Goal: Task Accomplishment & Management: Complete application form

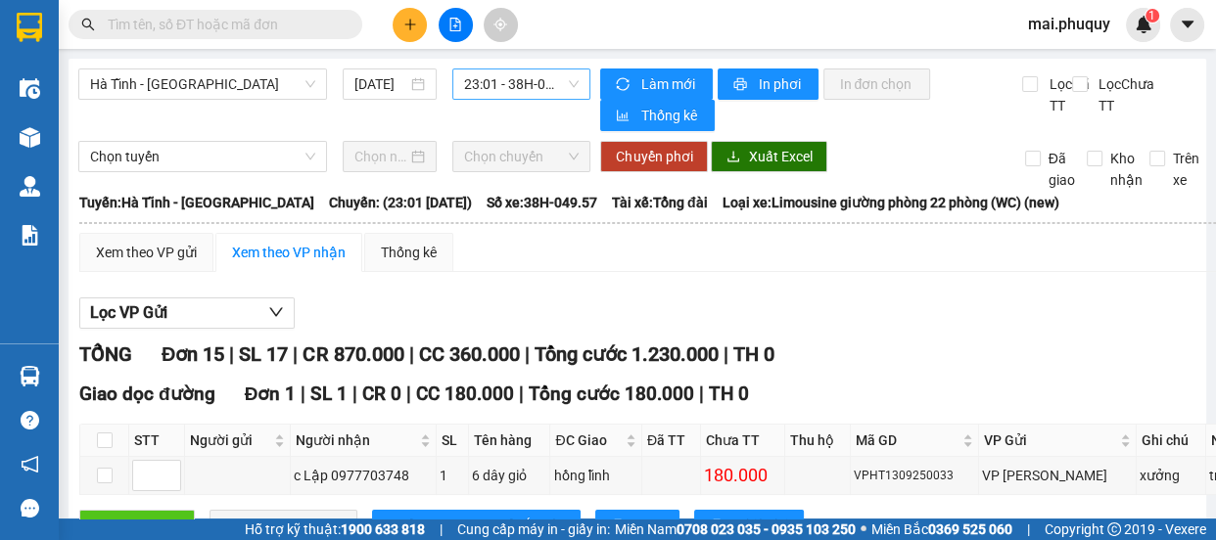
click at [493, 88] on span "23:01 - 38H-049.57" at bounding box center [521, 84] width 115 height 29
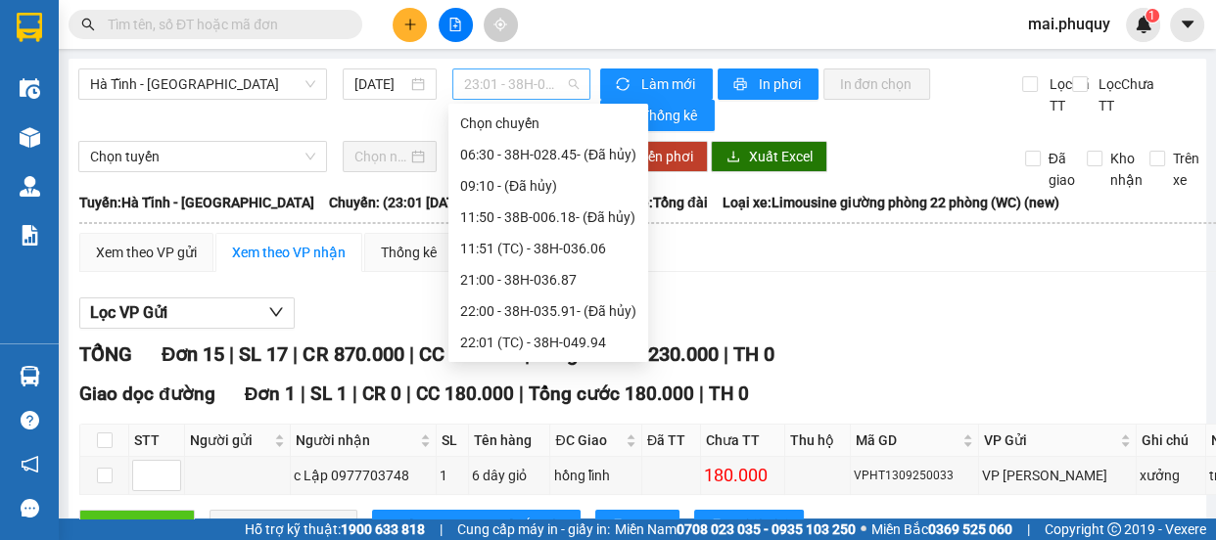
scroll to position [124, 0]
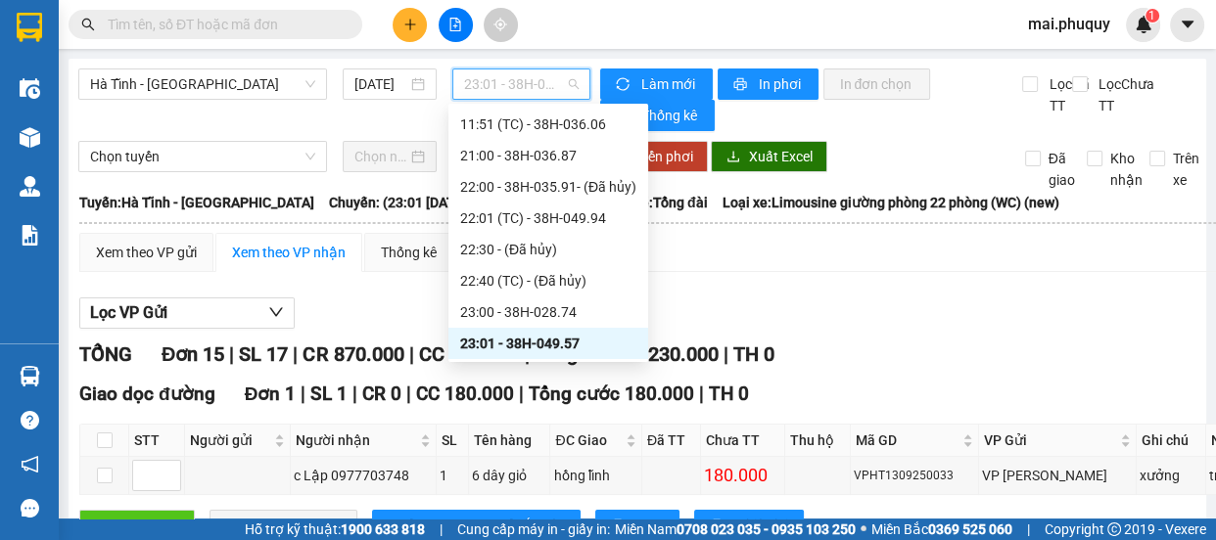
click at [493, 88] on span "23:01 - 38H-049.57" at bounding box center [521, 84] width 115 height 29
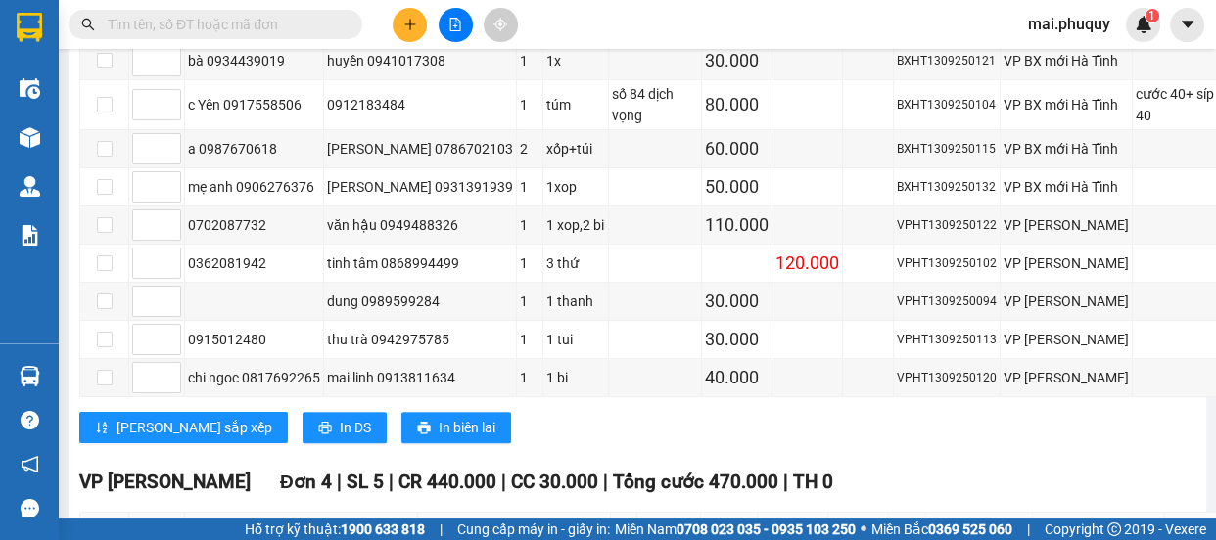
scroll to position [712, 0]
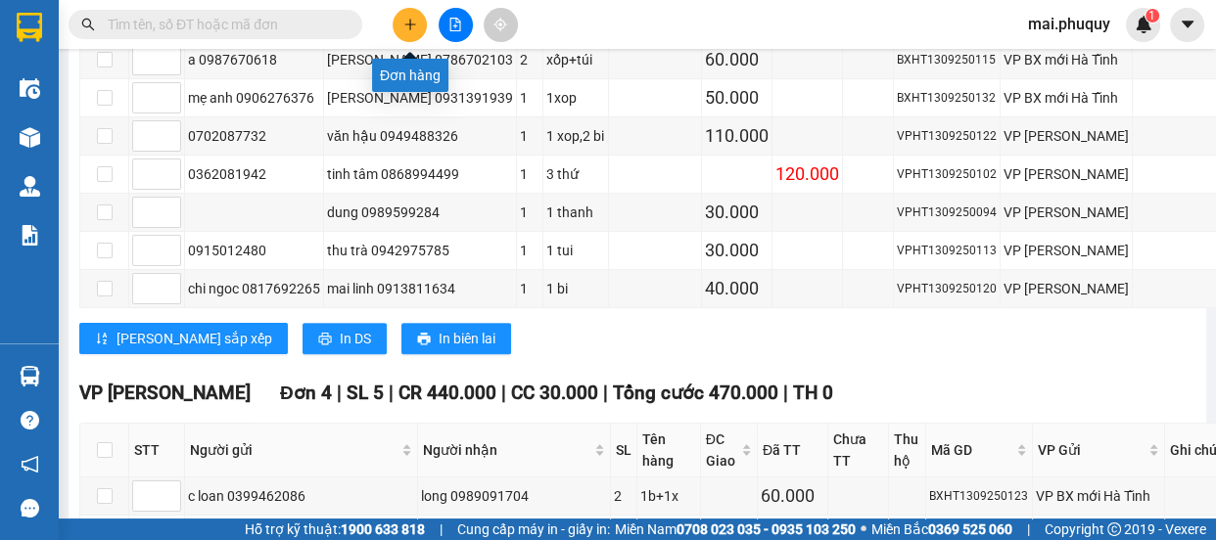
click at [399, 28] on button at bounding box center [410, 25] width 34 height 34
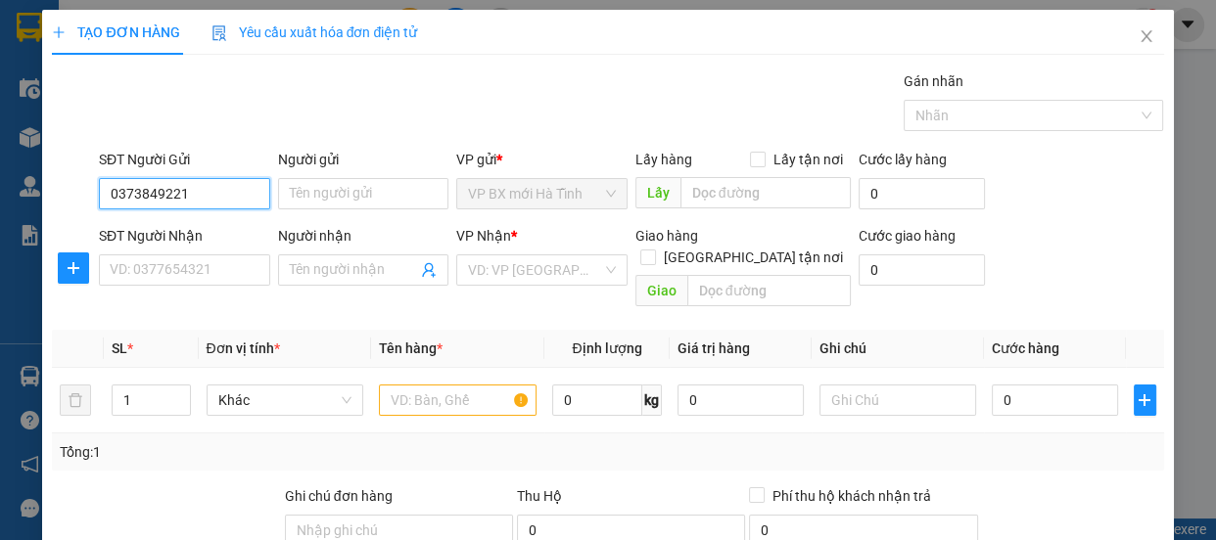
type input "0373849221"
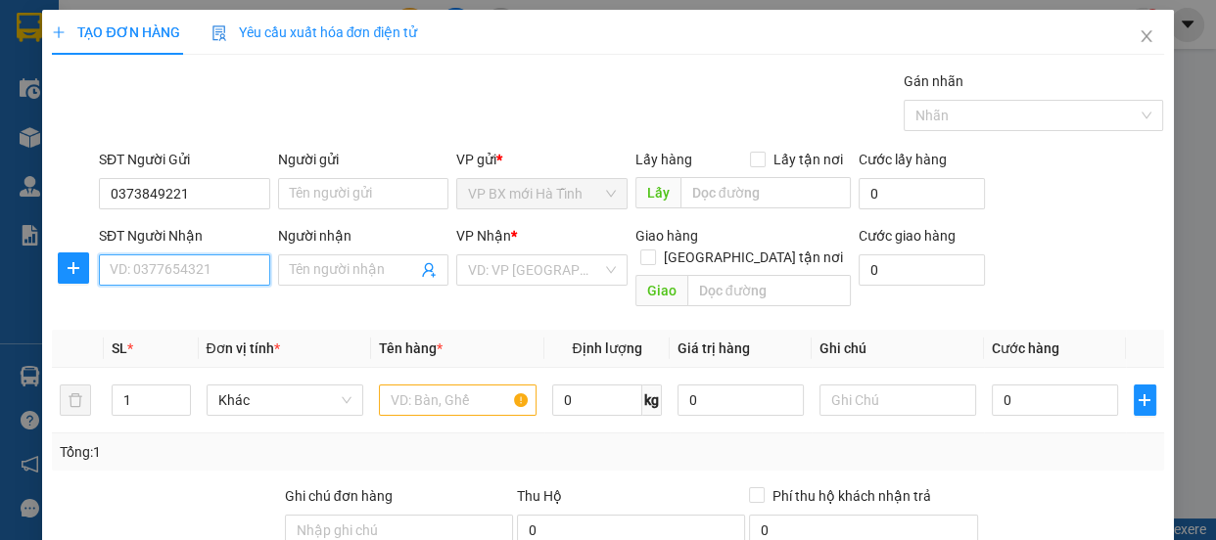
click at [202, 265] on input "SĐT Người Nhận" at bounding box center [184, 270] width 171 height 31
type input "0943246448"
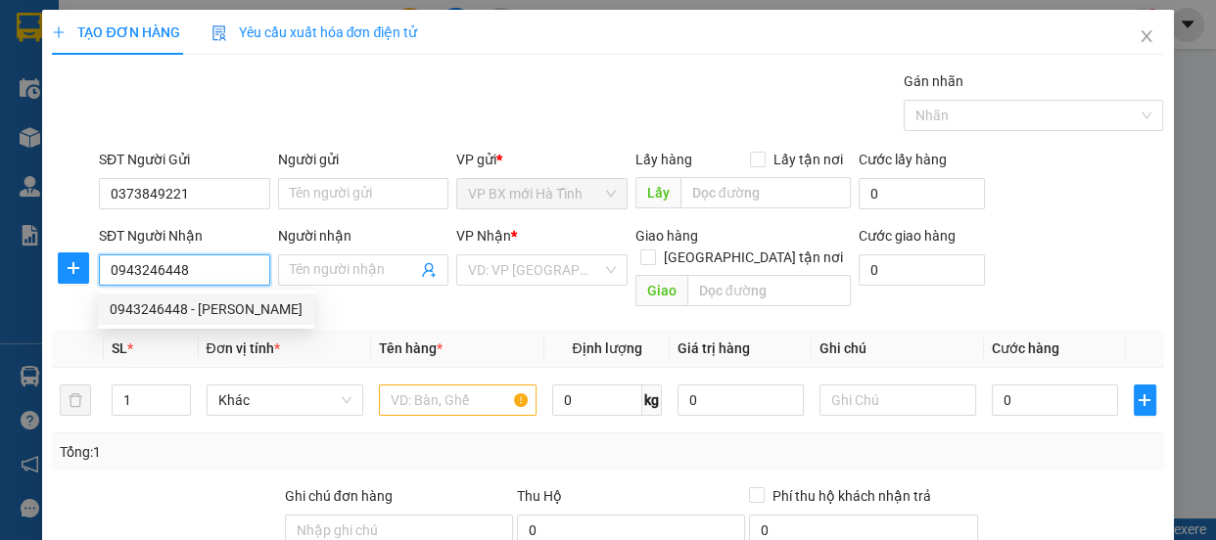
click at [230, 300] on div "0943246448 - [PERSON_NAME]" at bounding box center [206, 310] width 193 height 22
type input "thanh mai"
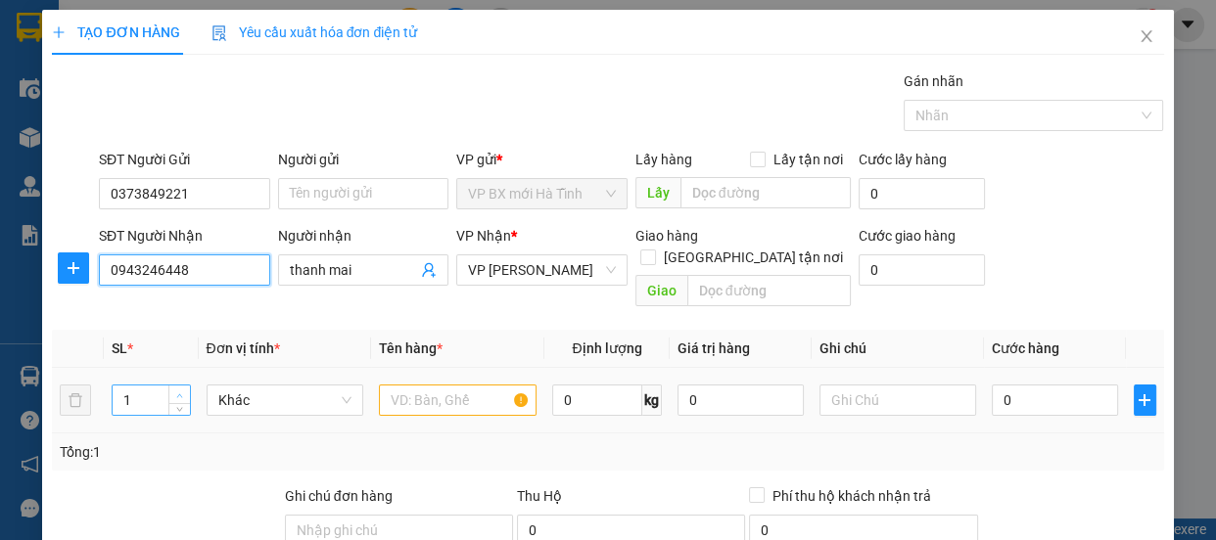
type input "0943246448"
type input "2"
click at [174, 390] on span "up" at bounding box center [180, 396] width 12 height 12
click at [442, 387] on input "text" at bounding box center [458, 400] width 158 height 31
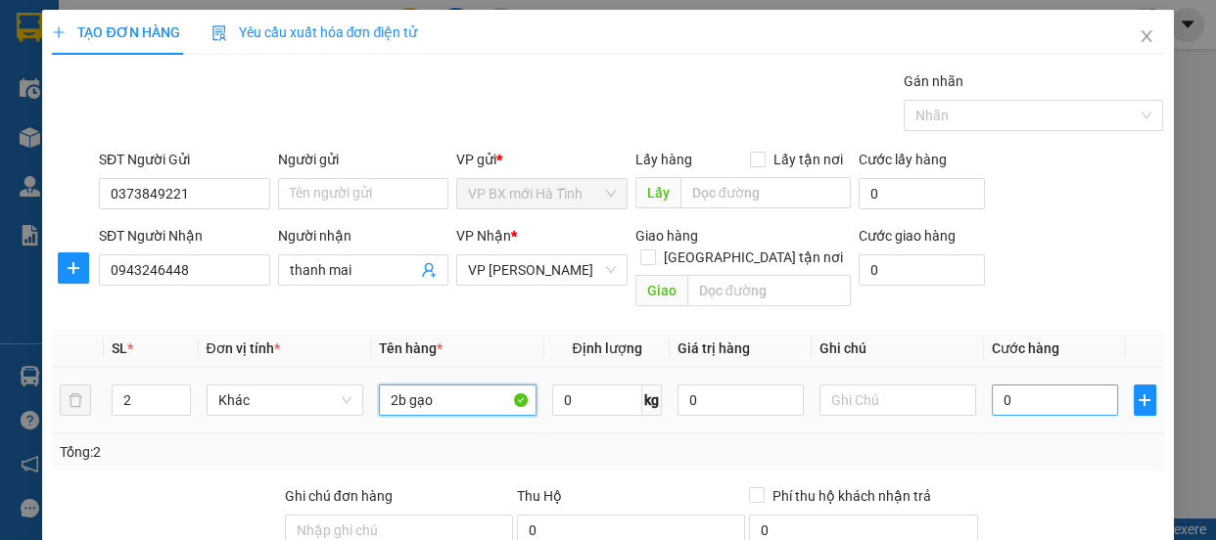
type input "2b gạo"
click at [1027, 385] on input "0" at bounding box center [1055, 400] width 126 height 31
type input "8"
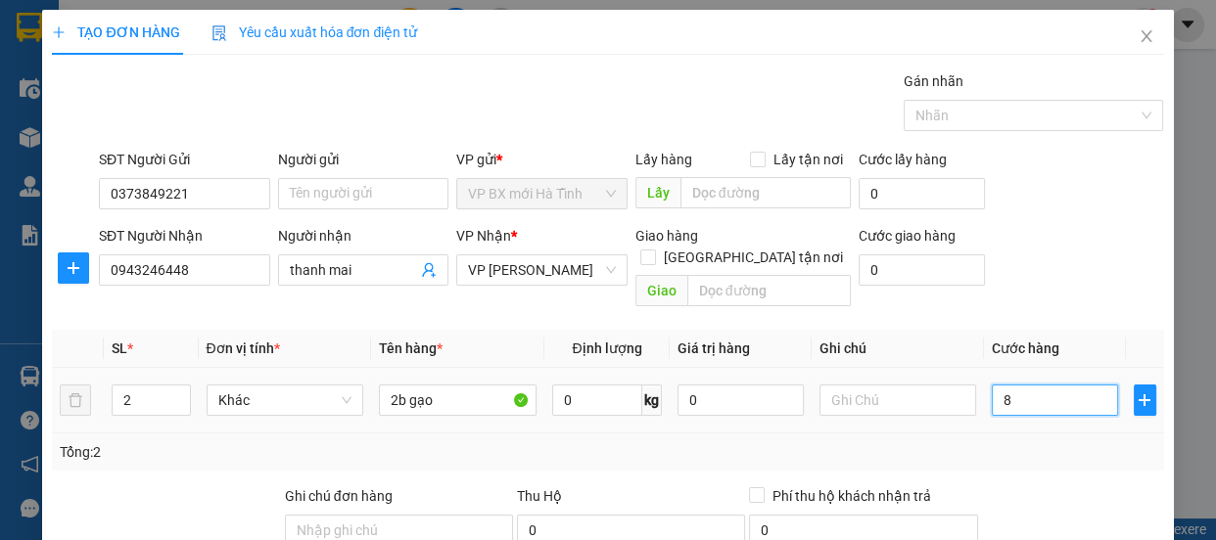
type input "80"
type input "80.000"
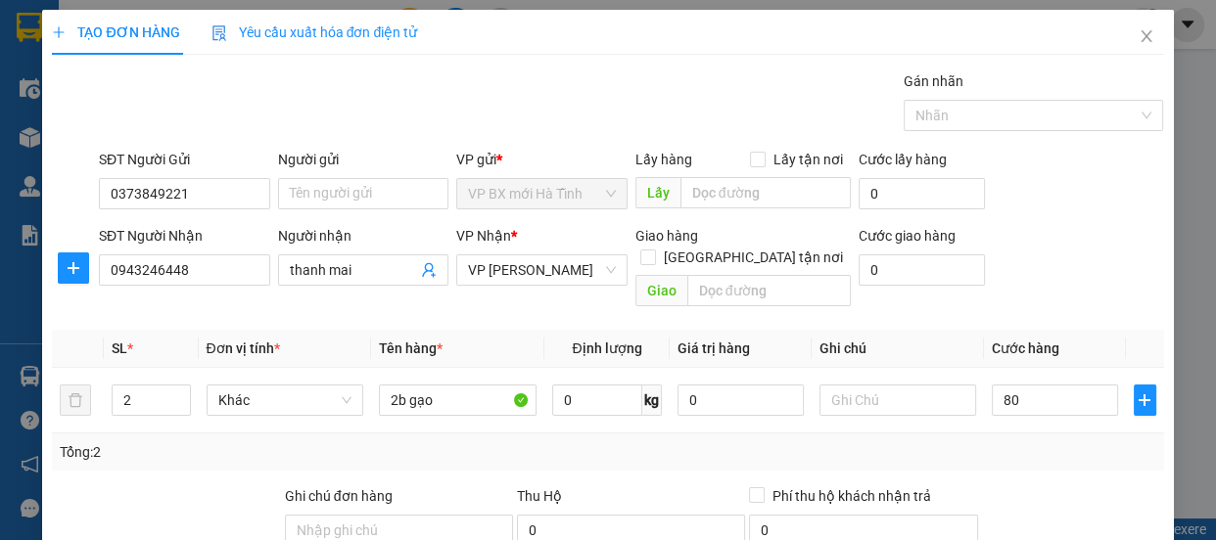
type input "80.000"
click at [1015, 434] on div "Tổng: 2" at bounding box center [607, 452] width 1111 height 37
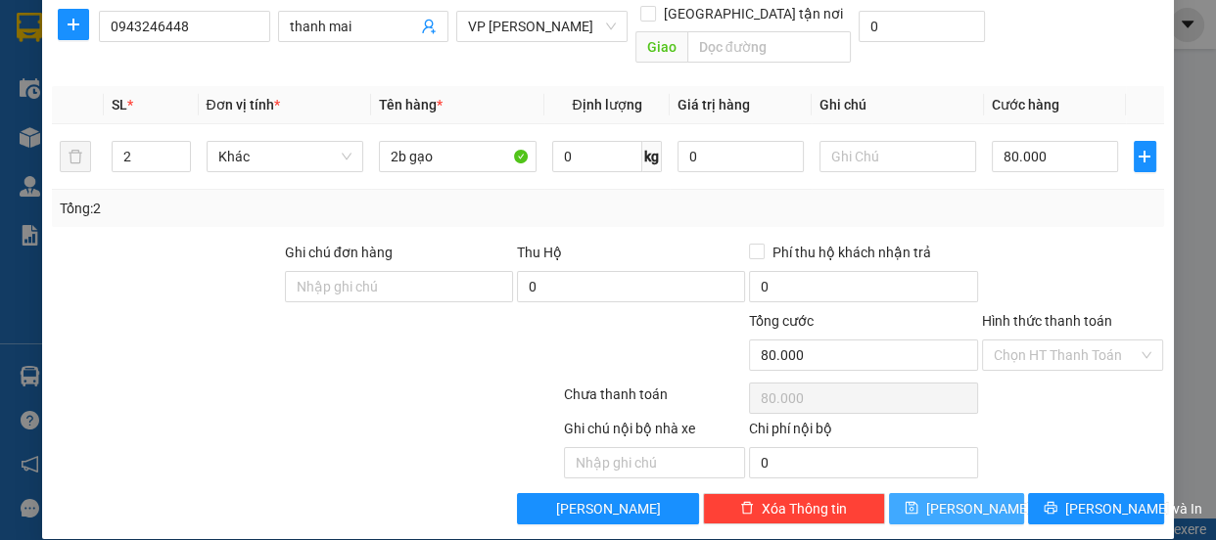
click at [960, 498] on span "[PERSON_NAME]" at bounding box center [978, 509] width 105 height 22
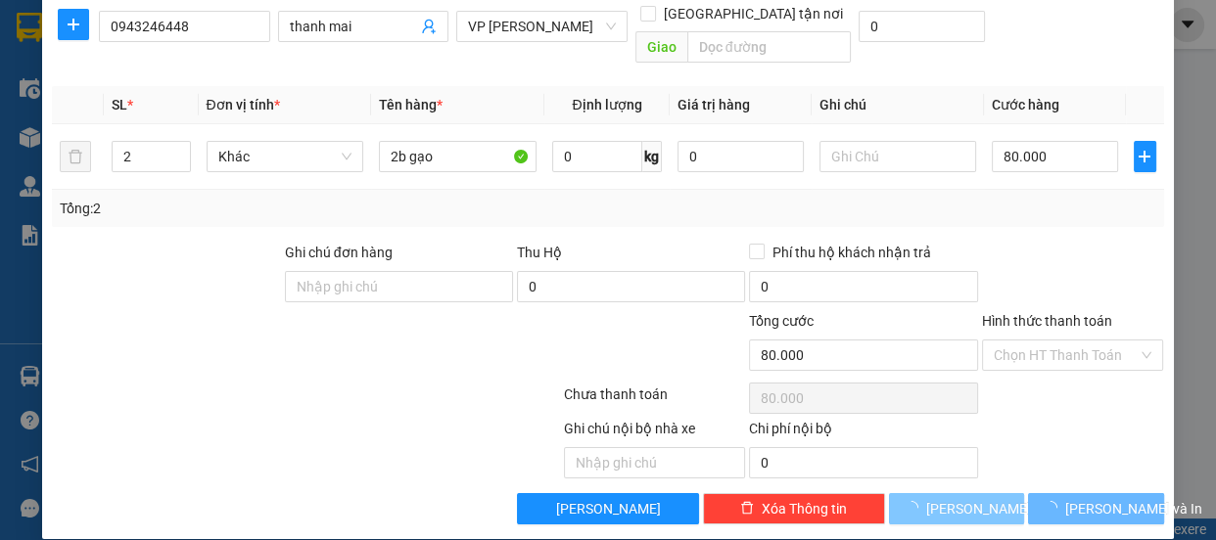
type input "1"
type input "0"
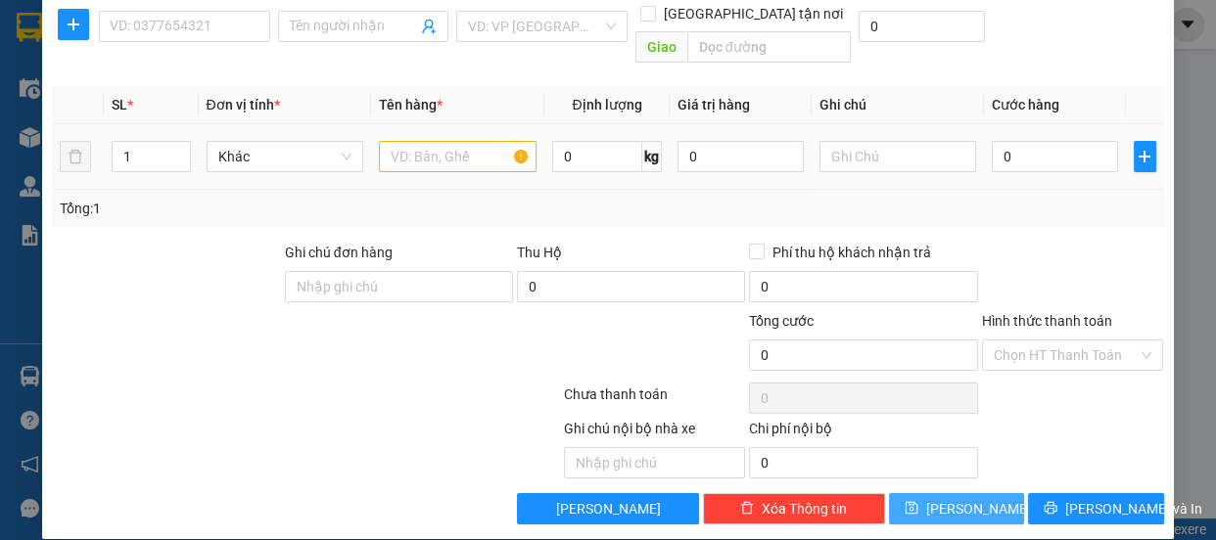
scroll to position [0, 0]
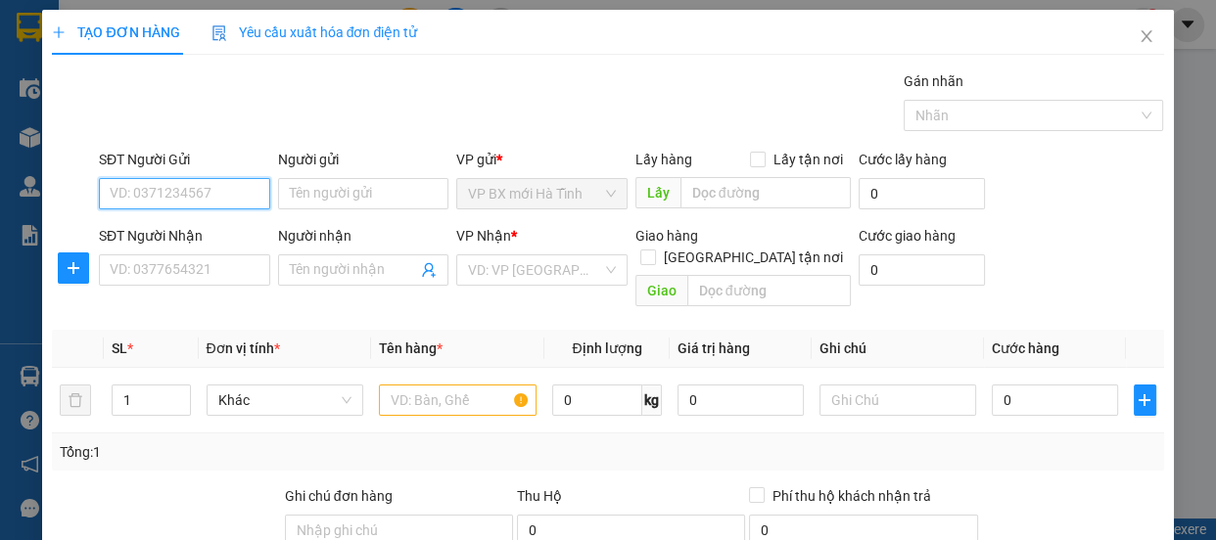
click at [167, 183] on input "SĐT Người Gửi" at bounding box center [184, 193] width 171 height 31
type input "0915402970"
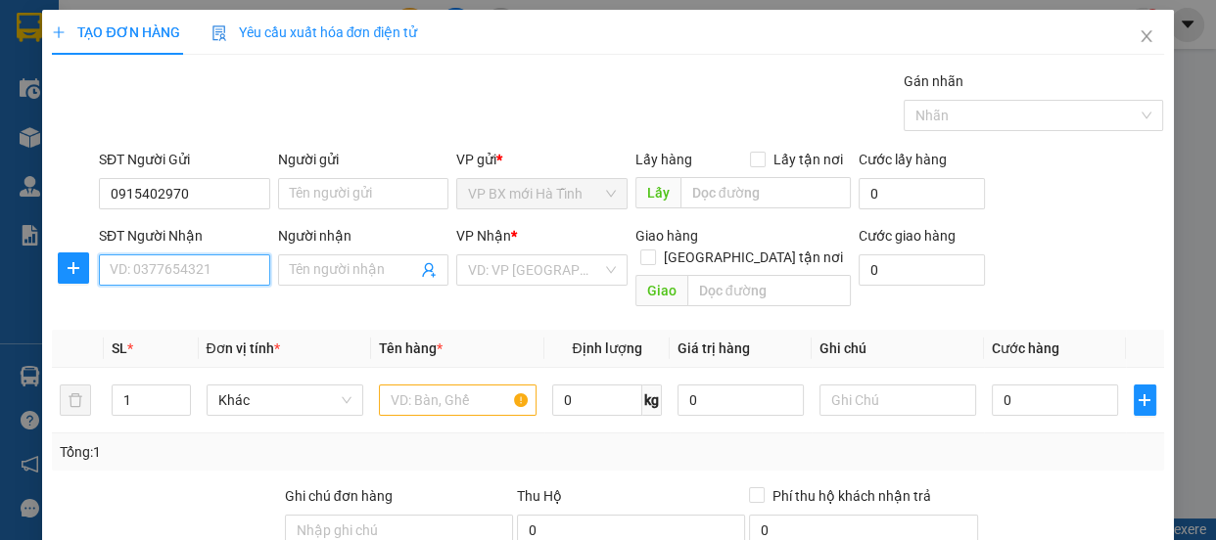
click at [164, 275] on input "SĐT Người Nhận" at bounding box center [184, 270] width 171 height 31
type input "0848977241"
click at [333, 273] on input "Người nhận" at bounding box center [354, 270] width 128 height 22
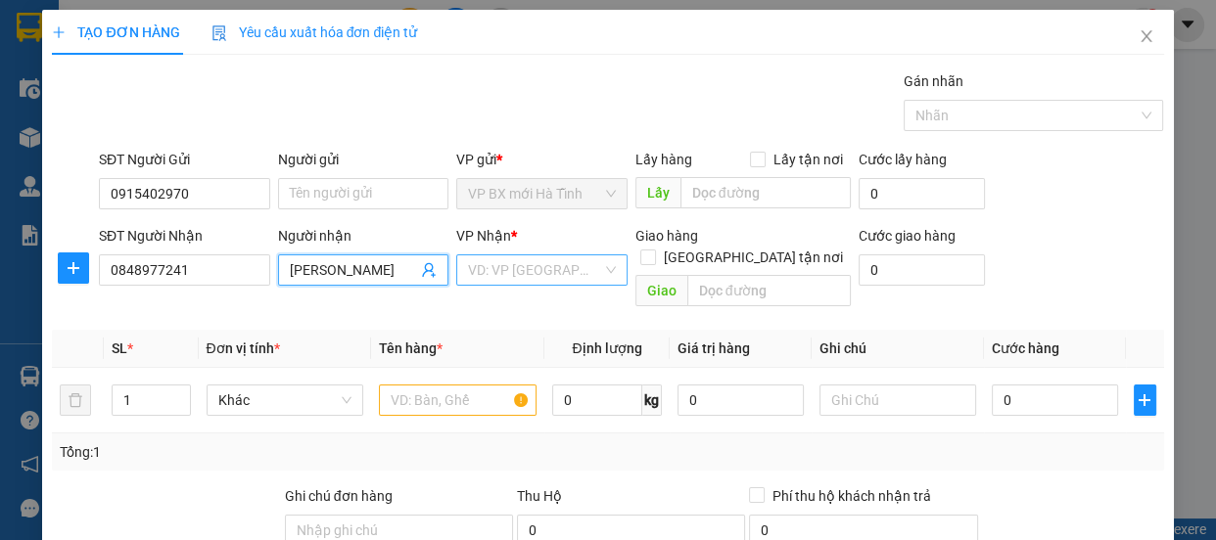
type input "[PERSON_NAME]"
click at [474, 267] on input "search" at bounding box center [535, 270] width 134 height 29
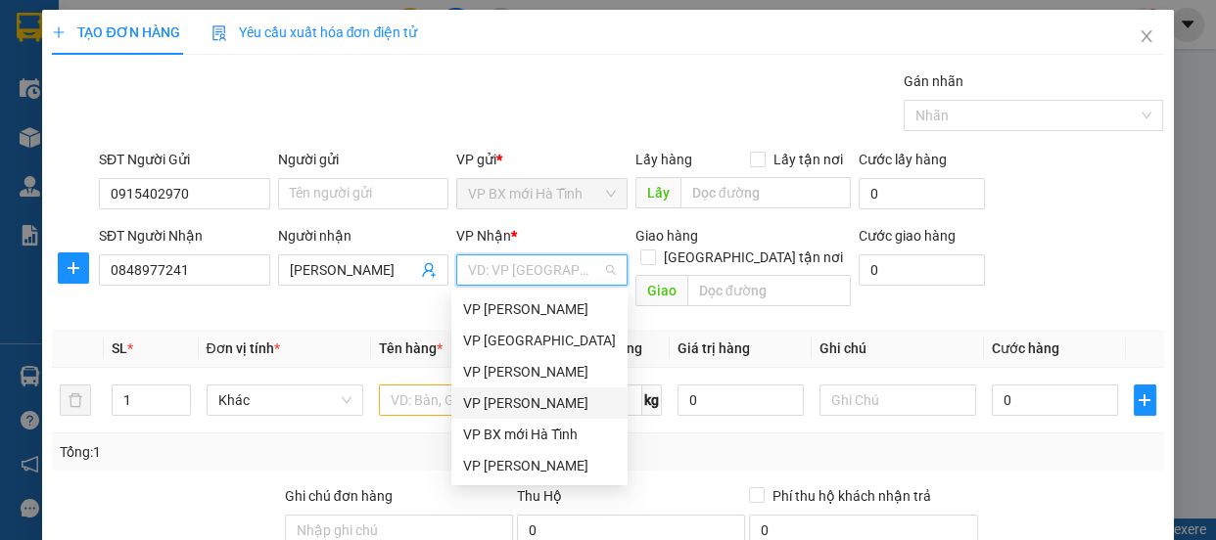
click at [543, 399] on div "VP [PERSON_NAME]" at bounding box center [539, 404] width 153 height 22
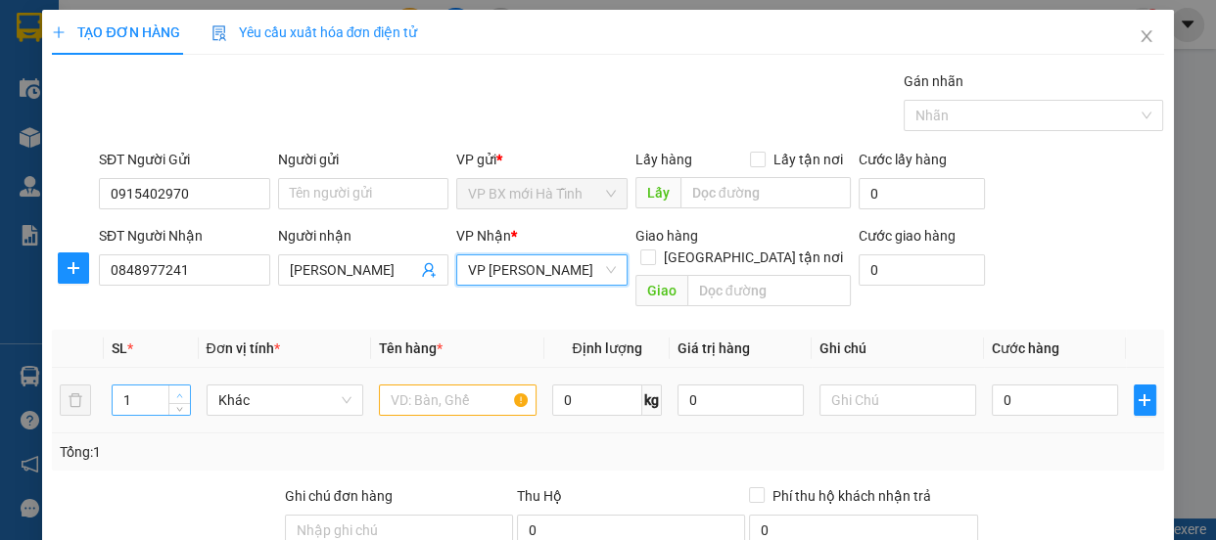
type input "2"
click at [176, 393] on icon "up" at bounding box center [179, 396] width 7 height 7
click at [458, 385] on input "text" at bounding box center [458, 400] width 158 height 31
click at [479, 385] on input "text" at bounding box center [458, 400] width 158 height 31
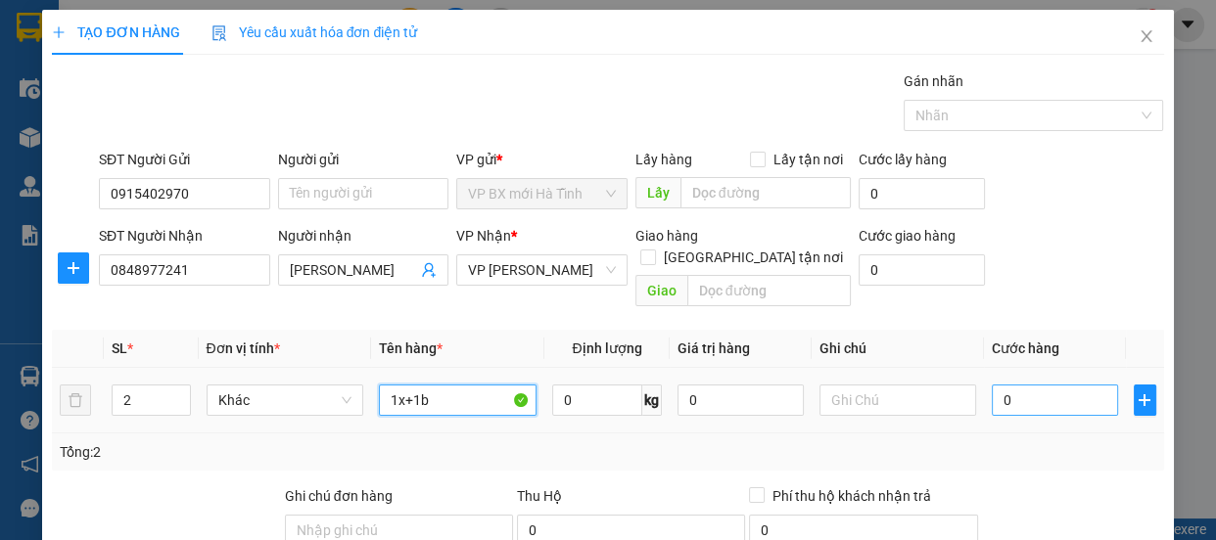
type input "1x+1b"
type input "6"
type input "60"
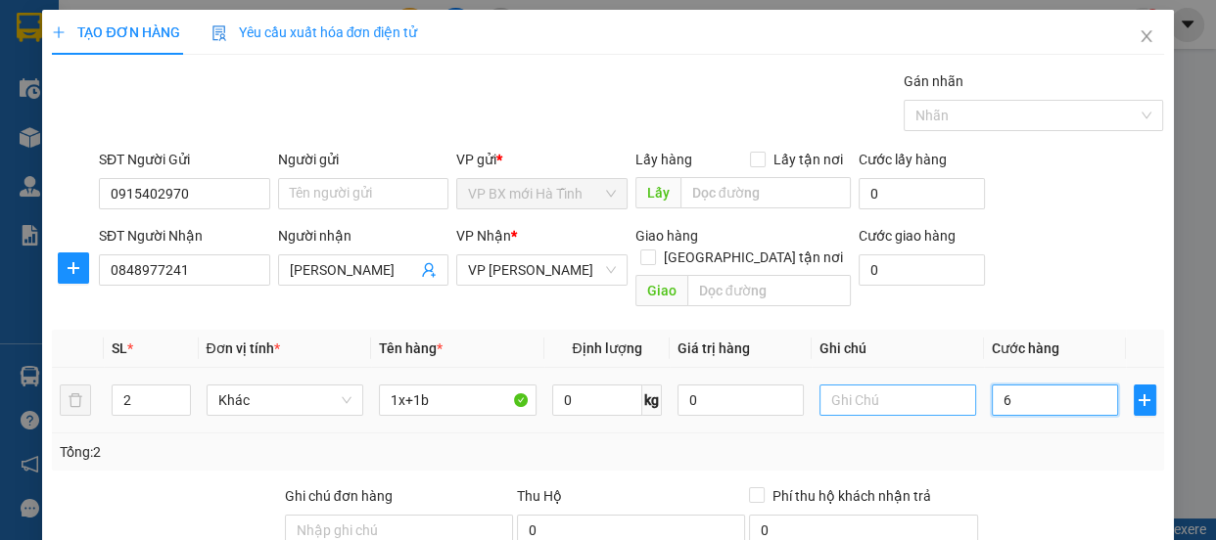
type input "60"
type input "60.000"
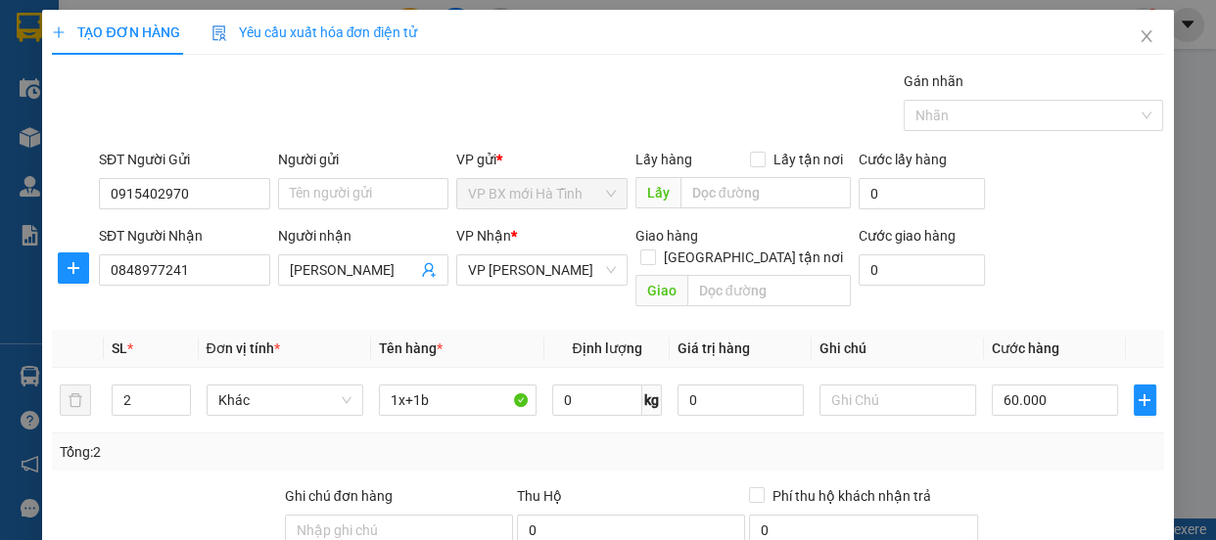
drag, startPoint x: 1116, startPoint y: 440, endPoint x: 1101, endPoint y: 426, distance: 20.8
click at [1116, 442] on div "Tổng: 2" at bounding box center [608, 453] width 1096 height 22
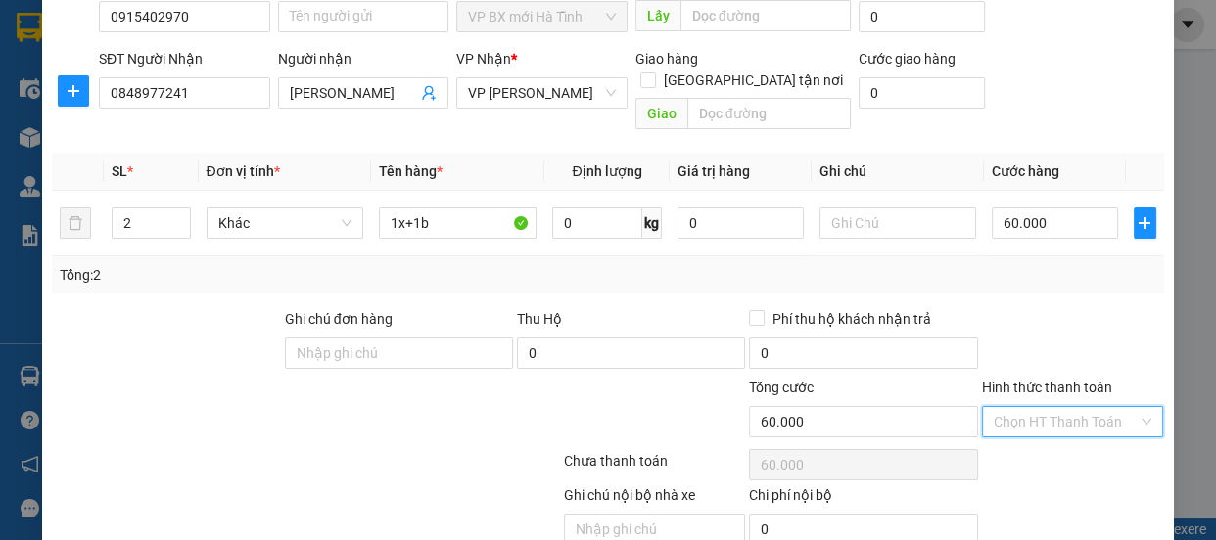
click at [1063, 407] on input "Hình thức thanh toán" at bounding box center [1066, 421] width 145 height 29
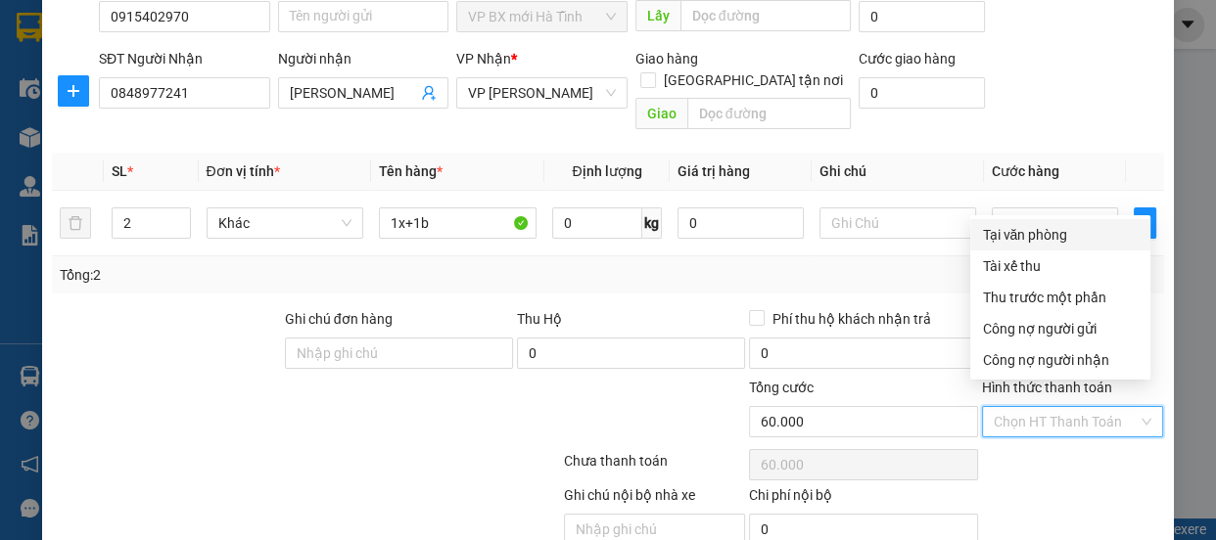
click at [1031, 236] on div "Tại văn phòng" at bounding box center [1060, 235] width 157 height 22
type input "0"
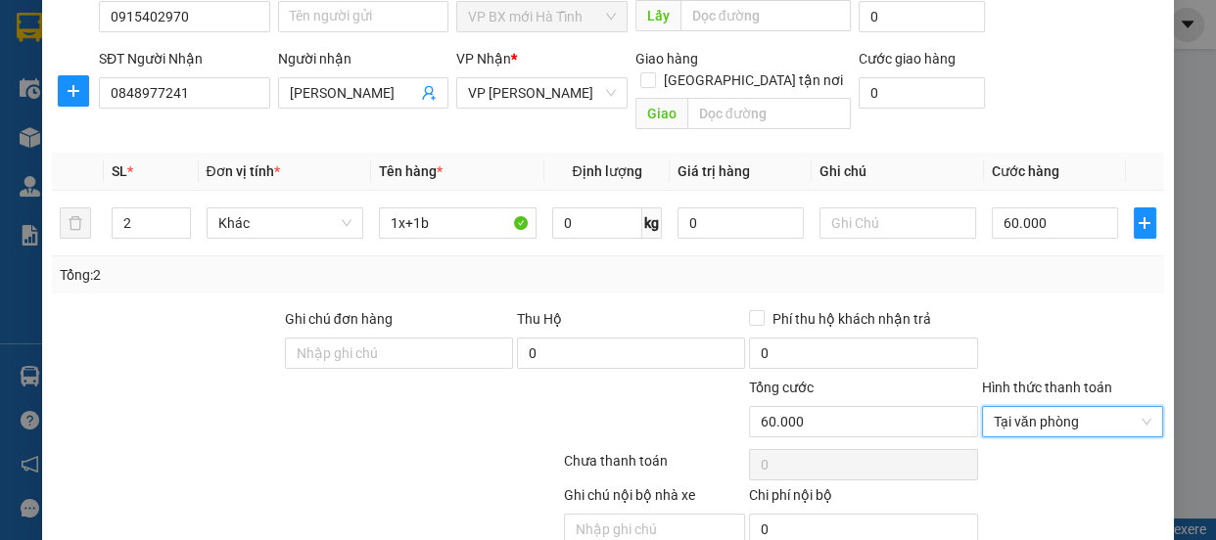
scroll to position [244, 0]
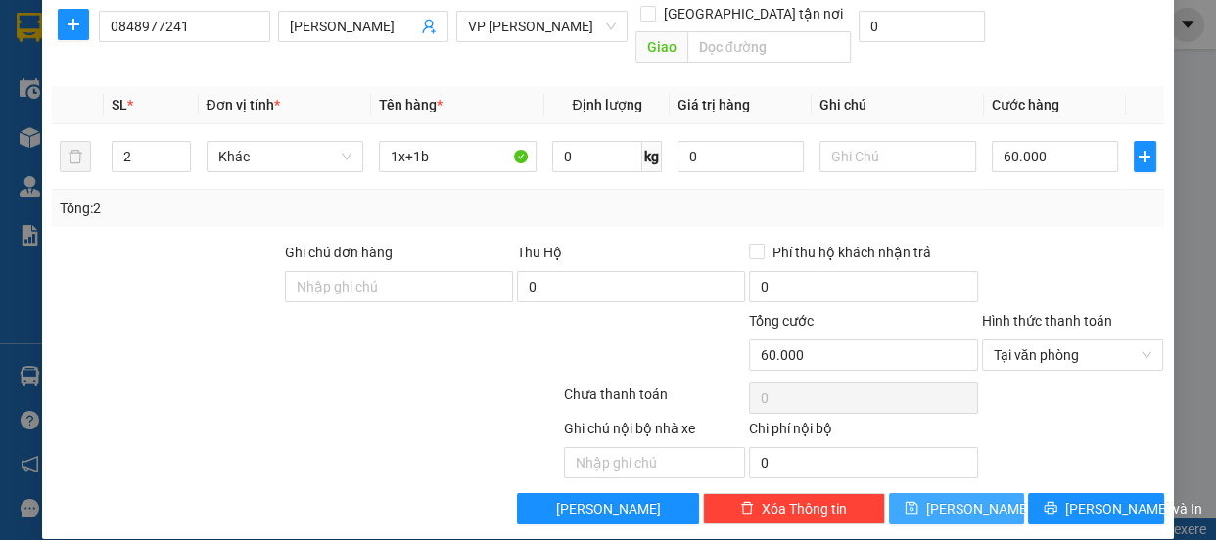
click at [968, 493] on button "[PERSON_NAME]" at bounding box center [956, 508] width 135 height 31
type input "1"
type input "0"
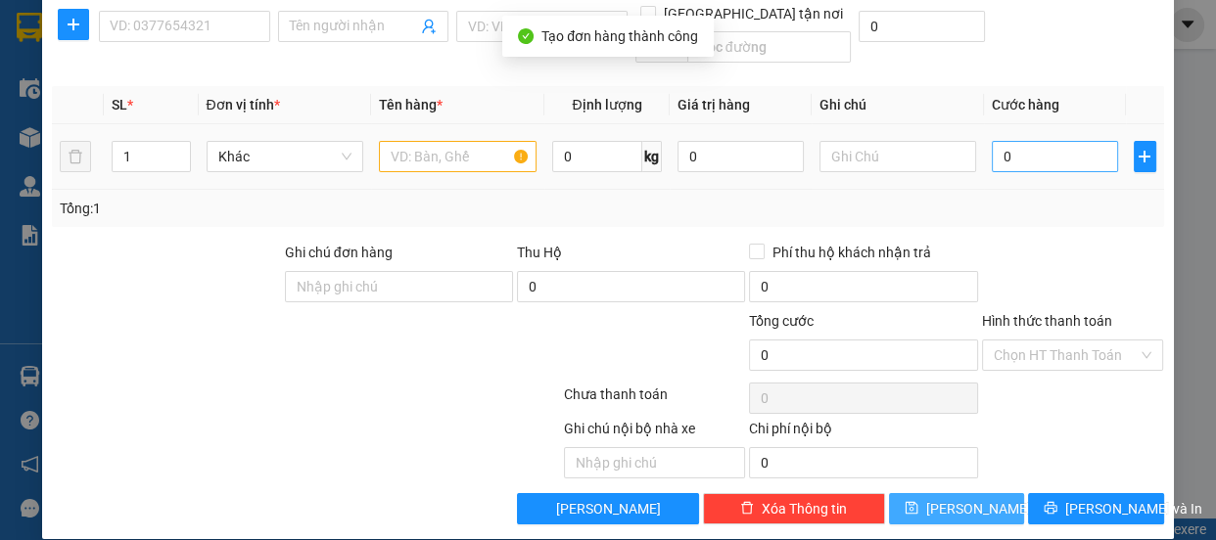
scroll to position [0, 0]
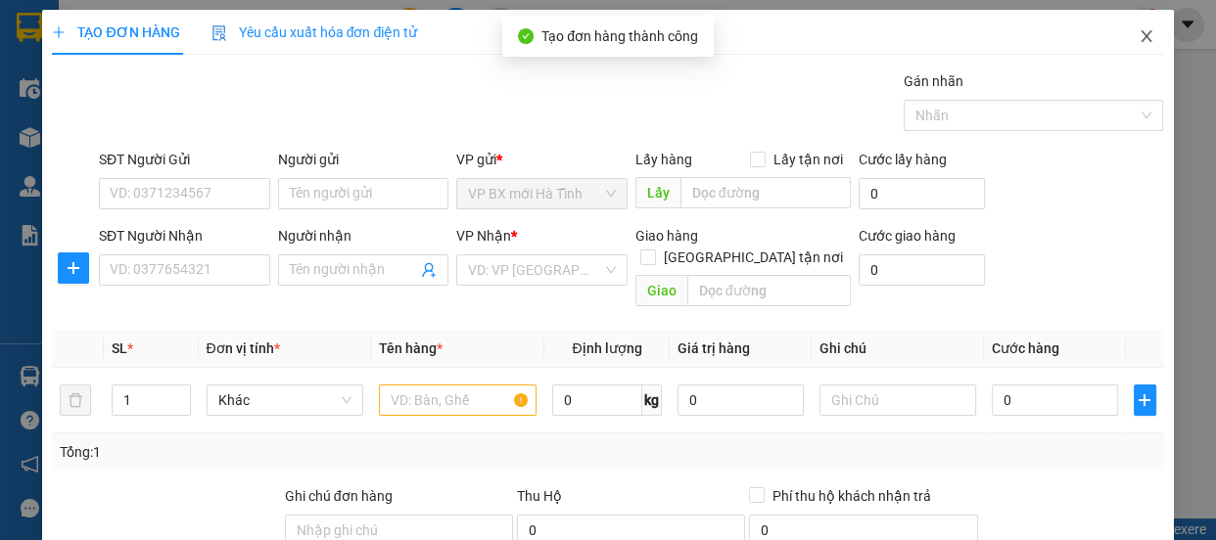
click at [1141, 42] on icon "close" at bounding box center [1146, 36] width 11 height 12
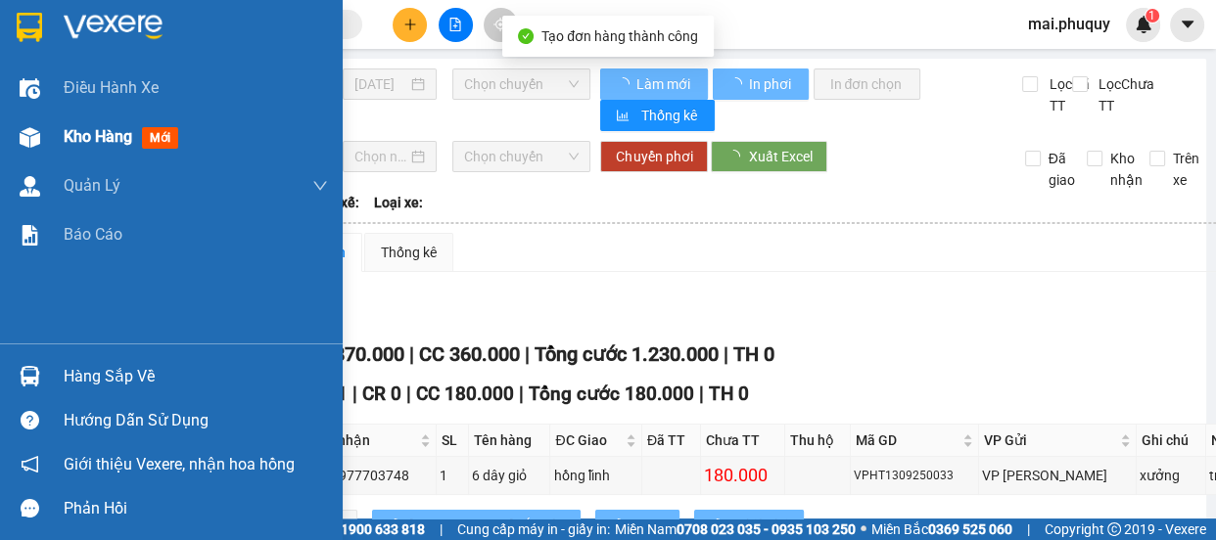
click at [35, 134] on img at bounding box center [30, 137] width 21 height 21
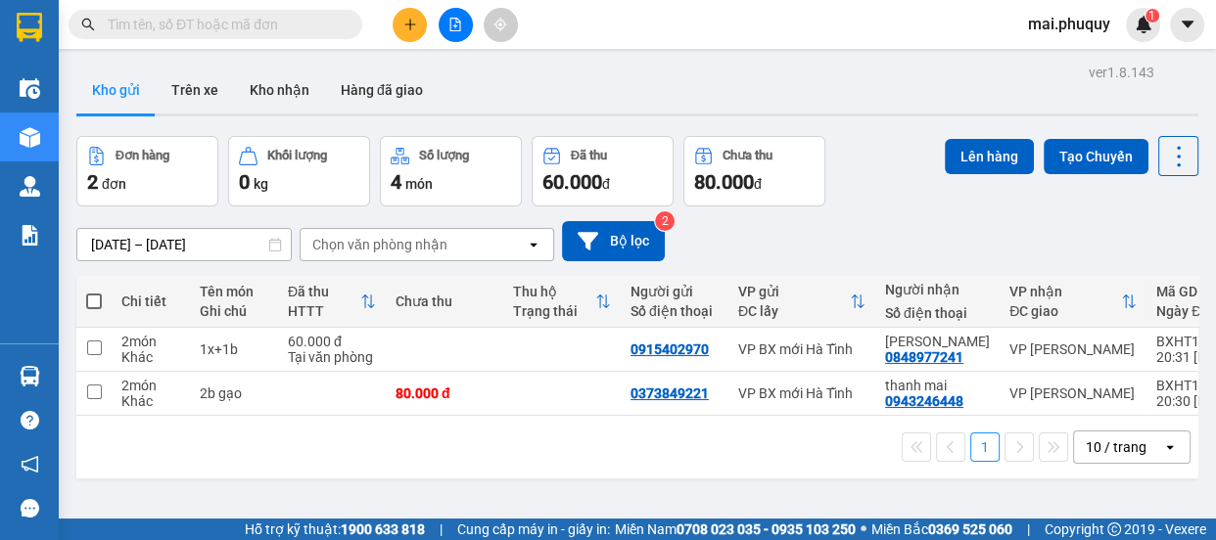
click at [88, 296] on span at bounding box center [94, 302] width 16 height 16
click at [94, 292] on input "checkbox" at bounding box center [94, 292] width 0 height 0
checkbox input "true"
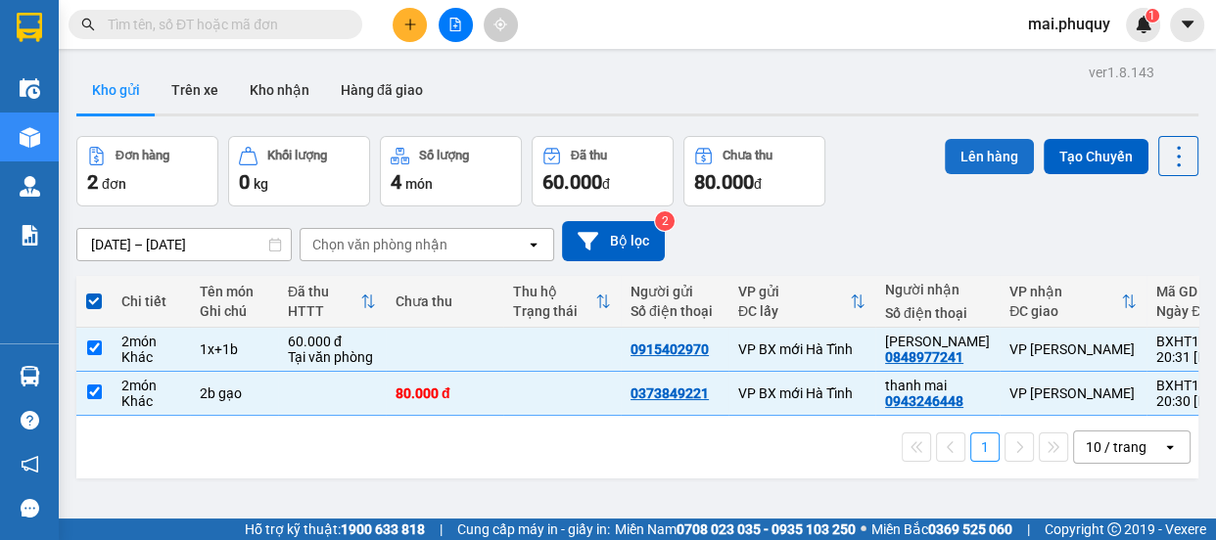
click at [955, 163] on button "Lên hàng" at bounding box center [989, 156] width 89 height 35
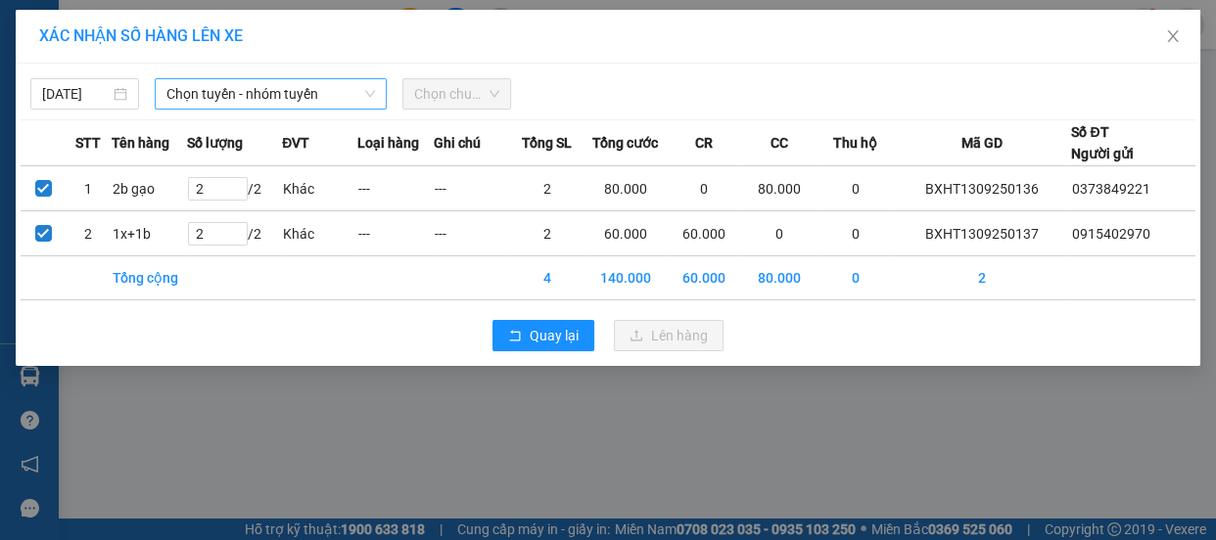
click at [254, 98] on span "Chọn tuyến - nhóm tuyến" at bounding box center [270, 93] width 209 height 29
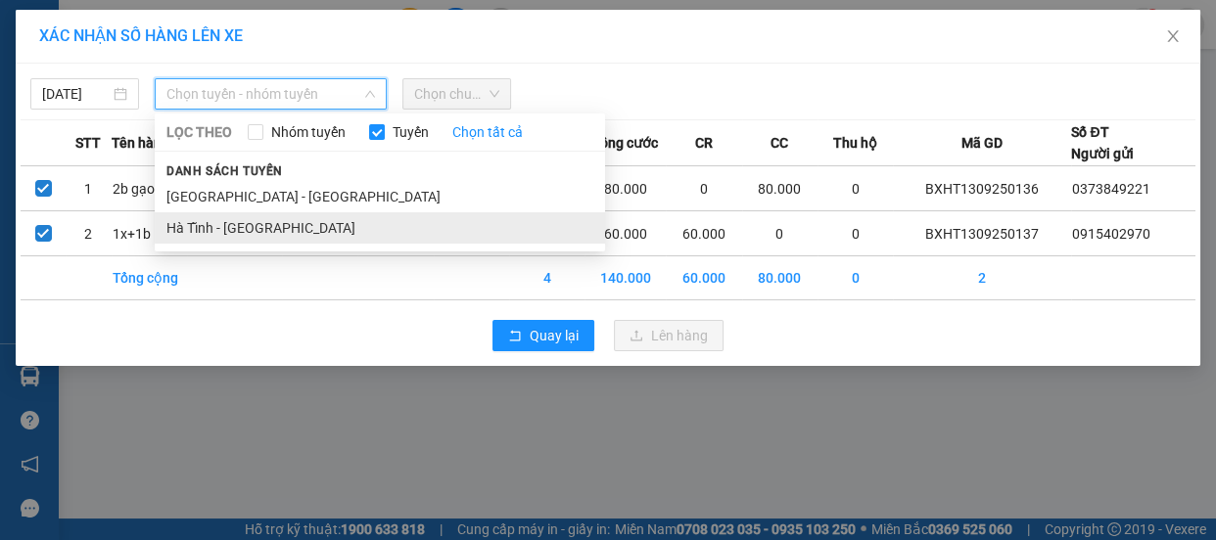
click at [210, 223] on li "Hà Tĩnh - [GEOGRAPHIC_DATA]" at bounding box center [380, 227] width 450 height 31
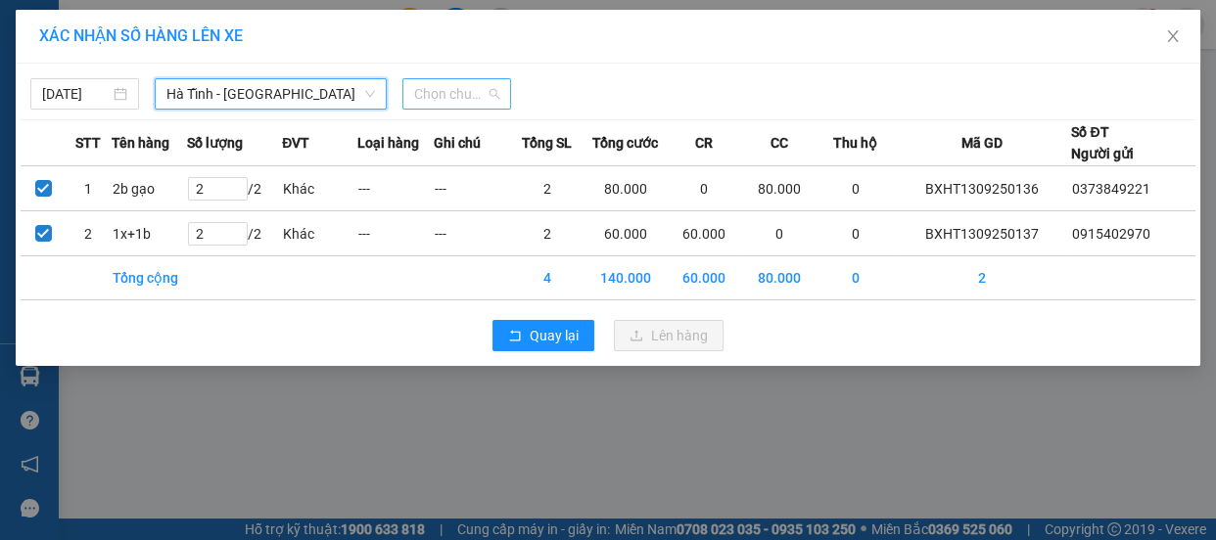
click at [471, 81] on span "Chọn chuyến" at bounding box center [456, 93] width 85 height 29
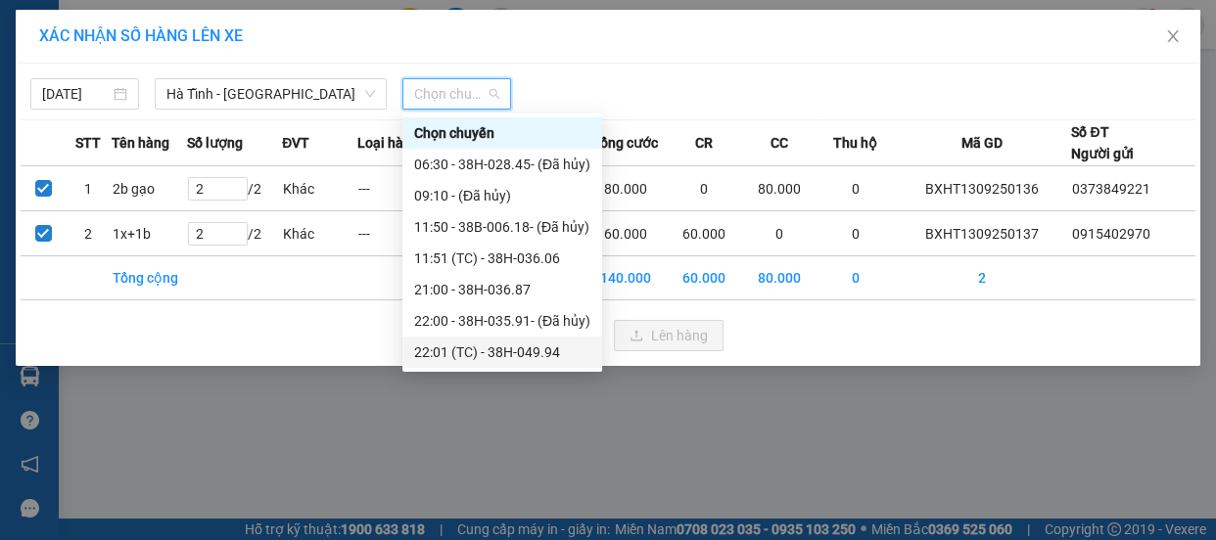
scroll to position [124, 0]
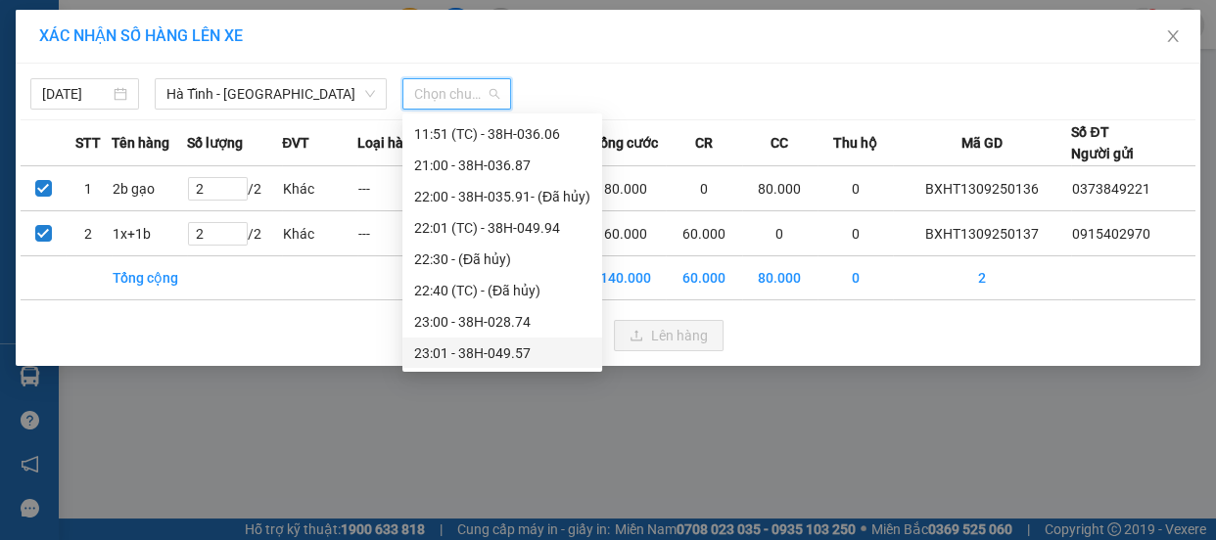
click at [481, 352] on div "23:01 - 38H-049.57" at bounding box center [502, 354] width 176 height 22
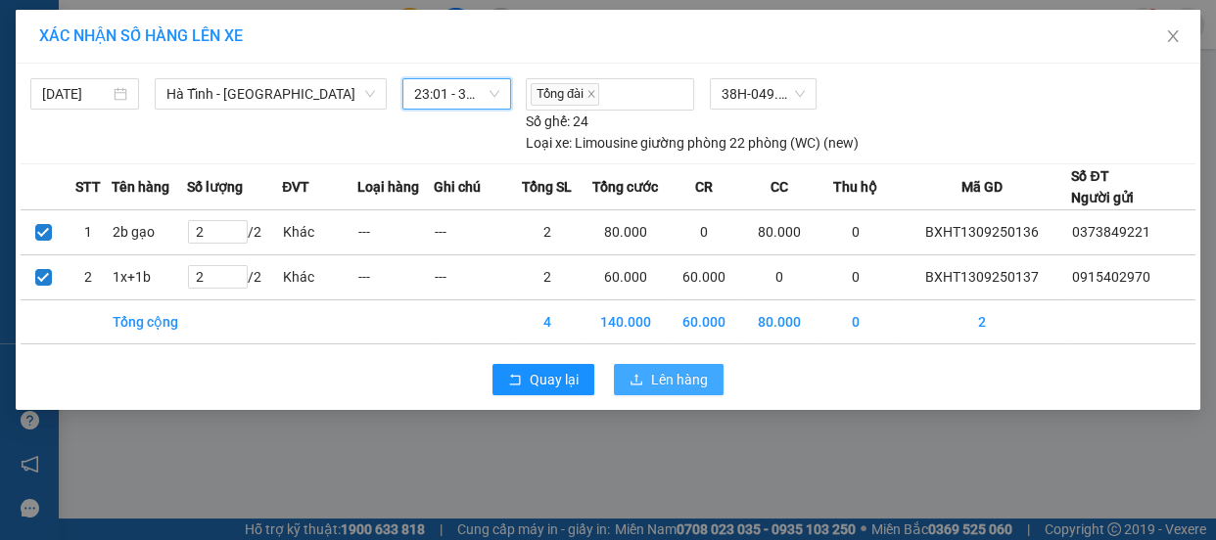
click at [676, 375] on span "Lên hàng" at bounding box center [679, 380] width 57 height 22
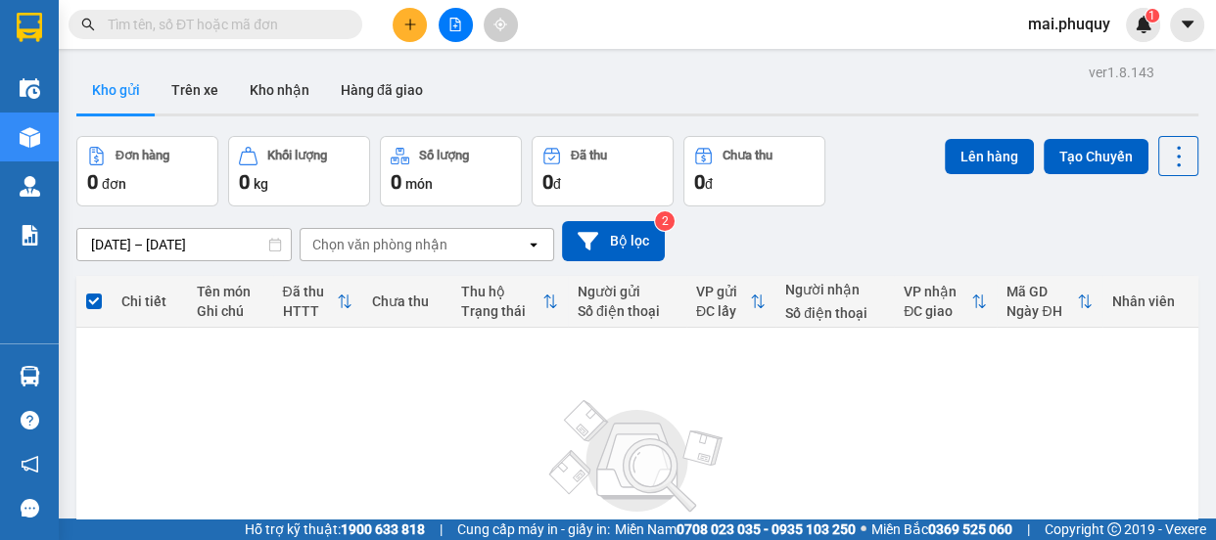
click at [458, 27] on icon "file-add" at bounding box center [455, 25] width 14 height 14
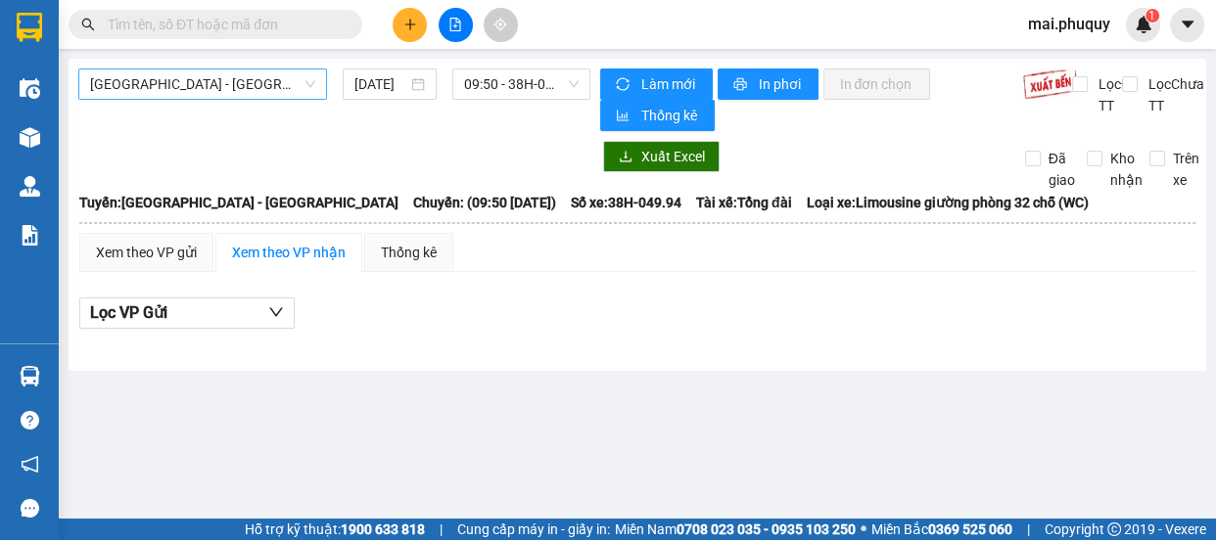
click at [200, 86] on span "[GEOGRAPHIC_DATA] - [GEOGRAPHIC_DATA]" at bounding box center [202, 84] width 225 height 29
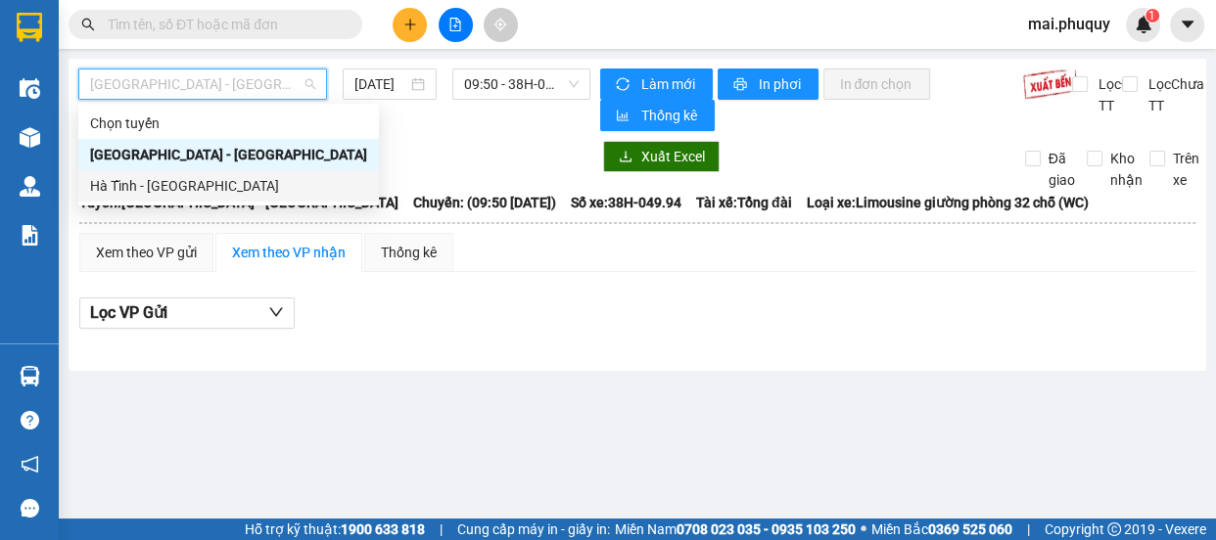
click at [162, 177] on div "Hà Tĩnh - [GEOGRAPHIC_DATA]" at bounding box center [228, 186] width 277 height 22
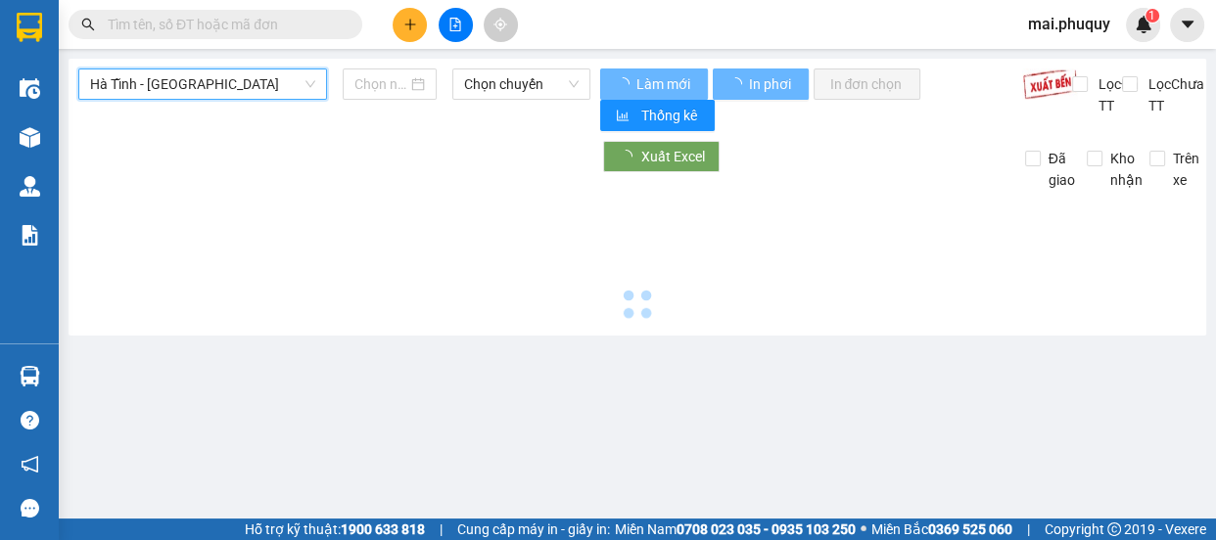
type input "[DATE]"
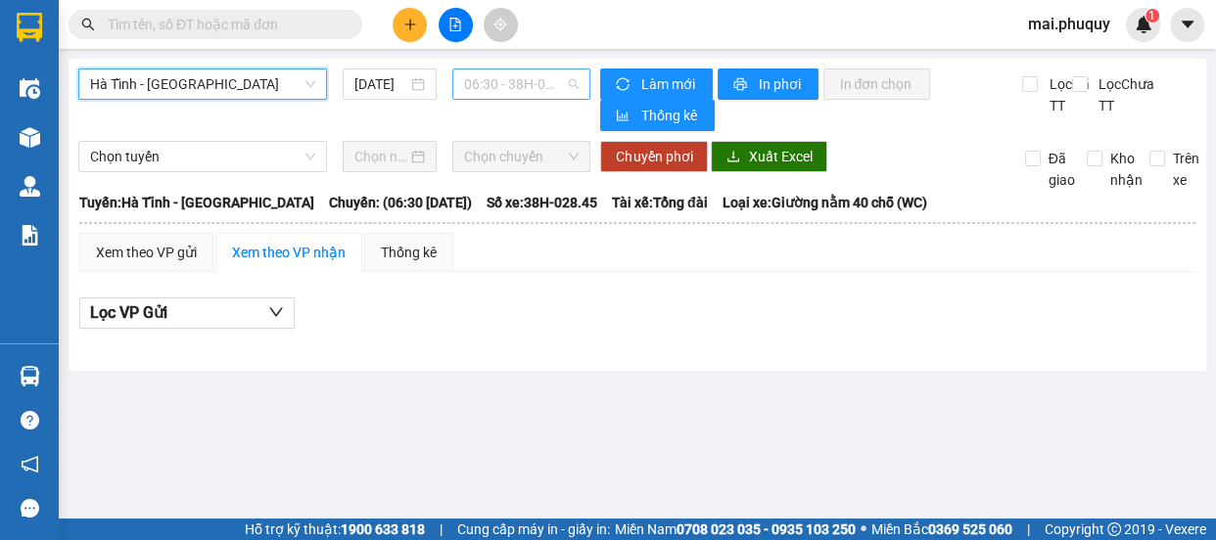
click at [503, 83] on span "06:30 - 38H-028.45 - (Đã hủy)" at bounding box center [521, 84] width 115 height 29
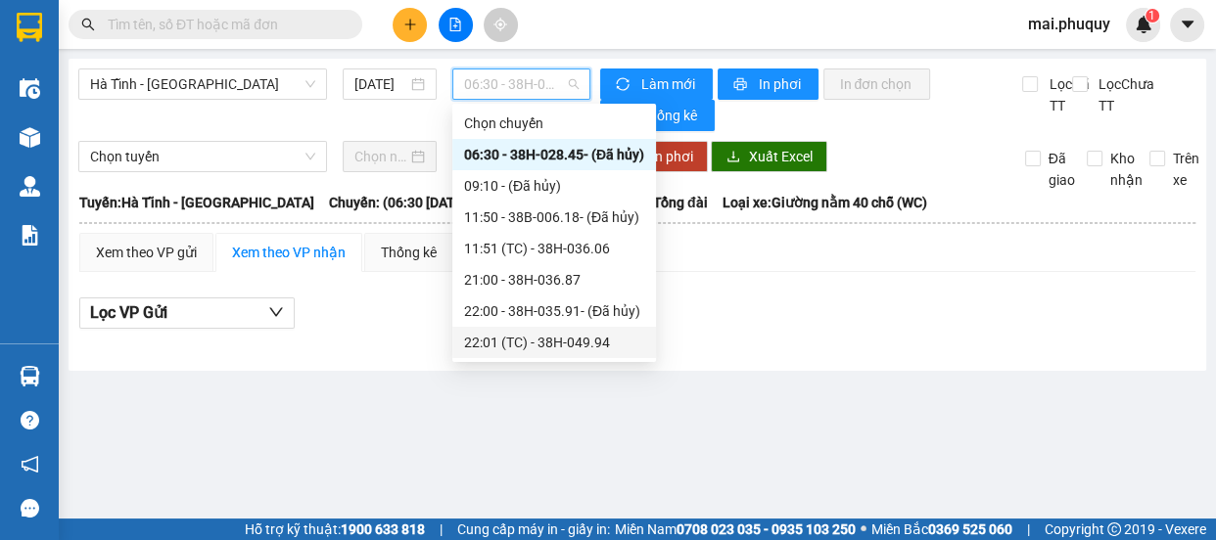
scroll to position [124, 0]
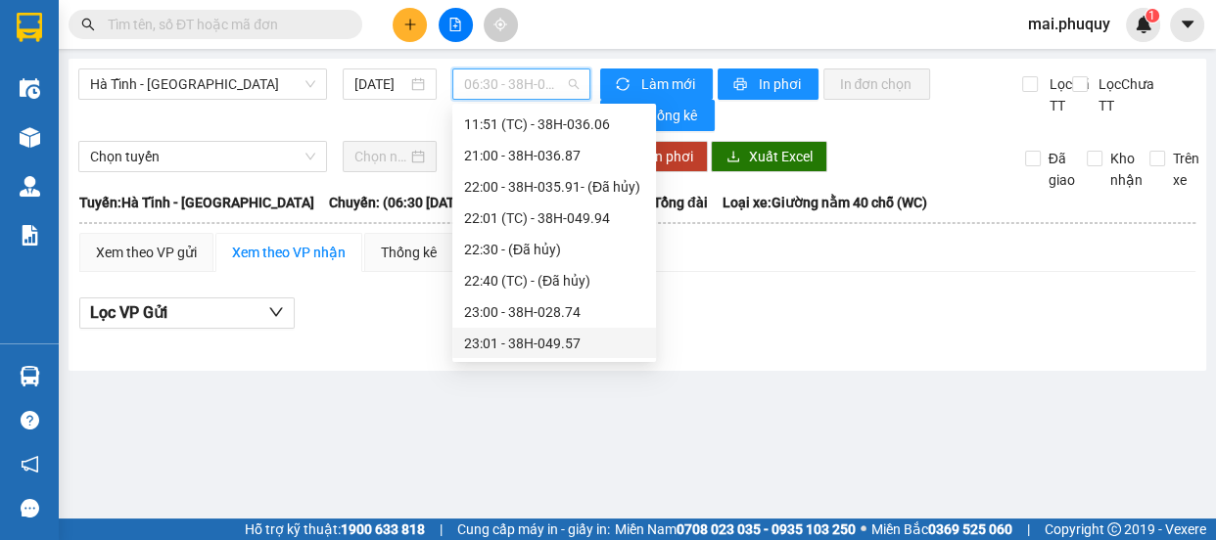
click at [550, 348] on div "23:01 - 38H-049.57" at bounding box center [554, 344] width 180 height 22
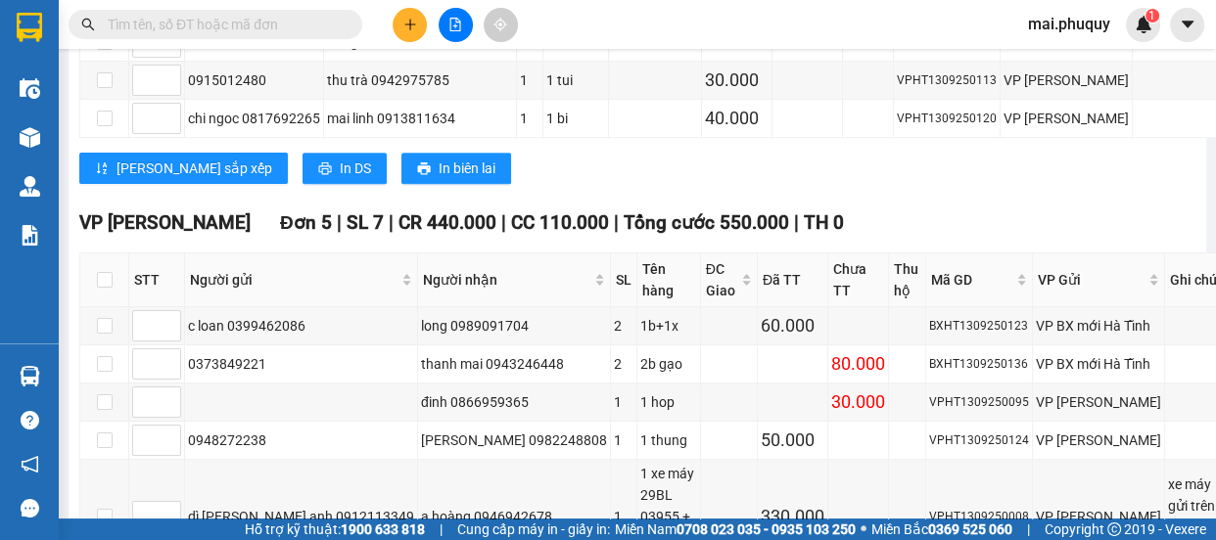
scroll to position [742, 0]
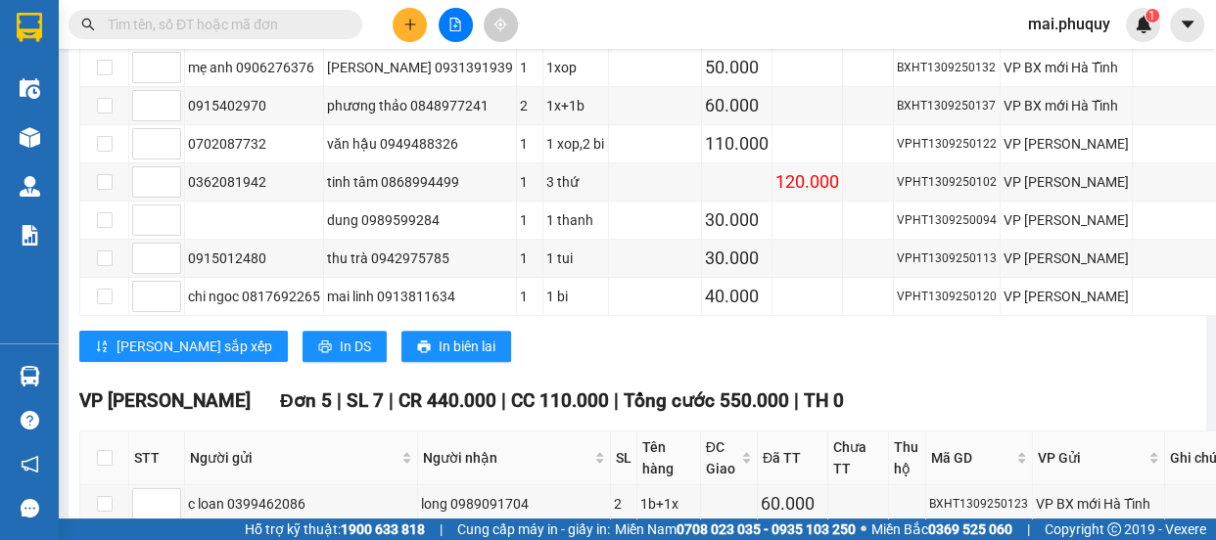
click at [416, 41] on div "Kết quả tìm kiếm ( 0 ) Bộ lọc No Data mai.phuquy 1" at bounding box center [608, 24] width 1216 height 49
click at [410, 33] on button at bounding box center [410, 25] width 34 height 34
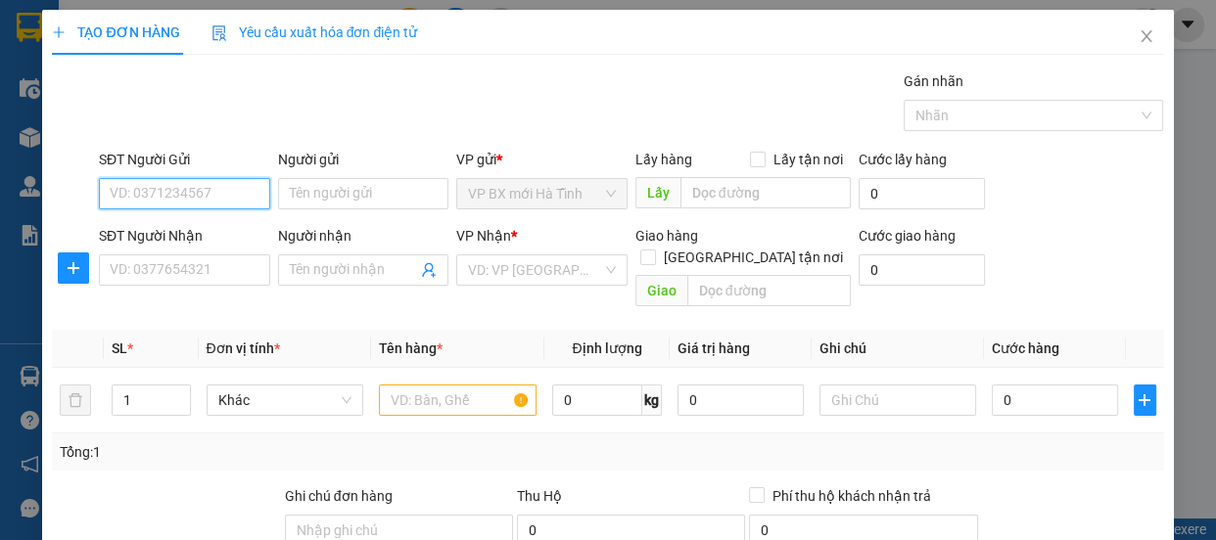
click at [176, 199] on input "SĐT Người Gửi" at bounding box center [184, 193] width 171 height 31
click at [170, 228] on div "0916014024" at bounding box center [183, 233] width 146 height 22
type input "0916014024"
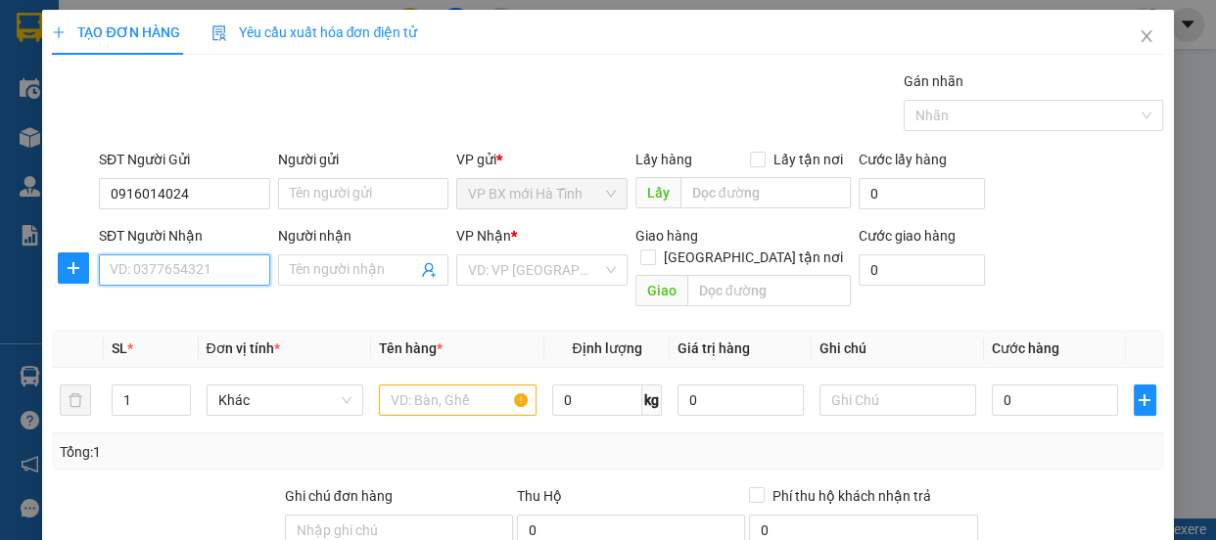
click at [170, 262] on input "SĐT Người Nhận" at bounding box center [184, 270] width 171 height 31
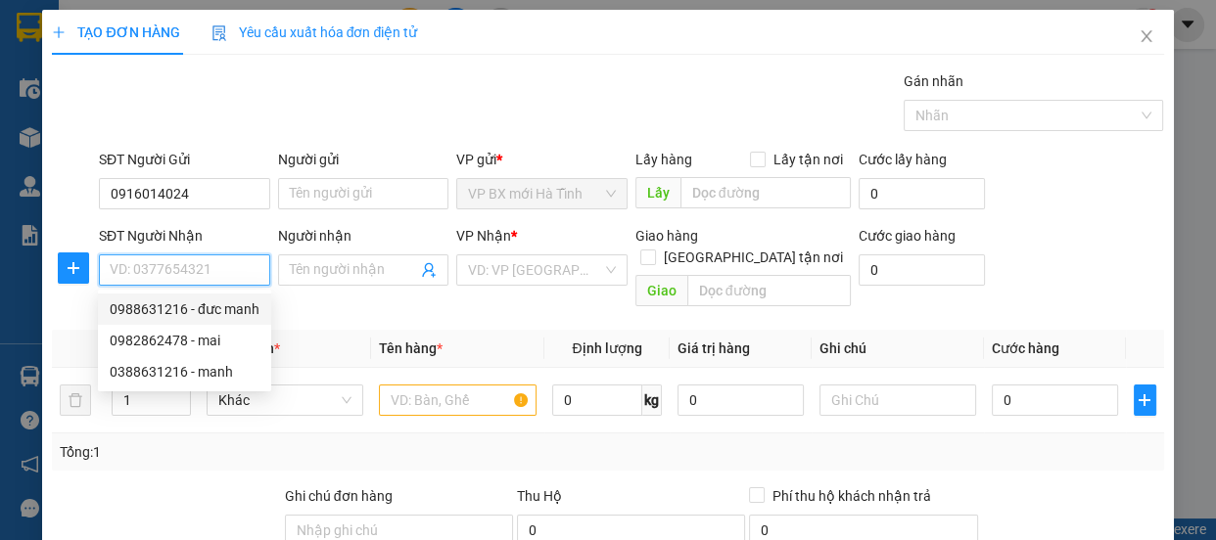
click at [164, 308] on div "0988631216 - đưc manh" at bounding box center [185, 310] width 150 height 22
type input "0988631216"
type input "đưc manh"
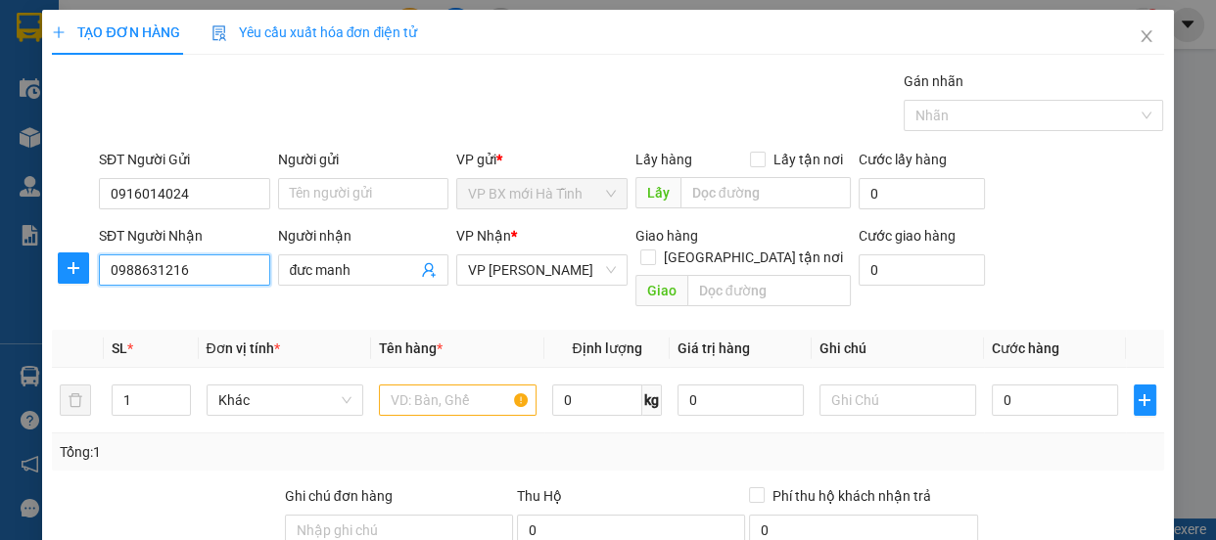
click at [157, 267] on input "0988631216" at bounding box center [184, 270] width 171 height 31
type input "0388631216"
click at [215, 299] on div "0388631216 - manh" at bounding box center [183, 310] width 146 height 22
type input "manh"
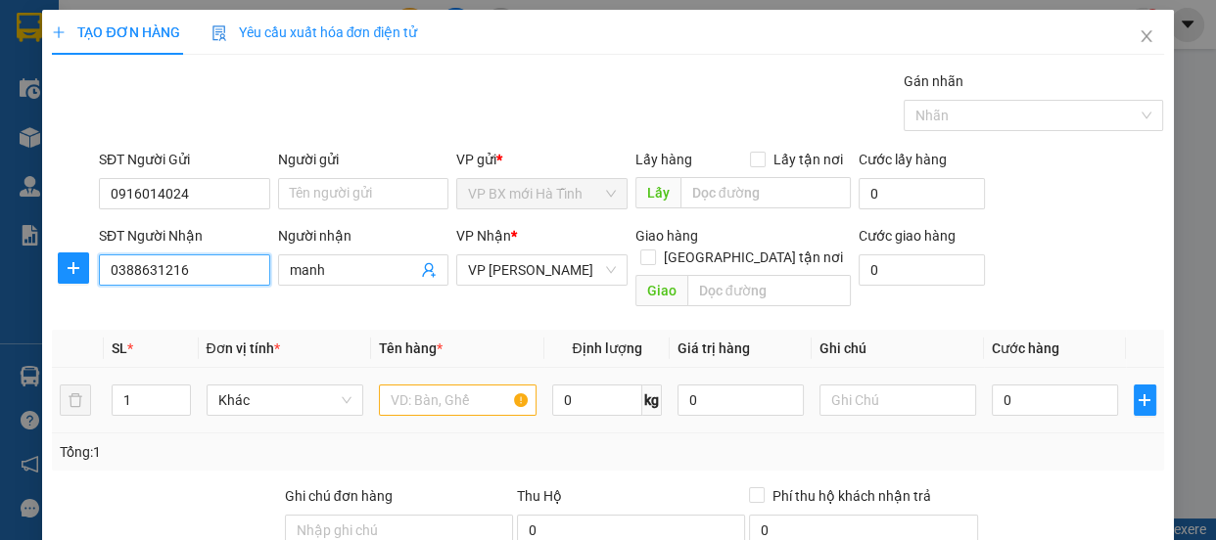
type input "0388631216"
click at [420, 385] on input "text" at bounding box center [458, 400] width 158 height 31
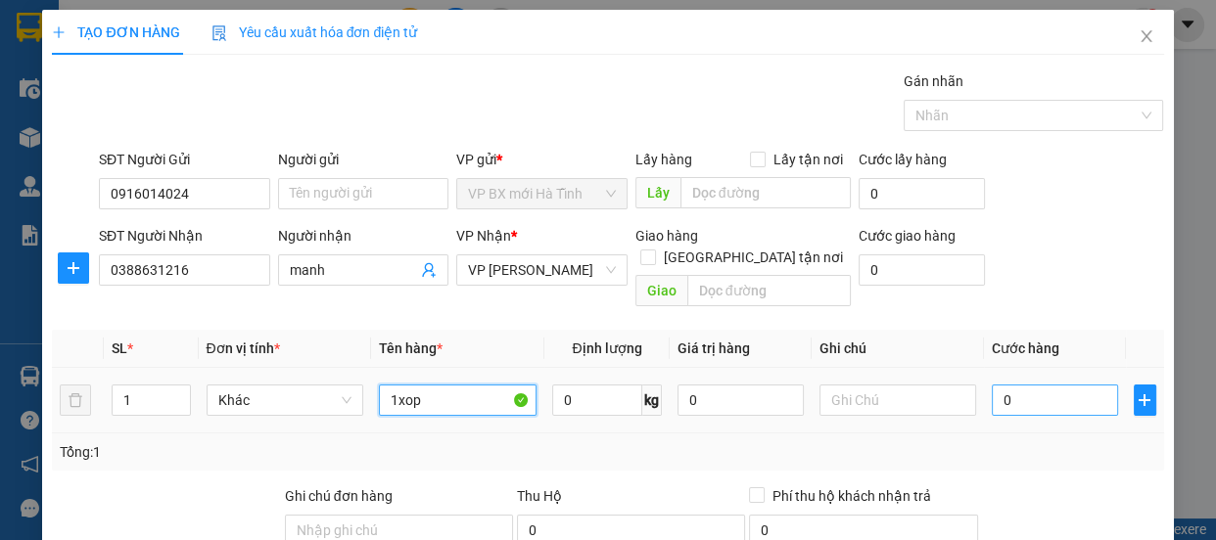
type input "1xop"
click at [1032, 386] on input "0" at bounding box center [1055, 400] width 126 height 31
type input "5"
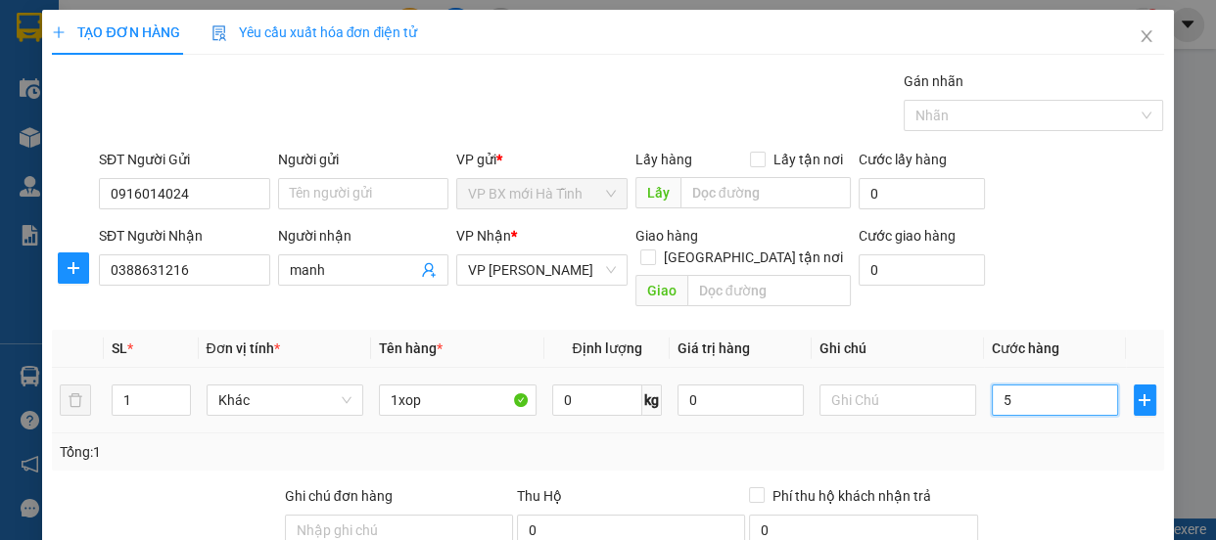
type input "50"
type input "50.000"
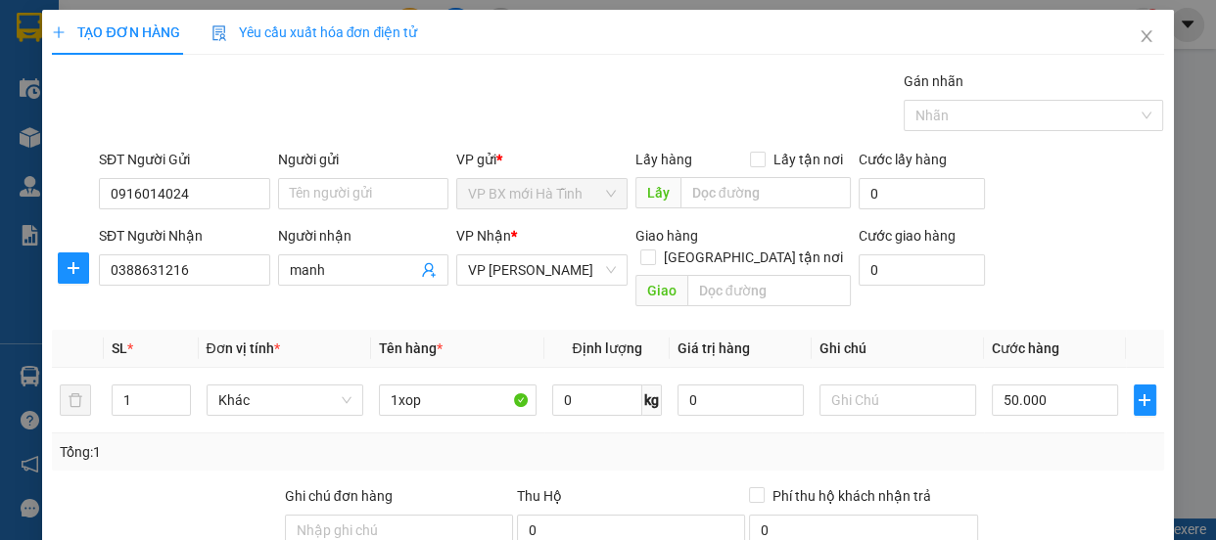
click at [975, 442] on div "Tổng: 1" at bounding box center [608, 453] width 1096 height 22
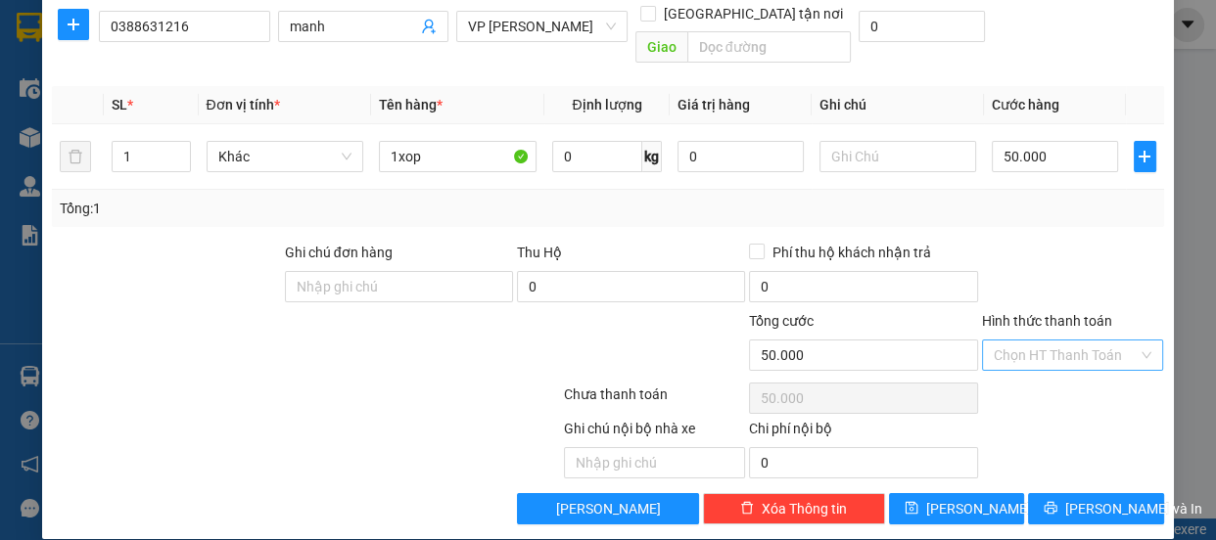
drag, startPoint x: 1009, startPoint y: 333, endPoint x: 1017, endPoint y: 352, distance: 20.6
click at [1009, 341] on input "Hình thức thanh toán" at bounding box center [1066, 355] width 145 height 29
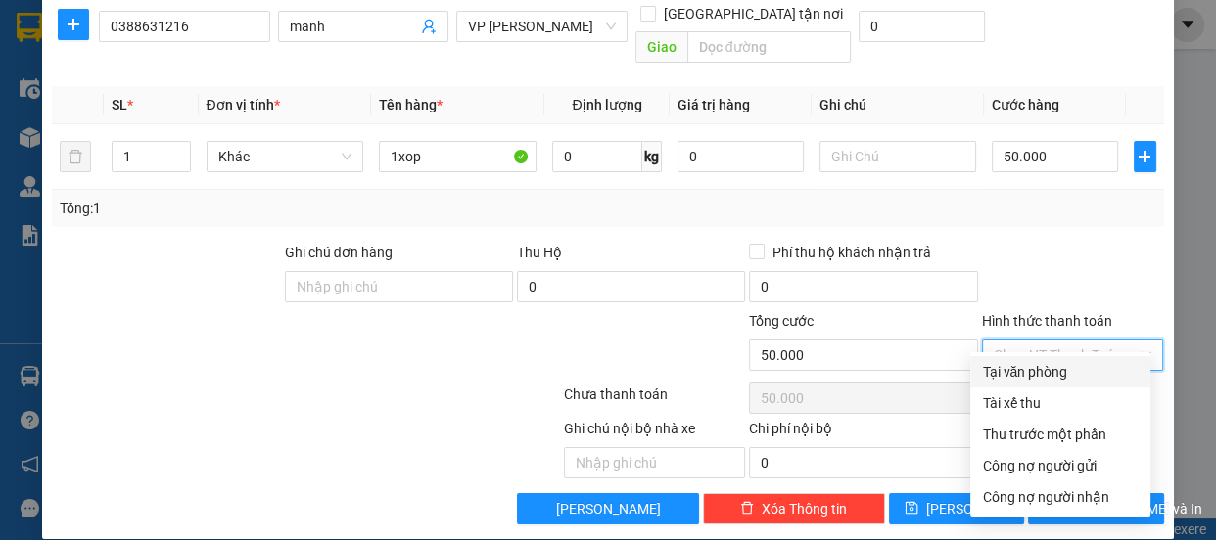
click at [1009, 369] on div "Tại văn phòng" at bounding box center [1060, 372] width 157 height 22
type input "0"
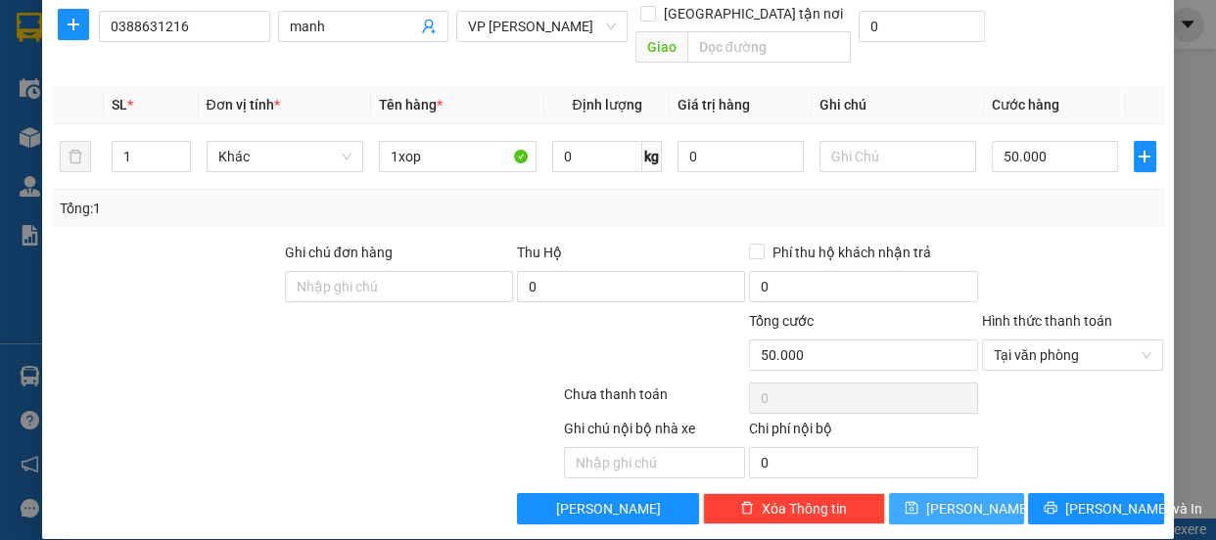
click at [965, 498] on span "[PERSON_NAME]" at bounding box center [978, 509] width 105 height 22
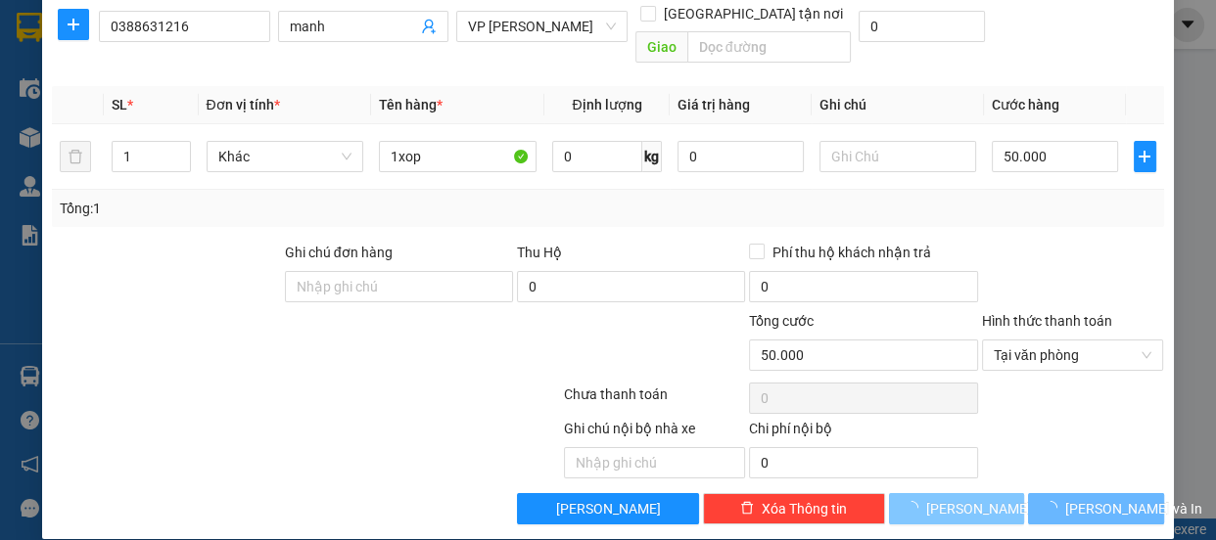
type input "0"
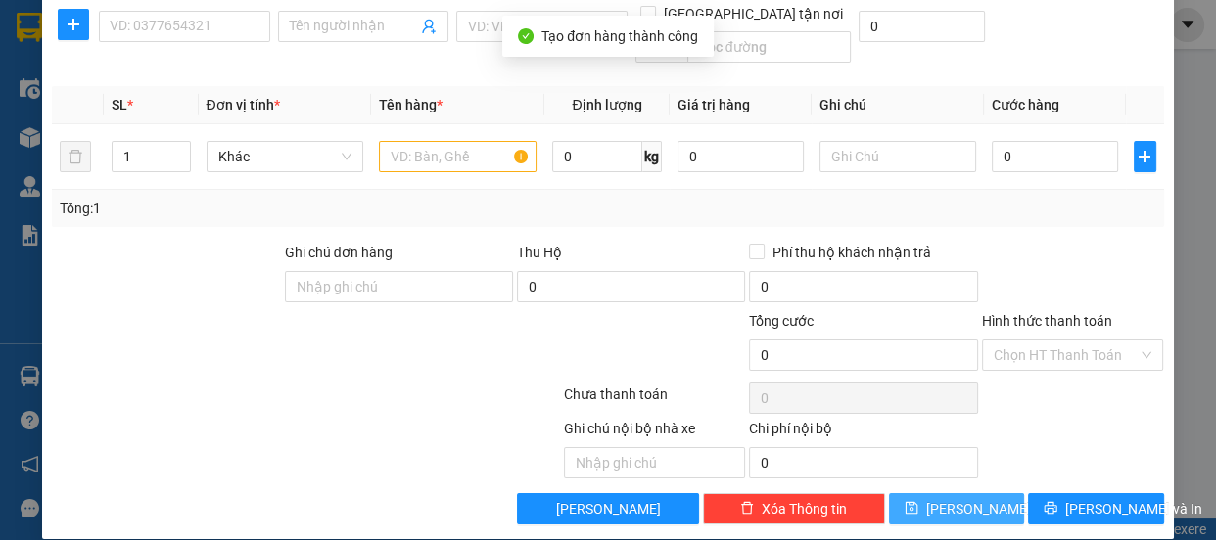
scroll to position [0, 0]
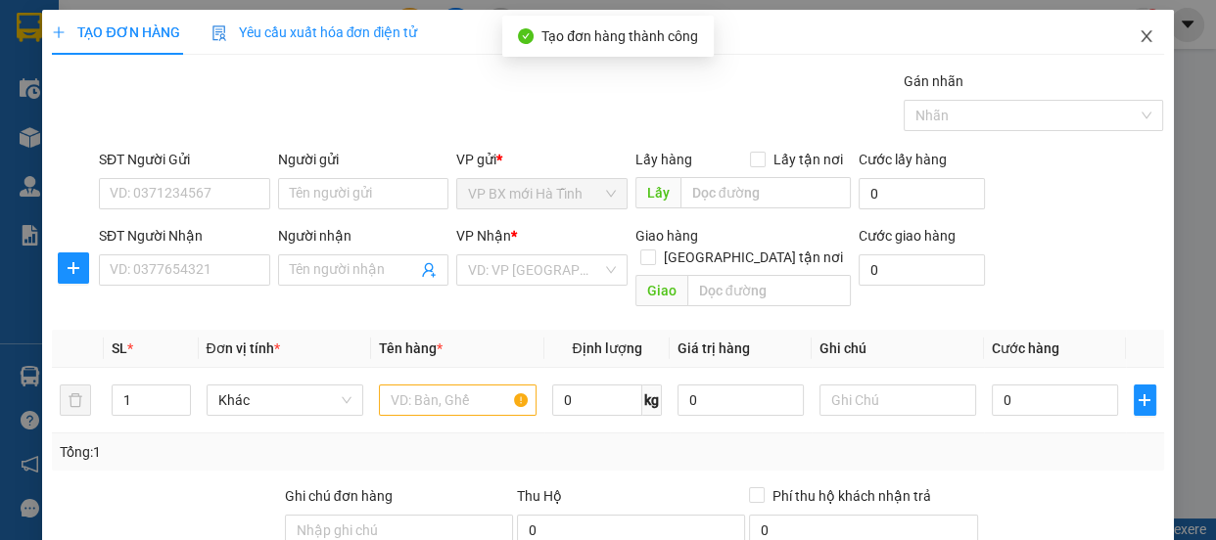
click at [1141, 36] on icon "close" at bounding box center [1146, 36] width 11 height 12
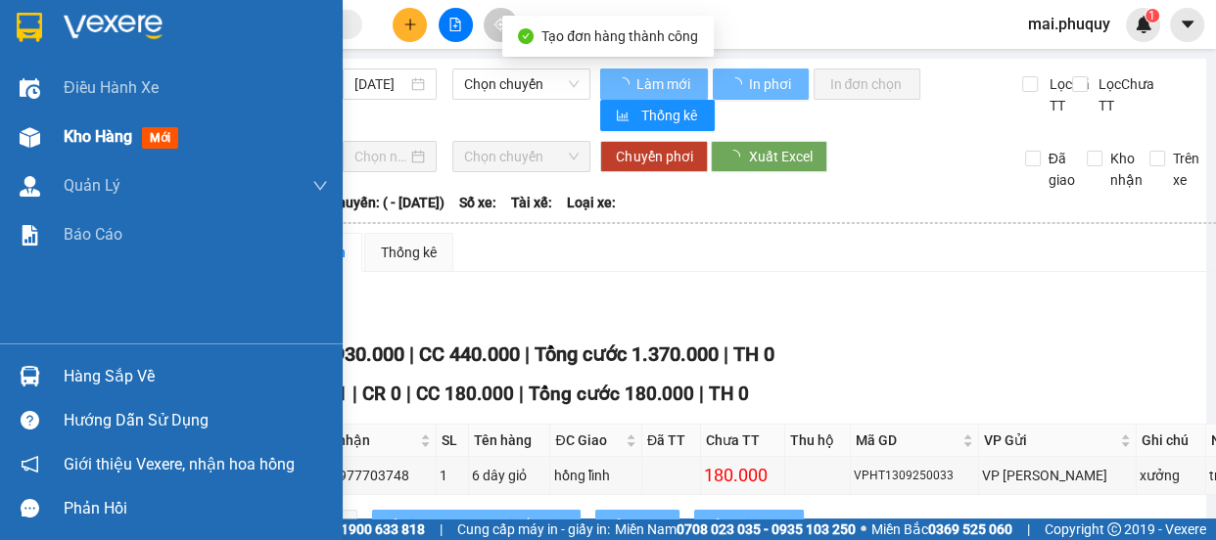
click at [31, 133] on img at bounding box center [30, 137] width 21 height 21
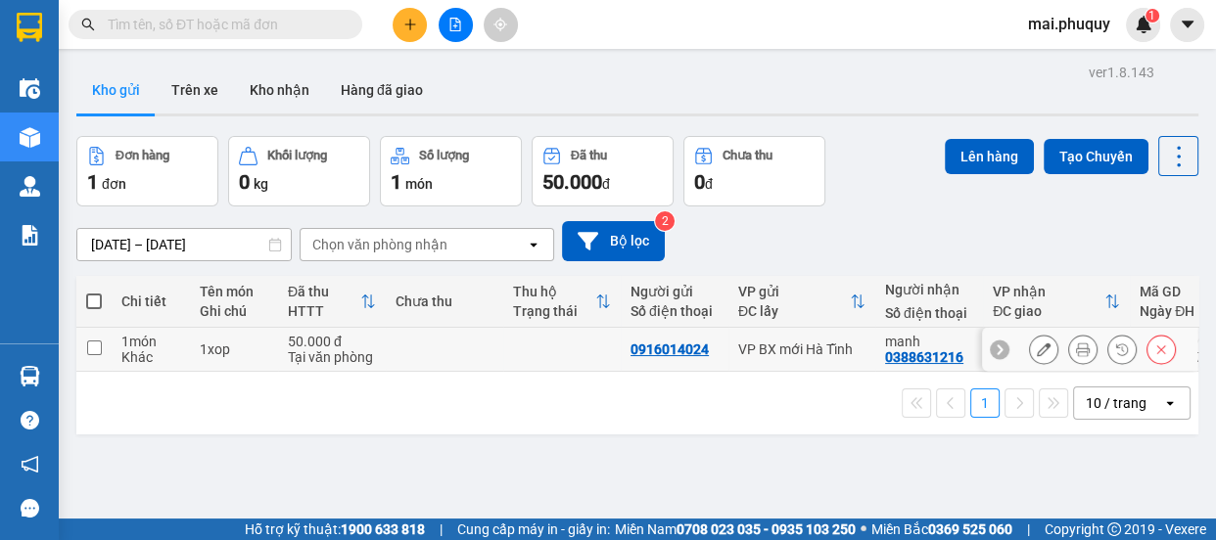
click at [94, 349] on input "checkbox" at bounding box center [94, 348] width 15 height 15
checkbox input "true"
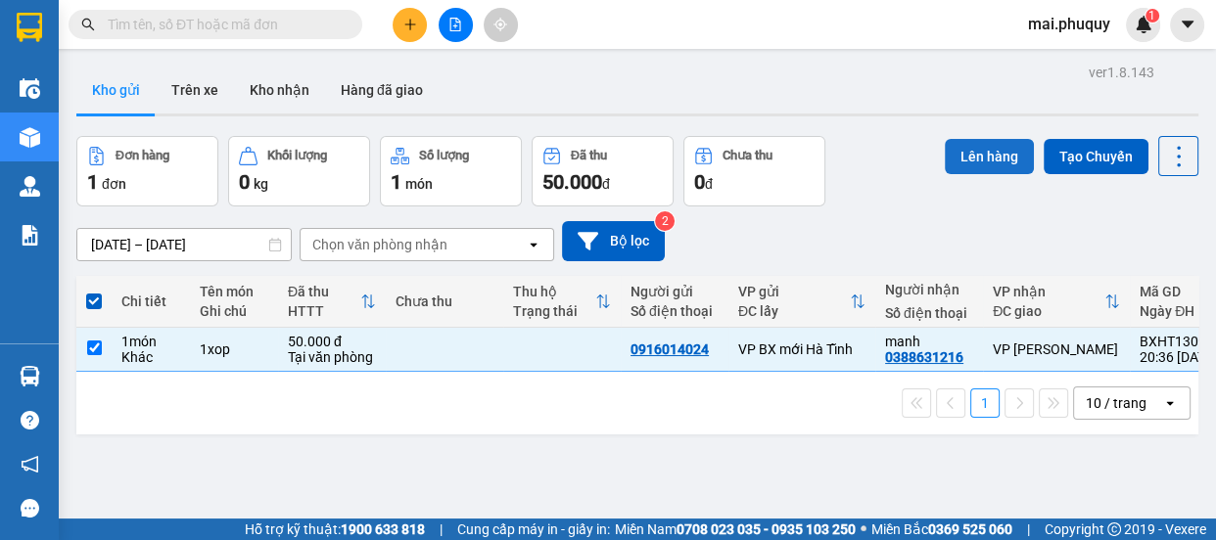
click at [957, 155] on button "Lên hàng" at bounding box center [989, 156] width 89 height 35
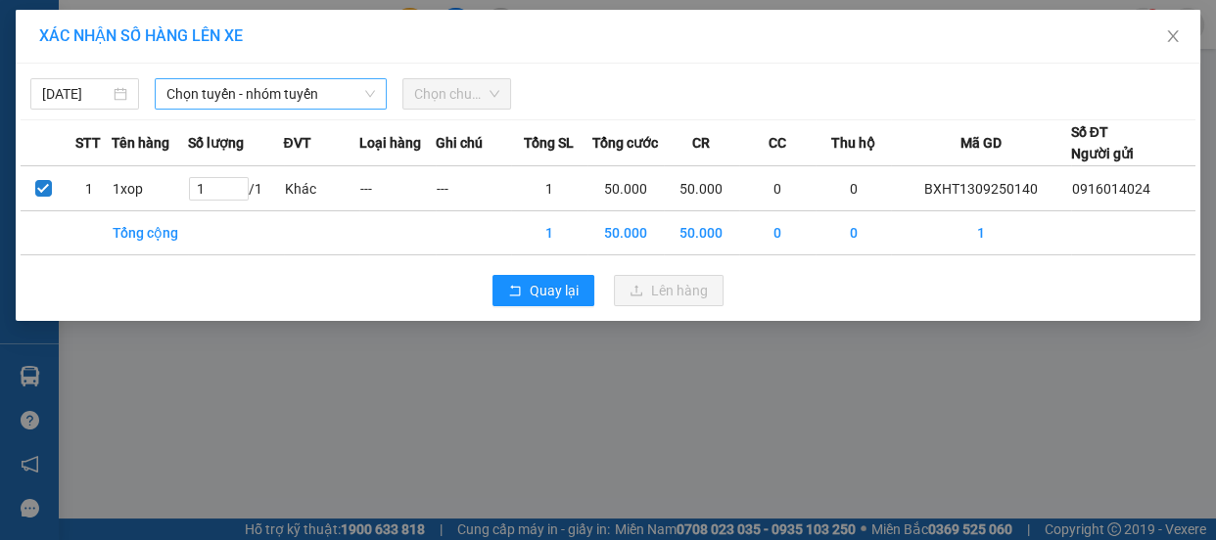
click at [241, 92] on span "Chọn tuyến - nhóm tuyến" at bounding box center [270, 93] width 209 height 29
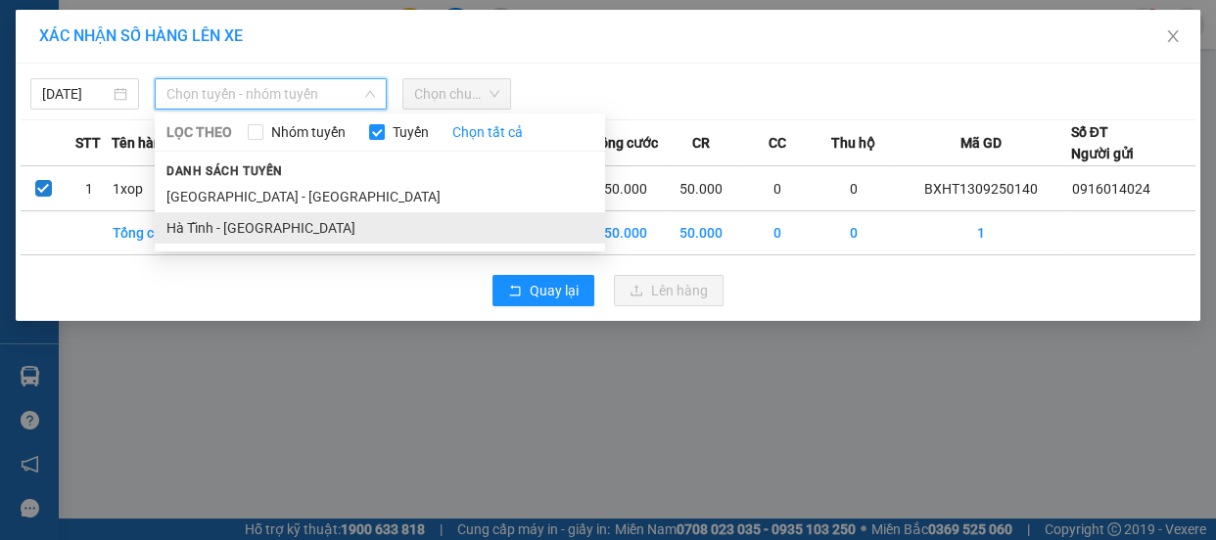
click at [235, 220] on li "Hà Tĩnh - [GEOGRAPHIC_DATA]" at bounding box center [380, 227] width 450 height 31
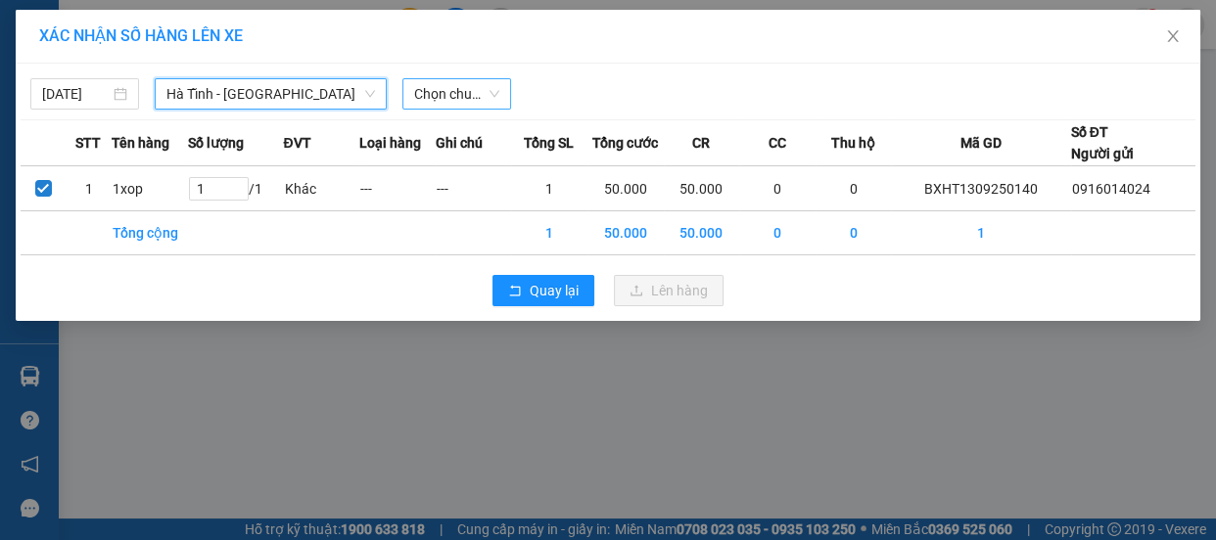
click at [459, 94] on span "Chọn chuyến" at bounding box center [456, 93] width 85 height 29
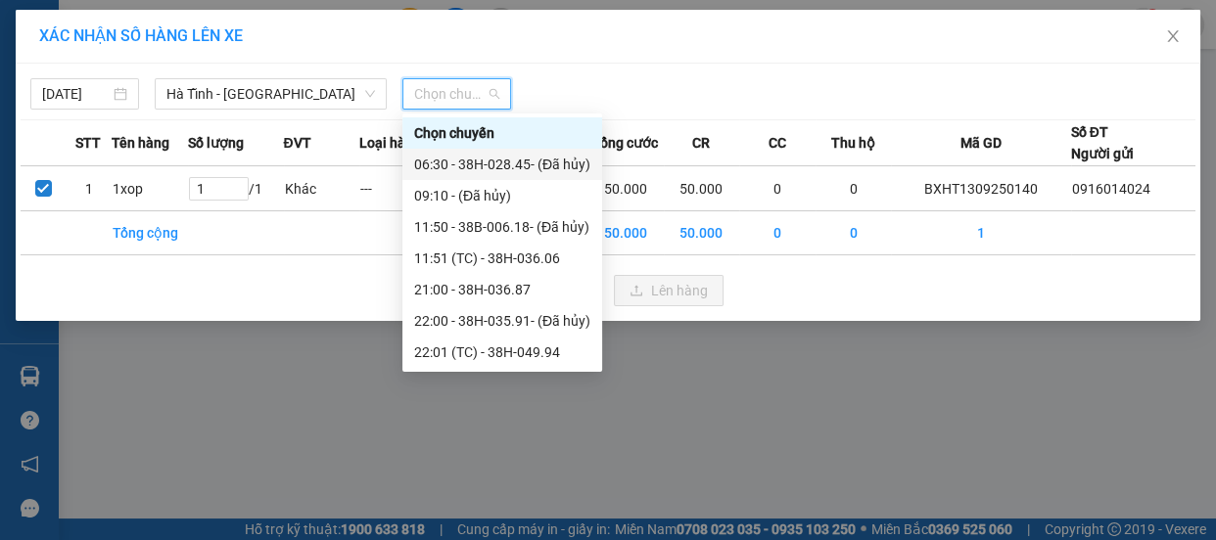
scroll to position [124, 0]
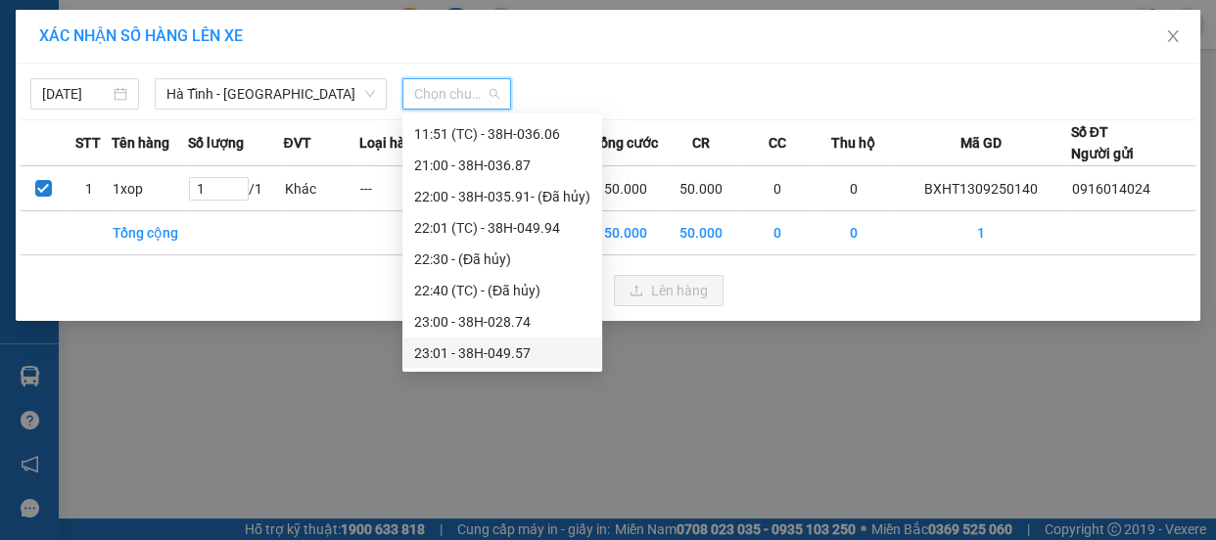
drag, startPoint x: 493, startPoint y: 352, endPoint x: 488, endPoint y: 339, distance: 13.6
click at [492, 352] on div "23:01 - 38H-049.57" at bounding box center [502, 354] width 176 height 22
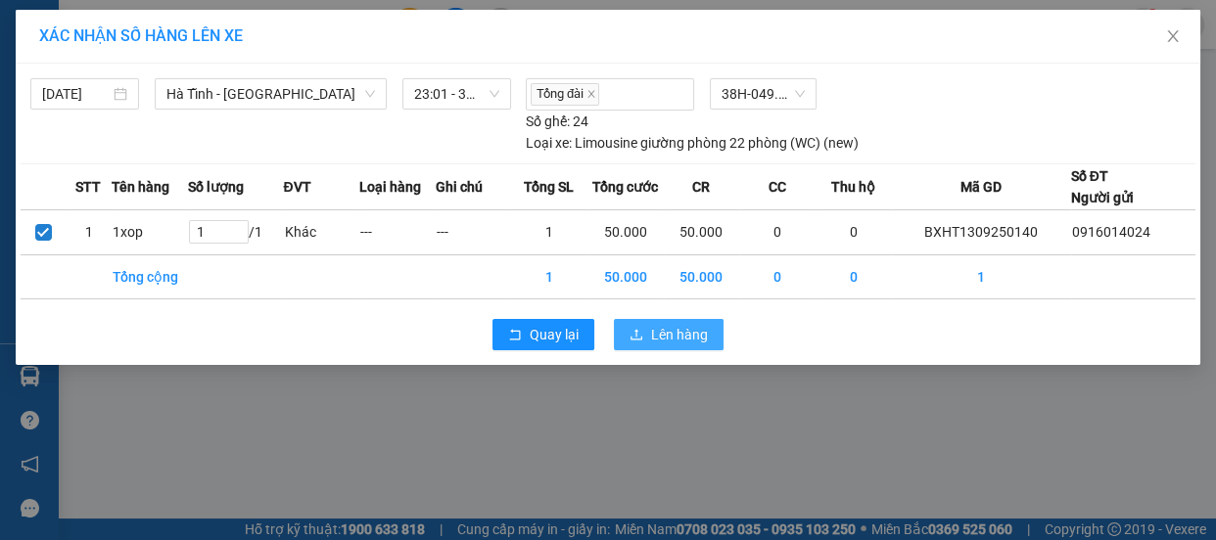
click at [673, 336] on span "Lên hàng" at bounding box center [679, 335] width 57 height 22
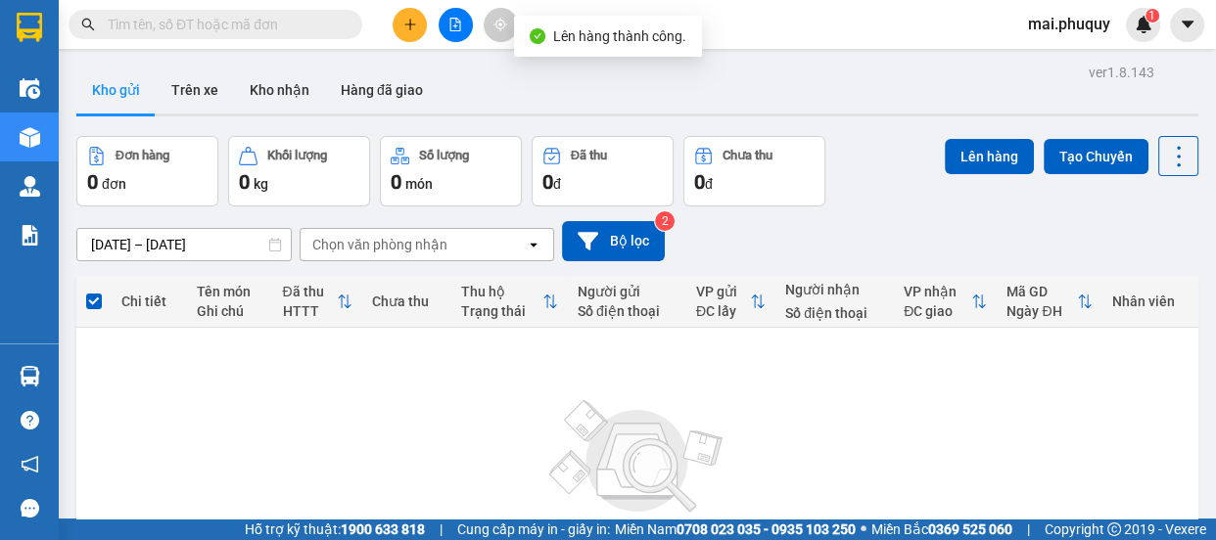
click at [449, 18] on icon "file-add" at bounding box center [455, 25] width 14 height 14
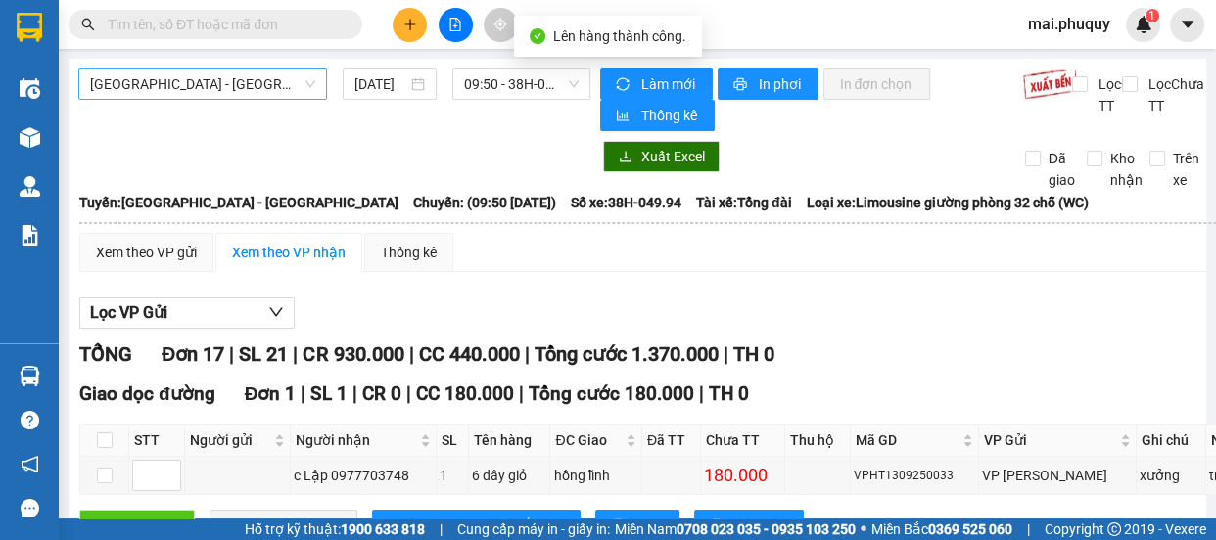
click at [145, 76] on span "[GEOGRAPHIC_DATA] - [GEOGRAPHIC_DATA]" at bounding box center [202, 84] width 225 height 29
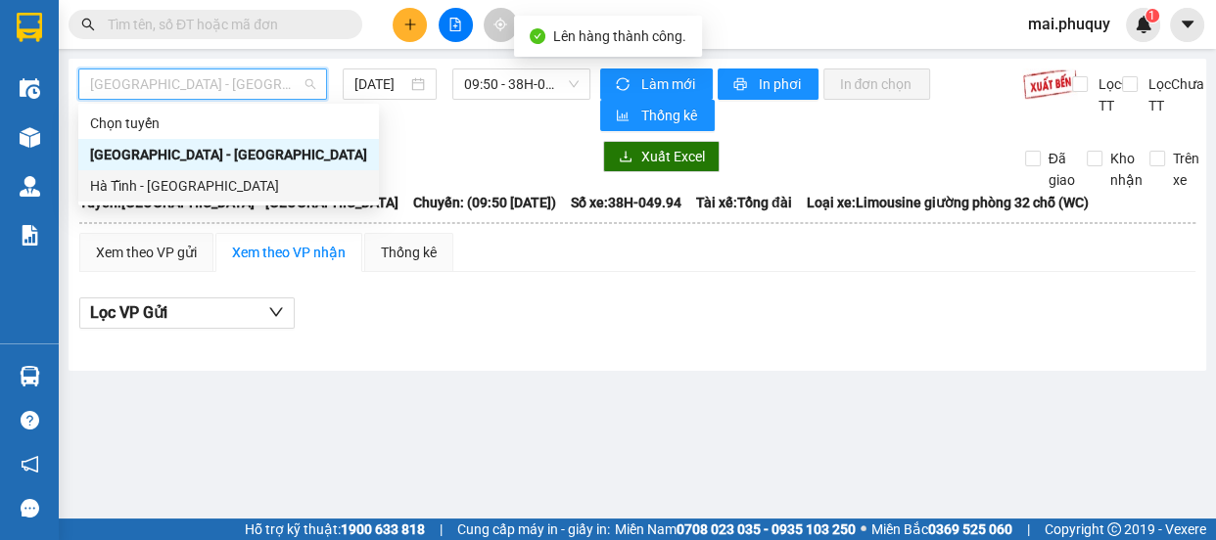
click at [135, 182] on div "Hà Tĩnh - [GEOGRAPHIC_DATA]" at bounding box center [228, 186] width 277 height 22
type input "[DATE]"
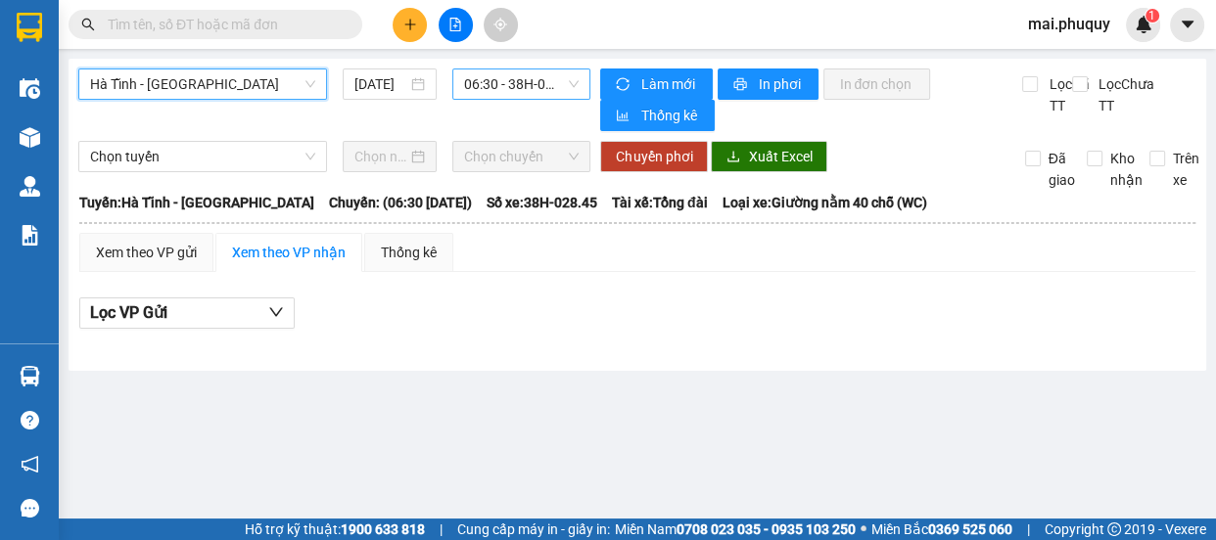
click at [464, 78] on span "06:30 - 38H-028.45 - (Đã hủy)" at bounding box center [521, 84] width 115 height 29
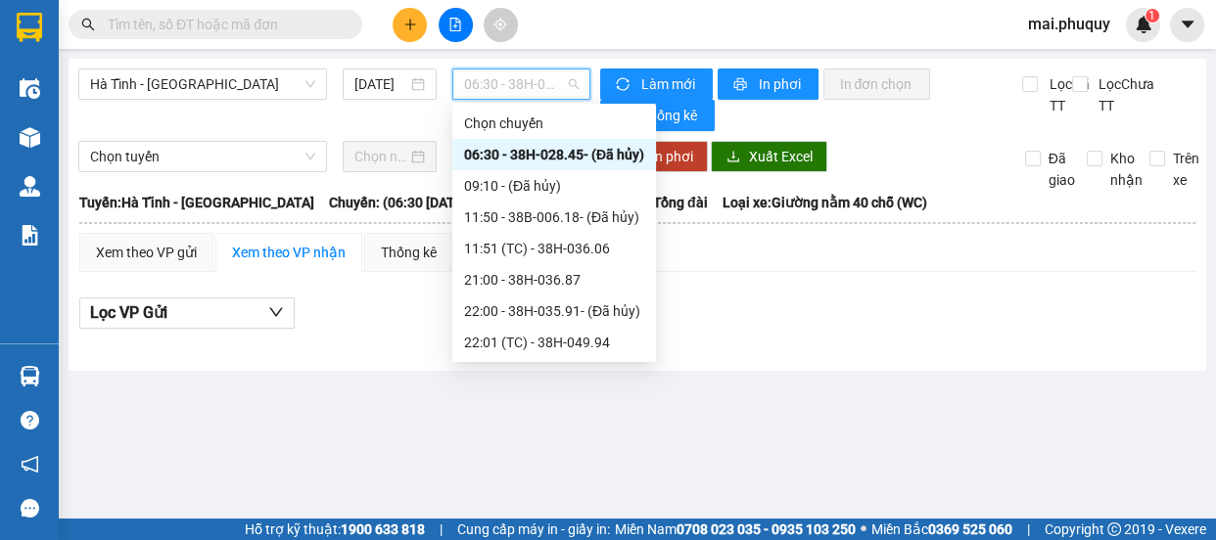
scroll to position [124, 0]
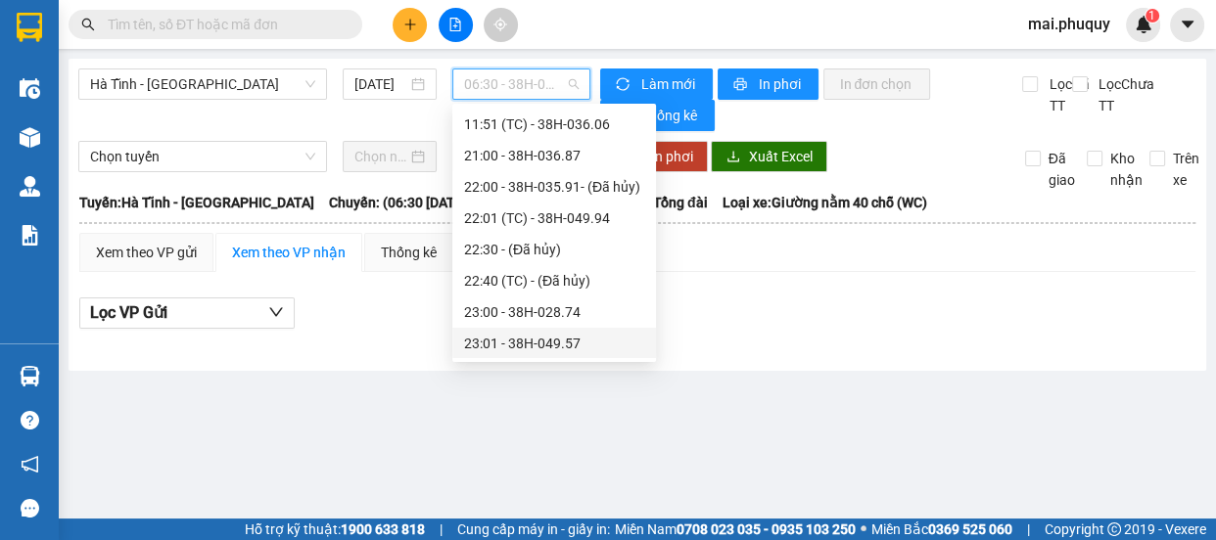
click at [529, 348] on div "23:01 - 38H-049.57" at bounding box center [554, 344] width 180 height 22
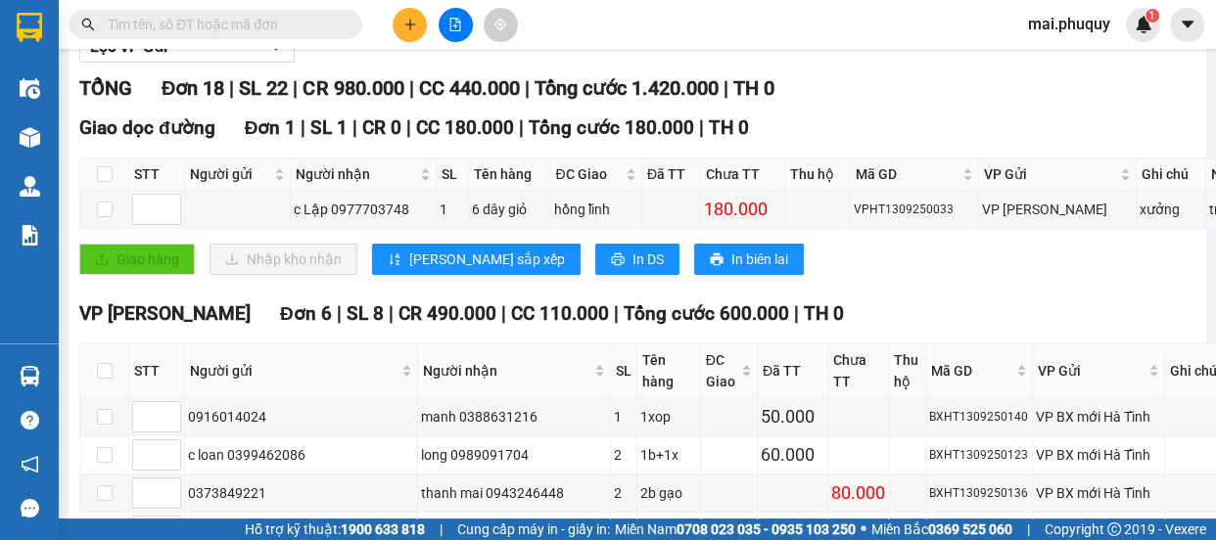
scroll to position [445, 0]
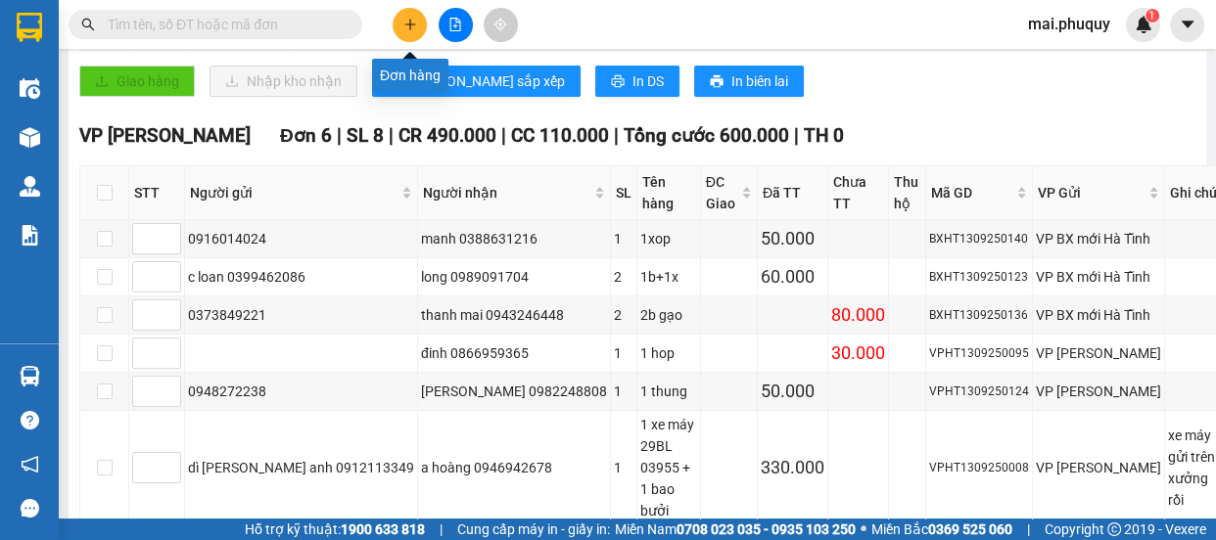
click at [412, 28] on icon "plus" at bounding box center [410, 25] width 14 height 14
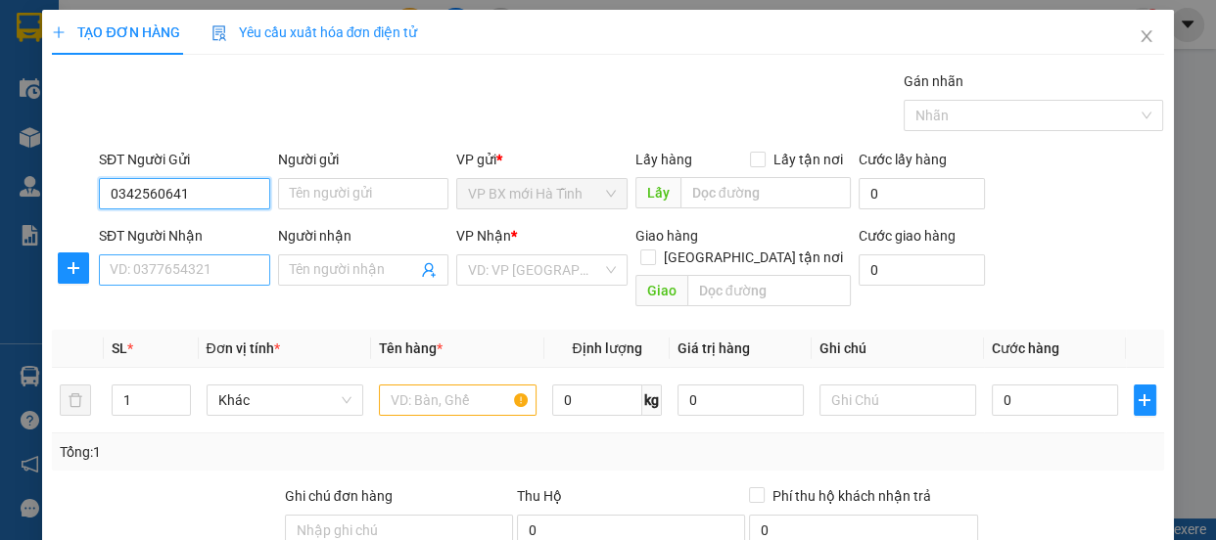
type input "0342560641"
click at [164, 280] on input "SĐT Người Nhận" at bounding box center [184, 270] width 171 height 31
click at [168, 276] on input "SĐT Người Nhận" at bounding box center [184, 270] width 171 height 31
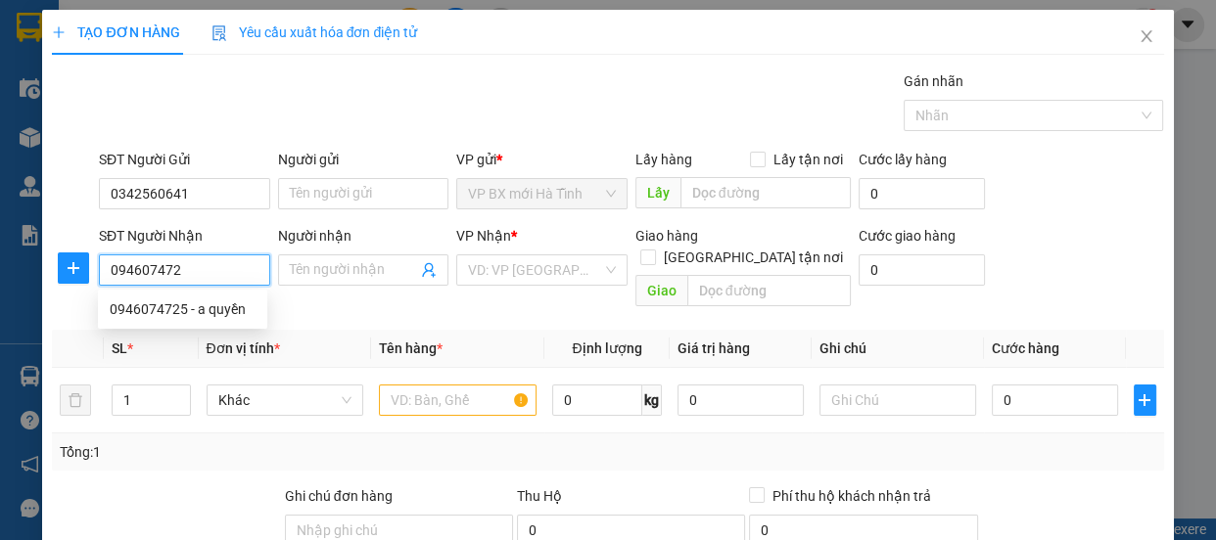
type input "0946074725"
click at [216, 305] on div "0946074725 - a quyền" at bounding box center [183, 310] width 146 height 22
type input "a quyền"
checkbox input "true"
type input "so 7 ngoc hoi"
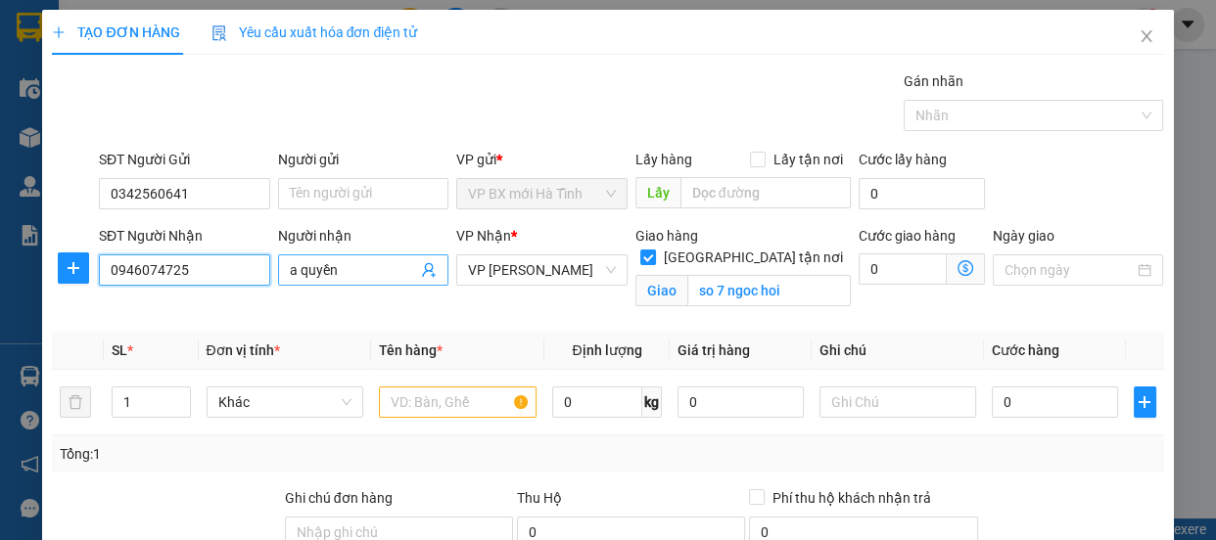
type input "0946074725"
drag, startPoint x: 291, startPoint y: 267, endPoint x: 280, endPoint y: 267, distance: 10.8
click at [280, 267] on span "a quyền" at bounding box center [363, 270] width 171 height 31
type input "Quốc quyền"
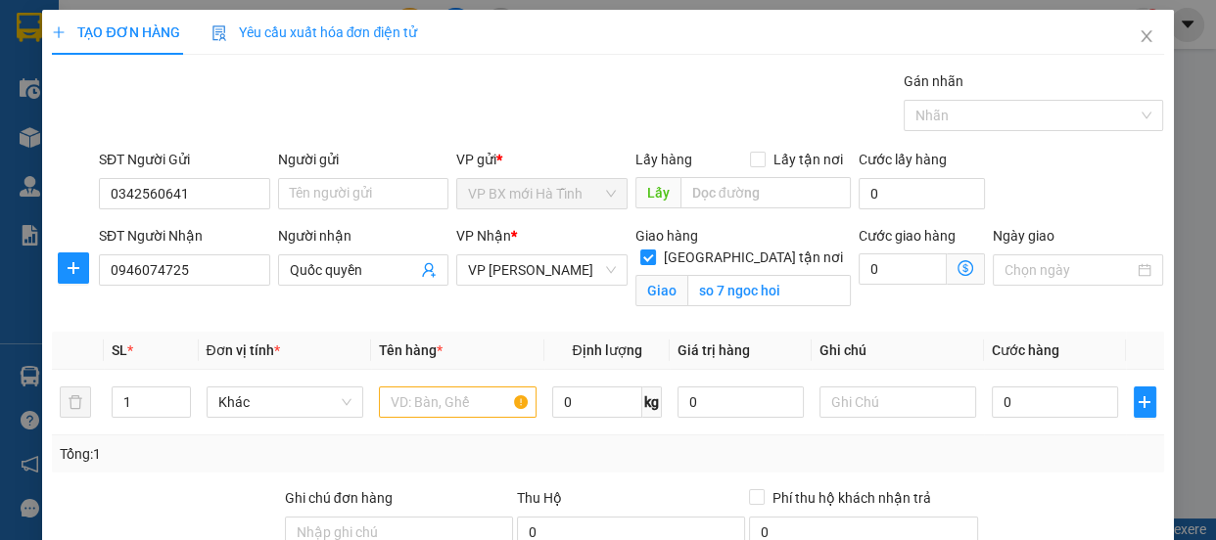
click at [540, 320] on div "Transit Pickup Surcharge Ids Transit Deliver Surcharge Ids Transit Deliver Surc…" at bounding box center [607, 420] width 1111 height 700
click at [779, 275] on input "so 7 ngoc hoi" at bounding box center [769, 290] width 164 height 31
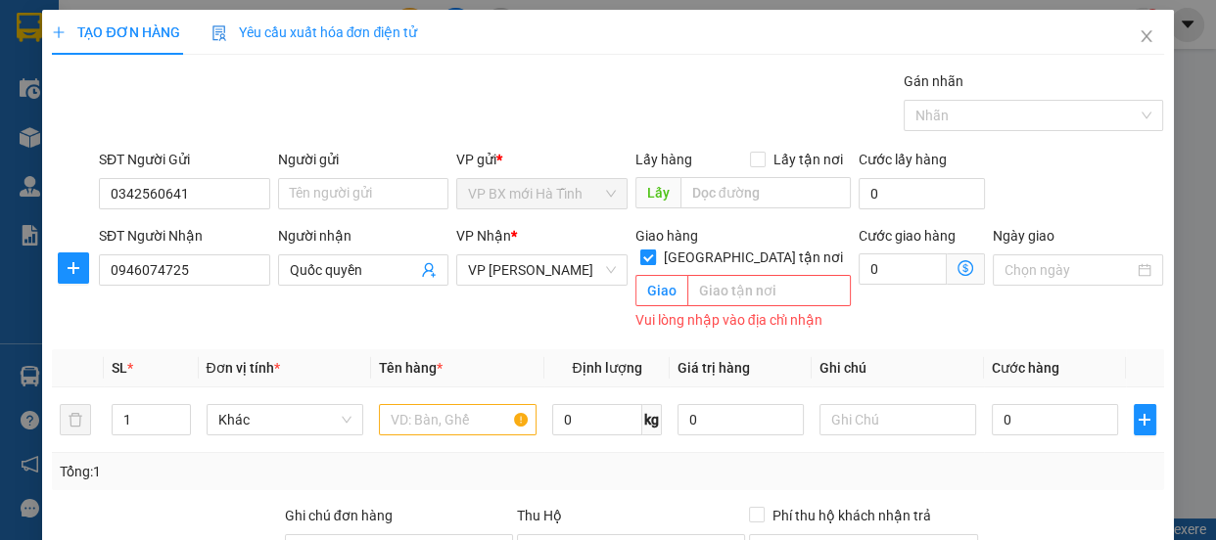
click at [654, 250] on input "[GEOGRAPHIC_DATA] tận nơi" at bounding box center [647, 257] width 14 height 14
checkbox input "false"
click at [524, 305] on div "VP Nhận * VP [PERSON_NAME]" at bounding box center [541, 280] width 179 height 110
click at [424, 410] on input "text" at bounding box center [458, 419] width 158 height 31
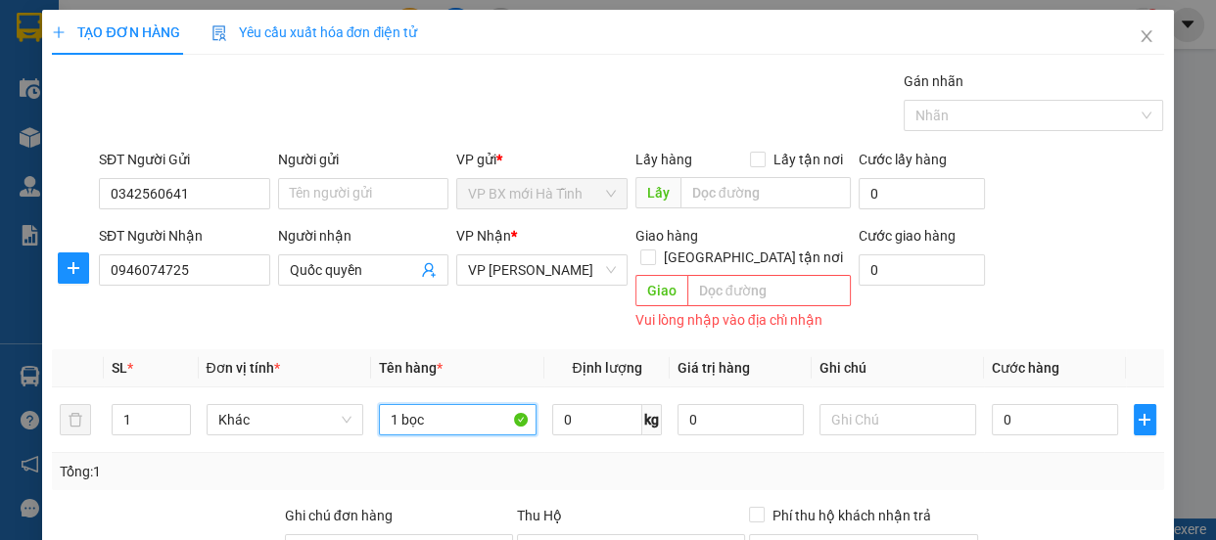
type input "1 bọc"
click at [439, 453] on div "Tổng: 1" at bounding box center [607, 471] width 1111 height 37
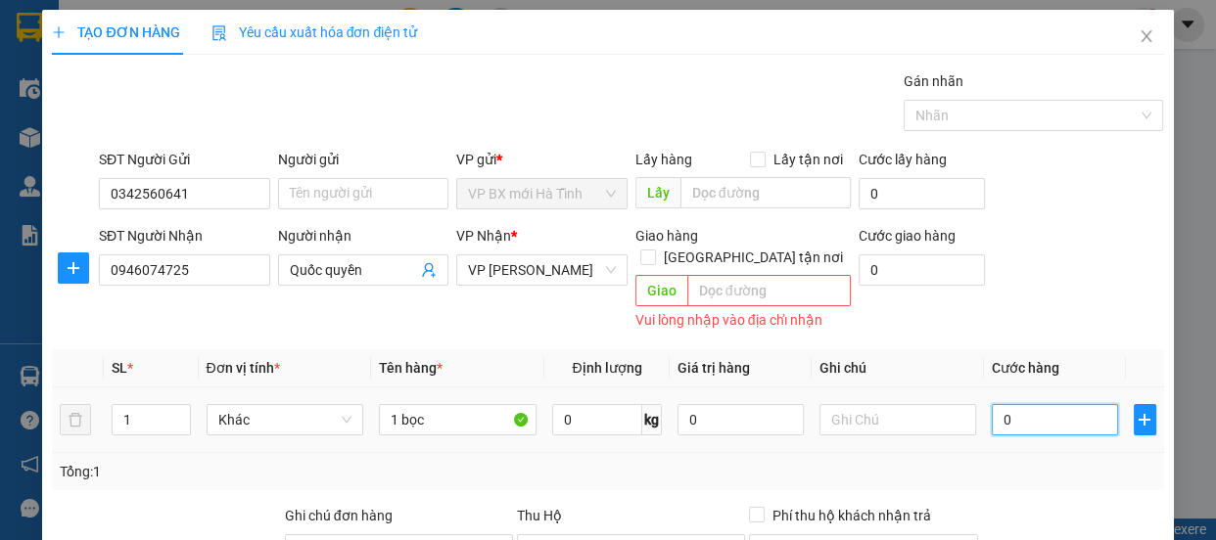
click at [1018, 404] on input "0" at bounding box center [1055, 419] width 126 height 31
type input "3"
type input "30"
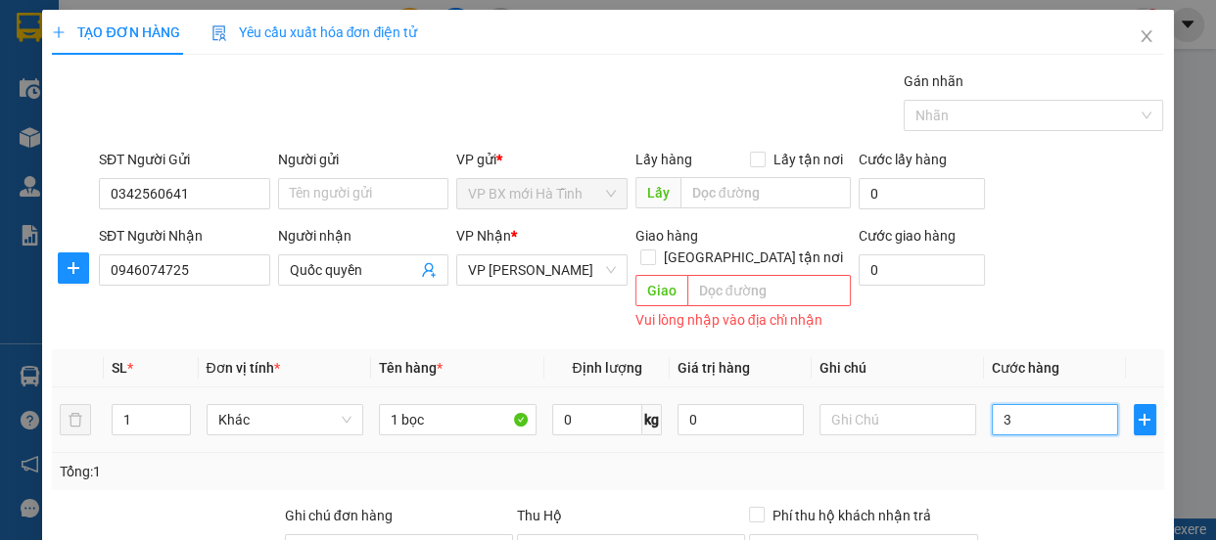
type input "30"
click at [1009, 463] on div "Tổng: 1" at bounding box center [607, 471] width 1111 height 37
type input "30.000"
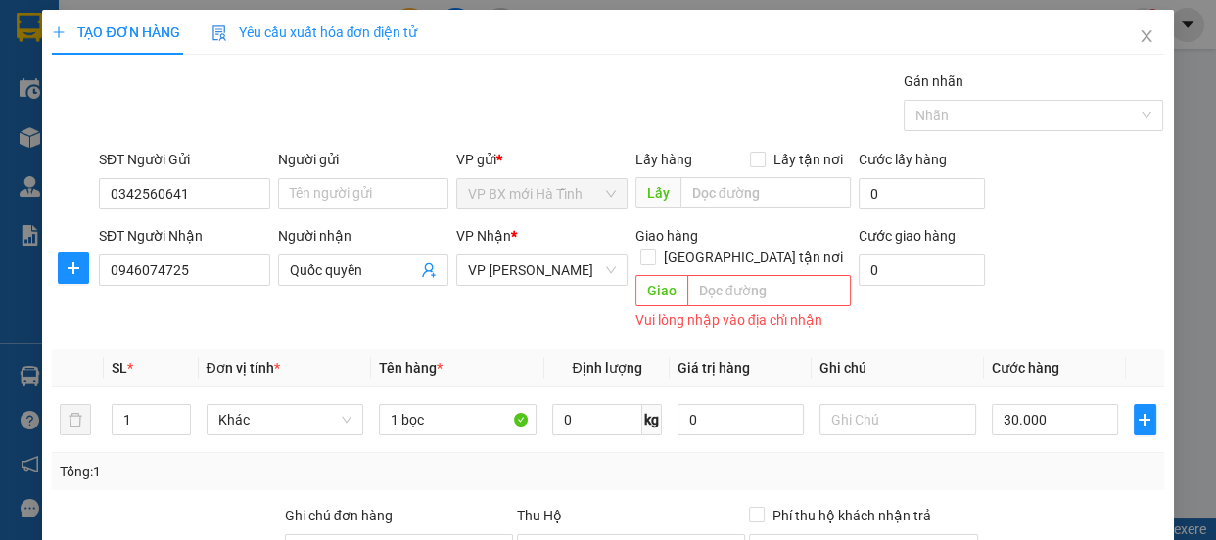
scroll to position [262, 0]
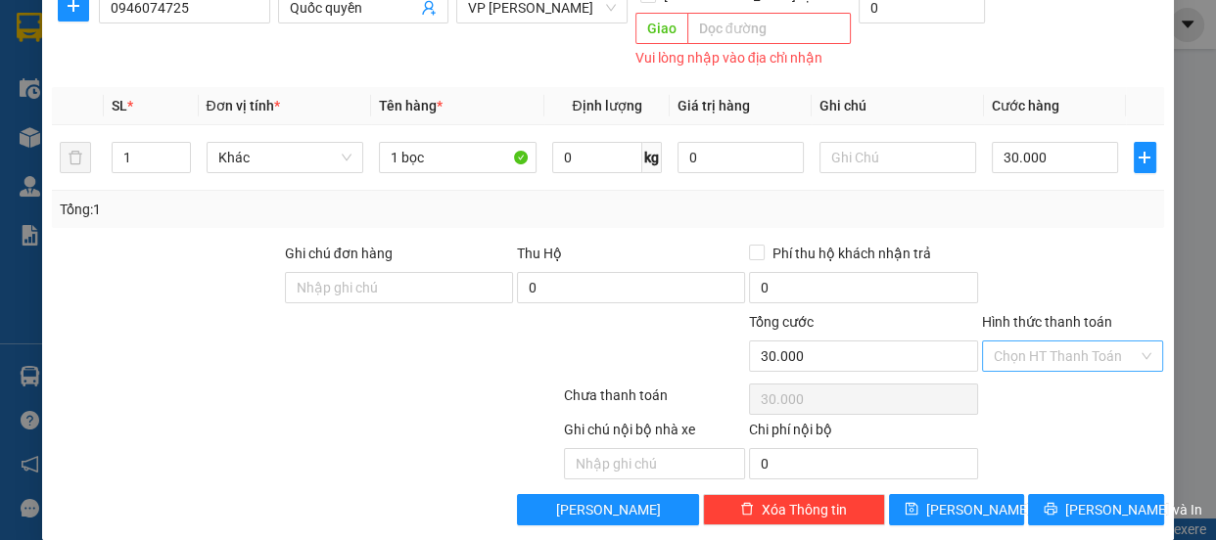
click at [1014, 342] on input "Hình thức thanh toán" at bounding box center [1066, 356] width 145 height 29
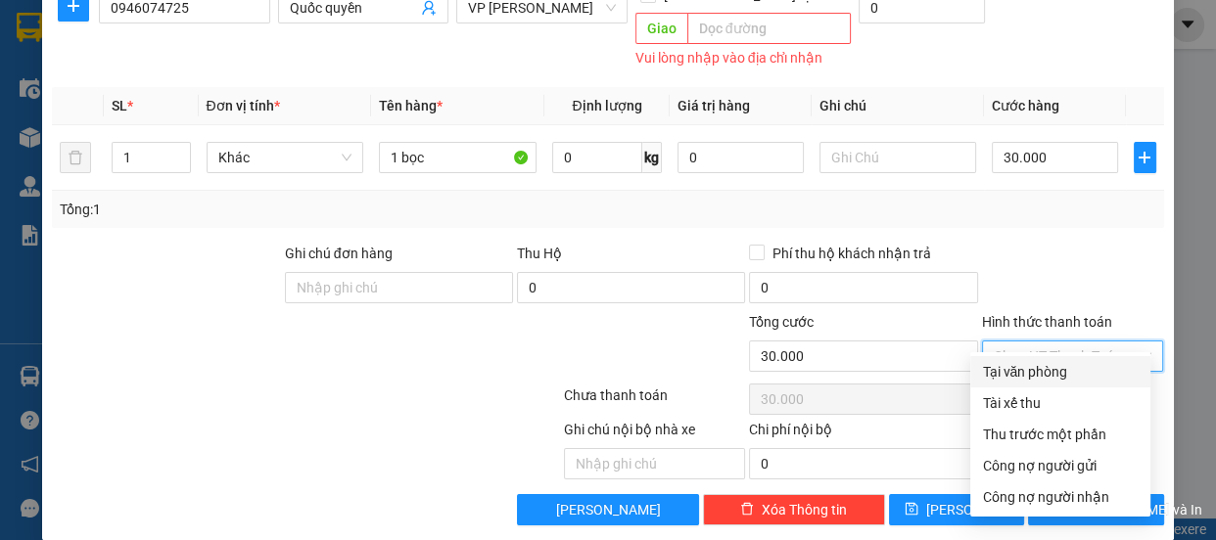
click at [1018, 362] on div "Tại văn phòng" at bounding box center [1060, 372] width 157 height 22
type input "0"
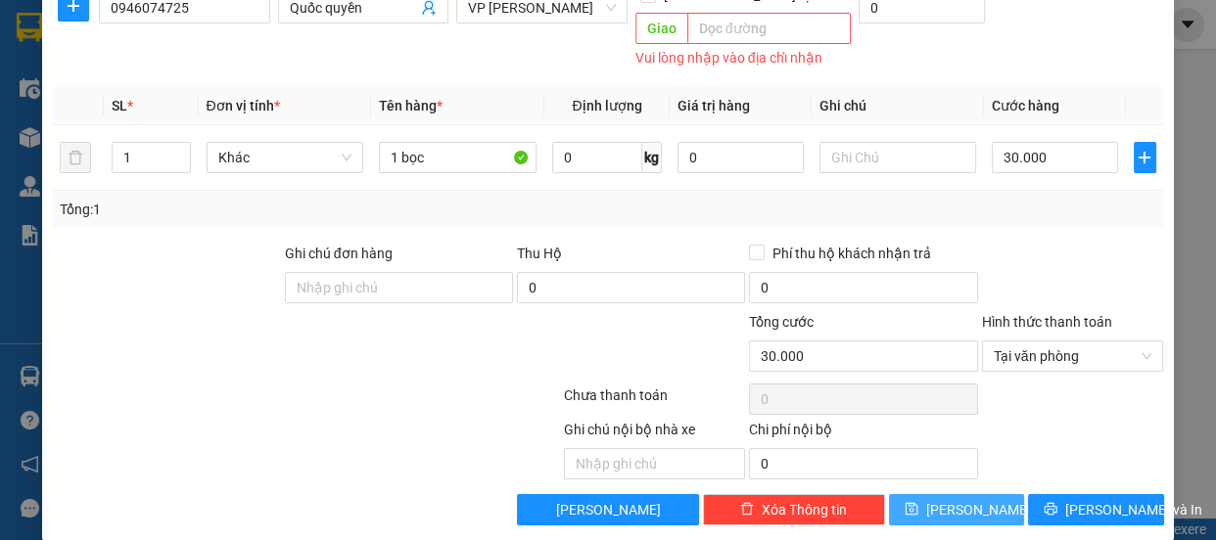
click at [955, 499] on span "[PERSON_NAME]" at bounding box center [978, 510] width 105 height 22
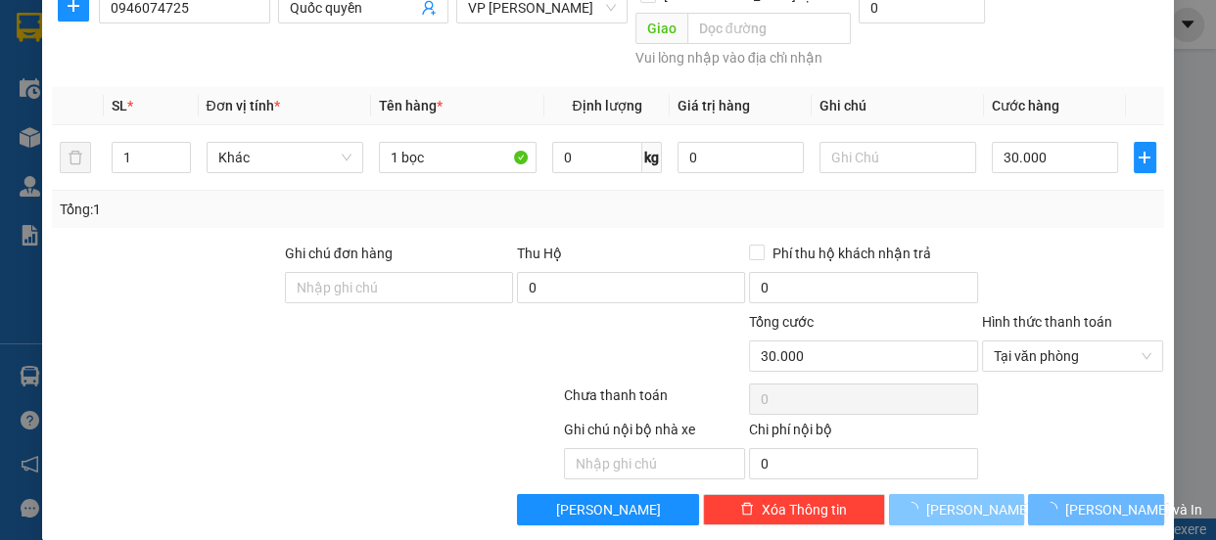
type input "0"
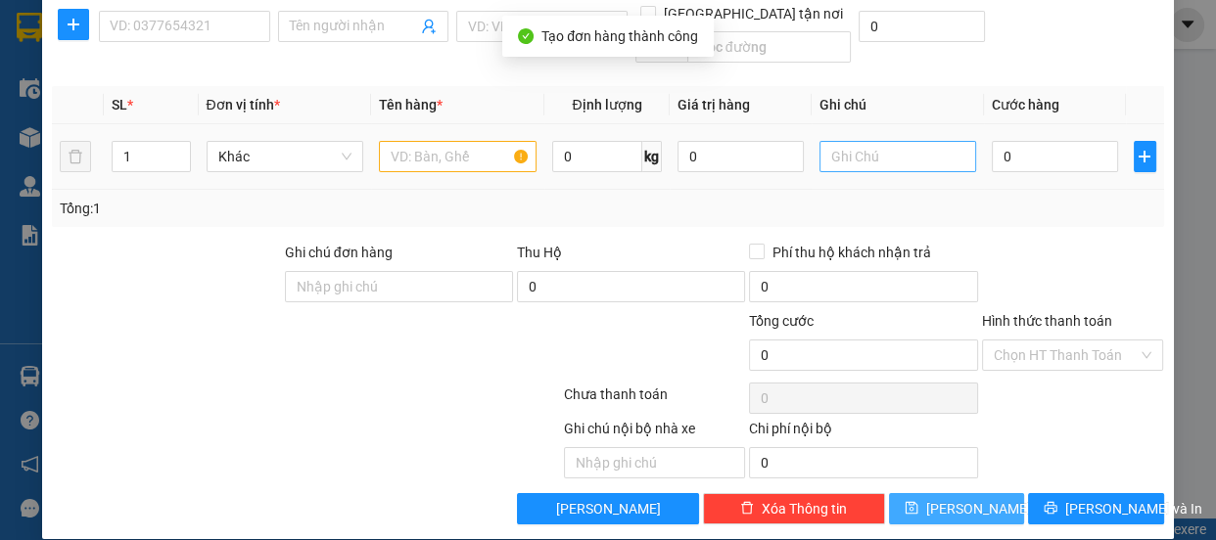
scroll to position [0, 0]
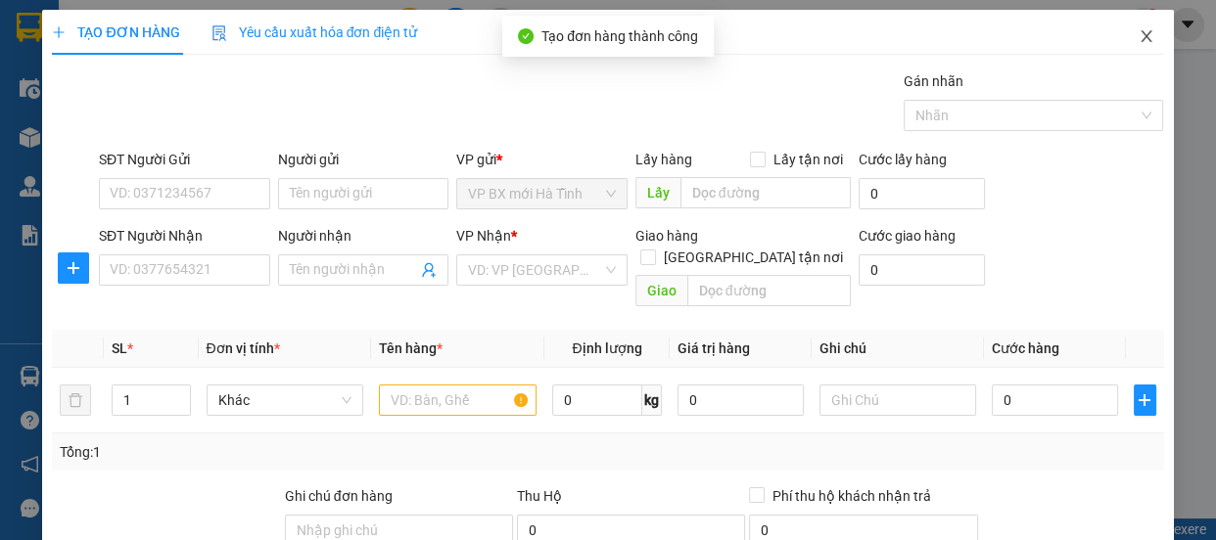
click at [1139, 38] on icon "close" at bounding box center [1147, 36] width 16 height 16
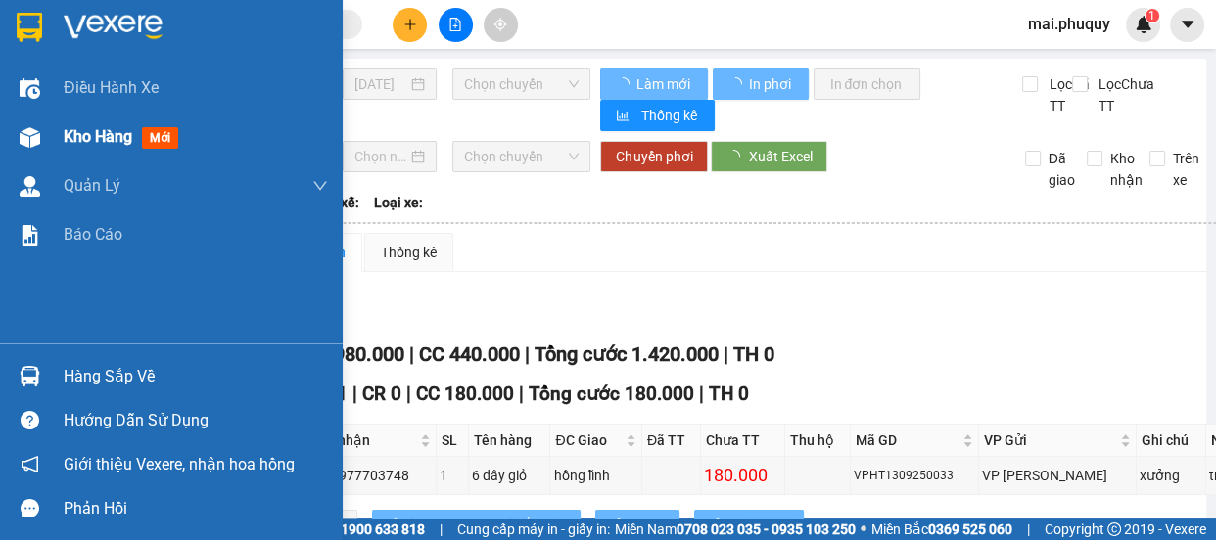
click at [25, 134] on img at bounding box center [30, 137] width 21 height 21
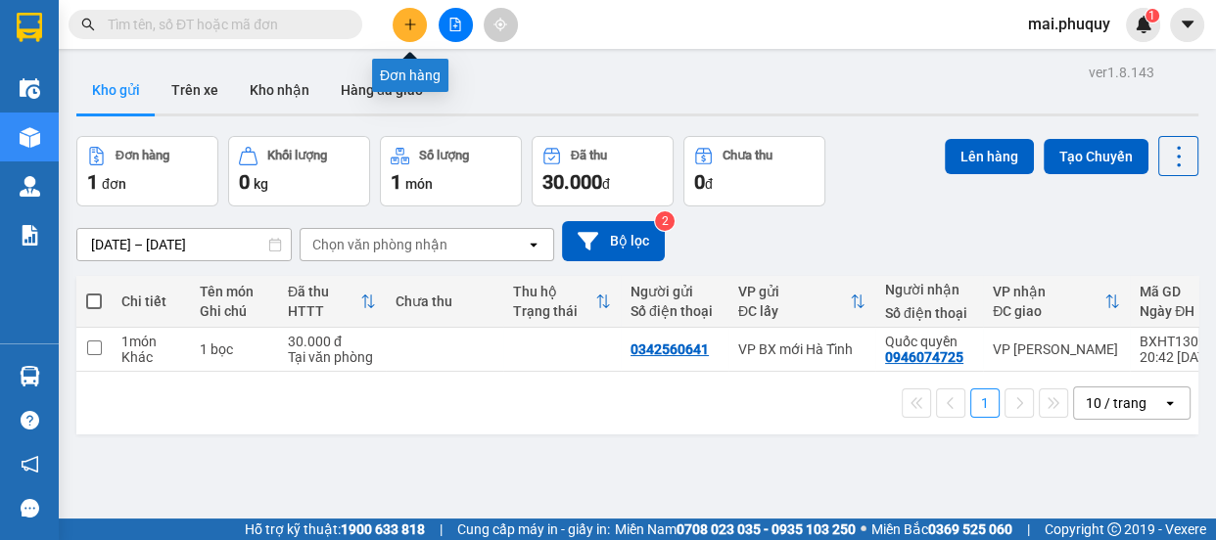
click at [411, 20] on icon "plus" at bounding box center [410, 25] width 14 height 14
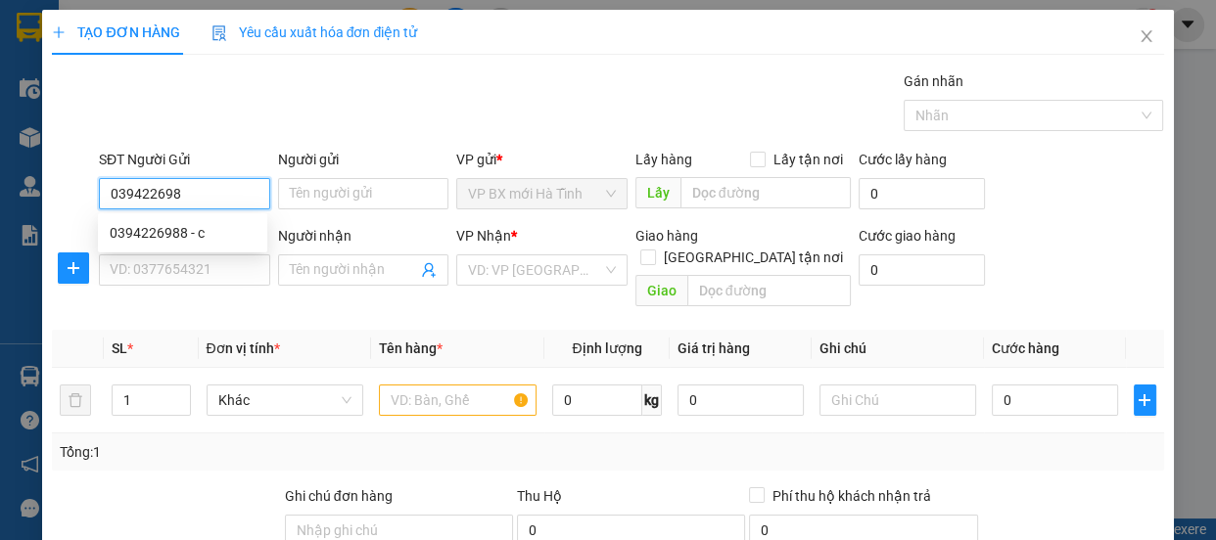
type input "0394226988"
click at [186, 234] on div "0394226988 - c" at bounding box center [183, 233] width 146 height 22
type input "c"
type input "0394226988"
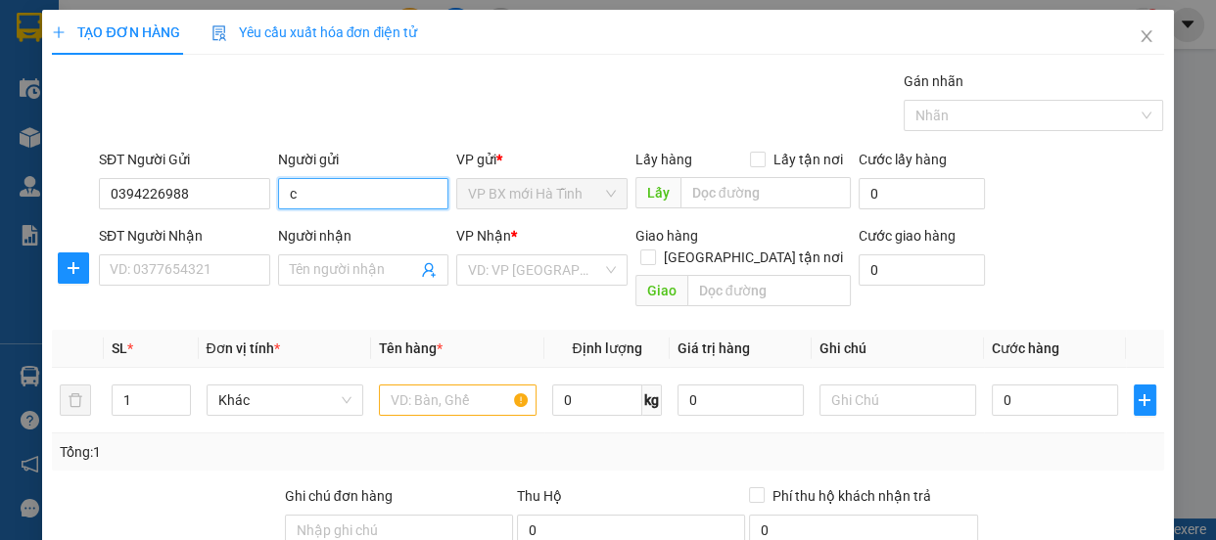
drag, startPoint x: 296, startPoint y: 191, endPoint x: 278, endPoint y: 196, distance: 18.3
click at [278, 196] on input "c" at bounding box center [363, 193] width 171 height 31
type input "mẹ hồng"
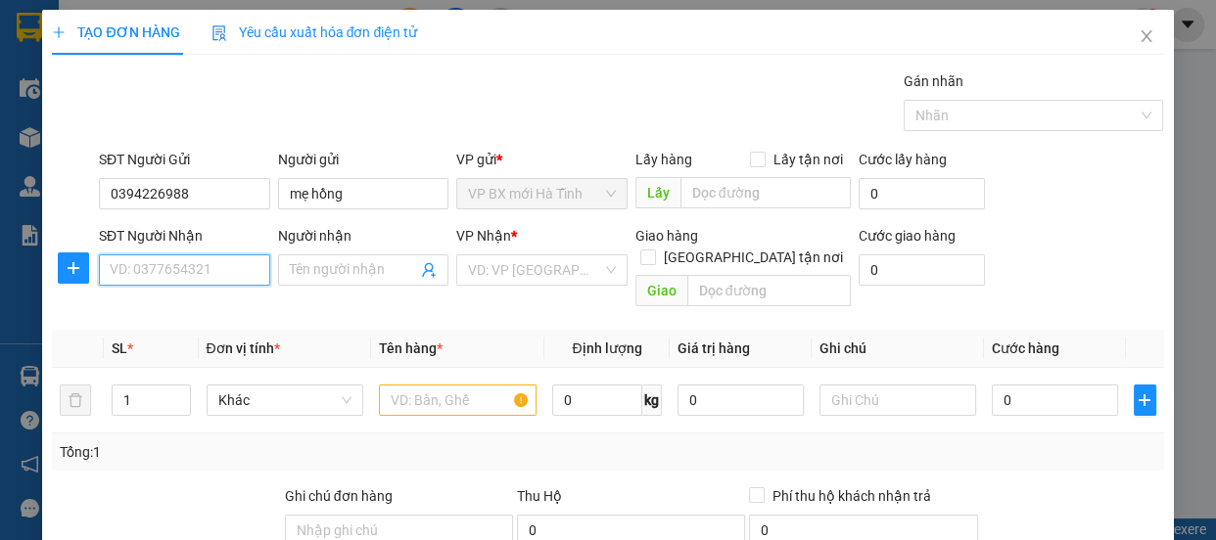
click at [184, 274] on input "SĐT Người Nhận" at bounding box center [184, 270] width 171 height 31
type input "0975057287"
click at [210, 305] on div "0975057287 - thắng" at bounding box center [183, 310] width 146 height 22
type input "thắng"
click at [173, 398] on span "Decrease Value" at bounding box center [179, 407] width 22 height 18
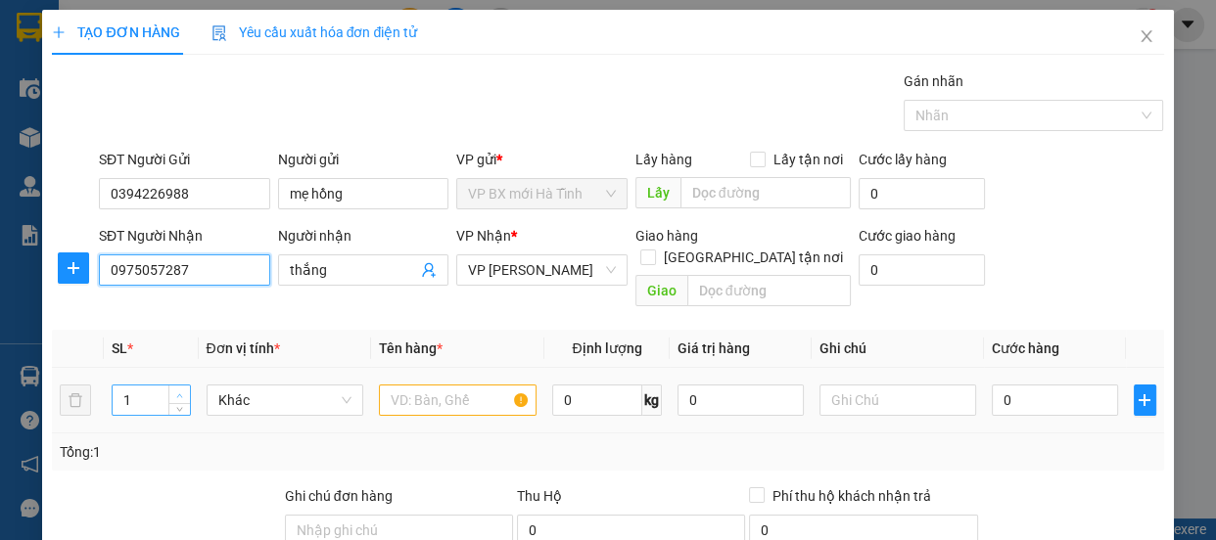
type input "0975057287"
type input "2"
click at [179, 393] on icon "up" at bounding box center [179, 396] width 7 height 7
click at [440, 385] on input "text" at bounding box center [458, 400] width 158 height 31
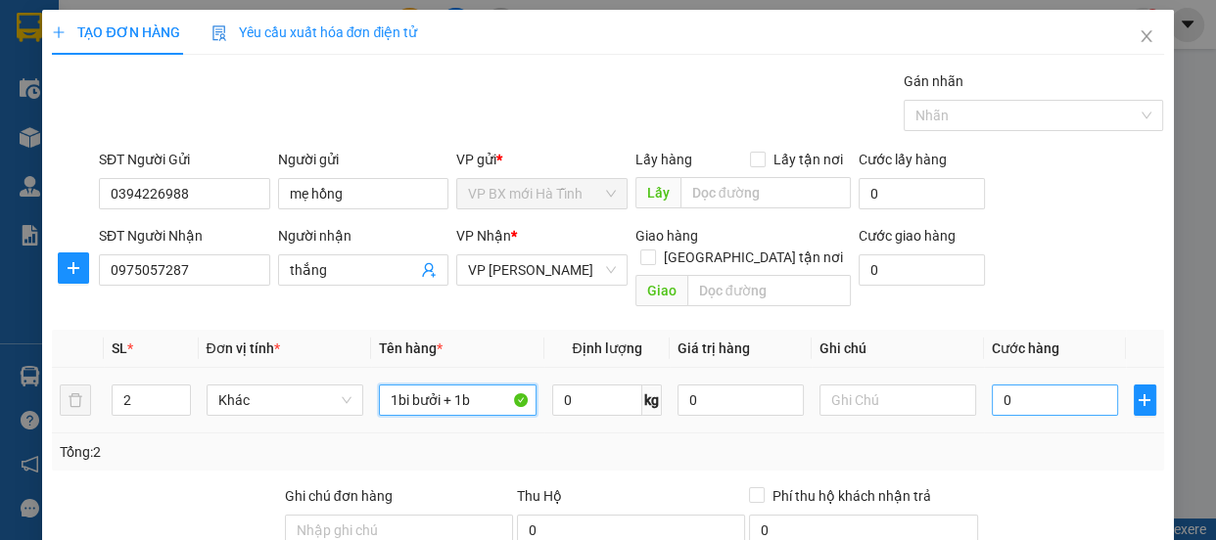
type input "1bi bưởi + 1b"
click at [994, 385] on input "0" at bounding box center [1055, 400] width 126 height 31
type input "1"
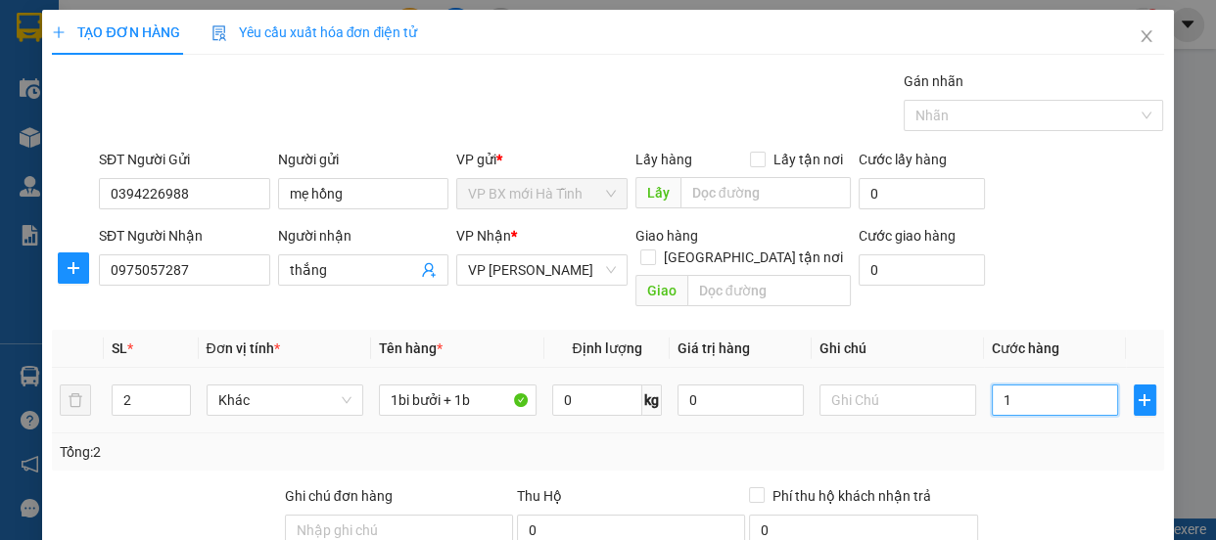
type input "11"
type input "110"
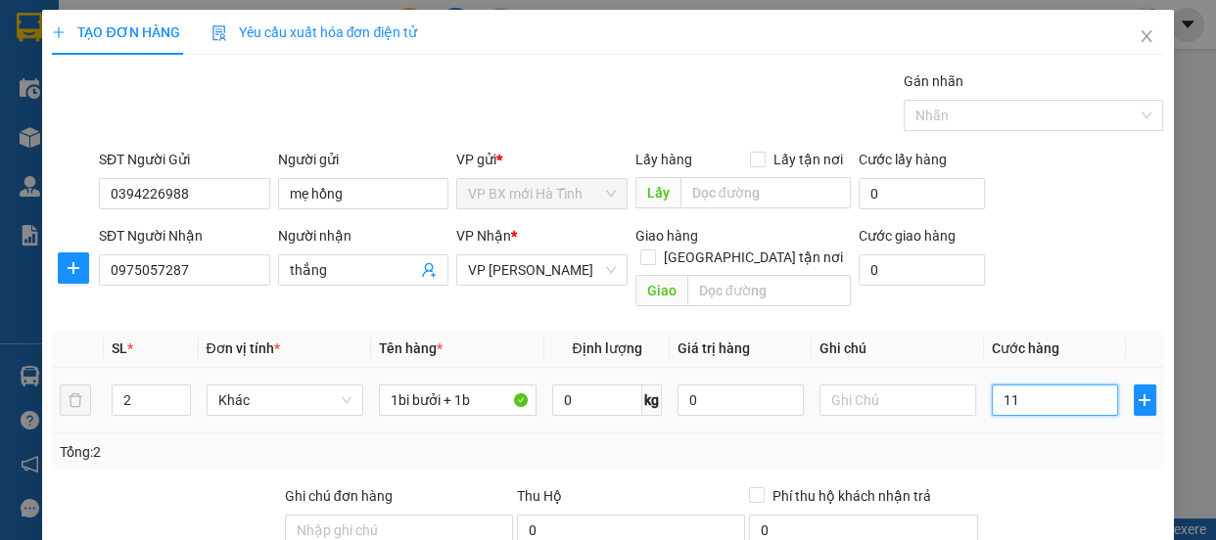
type input "110"
type input "110.000"
click at [1019, 399] on td "110.000" at bounding box center [1055, 401] width 142 height 66
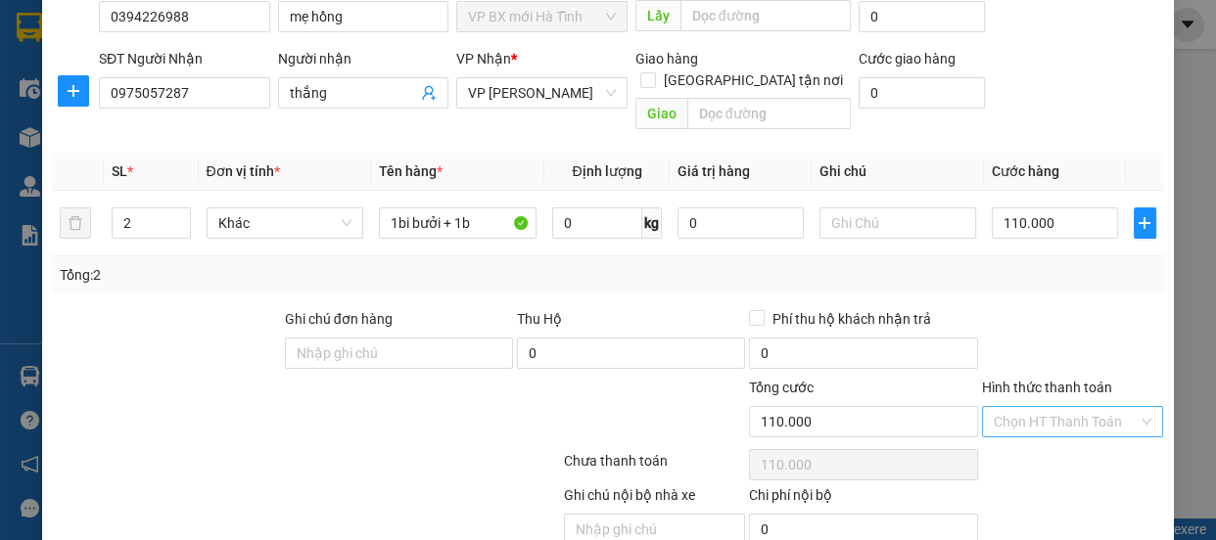
click at [1016, 407] on input "Hình thức thanh toán" at bounding box center [1066, 421] width 145 height 29
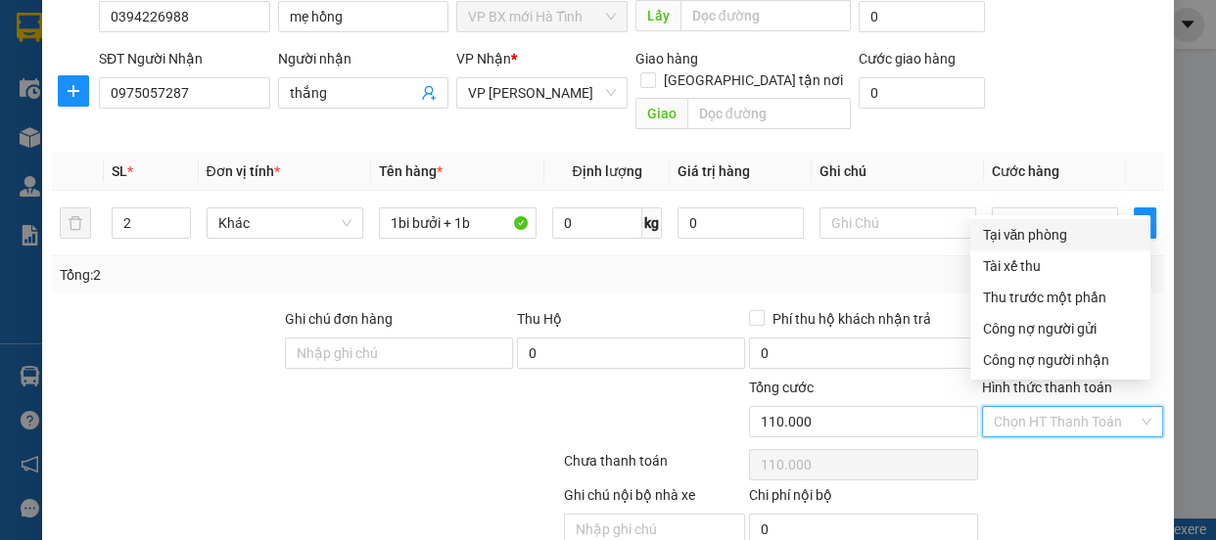
click at [1009, 231] on div "Tại văn phòng" at bounding box center [1060, 235] width 157 height 22
type input "0"
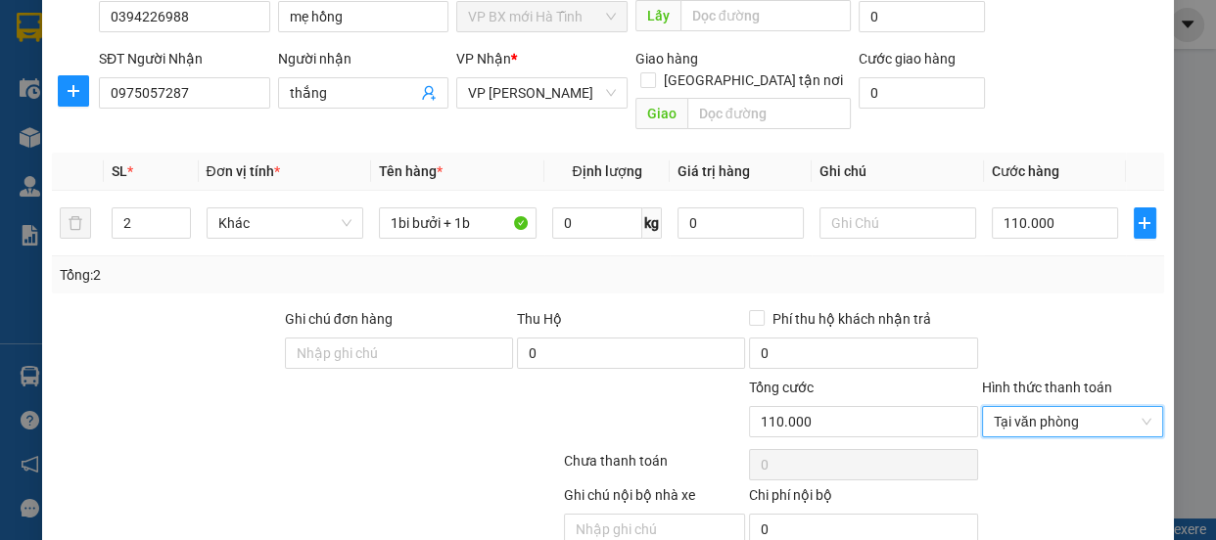
scroll to position [244, 0]
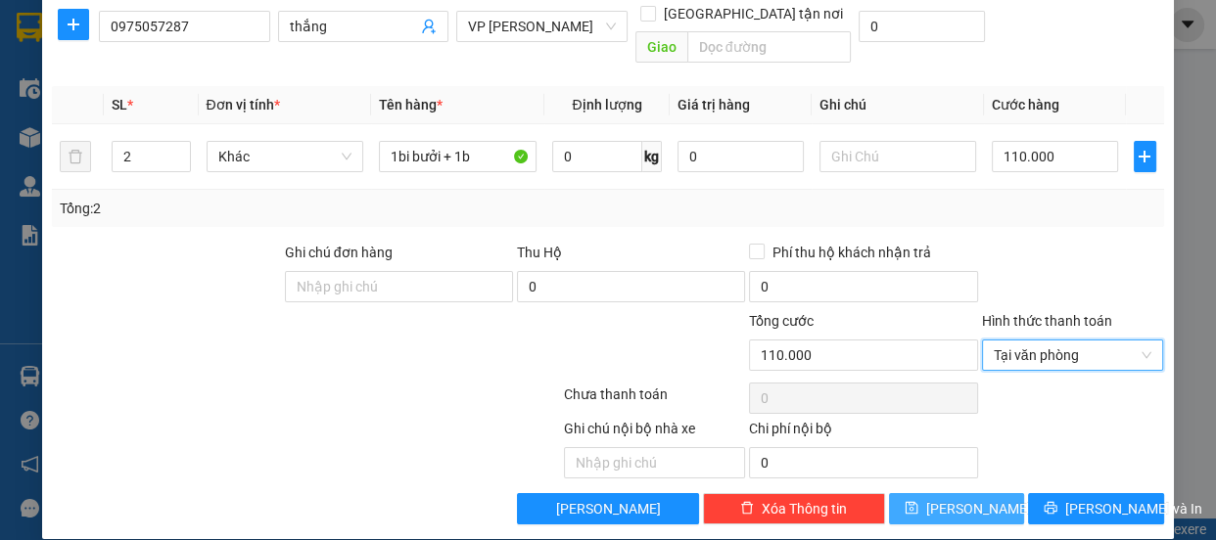
click at [953, 498] on span "[PERSON_NAME]" at bounding box center [978, 509] width 105 height 22
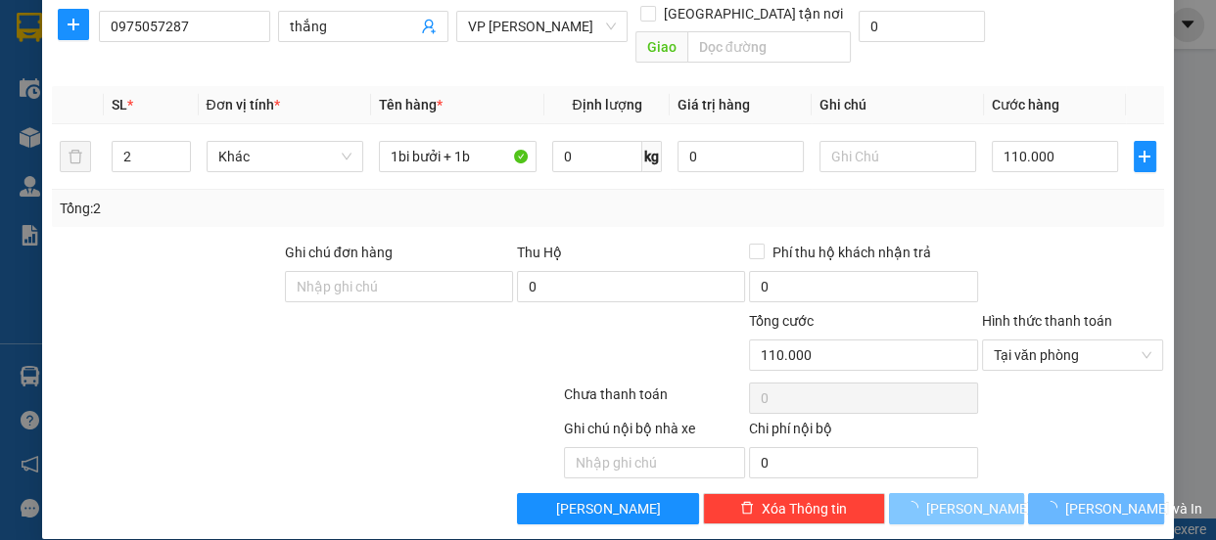
type input "1"
type input "0"
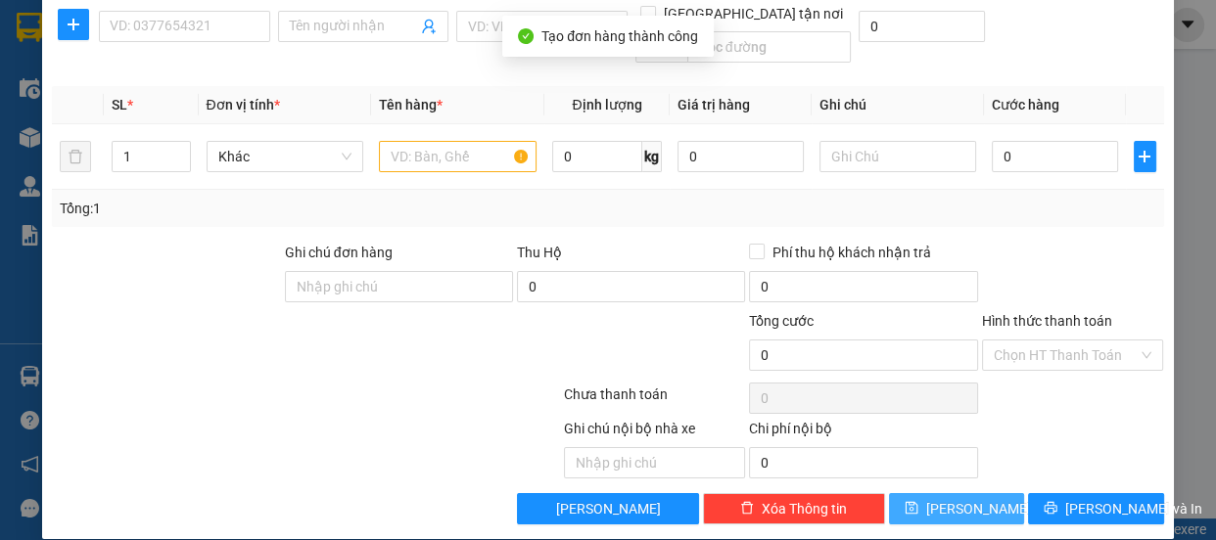
scroll to position [0, 0]
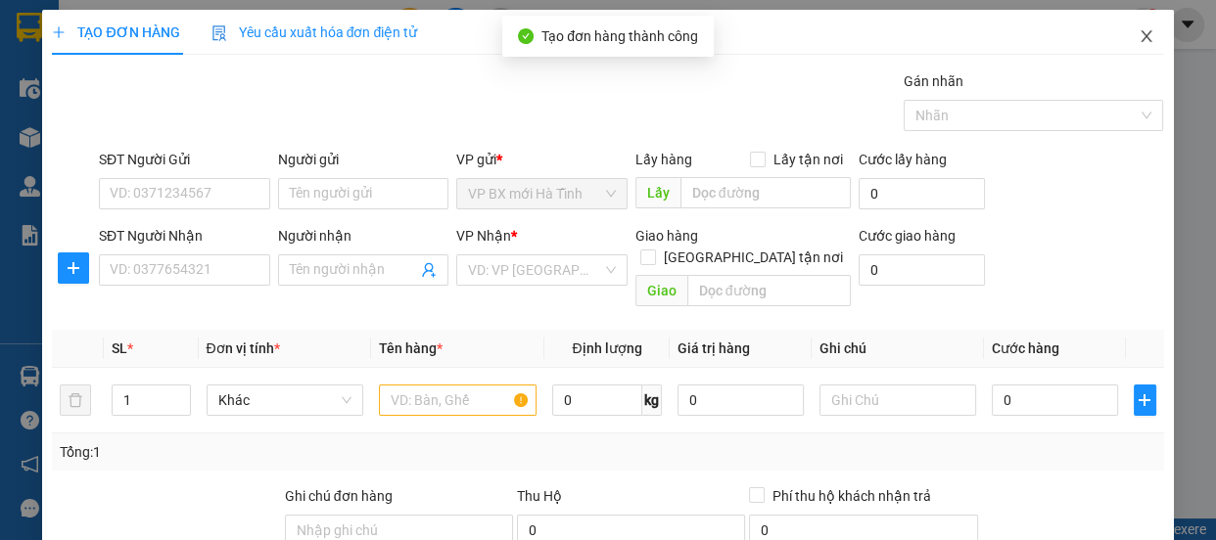
click at [1139, 37] on icon "close" at bounding box center [1147, 36] width 16 height 16
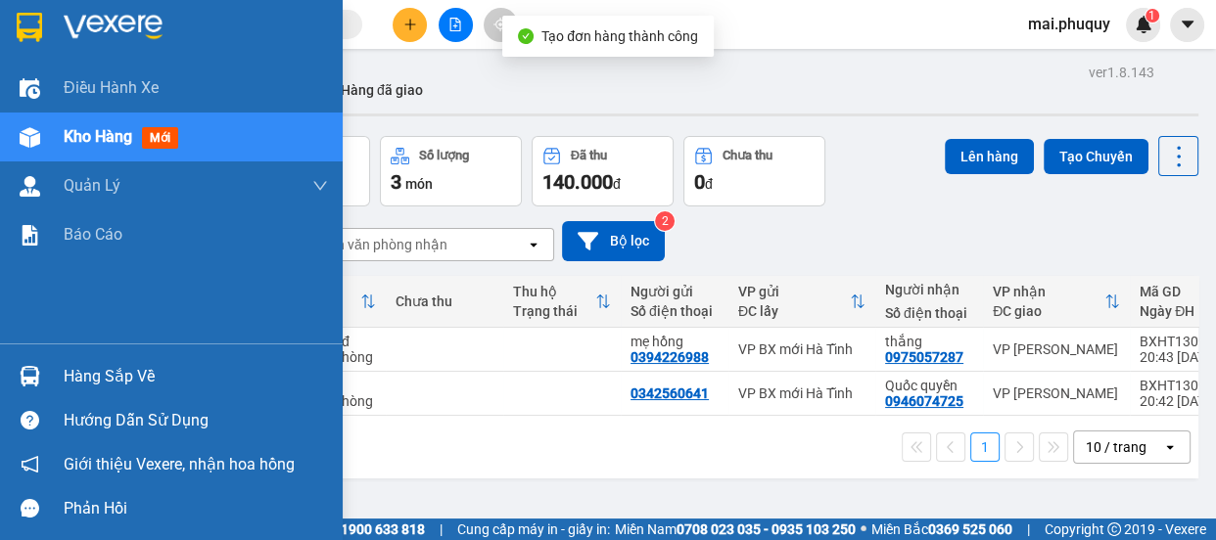
click at [24, 134] on img at bounding box center [30, 137] width 21 height 21
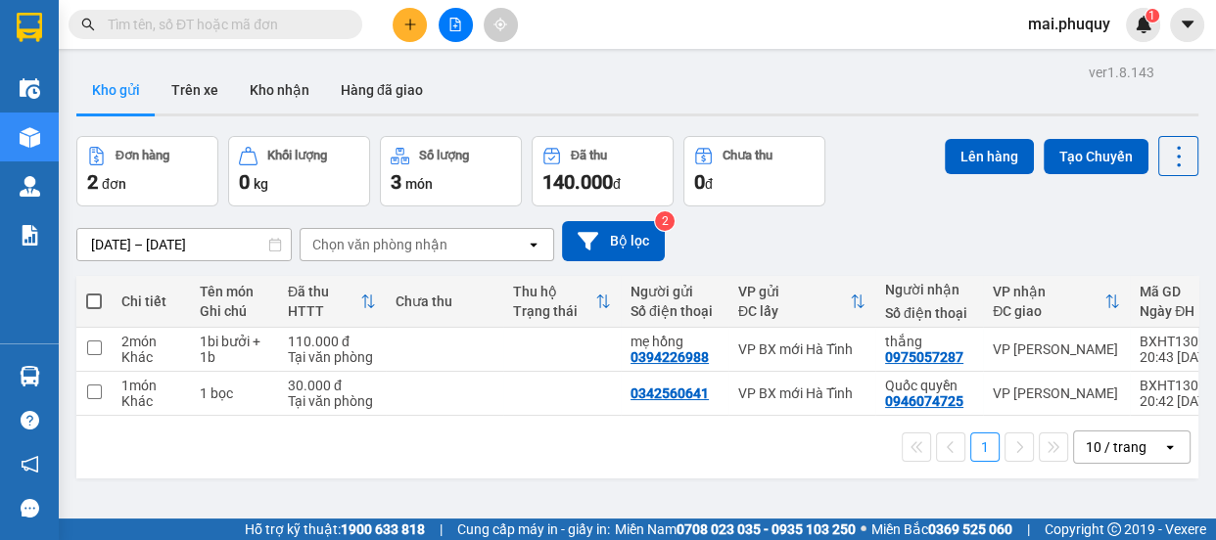
click at [93, 295] on span at bounding box center [94, 302] width 16 height 16
click at [94, 292] on input "checkbox" at bounding box center [94, 292] width 0 height 0
checkbox input "true"
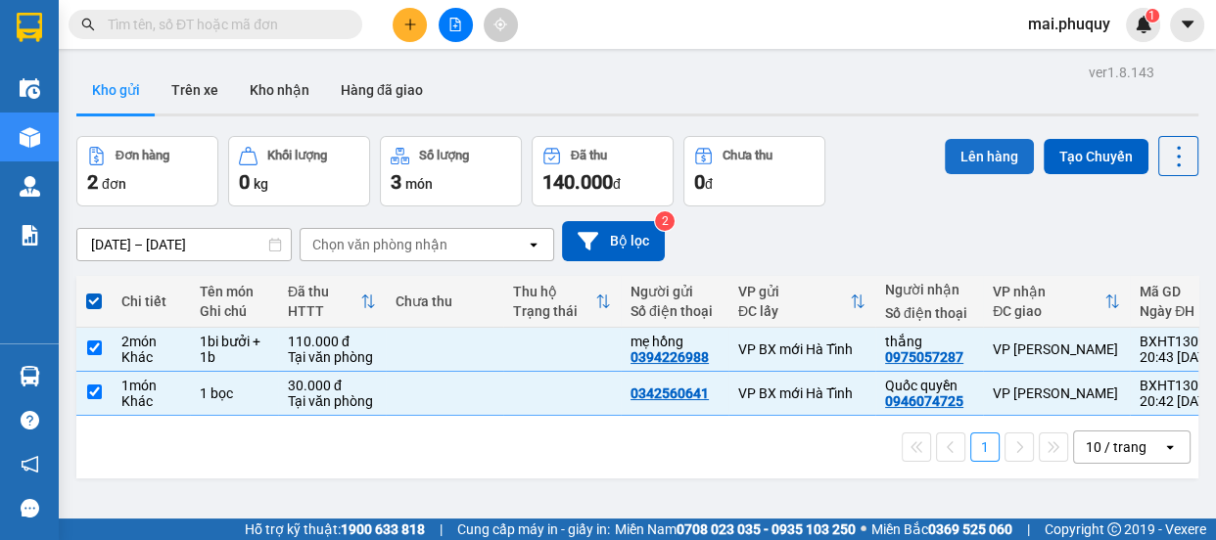
click at [974, 164] on button "Lên hàng" at bounding box center [989, 156] width 89 height 35
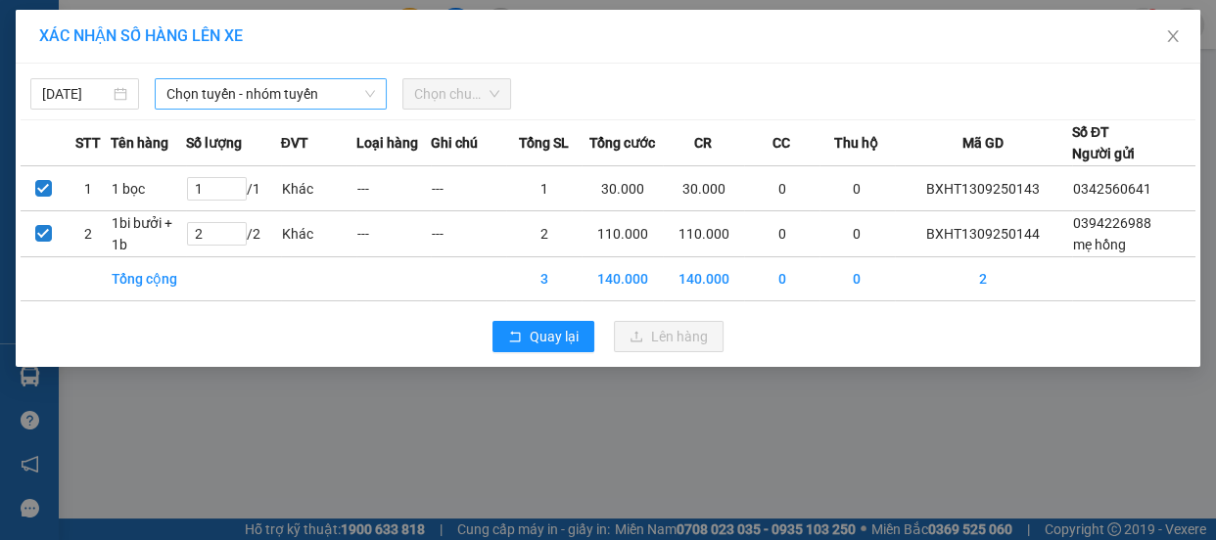
click at [224, 95] on span "Chọn tuyến - nhóm tuyến" at bounding box center [270, 93] width 209 height 29
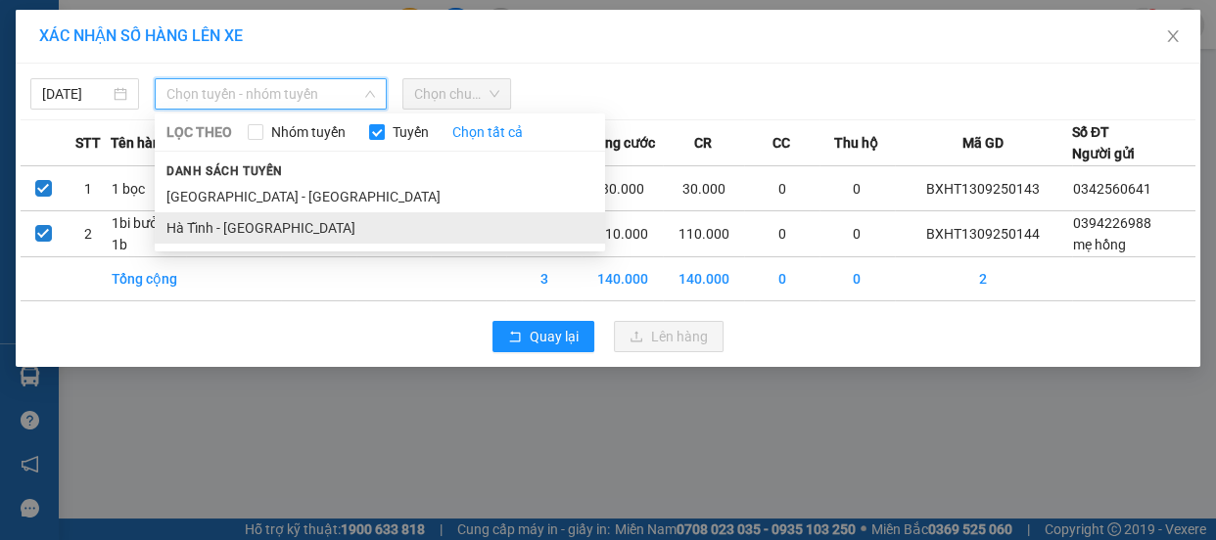
click at [219, 218] on li "Hà Tĩnh - [GEOGRAPHIC_DATA]" at bounding box center [380, 227] width 450 height 31
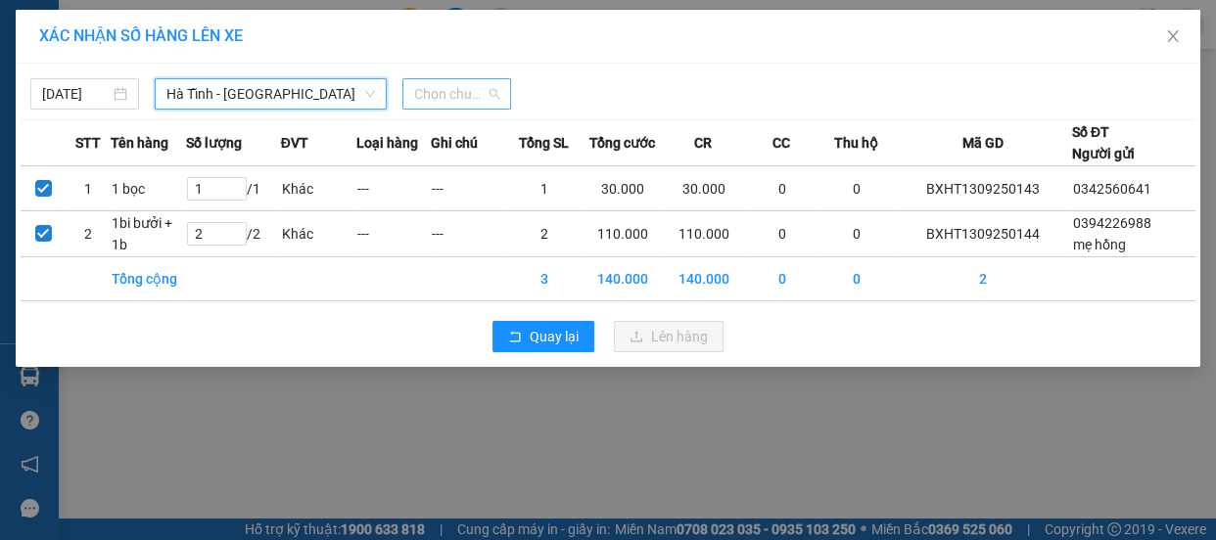
click at [444, 94] on span "Chọn chuyến" at bounding box center [456, 93] width 85 height 29
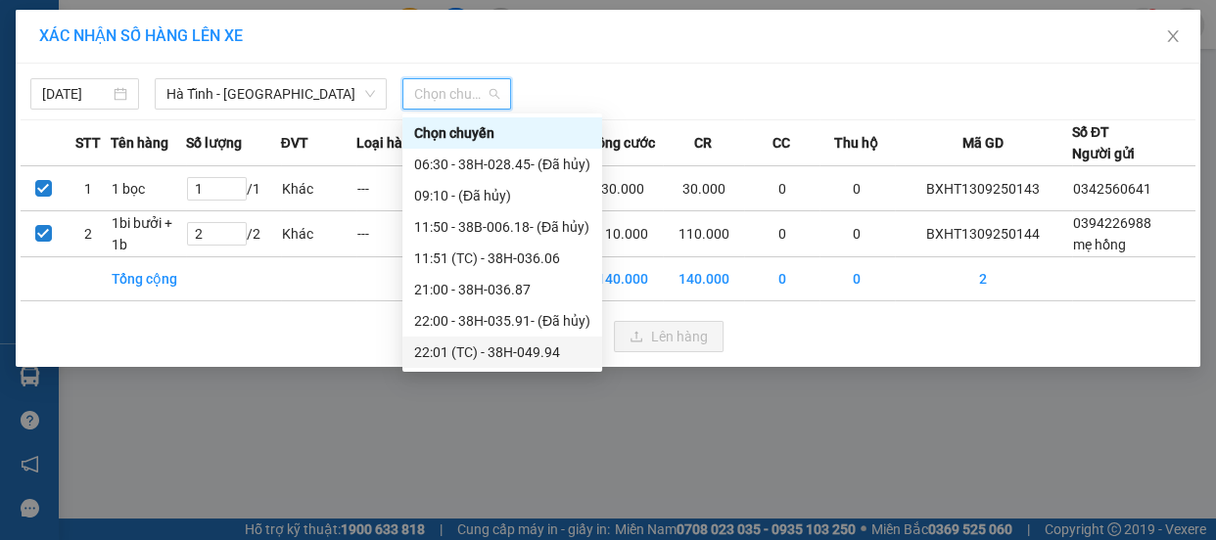
scroll to position [124, 0]
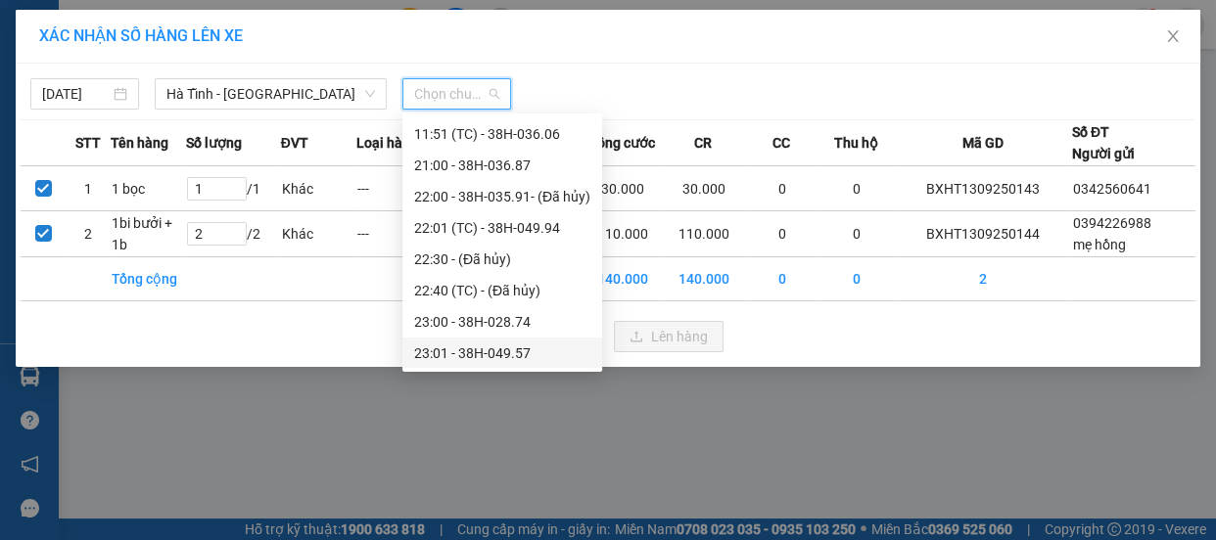
click at [490, 351] on div "23:01 - 38H-049.57" at bounding box center [502, 354] width 176 height 22
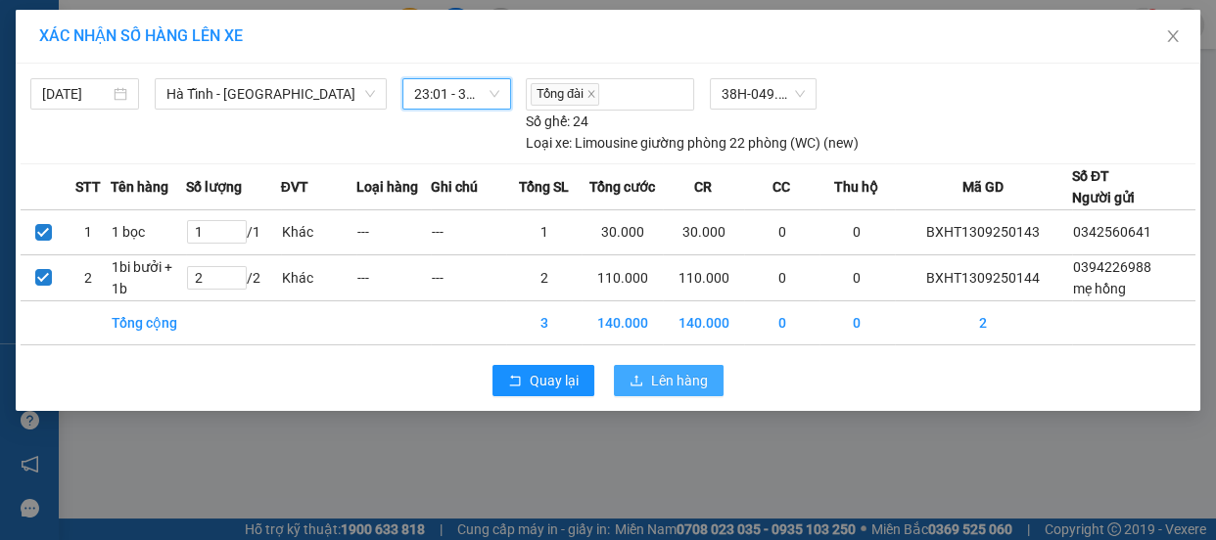
click at [685, 380] on span "Lên hàng" at bounding box center [679, 381] width 57 height 22
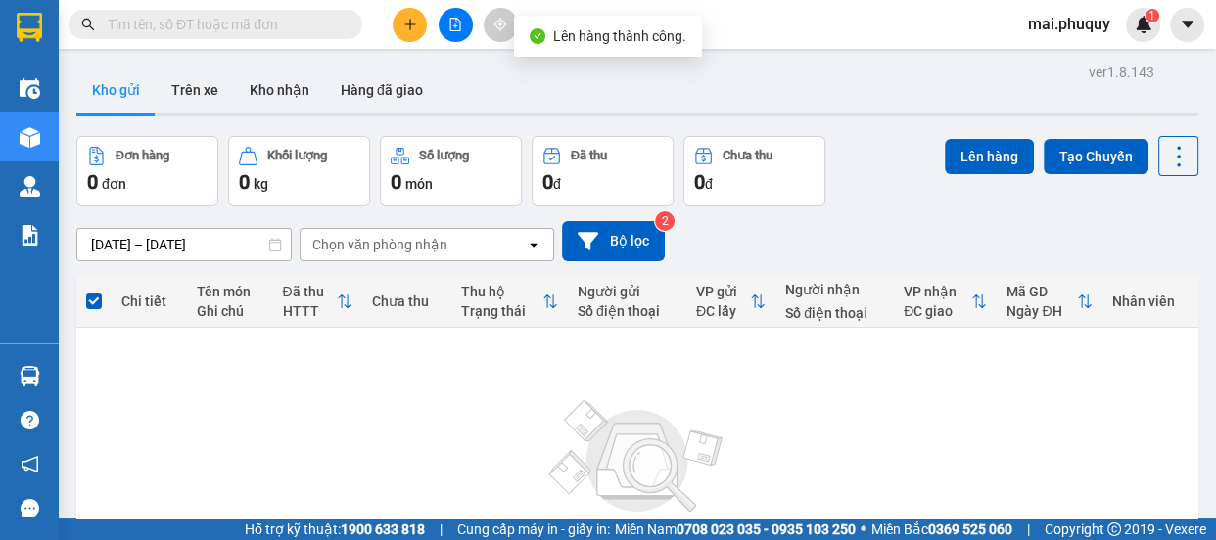
click at [461, 20] on icon "file-add" at bounding box center [455, 25] width 14 height 14
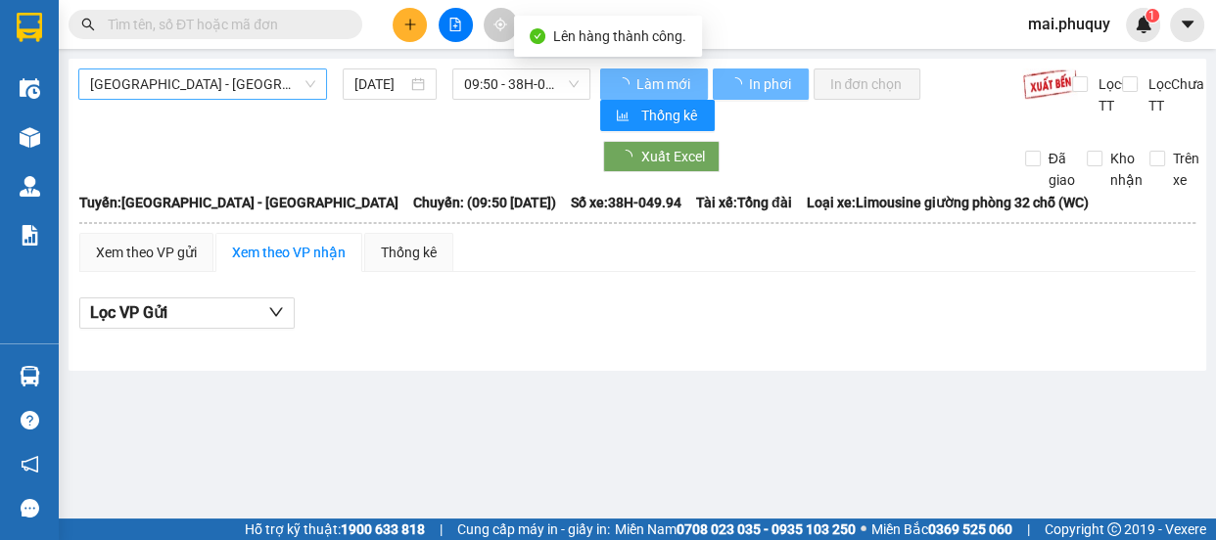
click at [219, 92] on span "[GEOGRAPHIC_DATA] - [GEOGRAPHIC_DATA]" at bounding box center [202, 84] width 225 height 29
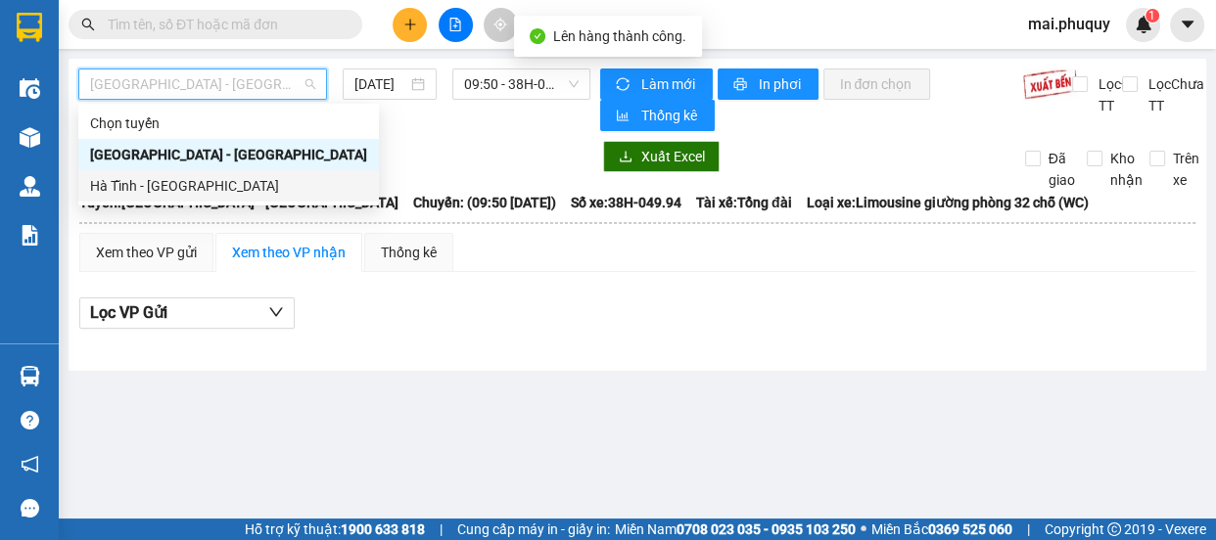
click at [167, 184] on div "Hà Tĩnh - [GEOGRAPHIC_DATA]" at bounding box center [228, 186] width 277 height 22
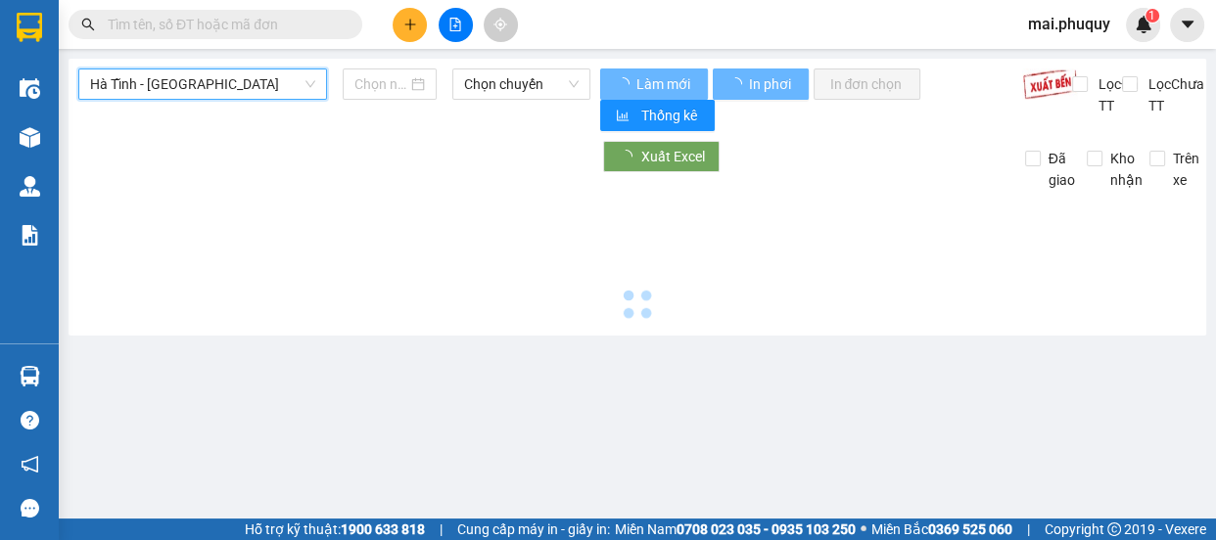
type input "[DATE]"
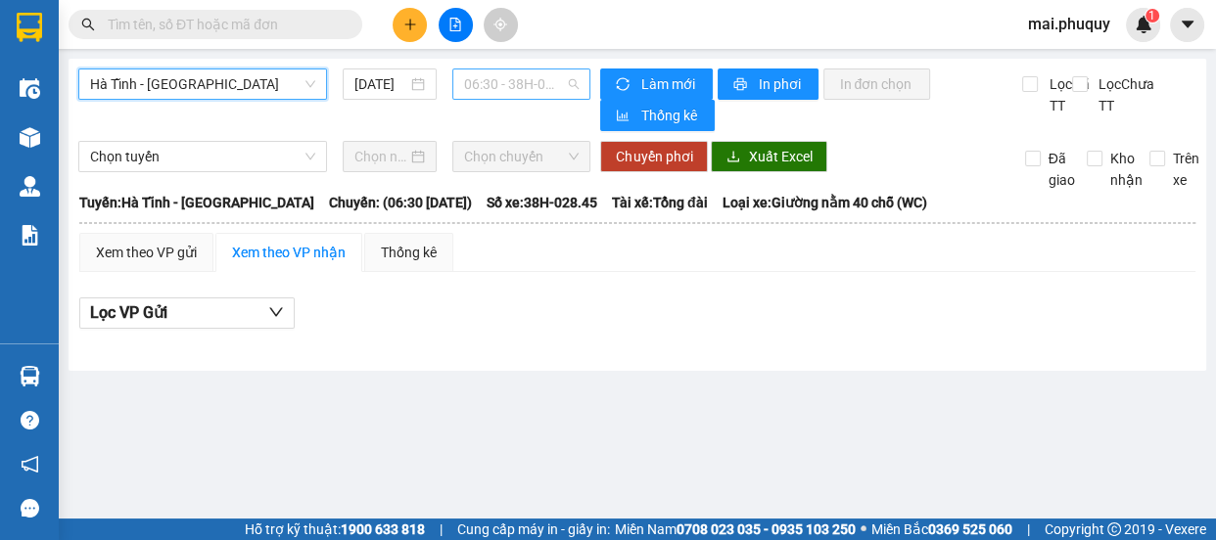
click at [506, 88] on span "06:30 - 38H-028.45 - (Đã hủy)" at bounding box center [521, 84] width 115 height 29
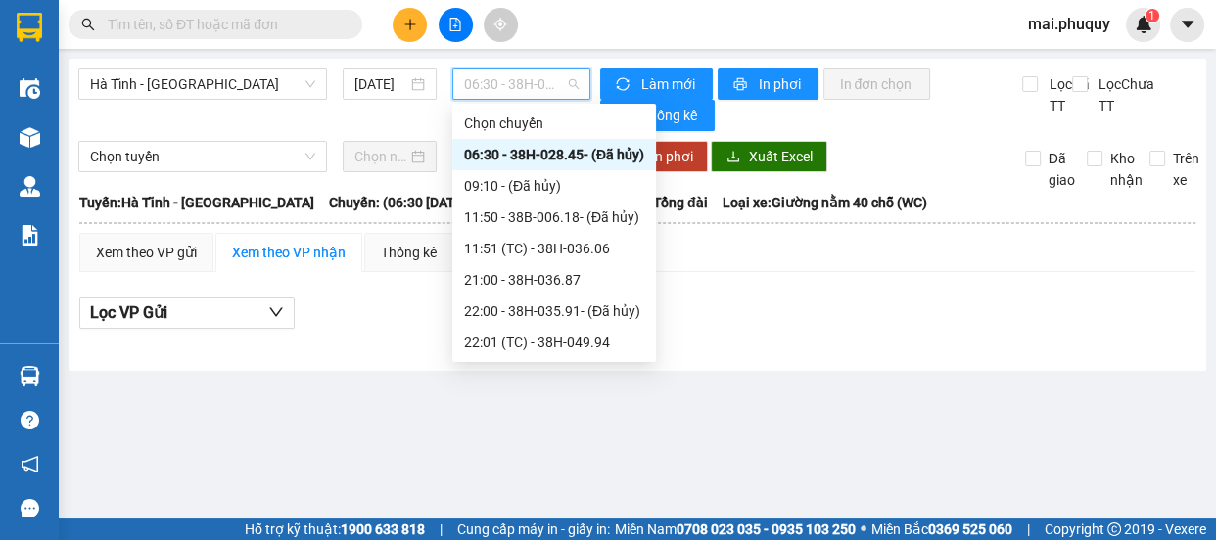
scroll to position [124, 0]
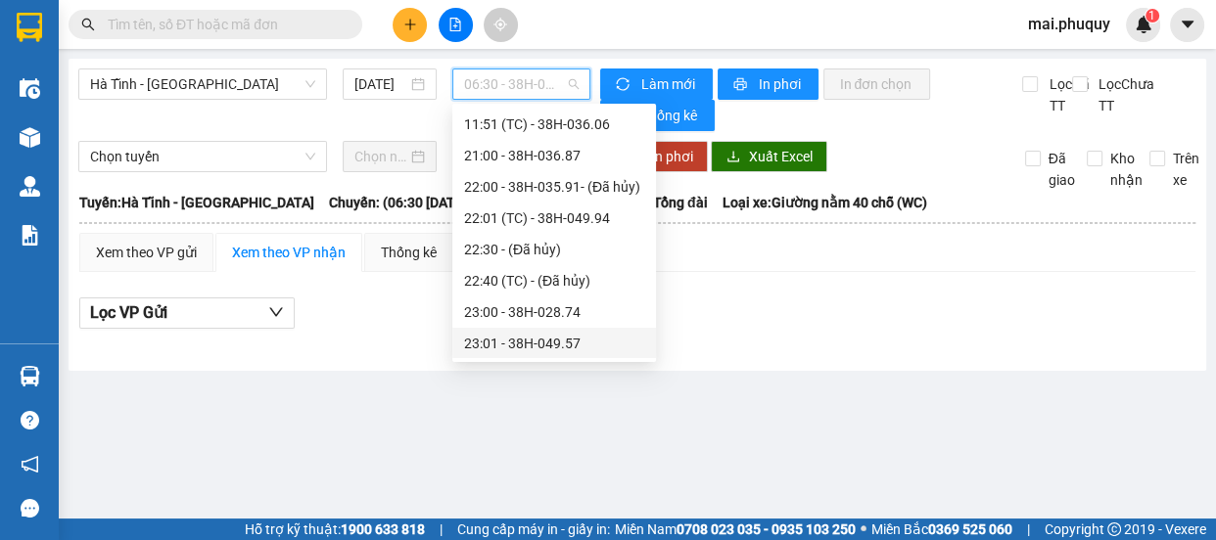
click at [539, 342] on div "23:01 - 38H-049.57" at bounding box center [554, 344] width 180 height 22
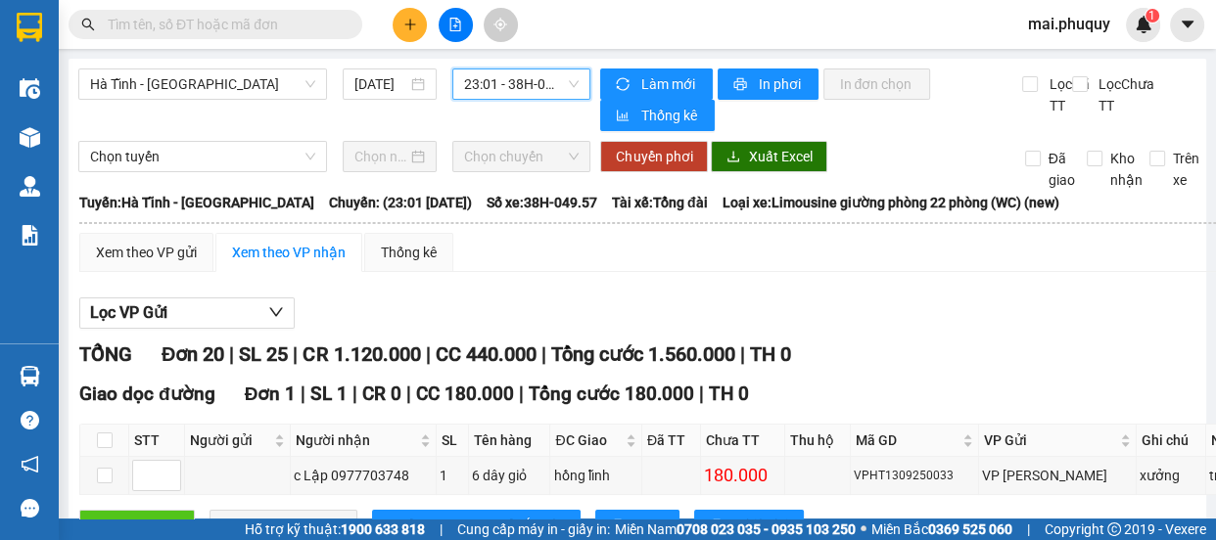
click at [484, 85] on span "23:01 - 38H-049.57" at bounding box center [521, 84] width 115 height 29
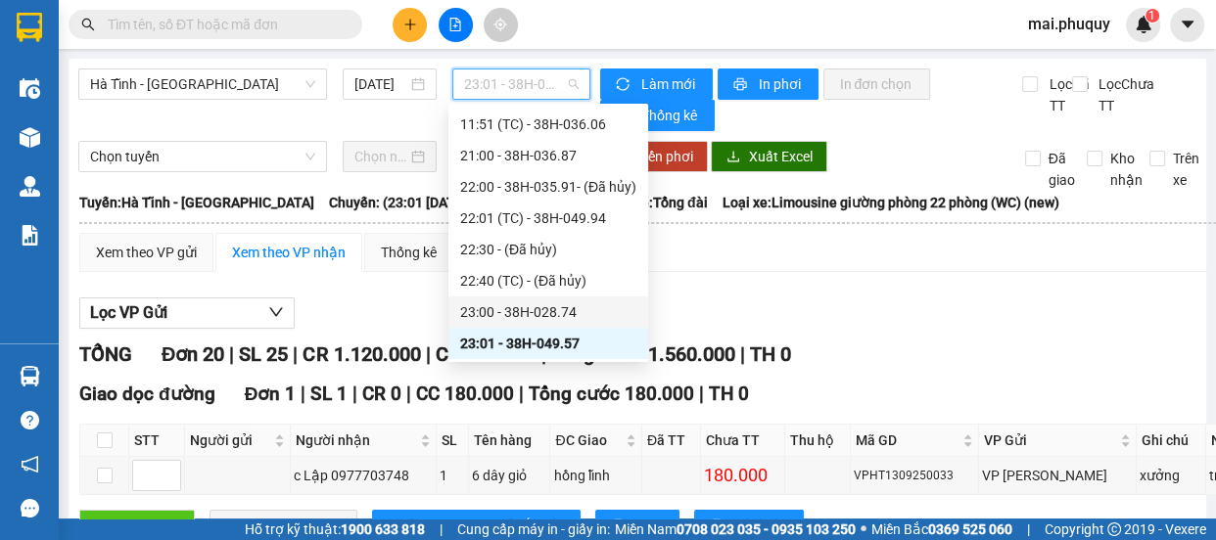
click at [513, 313] on div "23:00 - 38H-028.74" at bounding box center [548, 313] width 176 height 22
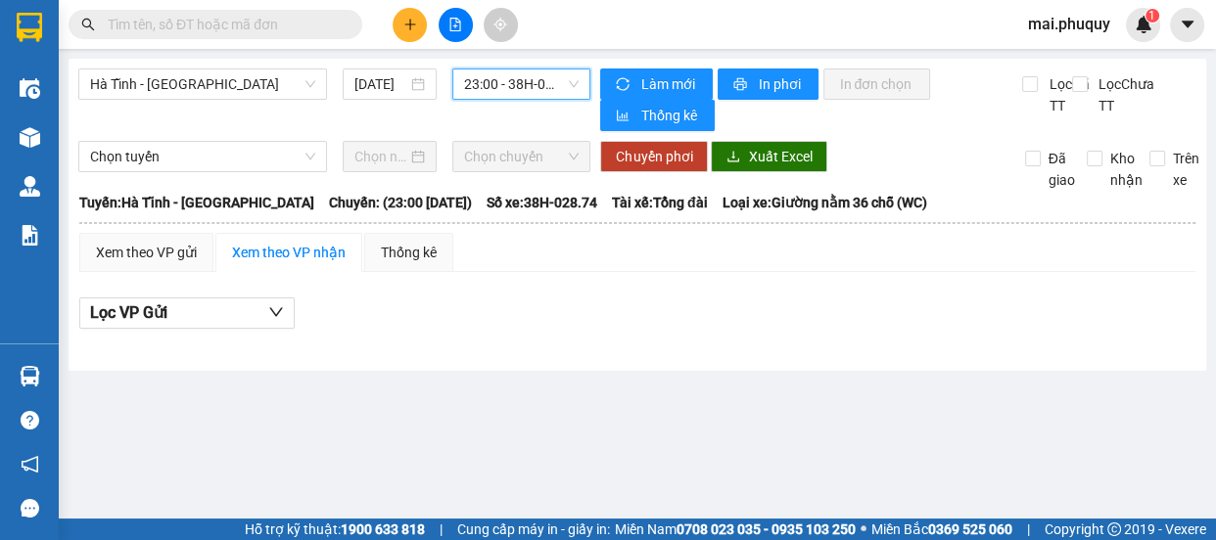
click at [652, 63] on div "[GEOGRAPHIC_DATA] - [GEOGRAPHIC_DATA] [DATE] 23:00 23:00 - 38H-028.74 Làm mới I…" at bounding box center [638, 215] width 1138 height 312
click at [647, 74] on span "Làm mới" at bounding box center [668, 84] width 57 height 22
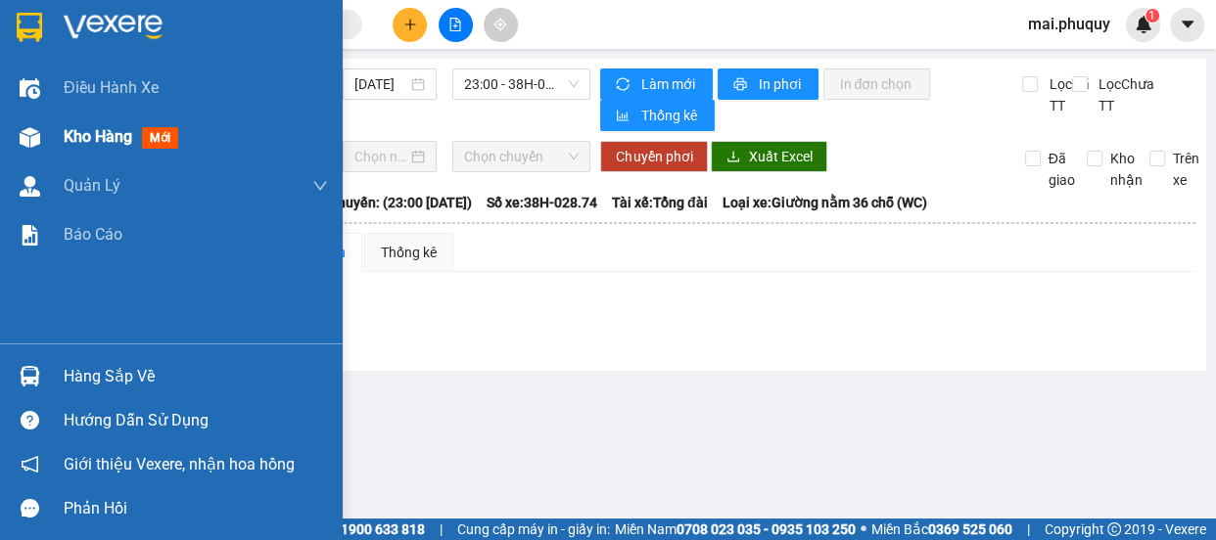
click at [33, 129] on img at bounding box center [30, 137] width 21 height 21
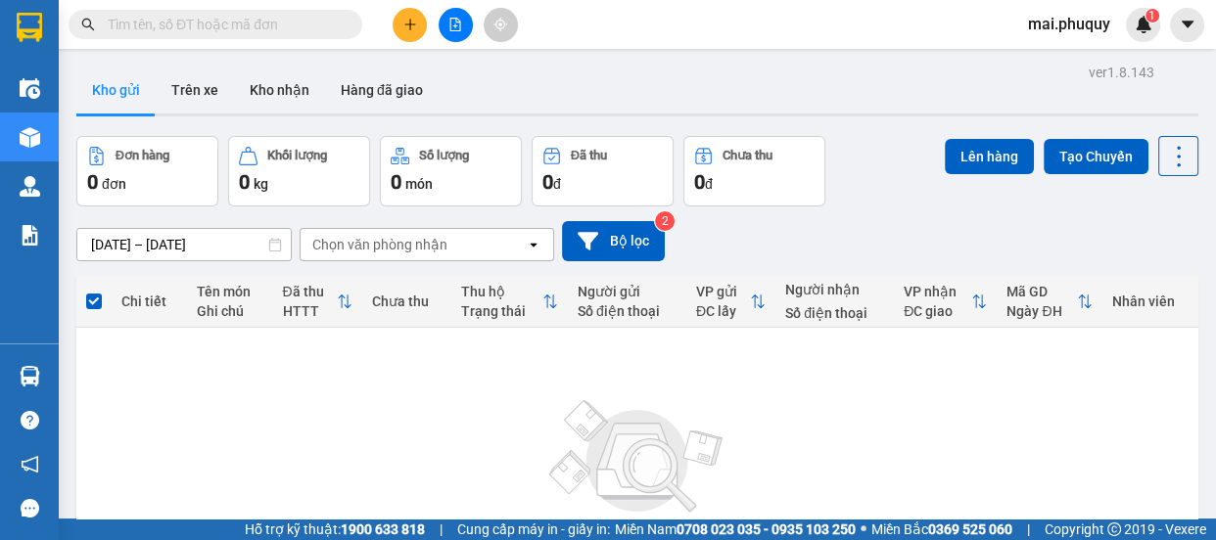
click at [468, 13] on button at bounding box center [456, 25] width 34 height 34
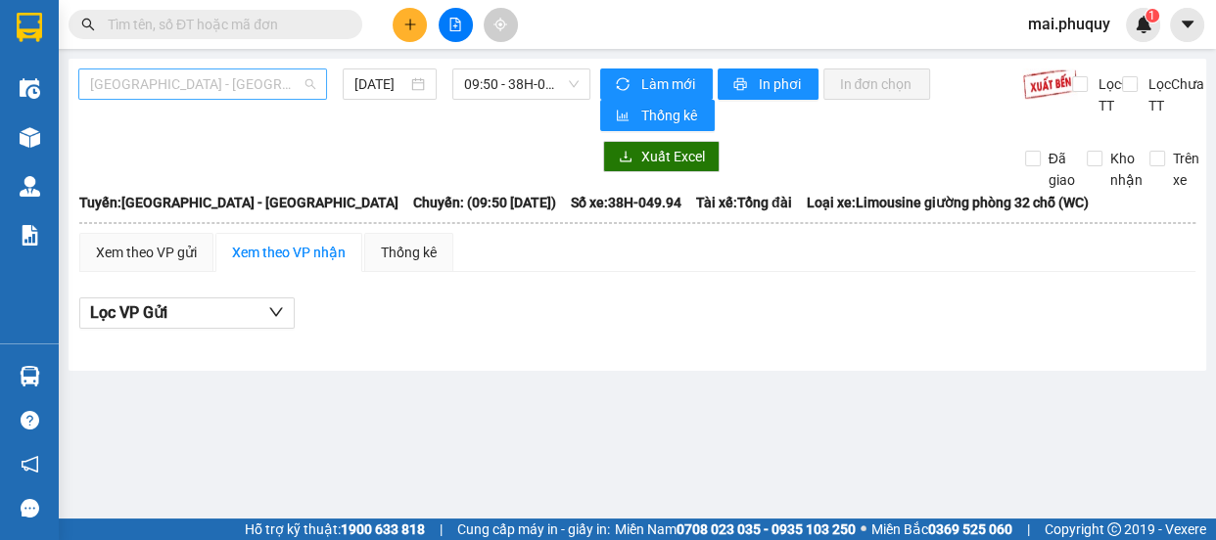
click at [171, 86] on span "[GEOGRAPHIC_DATA] - [GEOGRAPHIC_DATA]" at bounding box center [202, 84] width 225 height 29
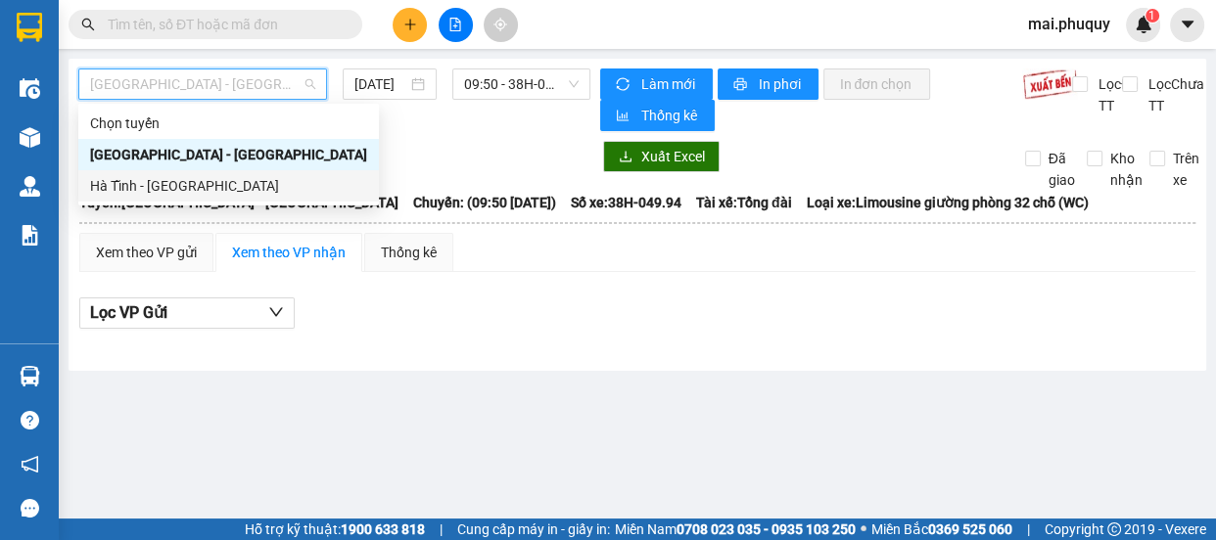
click at [163, 192] on div "Hà Tĩnh - [GEOGRAPHIC_DATA]" at bounding box center [228, 186] width 277 height 22
type input "[DATE]"
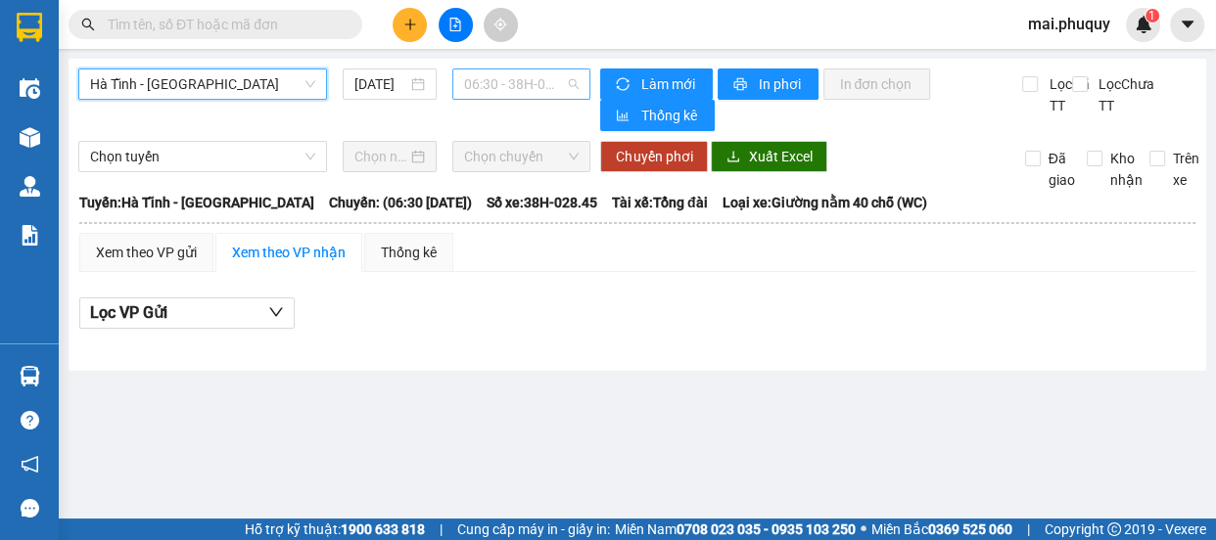
click at [502, 85] on span "06:30 - 38H-028.45 - (Đã hủy)" at bounding box center [521, 84] width 115 height 29
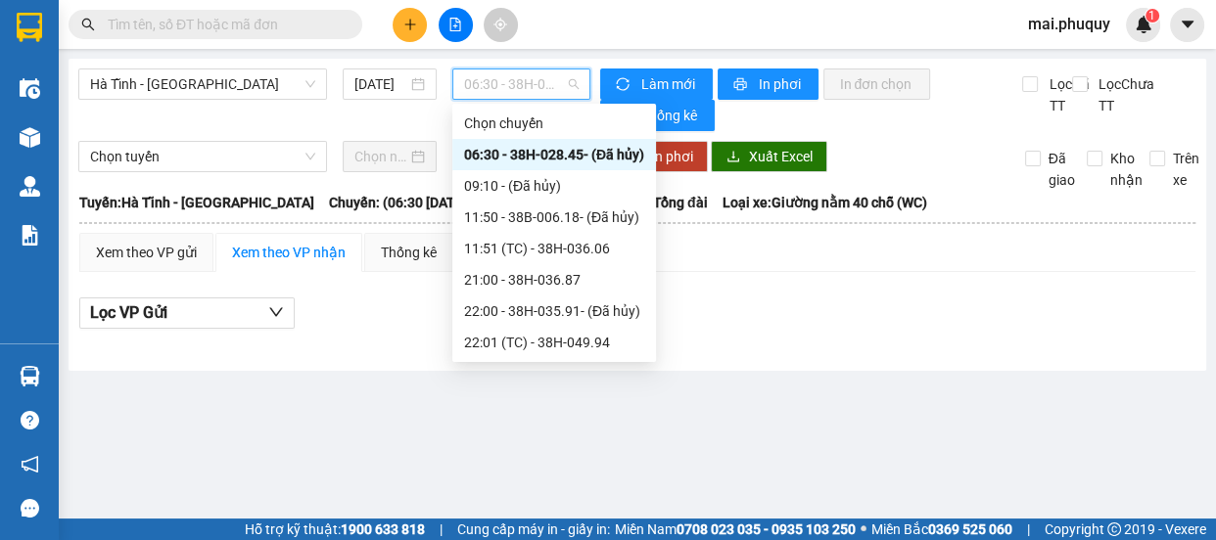
scroll to position [124, 0]
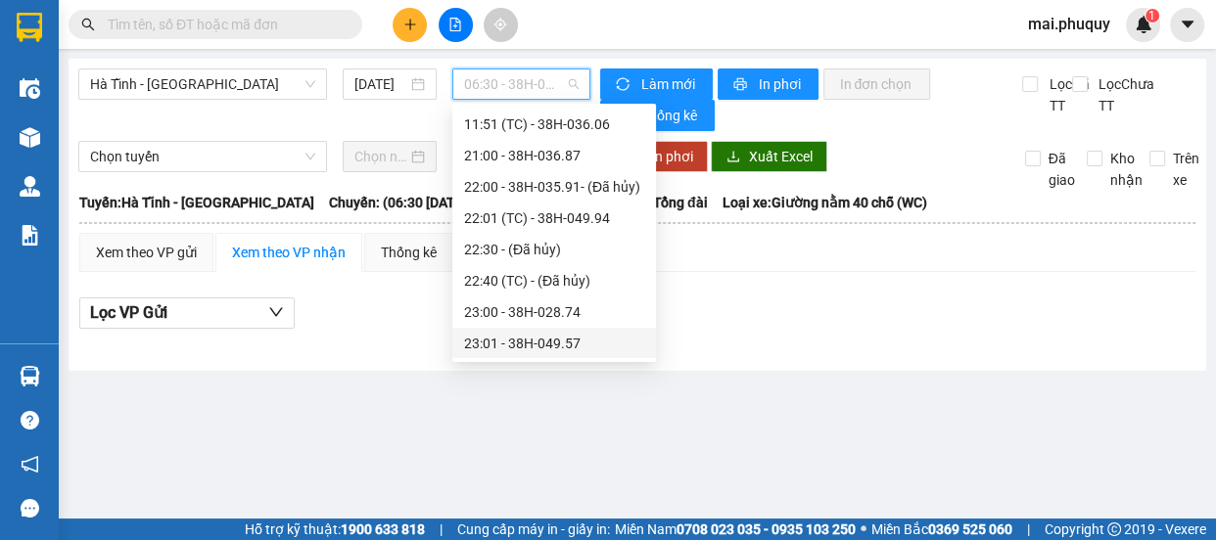
click at [564, 346] on div "23:01 - 38H-049.57" at bounding box center [554, 344] width 180 height 22
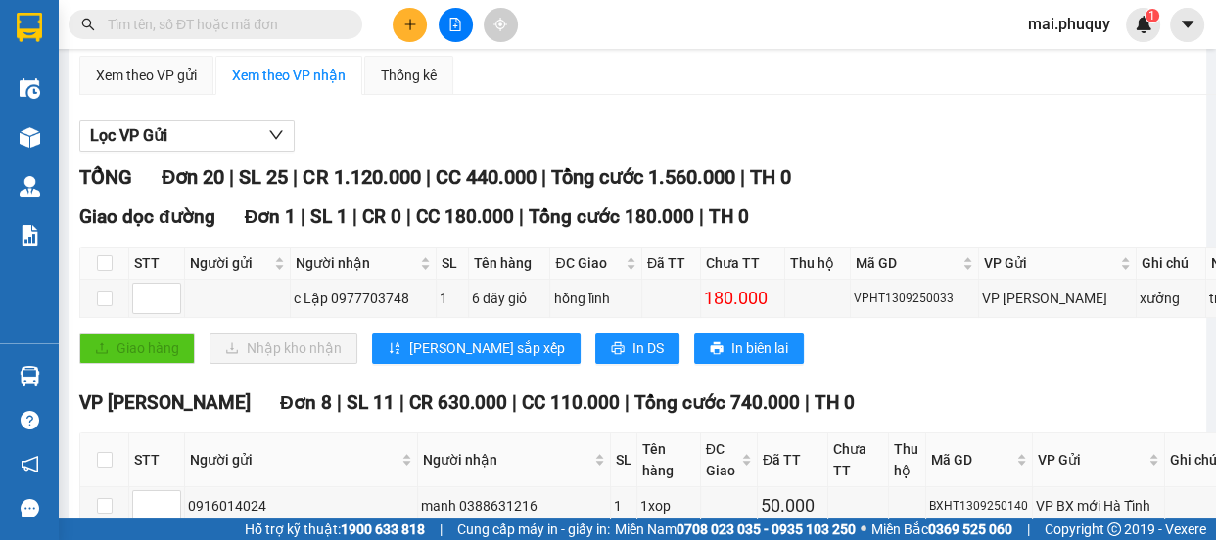
scroll to position [88, 0]
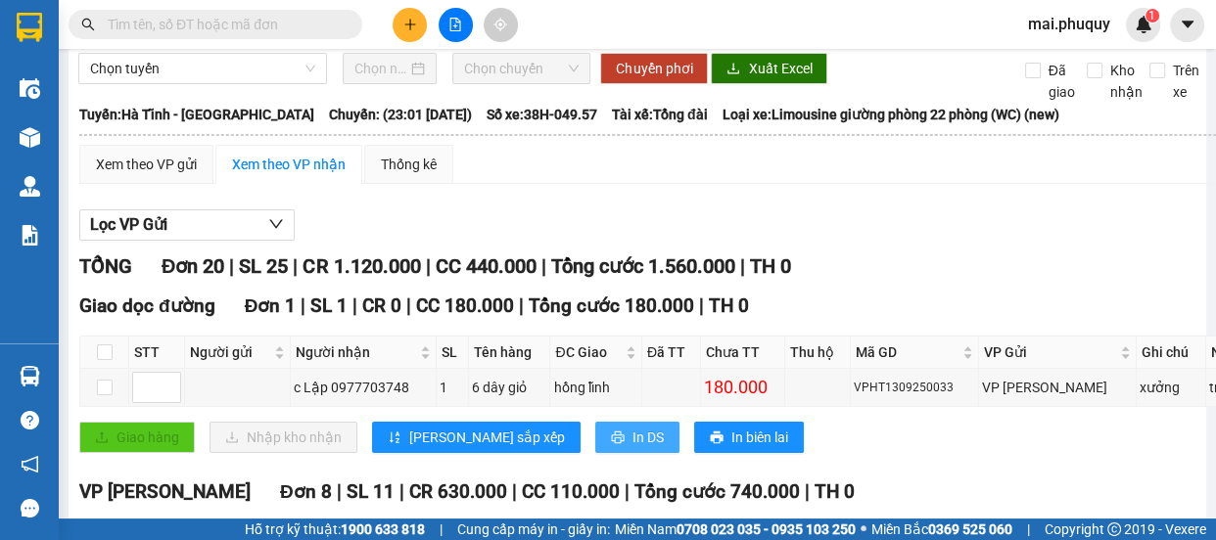
click at [633, 443] on span "In DS" at bounding box center [648, 438] width 31 height 22
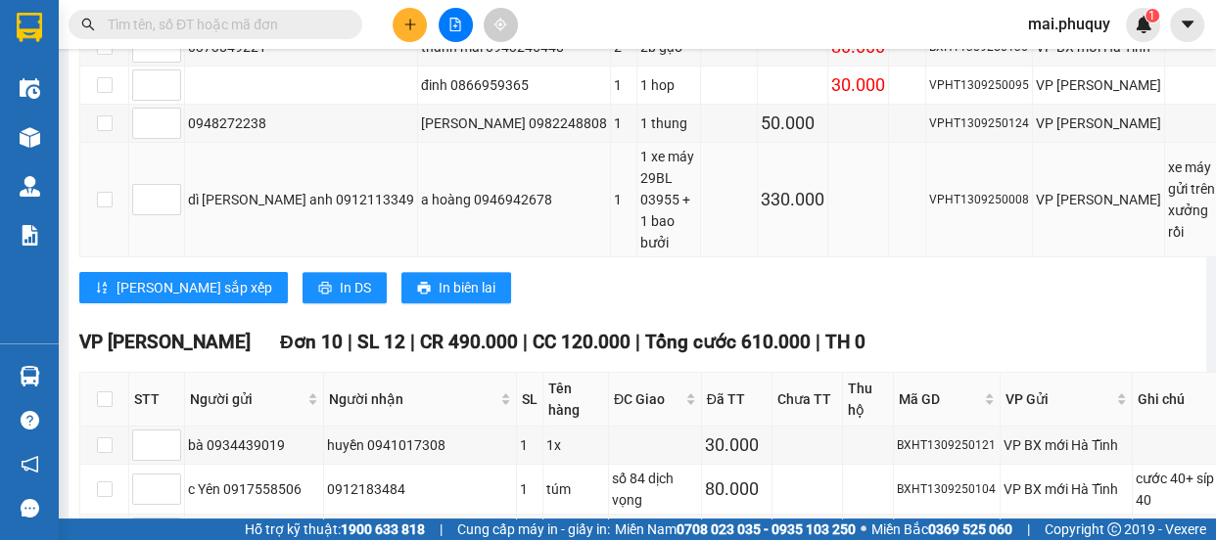
scroll to position [623, 0]
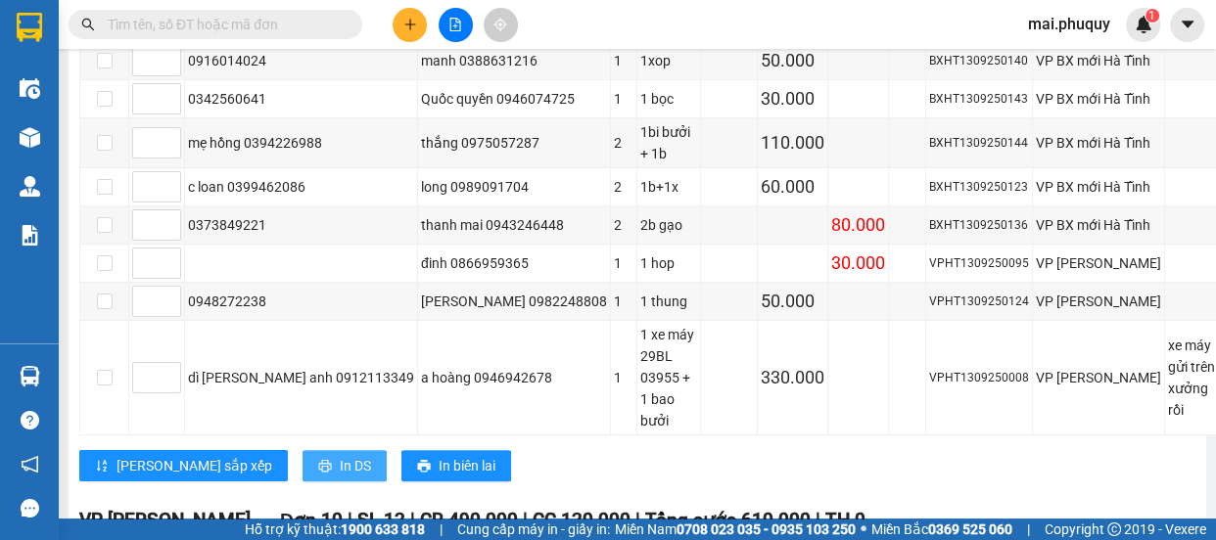
click at [303, 450] on button "In DS" at bounding box center [345, 465] width 84 height 31
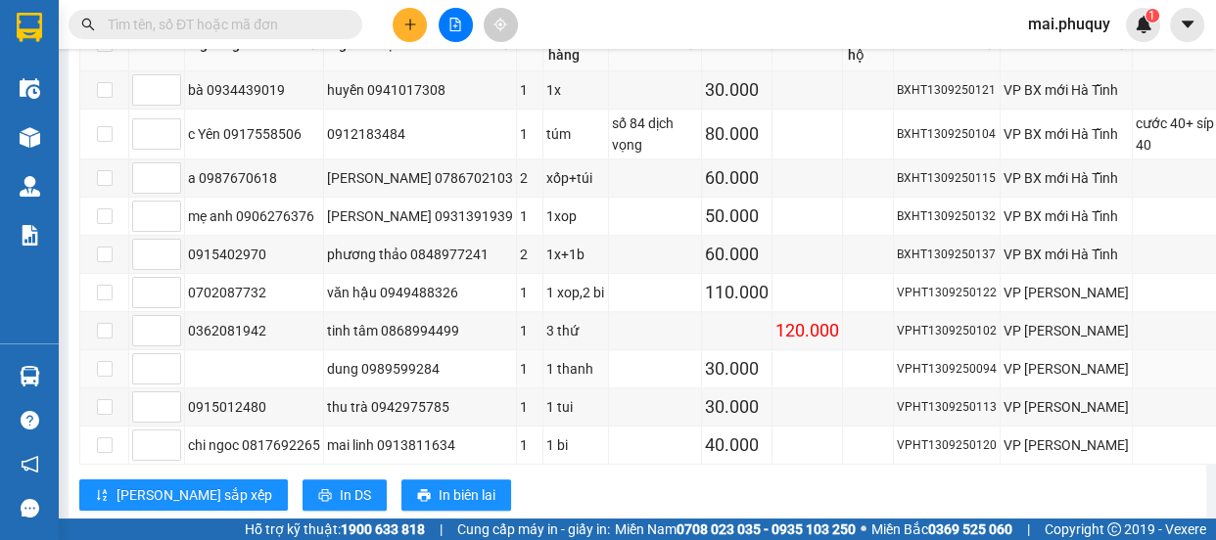
scroll to position [1335, 0]
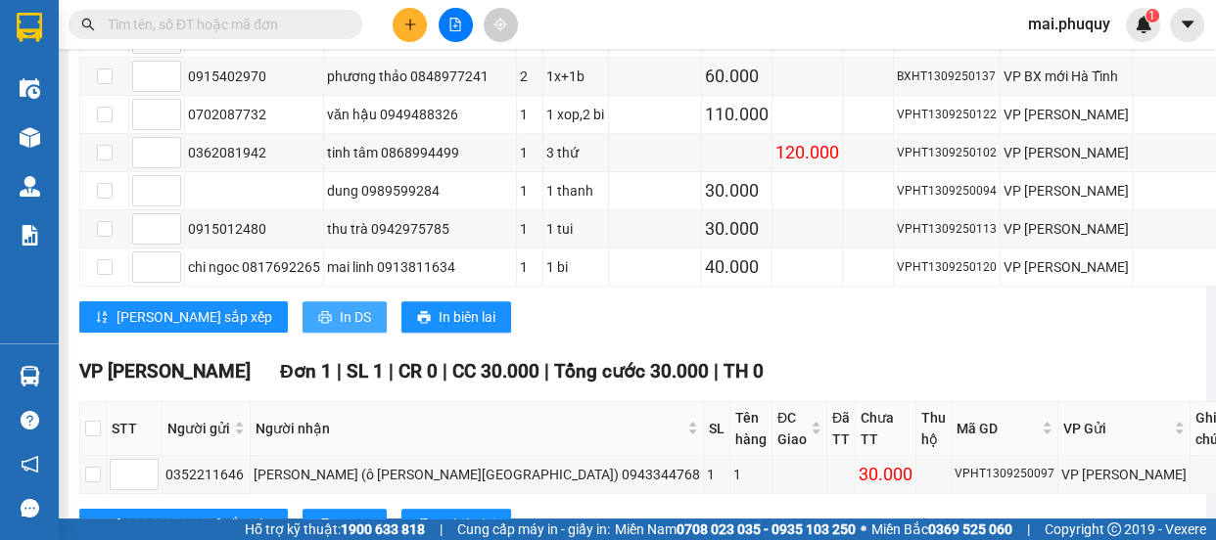
click at [340, 328] on span "In DS" at bounding box center [355, 317] width 31 height 22
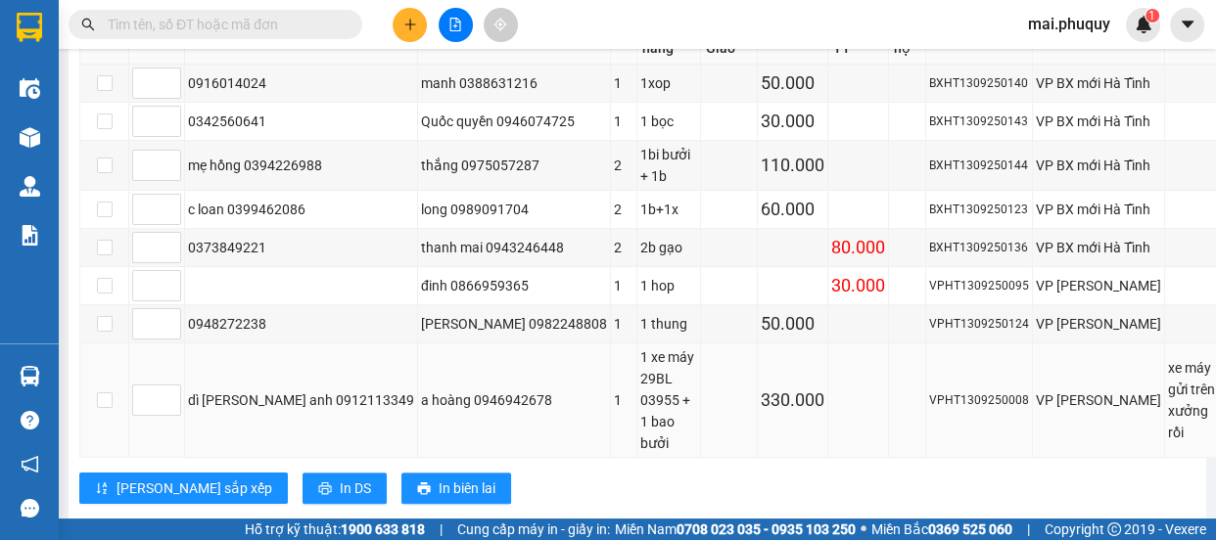
scroll to position [422, 0]
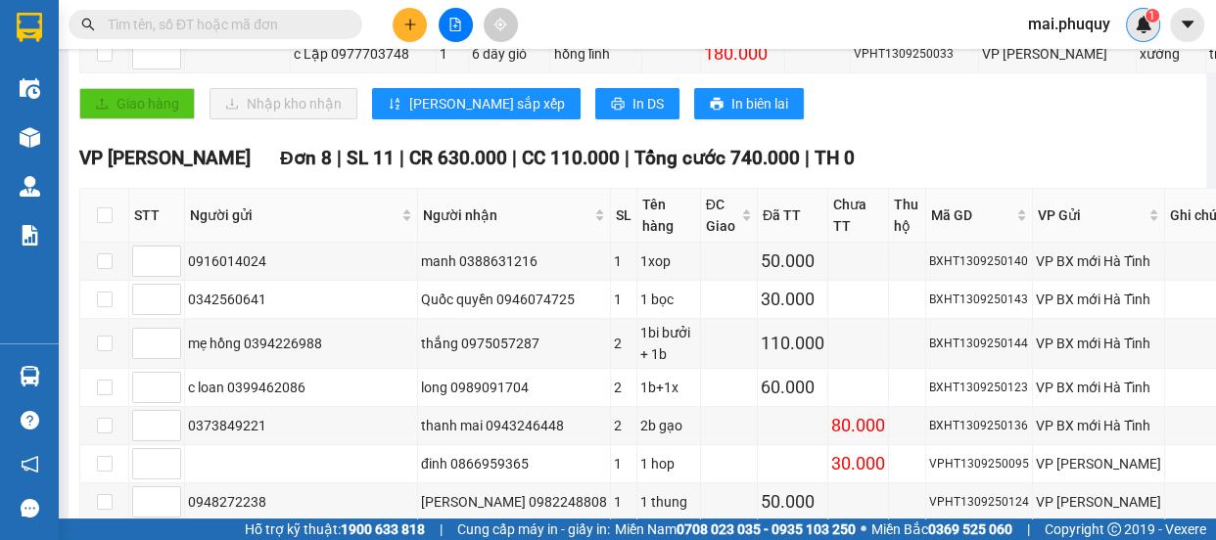
click at [1151, 17] on span "1" at bounding box center [1152, 16] width 7 height 14
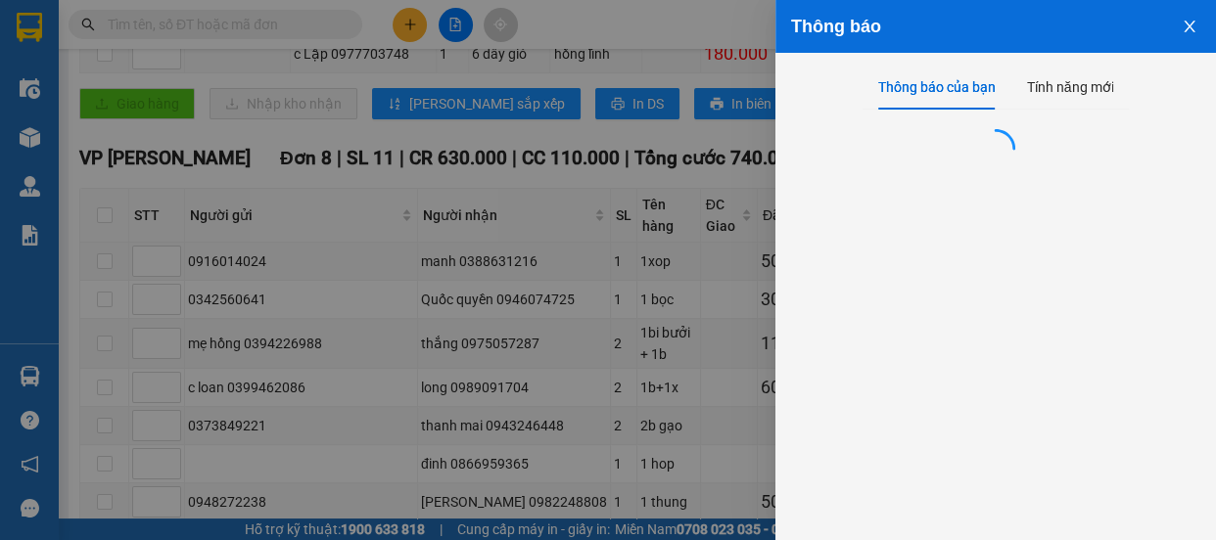
click at [1180, 24] on button "Close" at bounding box center [1189, 25] width 53 height 50
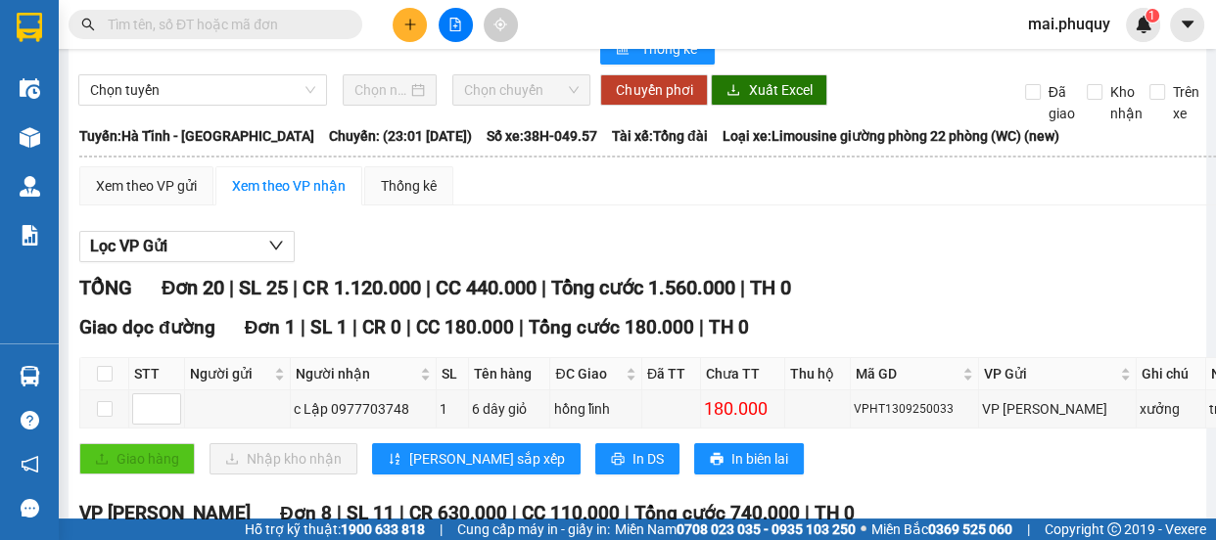
scroll to position [0, 0]
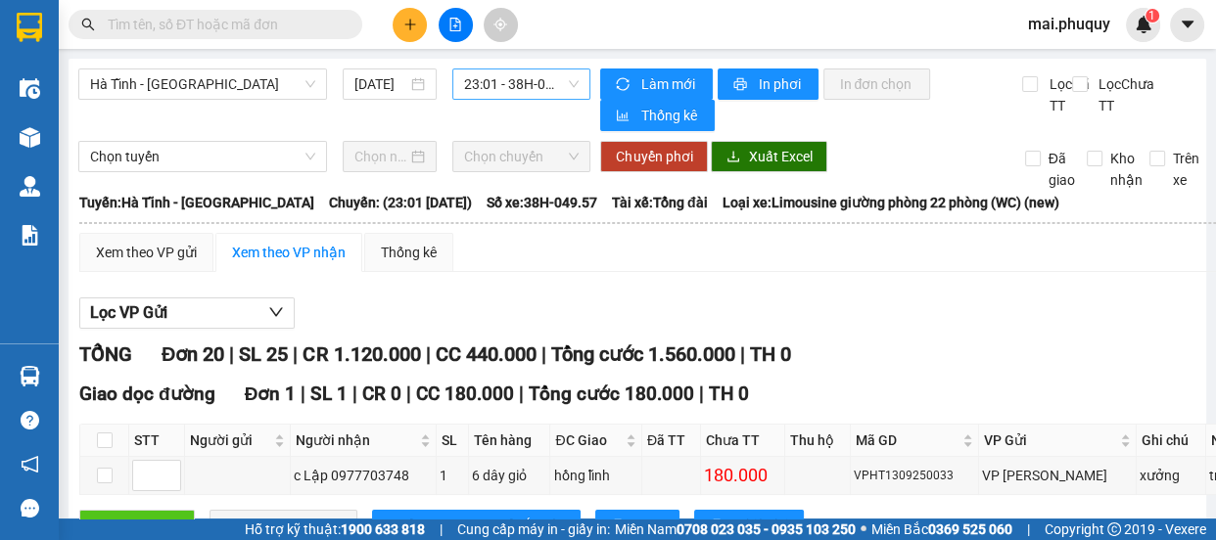
click at [501, 84] on span "23:01 - 38H-049.57" at bounding box center [521, 84] width 115 height 29
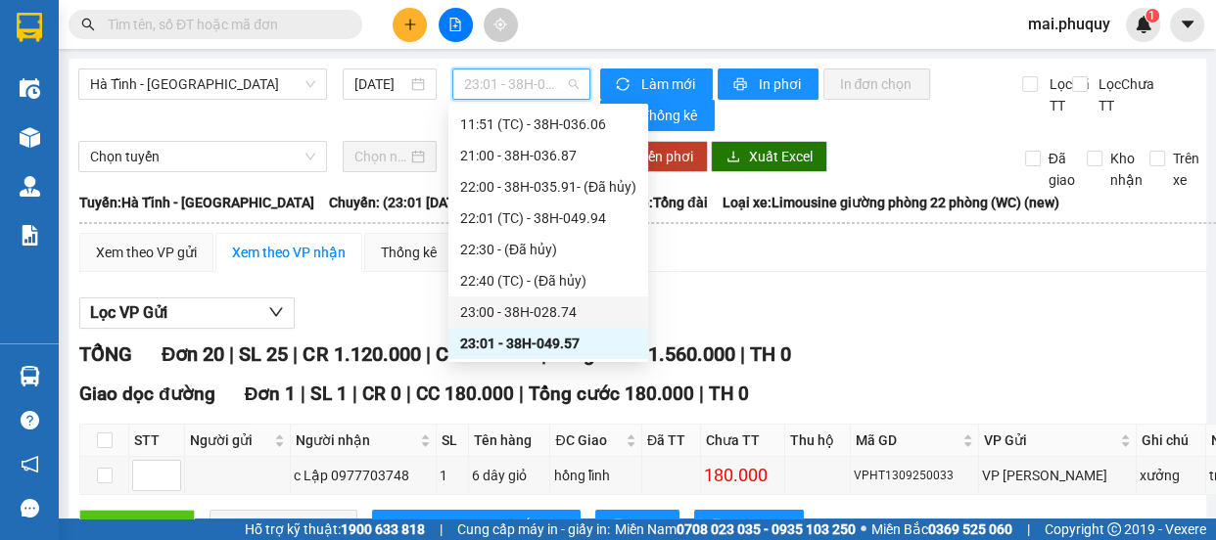
click at [518, 313] on div "23:00 - 38H-028.74" at bounding box center [548, 313] width 176 height 22
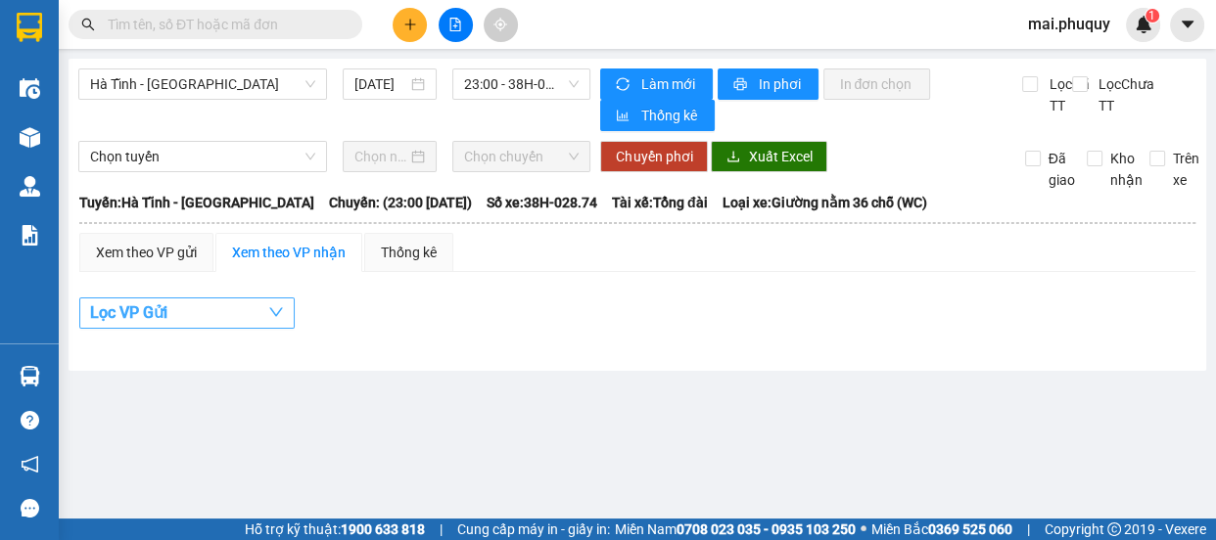
click at [250, 323] on button "Lọc VP Gửi" at bounding box center [186, 313] width 215 height 31
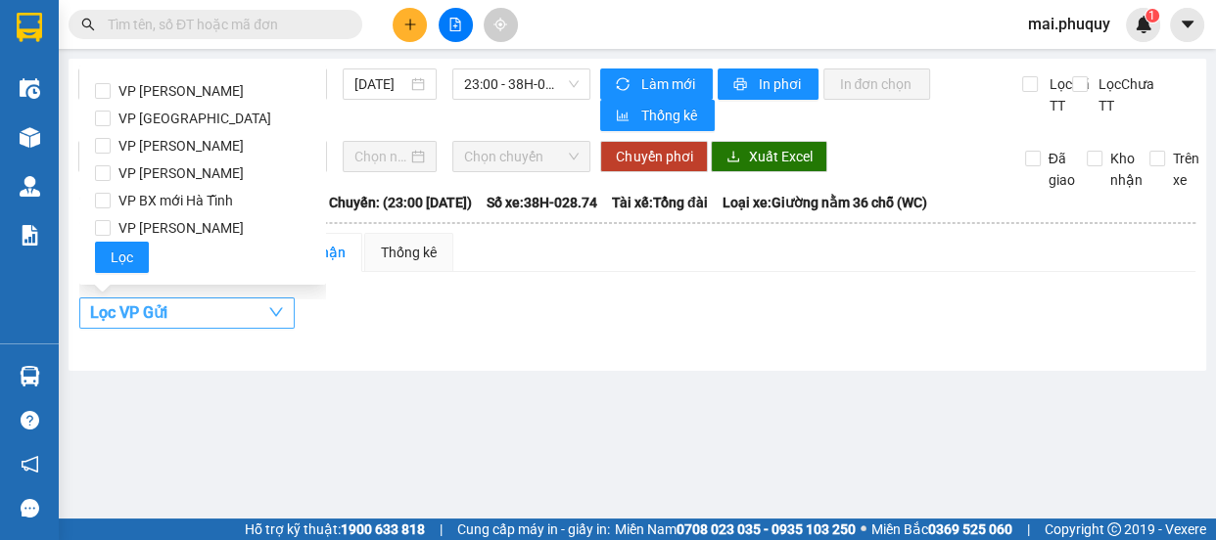
click at [249, 323] on button "Lọc VP Gửi" at bounding box center [186, 313] width 215 height 31
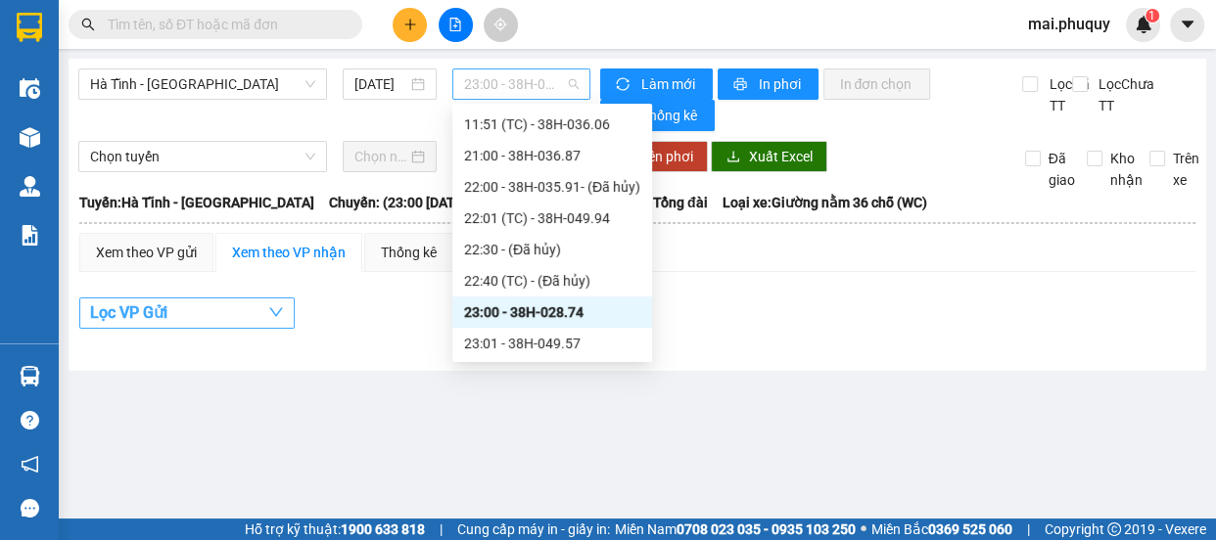
click at [524, 93] on span "23:00 - 38H-028.74" at bounding box center [521, 84] width 115 height 29
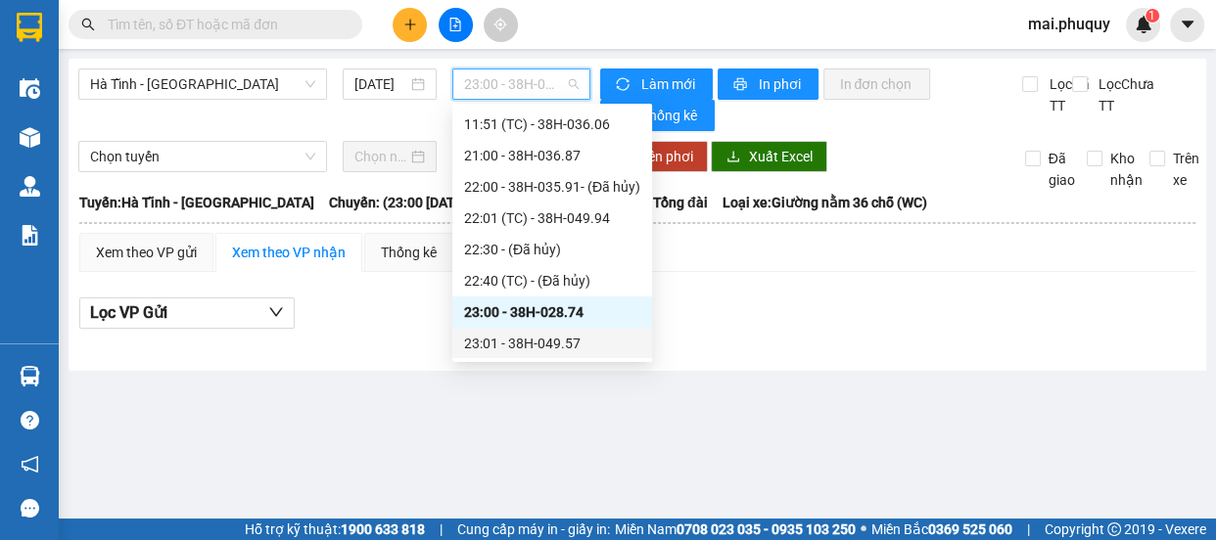
click at [541, 342] on div "23:01 - 38H-049.57" at bounding box center [552, 344] width 176 height 22
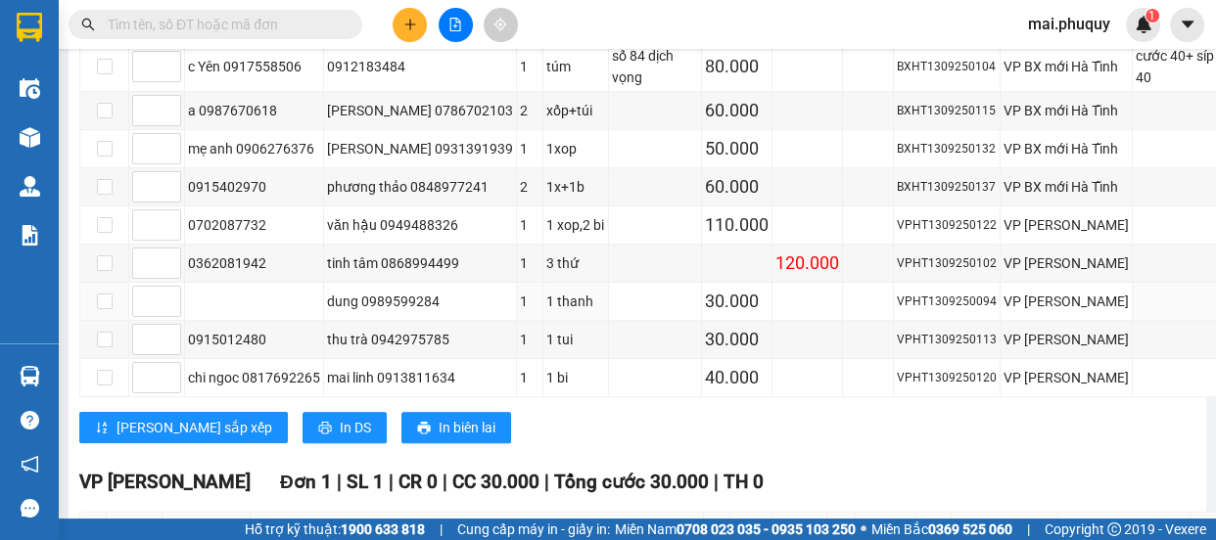
scroll to position [1046, 0]
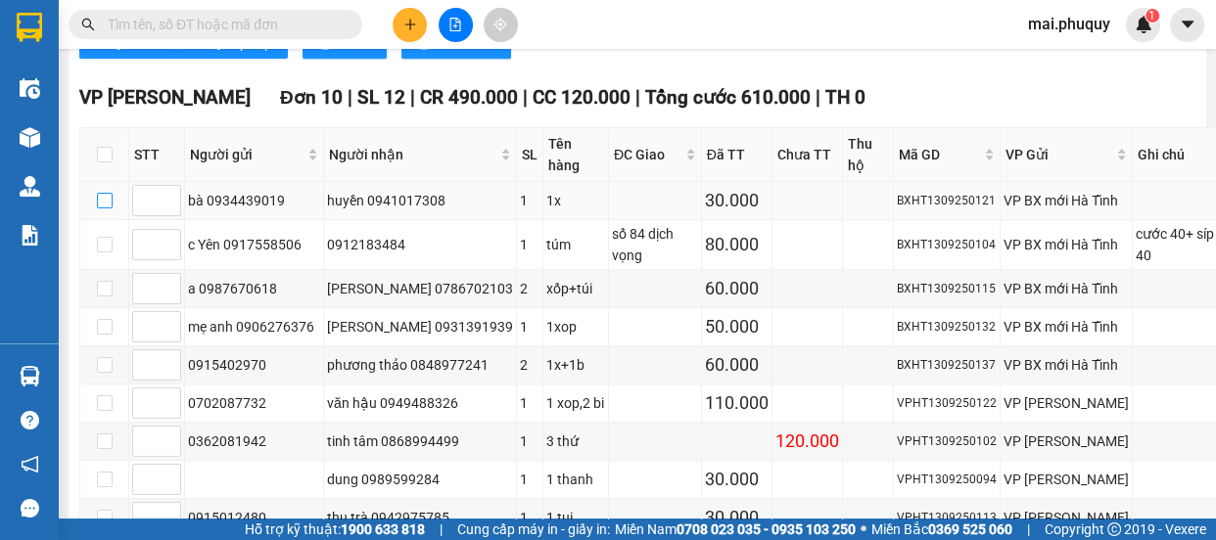
click at [98, 193] on input "checkbox" at bounding box center [105, 201] width 16 height 16
checkbox input "true"
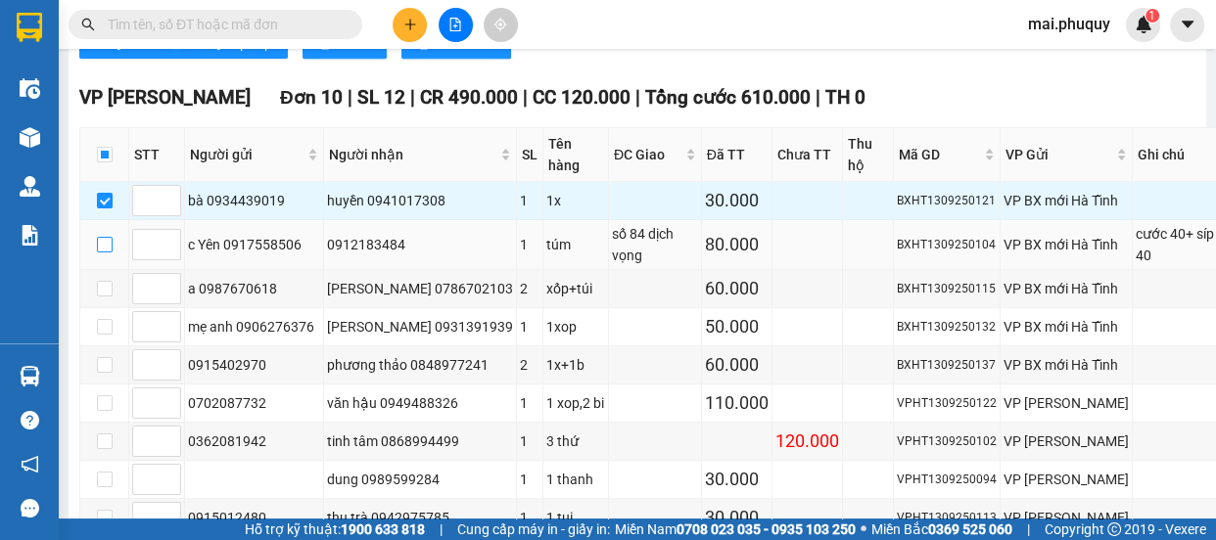
click at [99, 234] on label at bounding box center [105, 245] width 16 height 22
click at [99, 237] on input "checkbox" at bounding box center [105, 245] width 16 height 16
checkbox input "true"
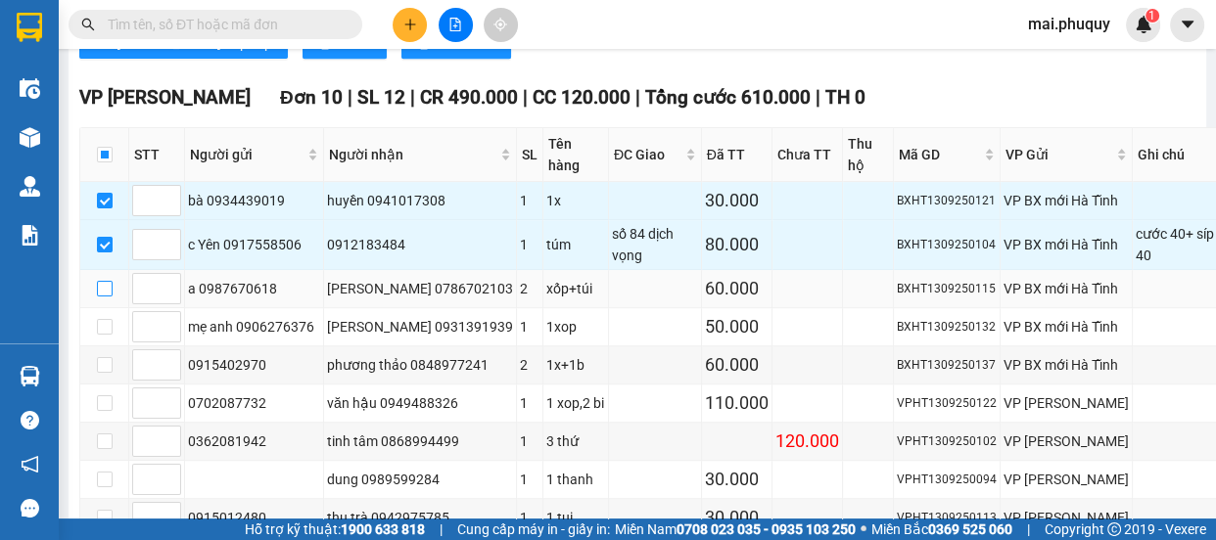
click at [103, 293] on input "checkbox" at bounding box center [105, 289] width 16 height 16
checkbox input "true"
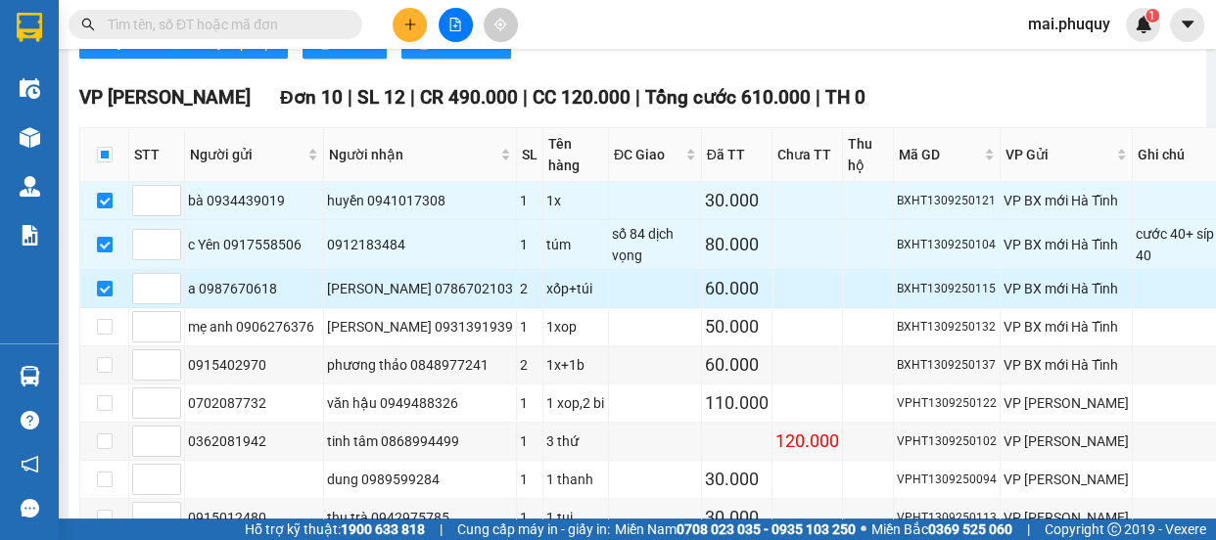
scroll to position [1135, 0]
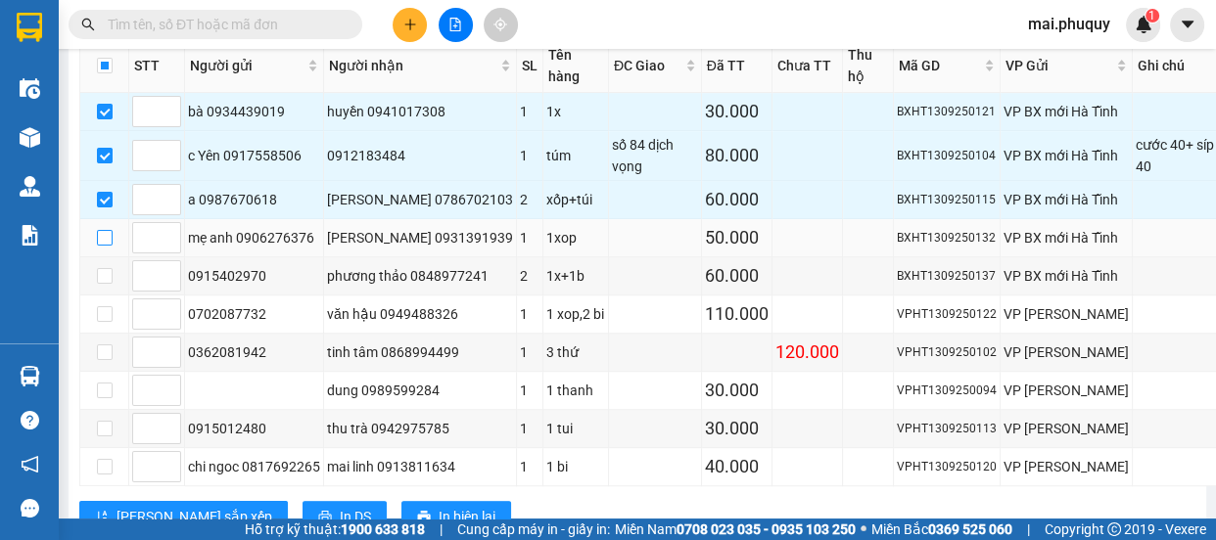
click at [102, 246] on input "checkbox" at bounding box center [105, 238] width 16 height 16
checkbox input "true"
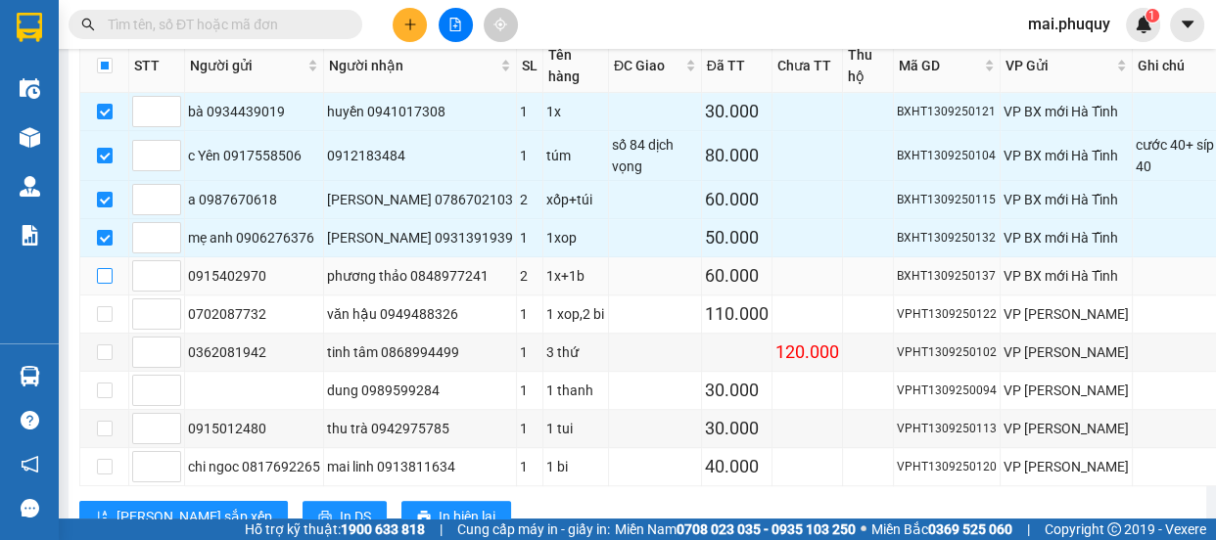
click at [108, 284] on input "checkbox" at bounding box center [105, 276] width 16 height 16
checkbox input "true"
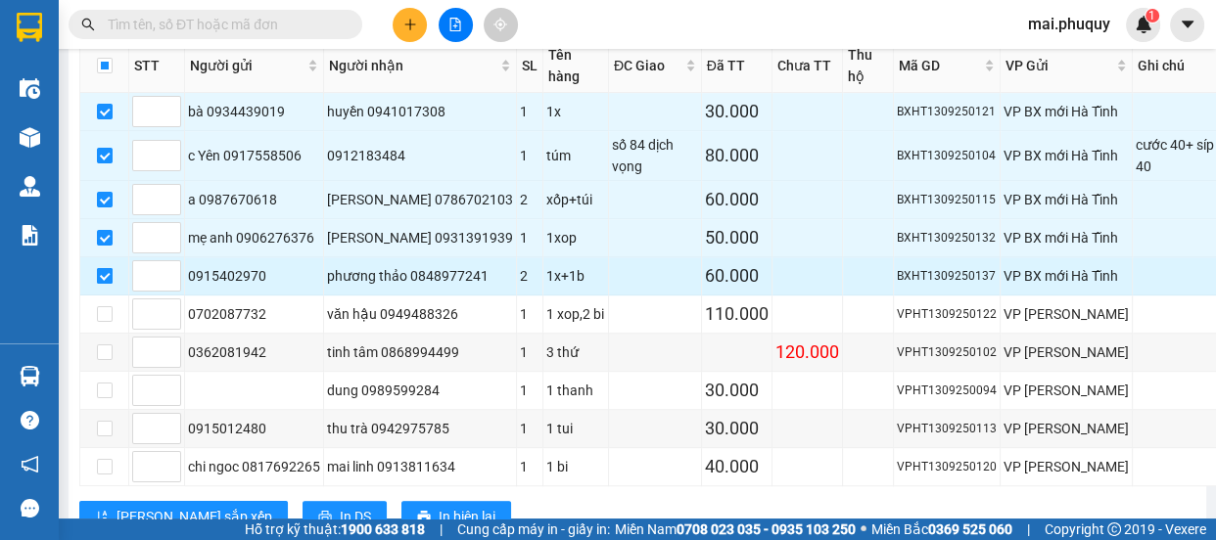
scroll to position [1312, 0]
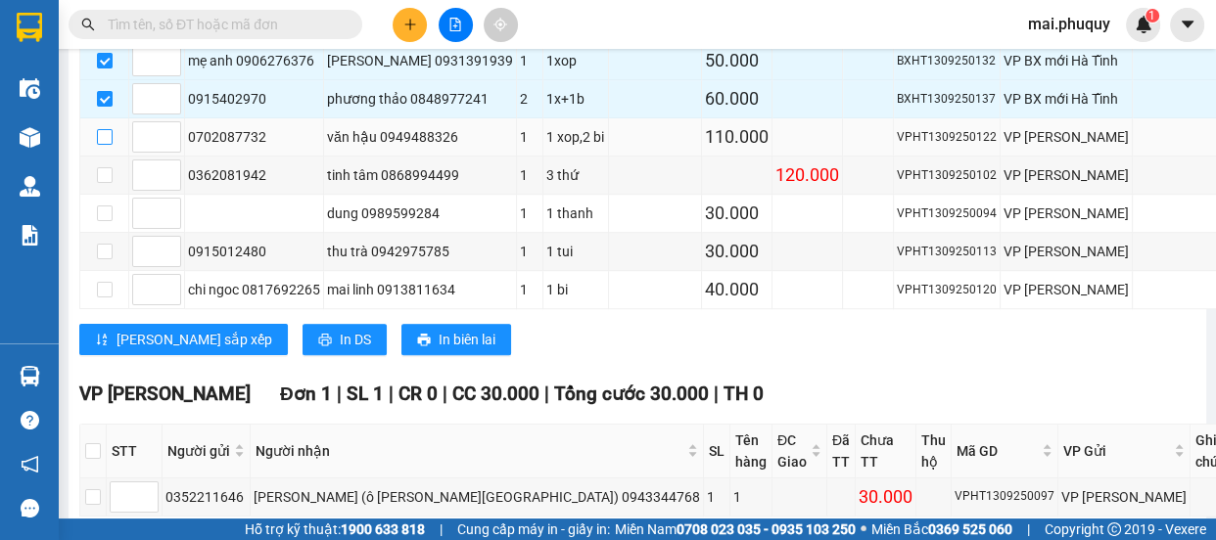
click at [106, 145] on input "checkbox" at bounding box center [105, 137] width 16 height 16
checkbox input "true"
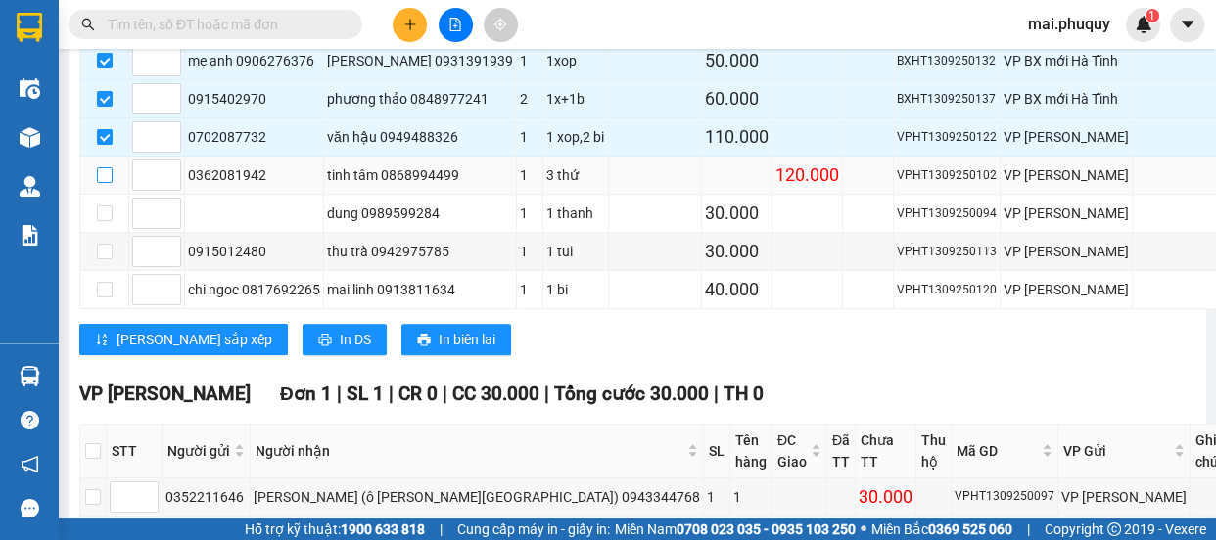
click at [107, 183] on input "checkbox" at bounding box center [105, 175] width 16 height 16
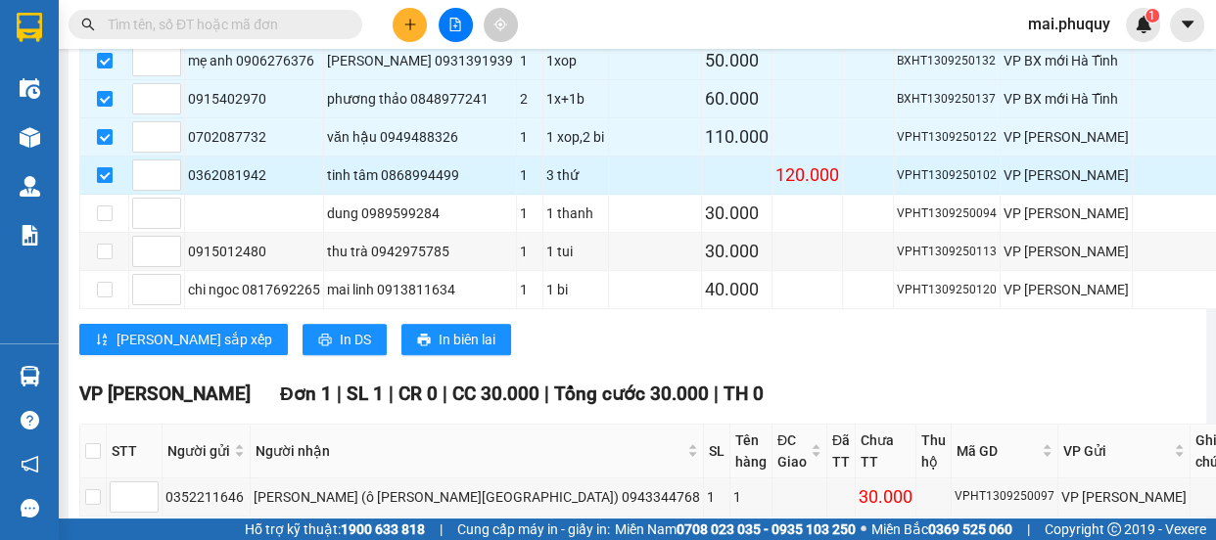
click at [107, 183] on input "checkbox" at bounding box center [105, 175] width 16 height 16
checkbox input "false"
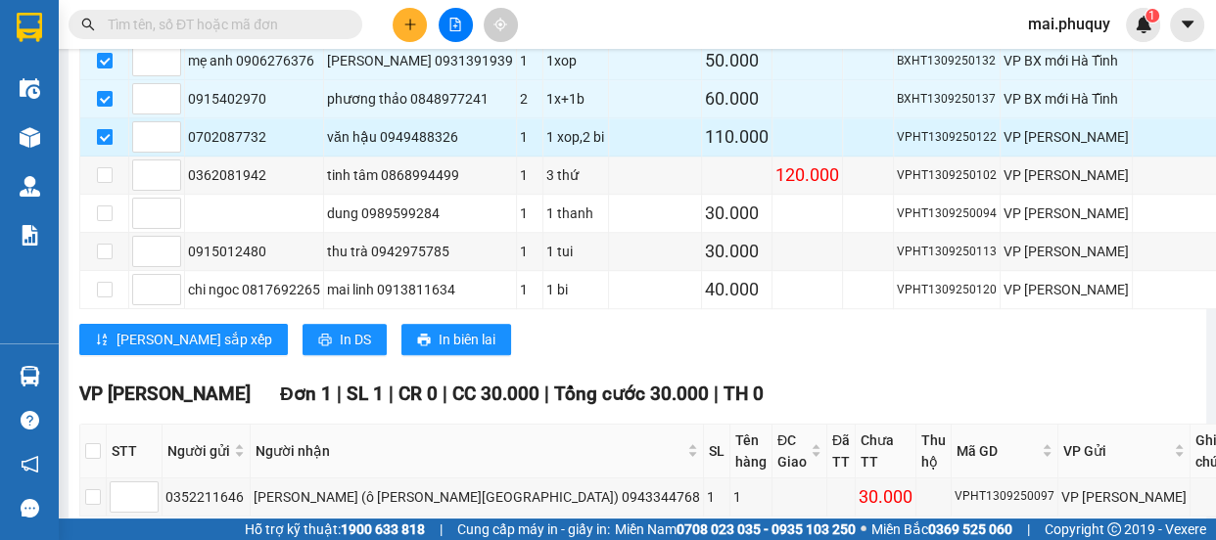
click at [104, 145] on input "checkbox" at bounding box center [105, 137] width 16 height 16
checkbox input "false"
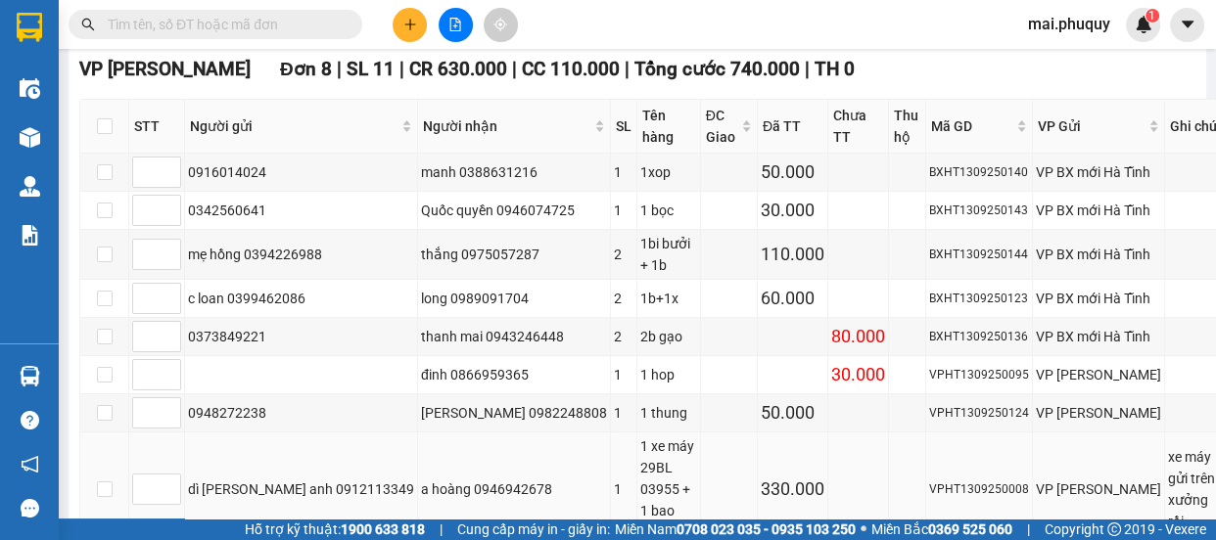
scroll to position [422, 0]
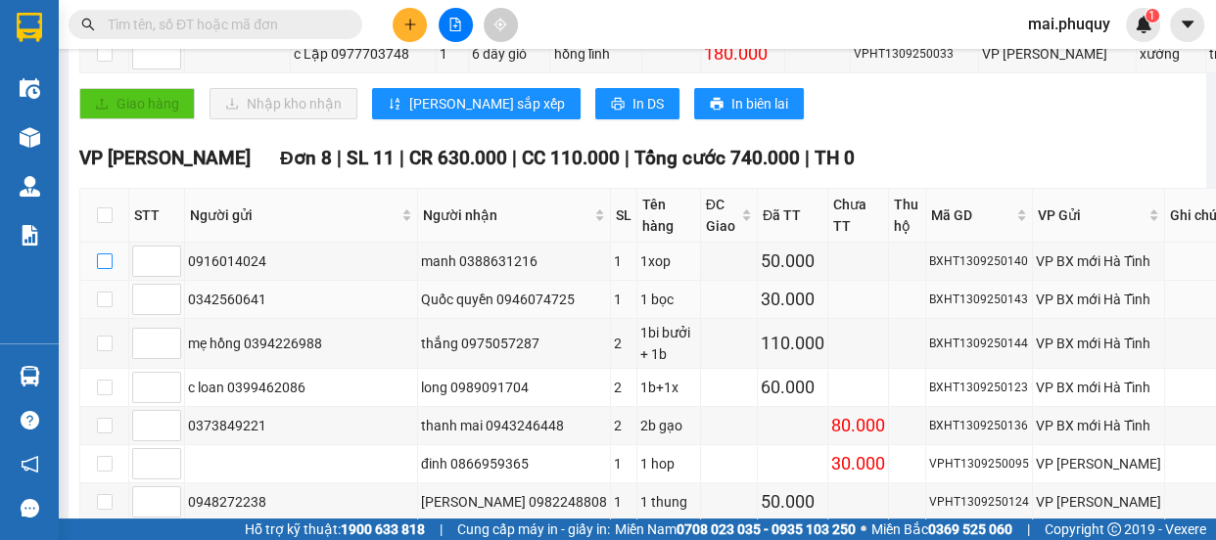
drag, startPoint x: 97, startPoint y: 268, endPoint x: 108, endPoint y: 289, distance: 23.2
click at [98, 267] on input "checkbox" at bounding box center [105, 262] width 16 height 16
checkbox input "true"
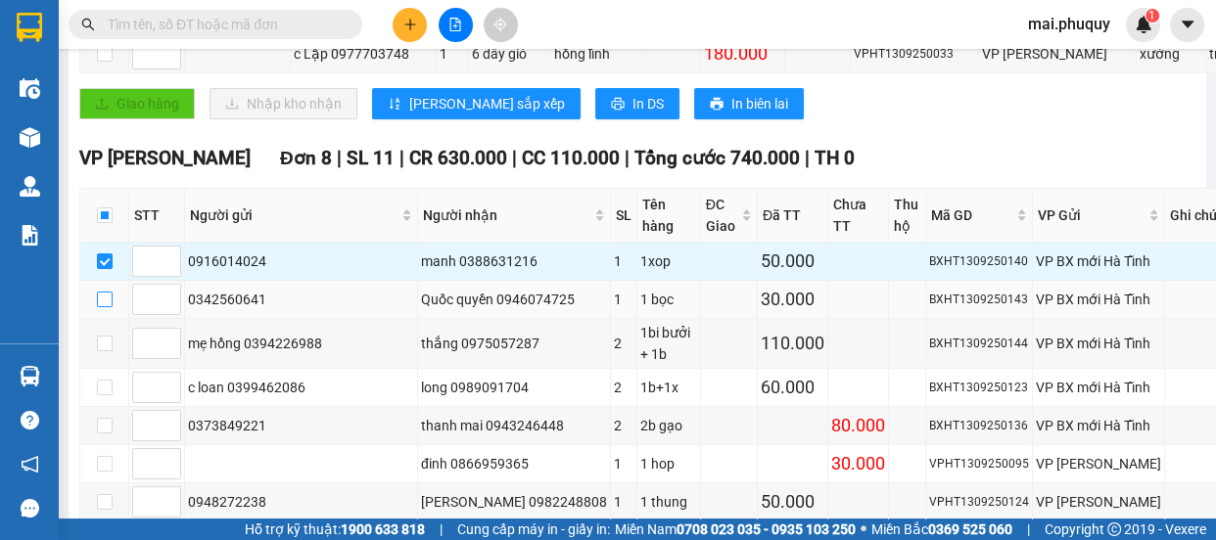
click at [110, 304] on input "checkbox" at bounding box center [105, 300] width 16 height 16
checkbox input "true"
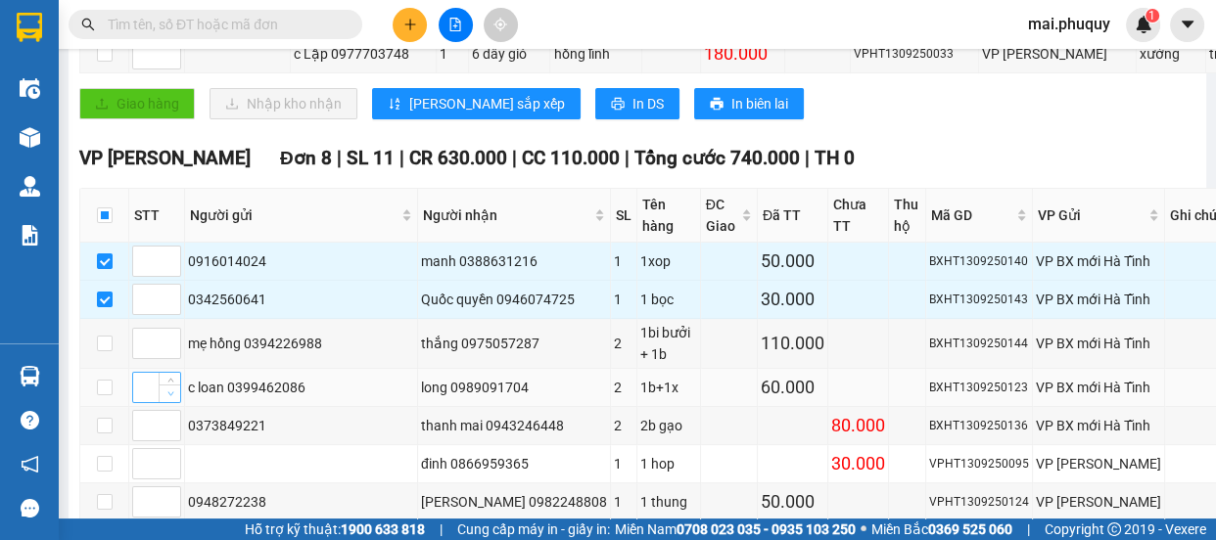
scroll to position [511, 0]
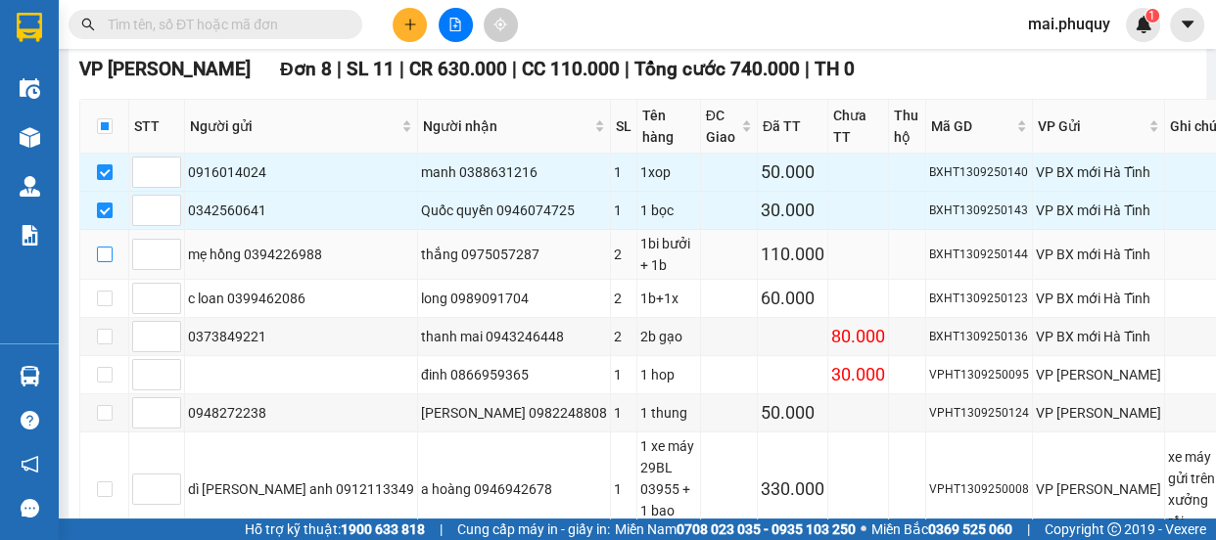
click at [100, 259] on input "checkbox" at bounding box center [105, 255] width 16 height 16
checkbox input "true"
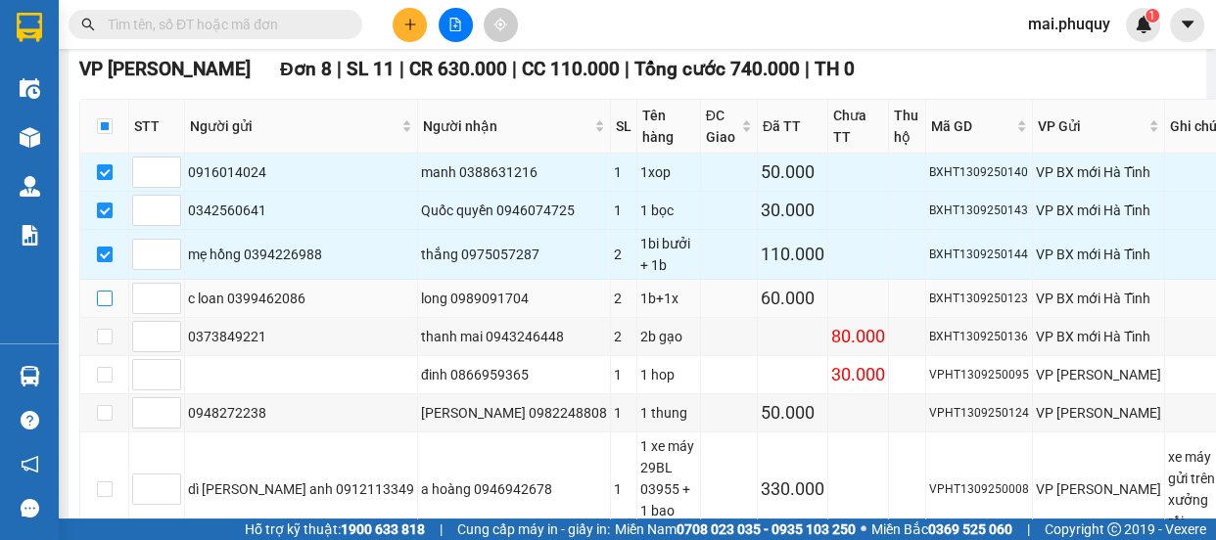
click at [108, 301] on input "checkbox" at bounding box center [105, 299] width 16 height 16
checkbox input "true"
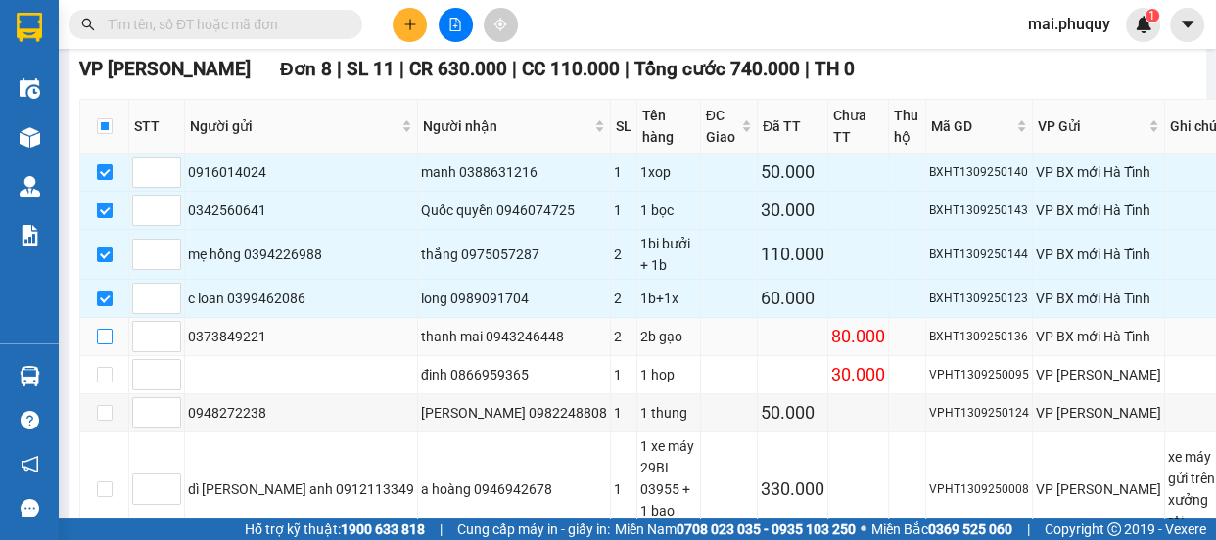
click at [104, 337] on input "checkbox" at bounding box center [105, 337] width 16 height 16
checkbox input "true"
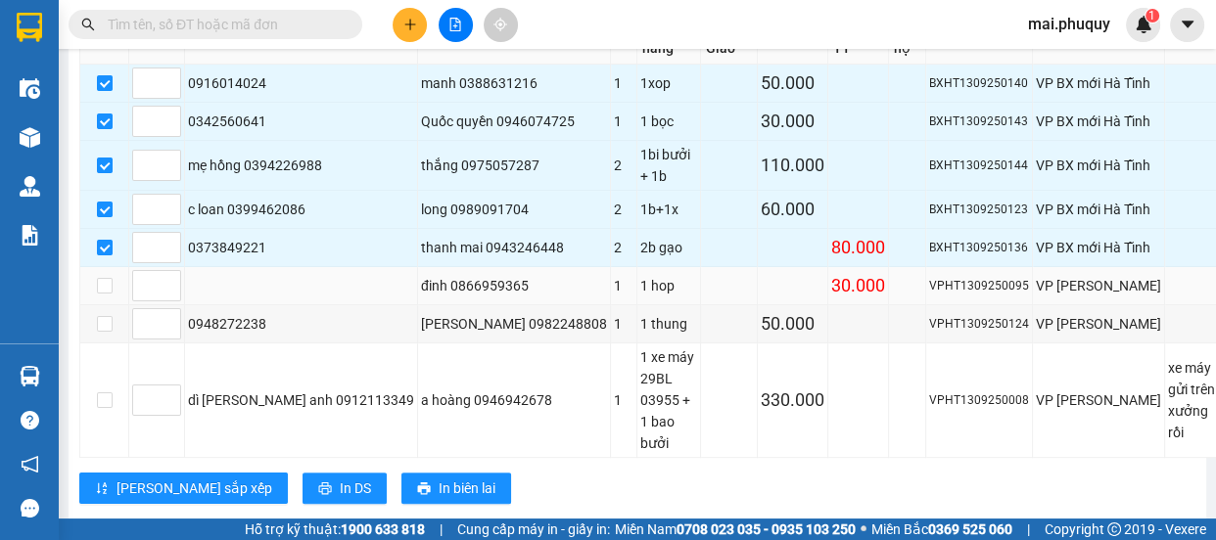
scroll to position [245, 0]
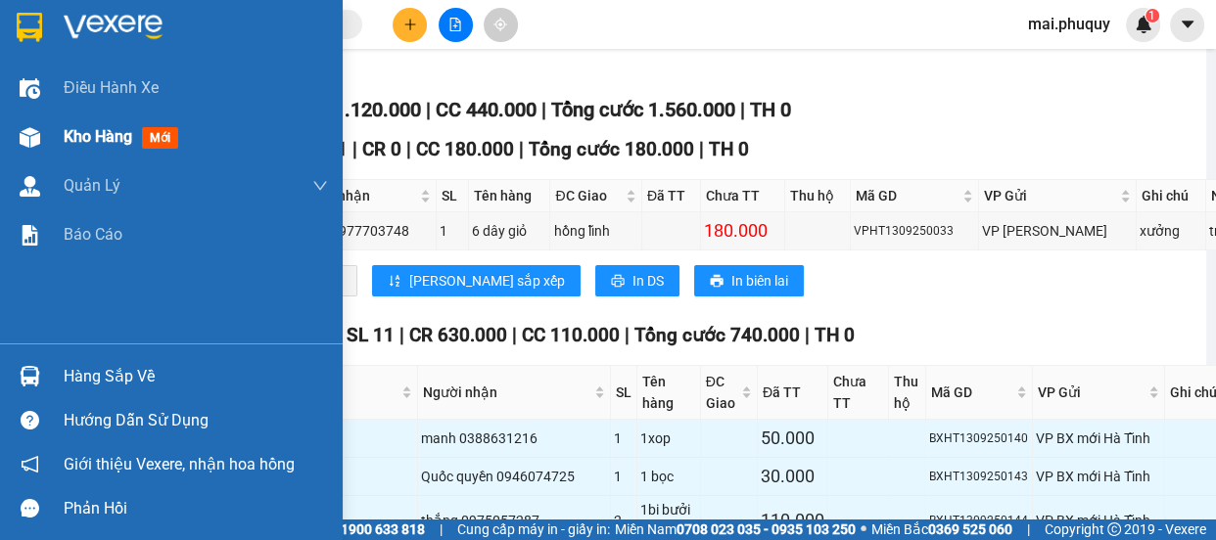
click at [47, 135] on div "Kho hàng mới" at bounding box center [171, 137] width 343 height 49
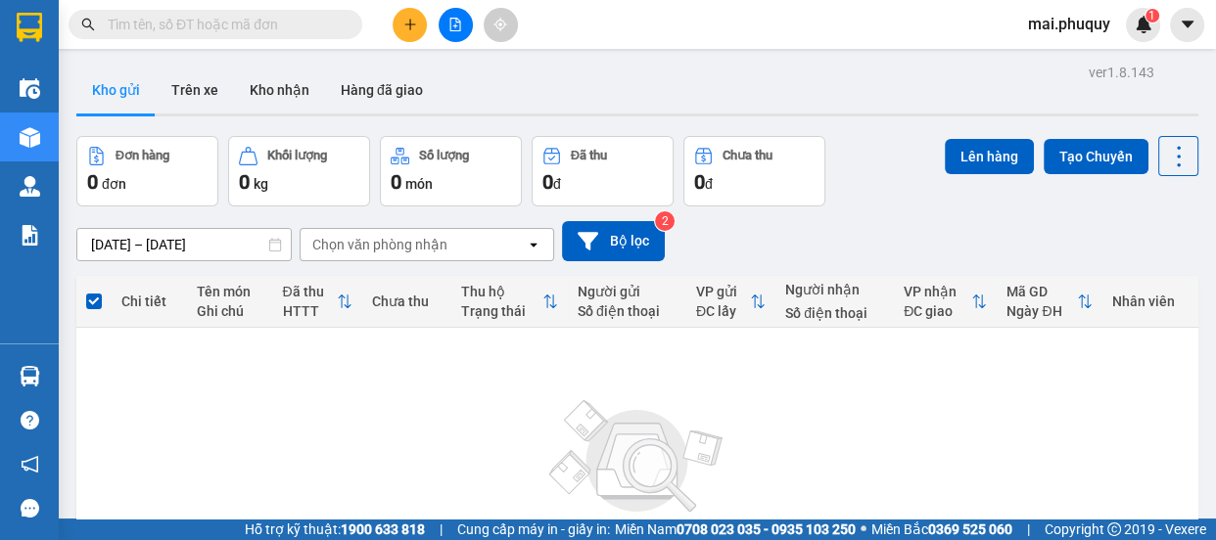
click at [454, 18] on icon "file-add" at bounding box center [455, 25] width 14 height 14
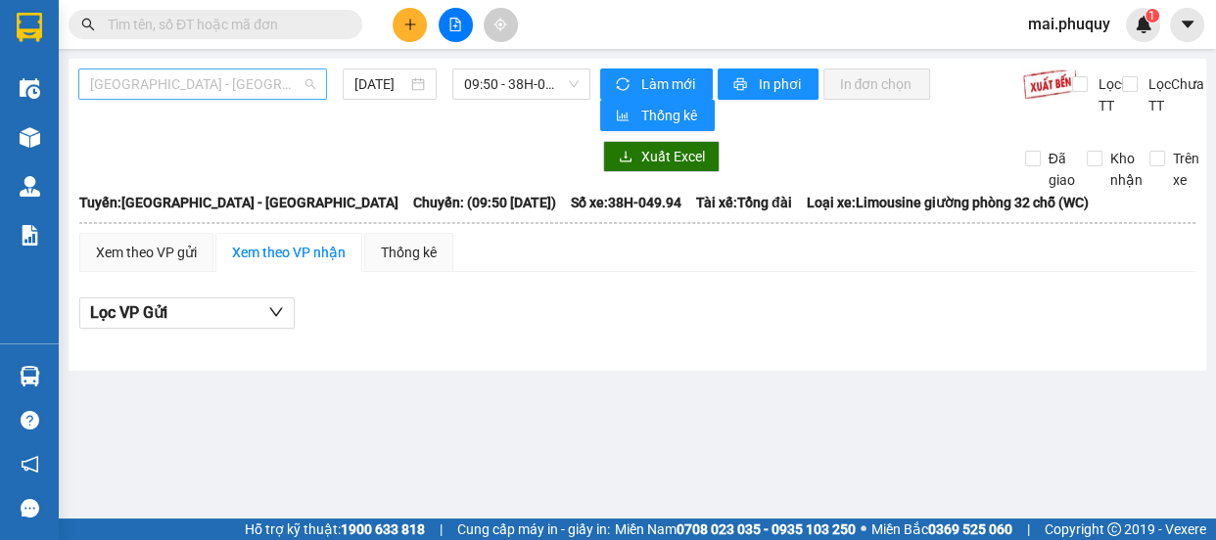
click at [219, 82] on span "[GEOGRAPHIC_DATA] - [GEOGRAPHIC_DATA]" at bounding box center [202, 84] width 225 height 29
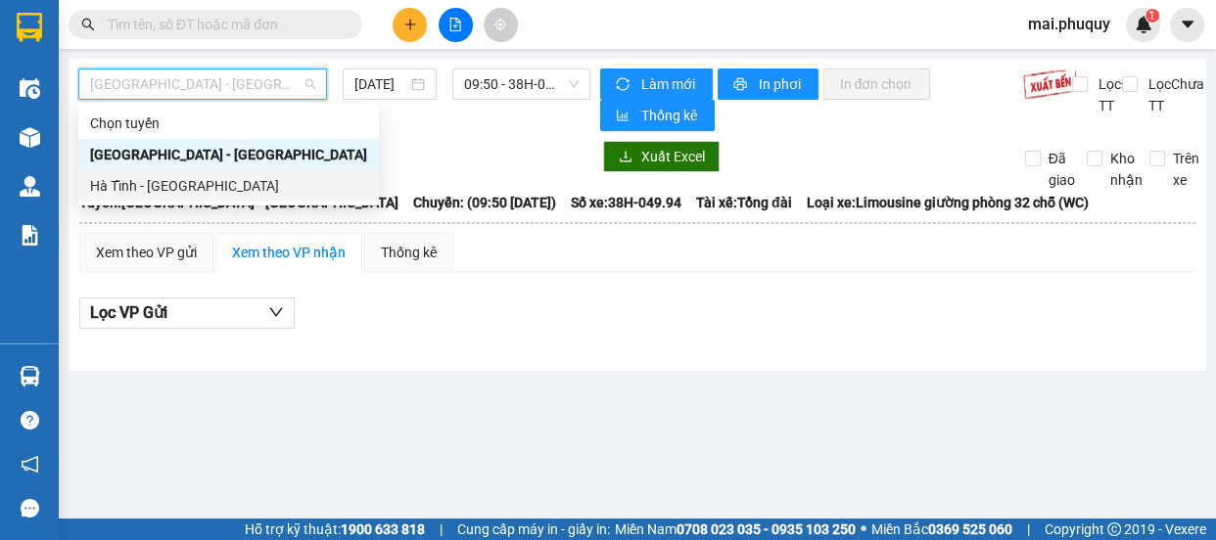
click at [161, 186] on div "Hà Tĩnh - [GEOGRAPHIC_DATA]" at bounding box center [228, 186] width 277 height 22
type input "[DATE]"
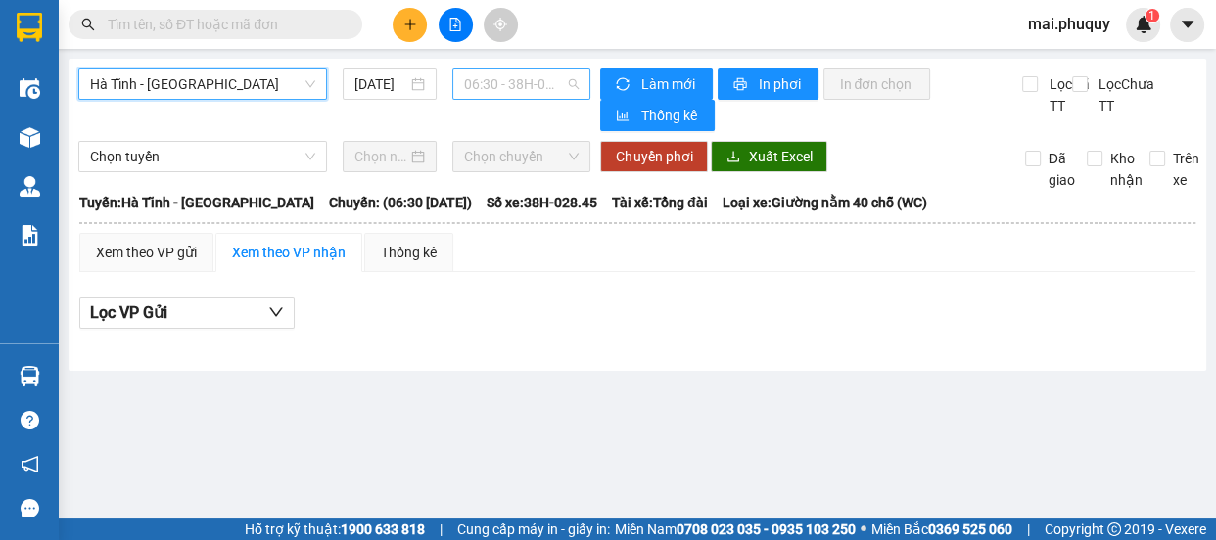
click at [497, 86] on span "06:30 - 38H-028.45 - (Đã hủy)" at bounding box center [521, 84] width 115 height 29
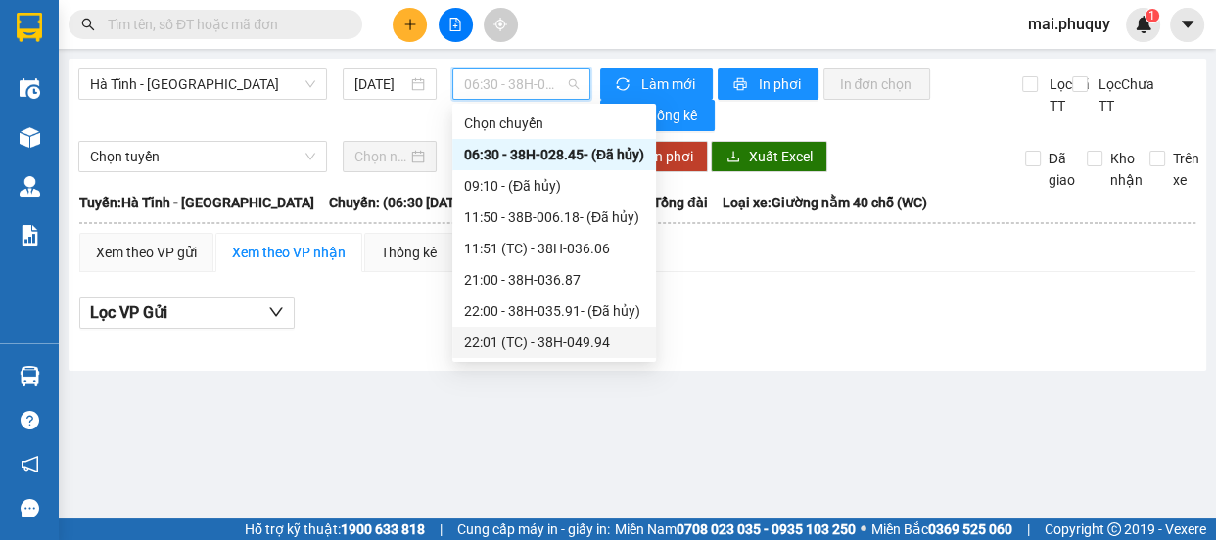
scroll to position [124, 0]
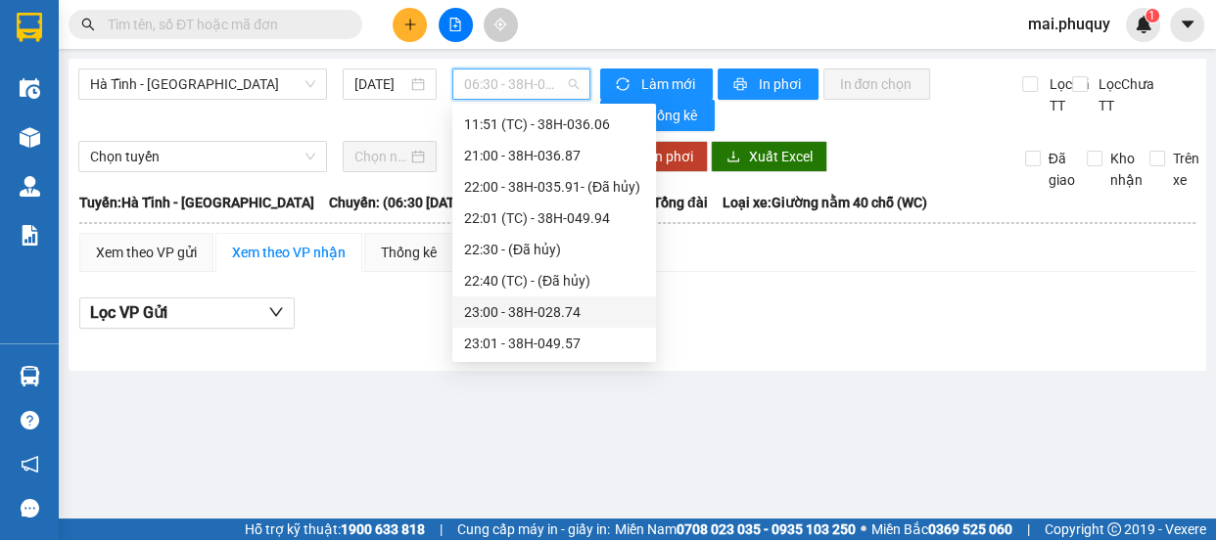
click at [543, 316] on div "23:00 - 38H-028.74" at bounding box center [554, 313] width 180 height 22
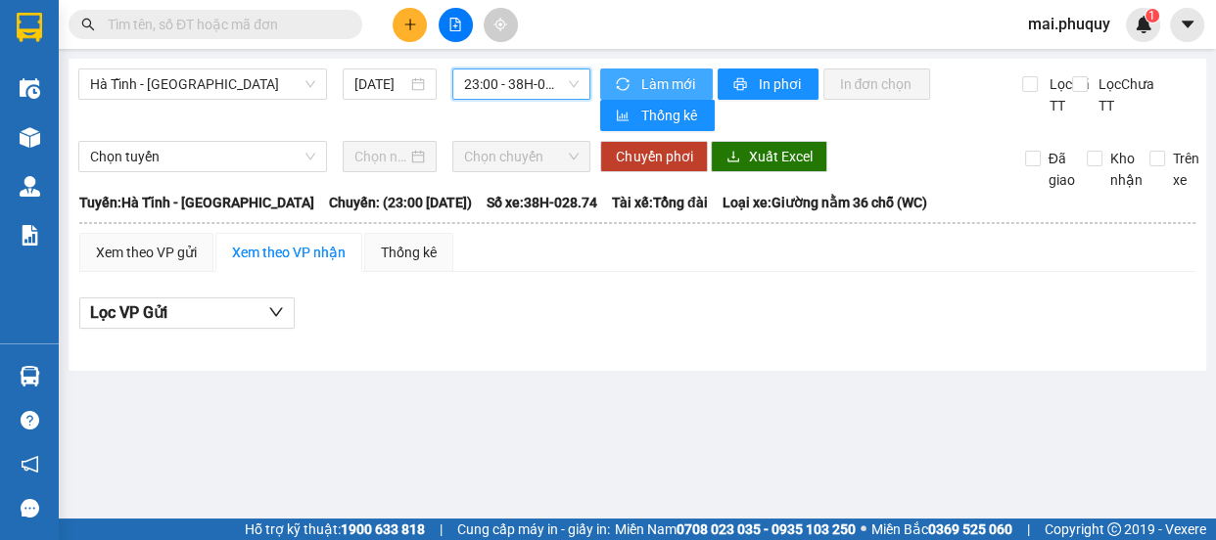
click at [634, 79] on button "Làm mới" at bounding box center [656, 84] width 113 height 31
click at [650, 88] on span "Làm mới" at bounding box center [668, 84] width 57 height 22
click at [490, 86] on span "23:00 - 38H-028.74" at bounding box center [521, 84] width 115 height 29
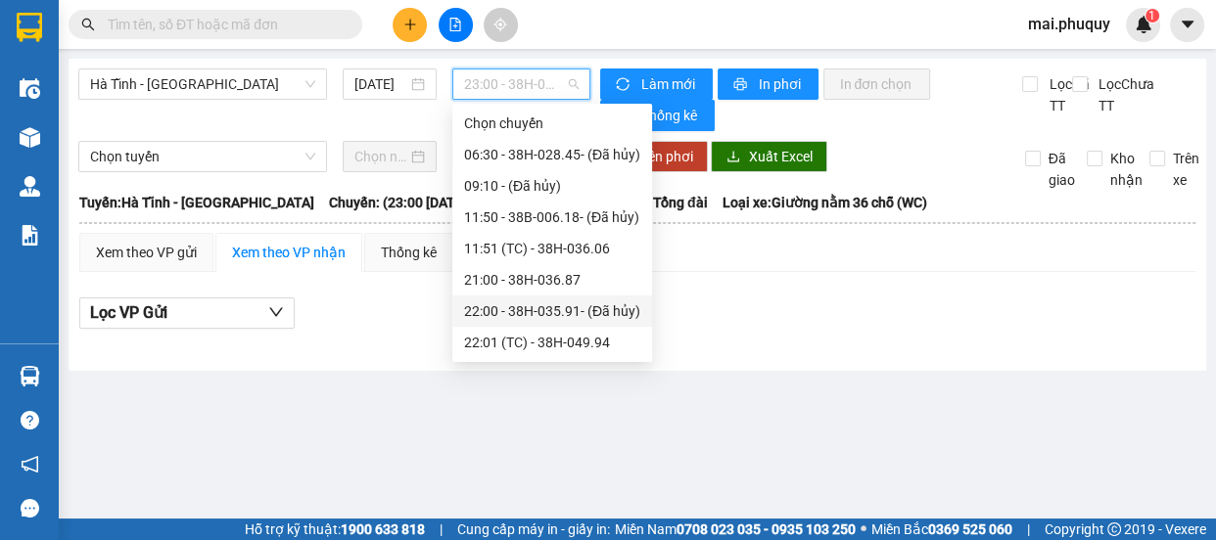
scroll to position [124, 0]
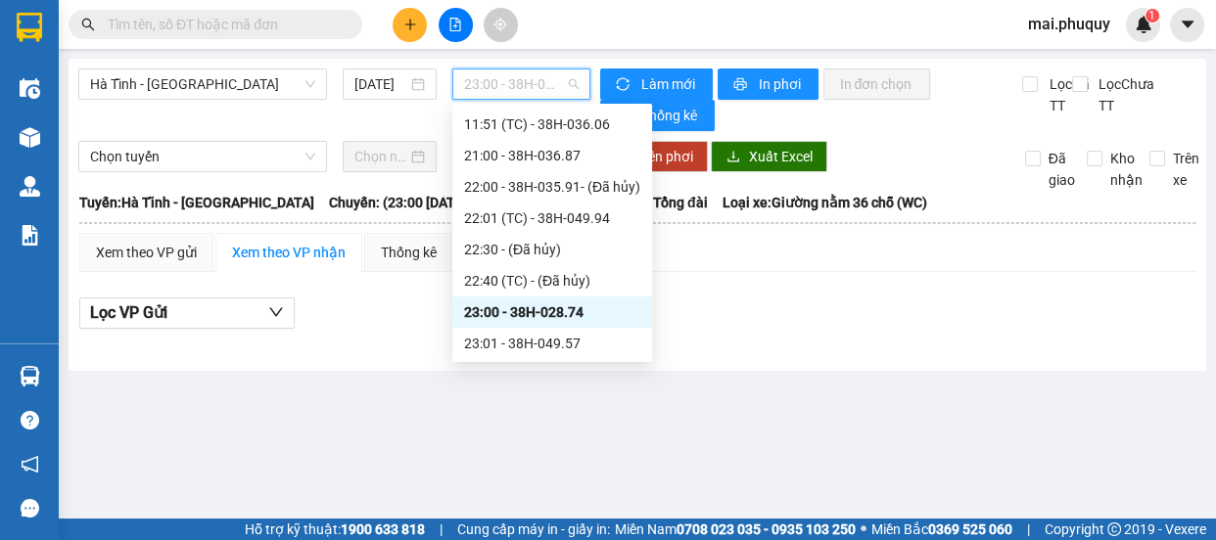
click at [554, 319] on div "23:00 - 38H-028.74" at bounding box center [552, 313] width 176 height 22
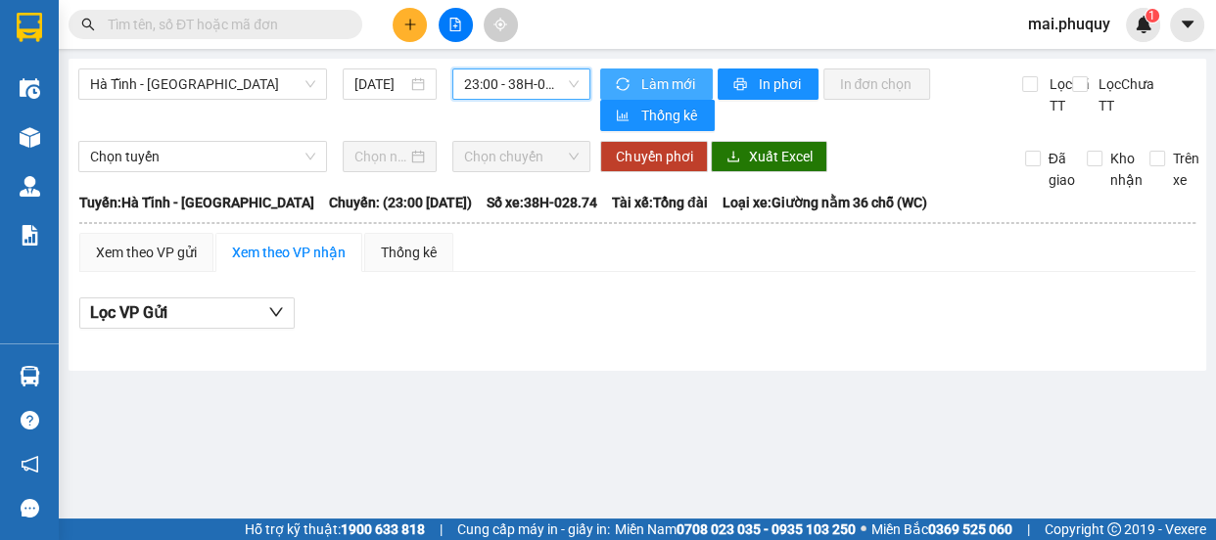
click at [636, 78] on button "Làm mới" at bounding box center [656, 84] width 113 height 31
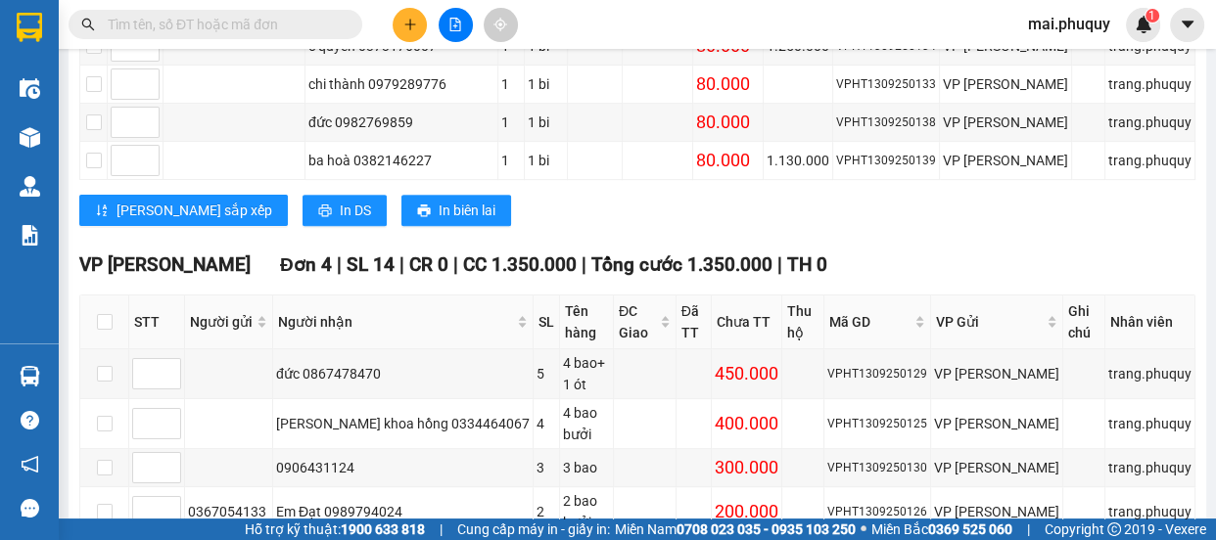
scroll to position [501, 0]
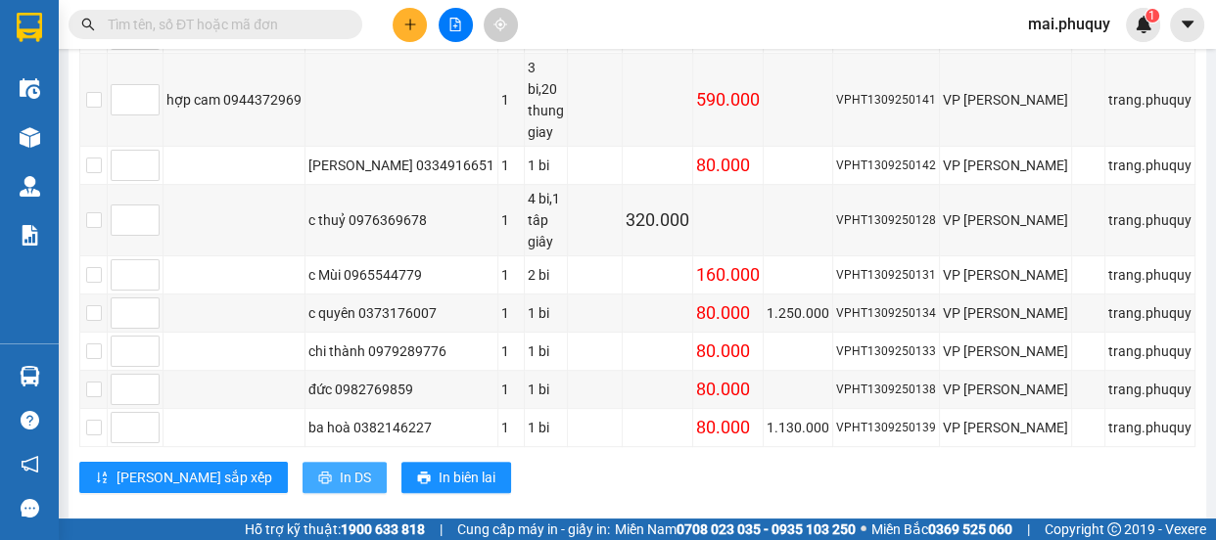
click at [340, 467] on span "In DS" at bounding box center [355, 478] width 31 height 22
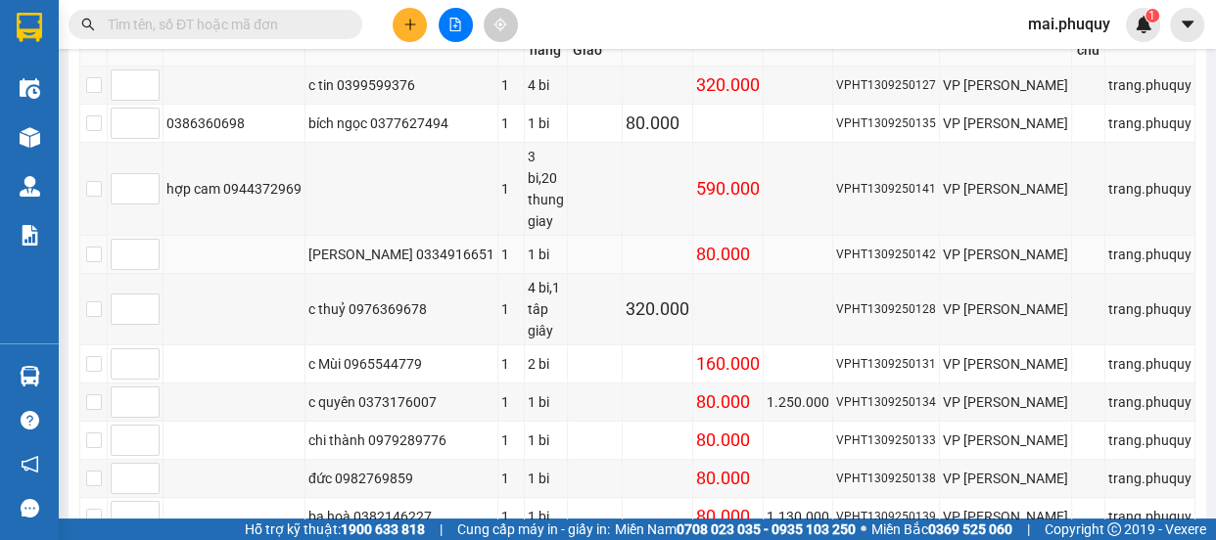
scroll to position [146, 0]
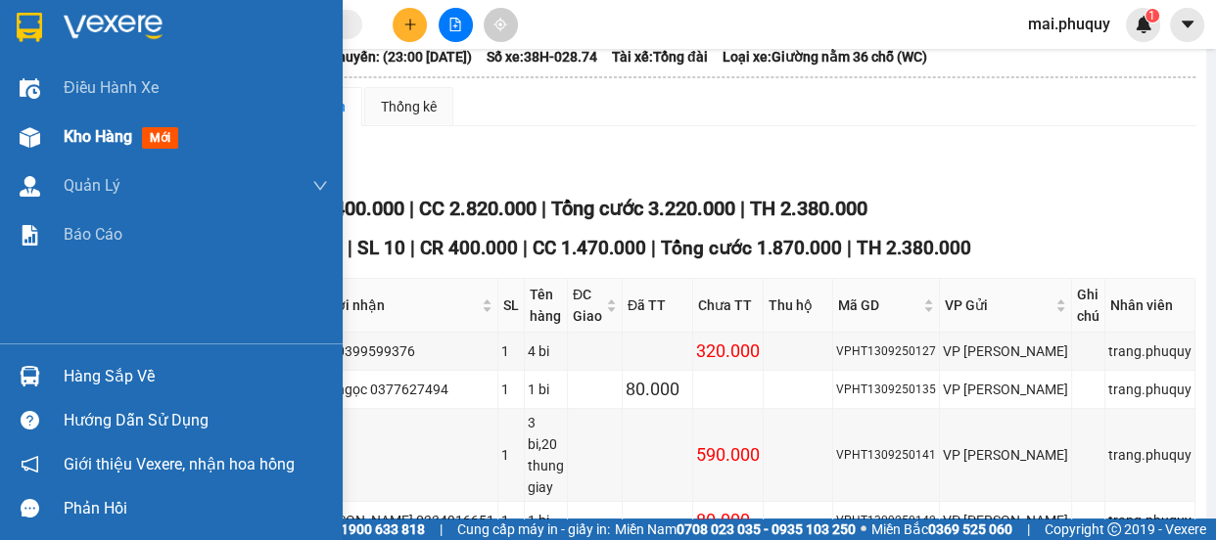
click at [33, 128] on img at bounding box center [30, 137] width 21 height 21
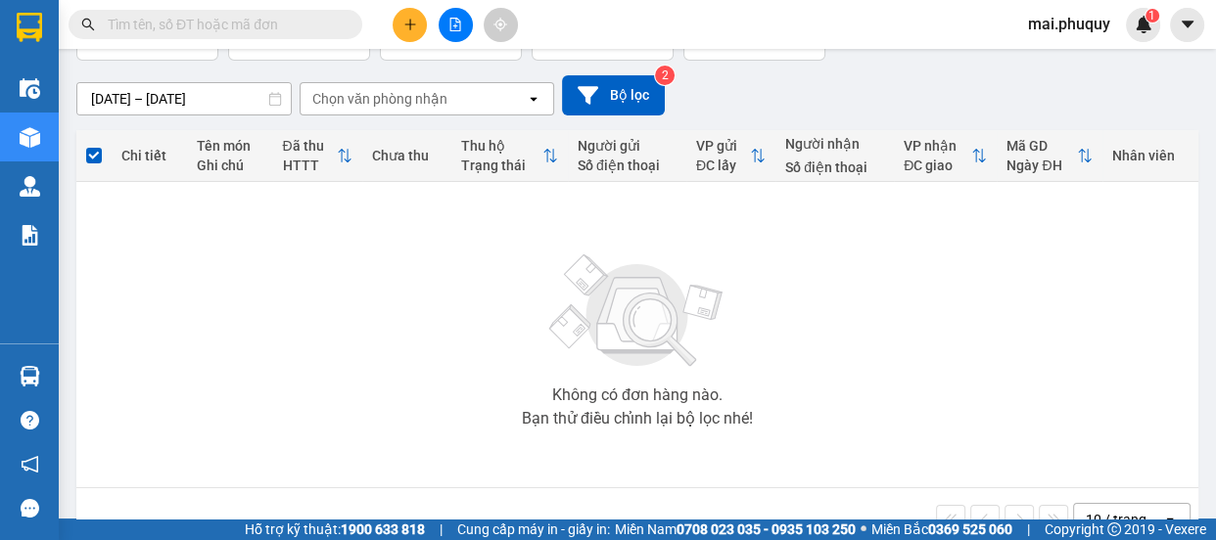
click at [411, 24] on icon "plus" at bounding box center [409, 23] width 11 height 1
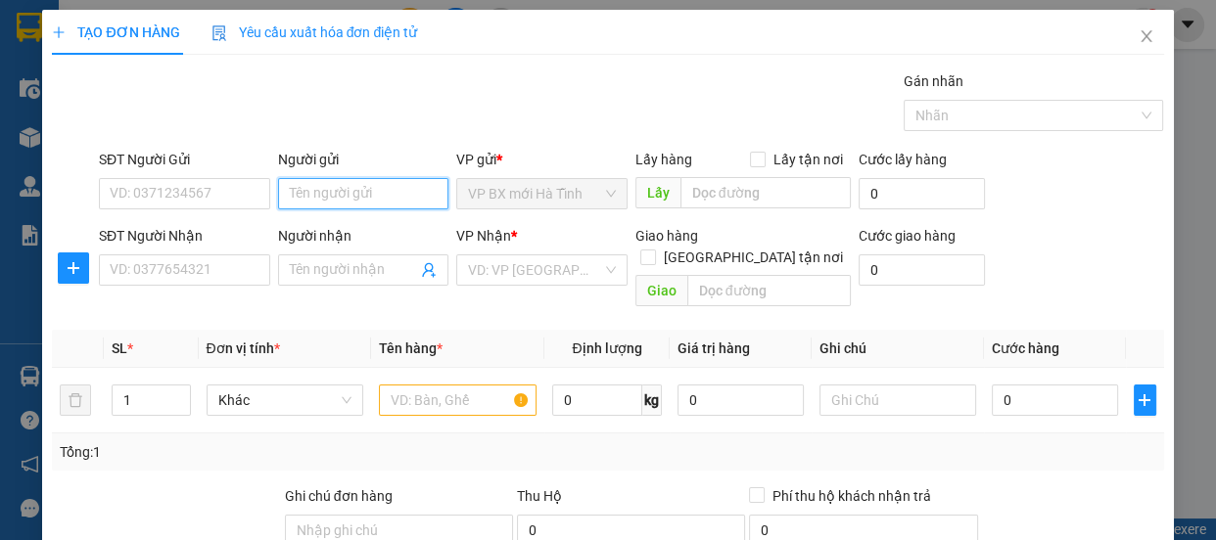
click at [324, 196] on input "Người gửi" at bounding box center [363, 193] width 171 height 31
type input "tuyết hùng 2"
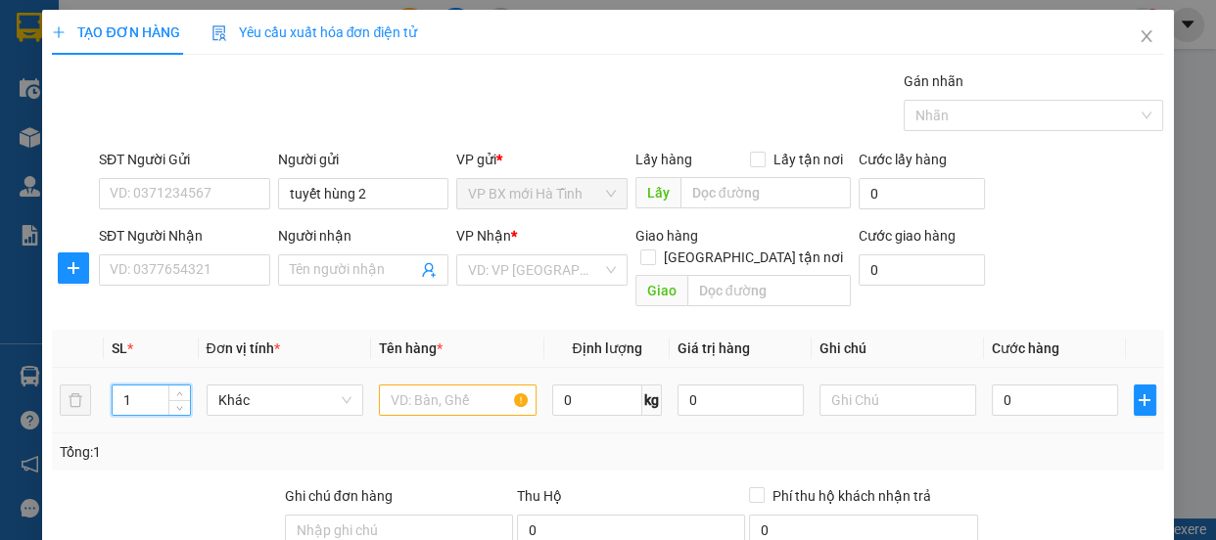
click at [149, 386] on input "1" at bounding box center [151, 400] width 76 height 29
type input "20"
click at [439, 385] on input "text" at bounding box center [458, 400] width 158 height 31
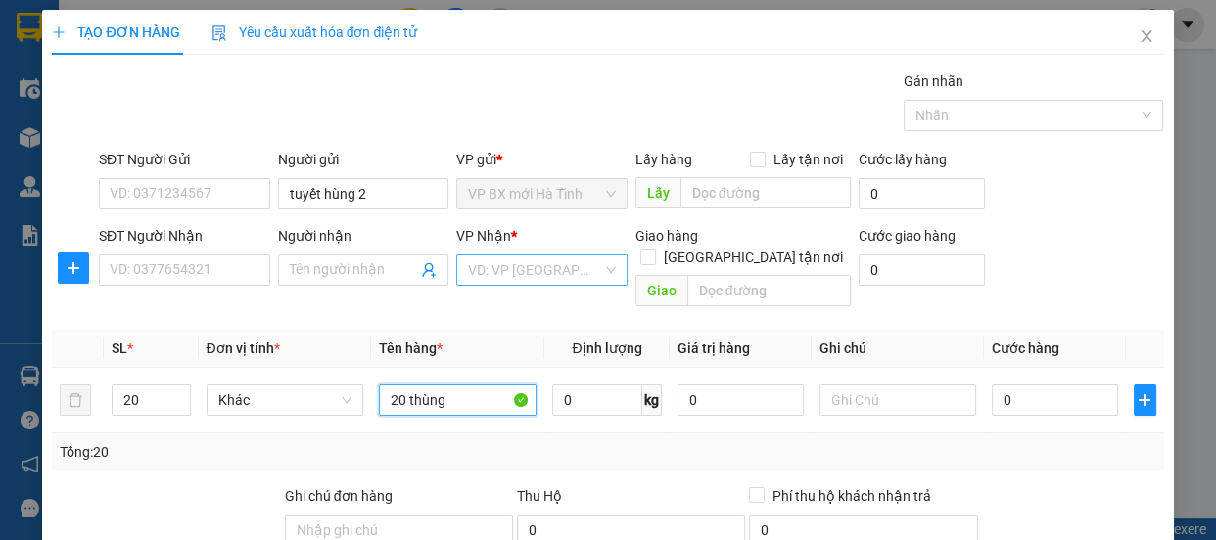
type input "20 thùng"
click at [469, 267] on input "search" at bounding box center [535, 270] width 134 height 29
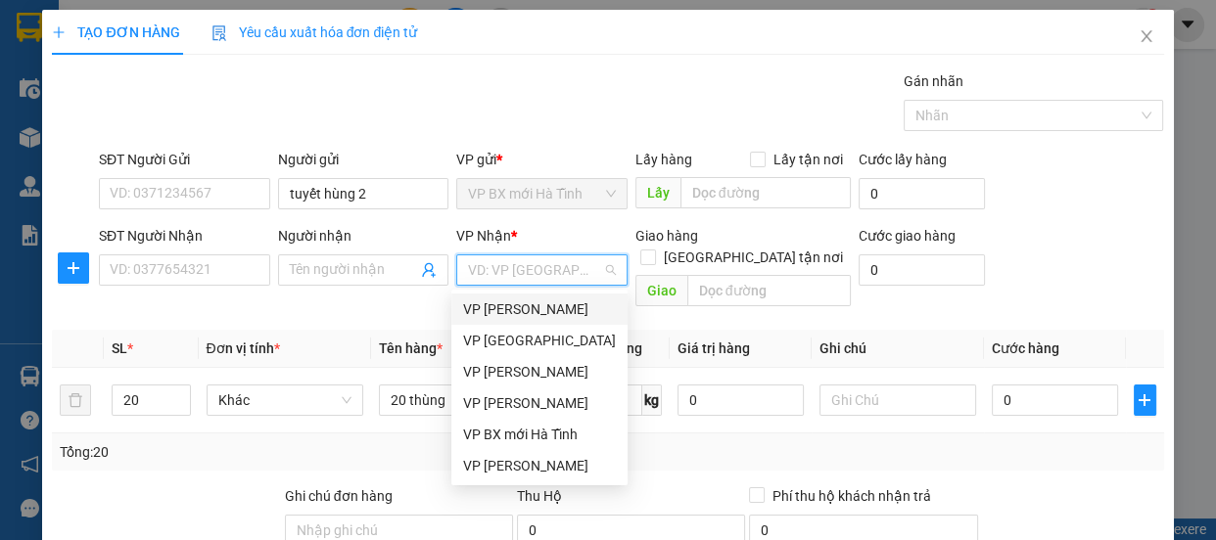
click at [520, 307] on div "VP [PERSON_NAME]" at bounding box center [539, 310] width 153 height 22
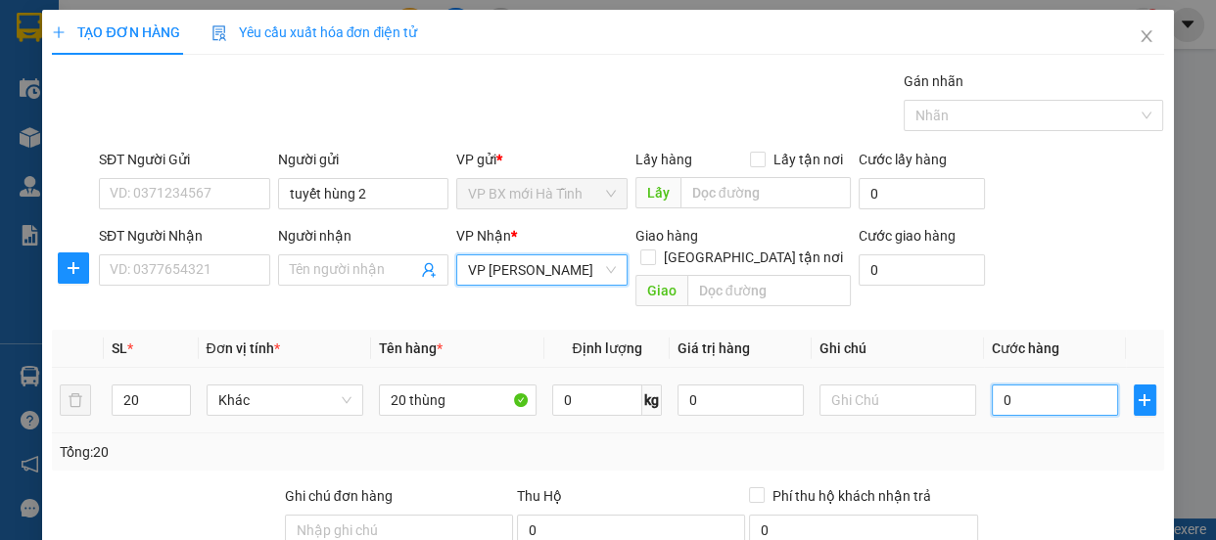
click at [1041, 385] on input "0" at bounding box center [1055, 400] width 126 height 31
type input "4"
type input "40"
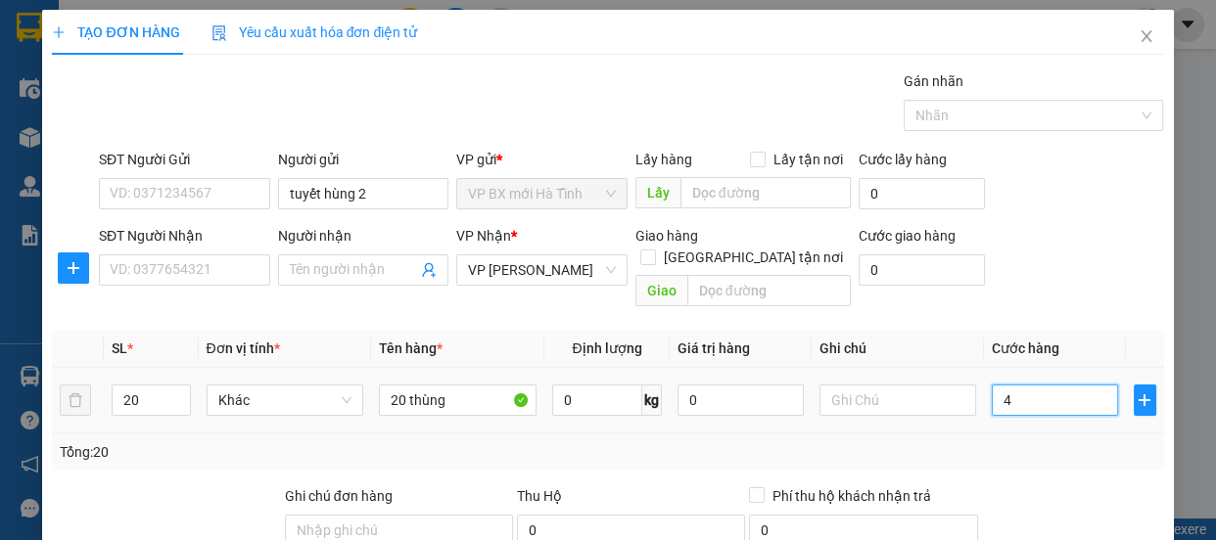
type input "40"
type input "400"
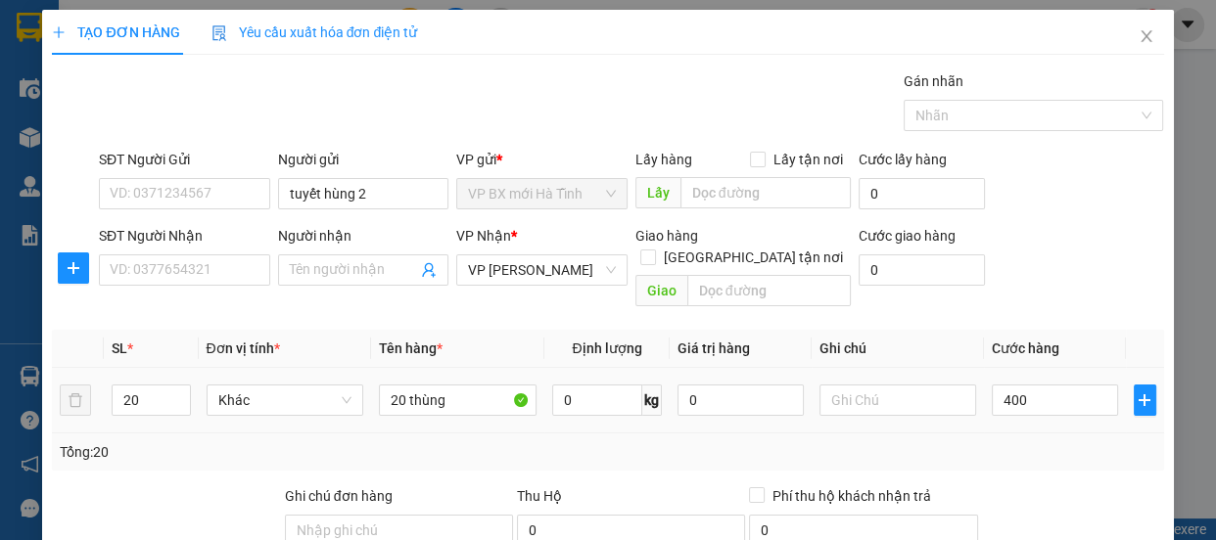
type input "400.000"
click at [1049, 403] on td "400.000" at bounding box center [1055, 401] width 142 height 66
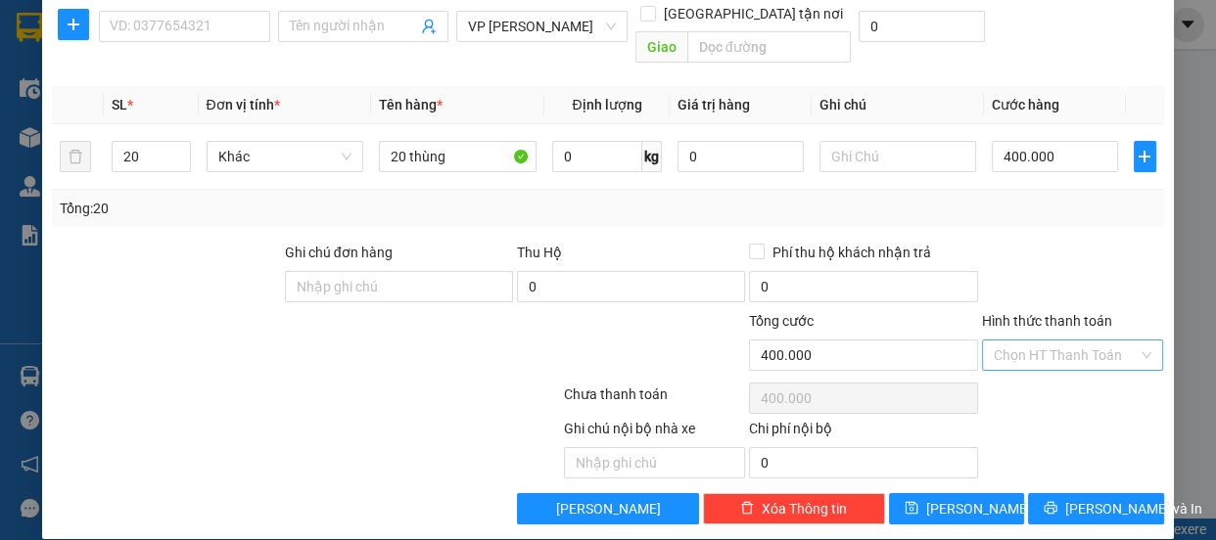
click at [1019, 343] on input "Hình thức thanh toán" at bounding box center [1066, 355] width 145 height 29
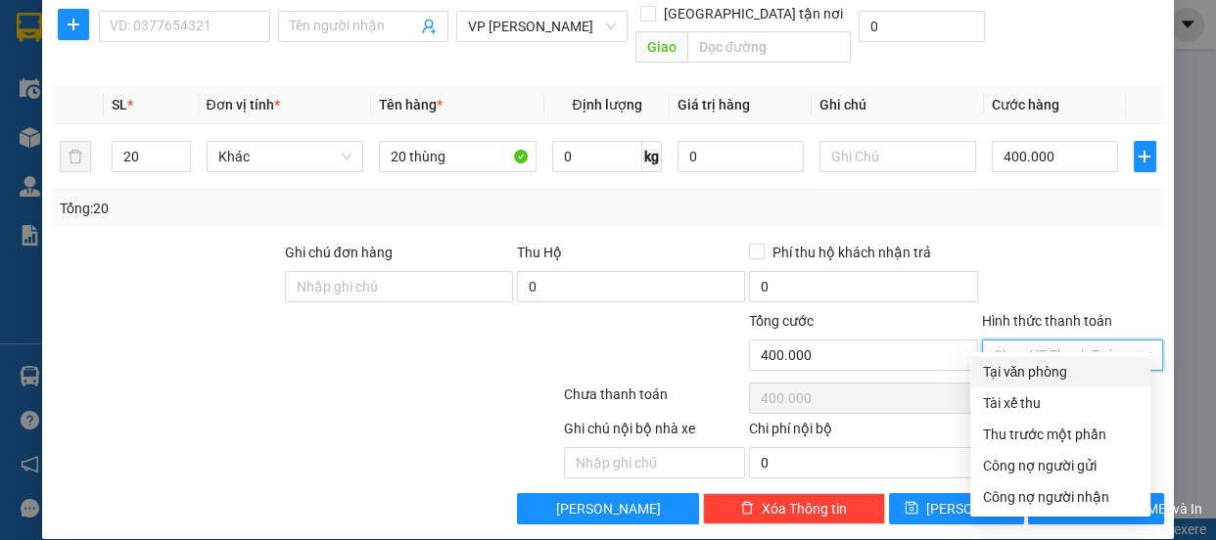
click at [1011, 368] on div "Tại văn phòng" at bounding box center [1060, 372] width 157 height 22
type input "0"
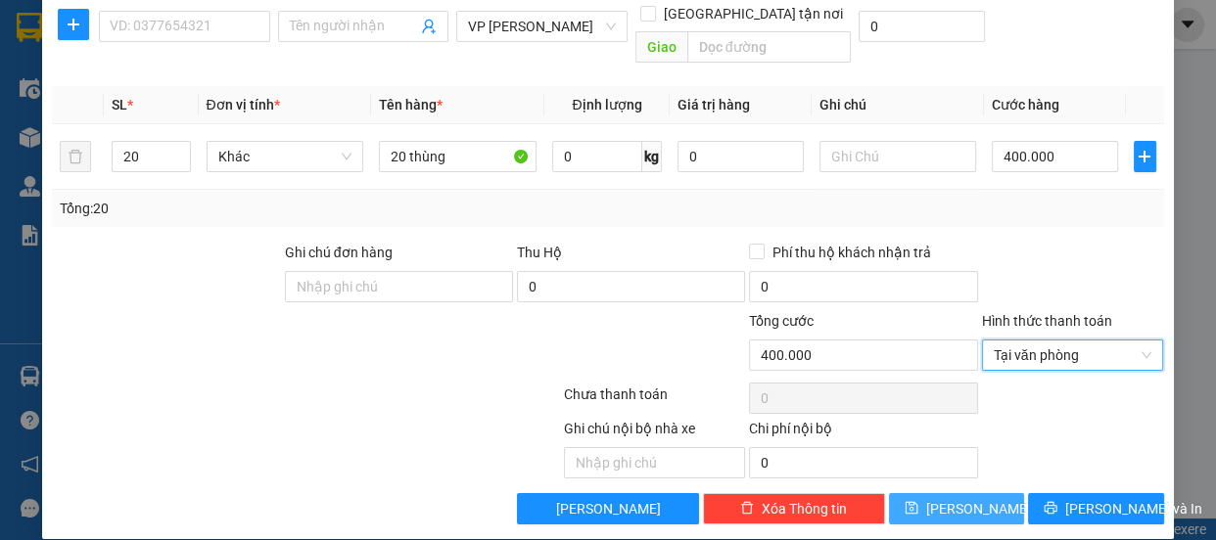
click at [918, 501] on icon "save" at bounding box center [912, 508] width 14 height 14
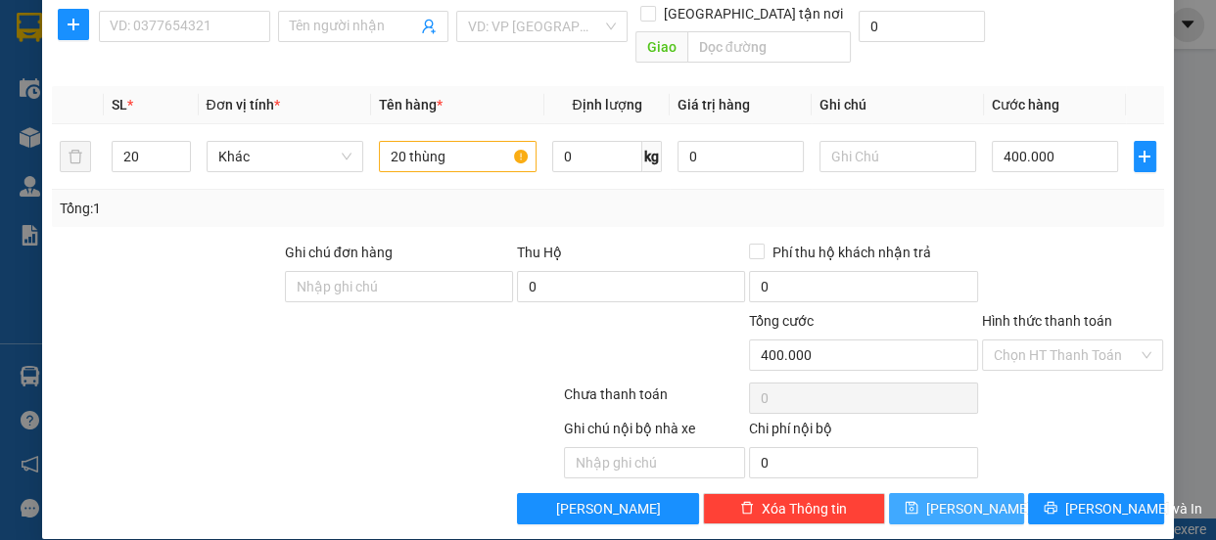
type input "1"
type input "0"
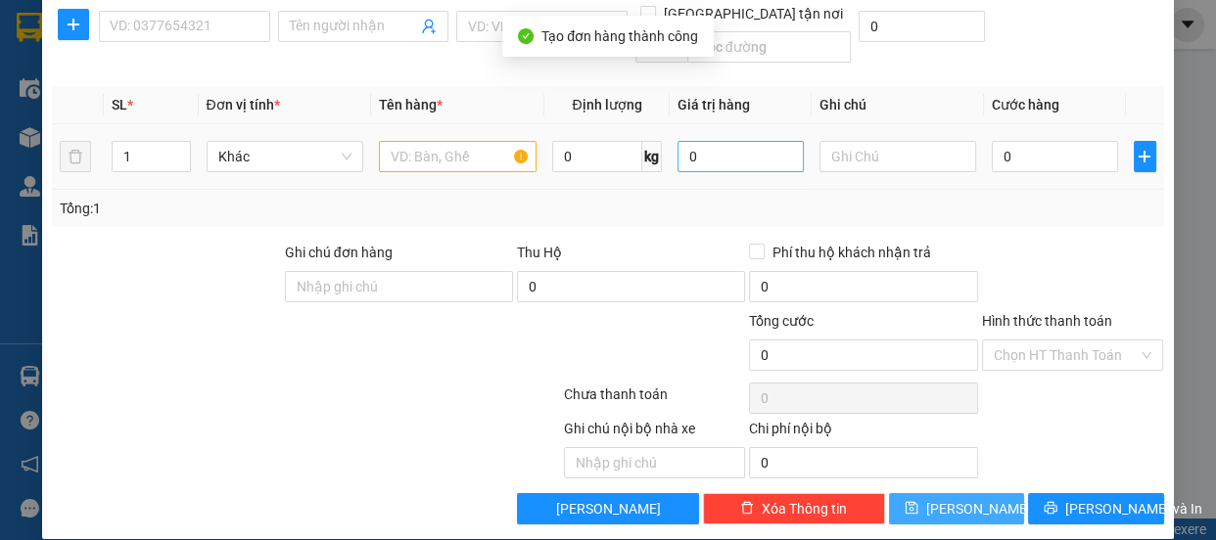
scroll to position [0, 0]
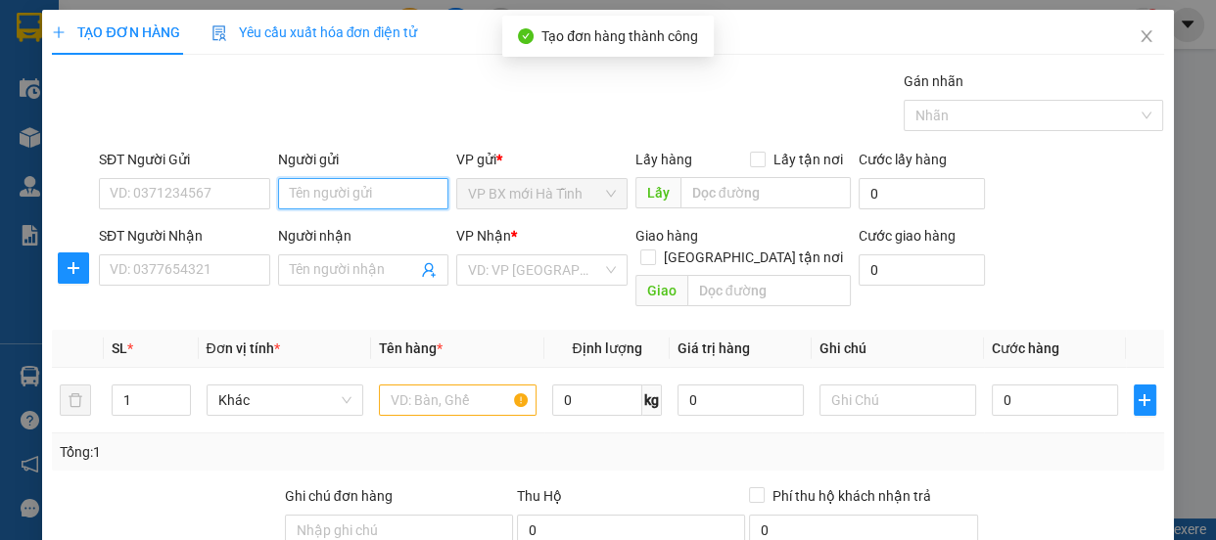
click at [359, 196] on input "Người gửi" at bounding box center [363, 193] width 171 height 31
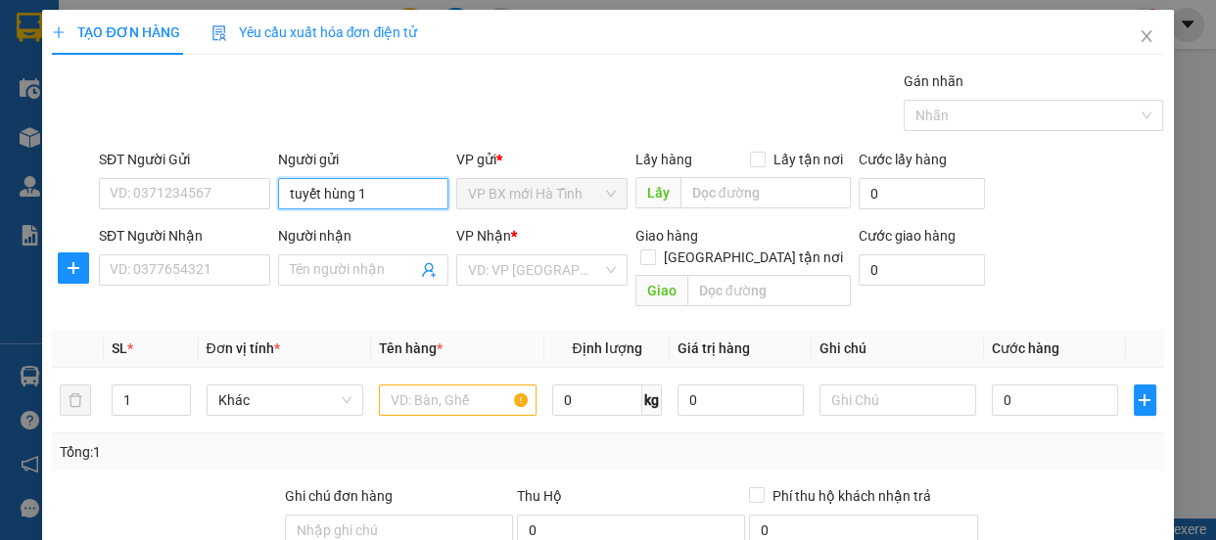
type input "tuyết hùng 1"
click at [508, 95] on div "Gán nhãn Nhãn" at bounding box center [631, 104] width 1073 height 69
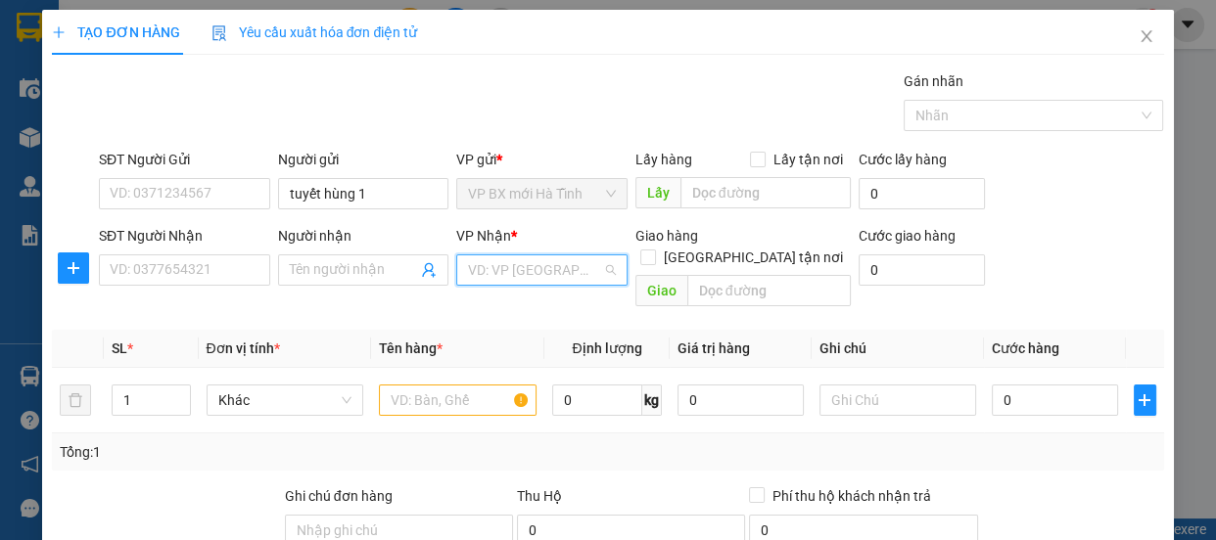
click at [474, 266] on input "search" at bounding box center [535, 270] width 134 height 29
click at [143, 386] on input "1" at bounding box center [151, 400] width 76 height 29
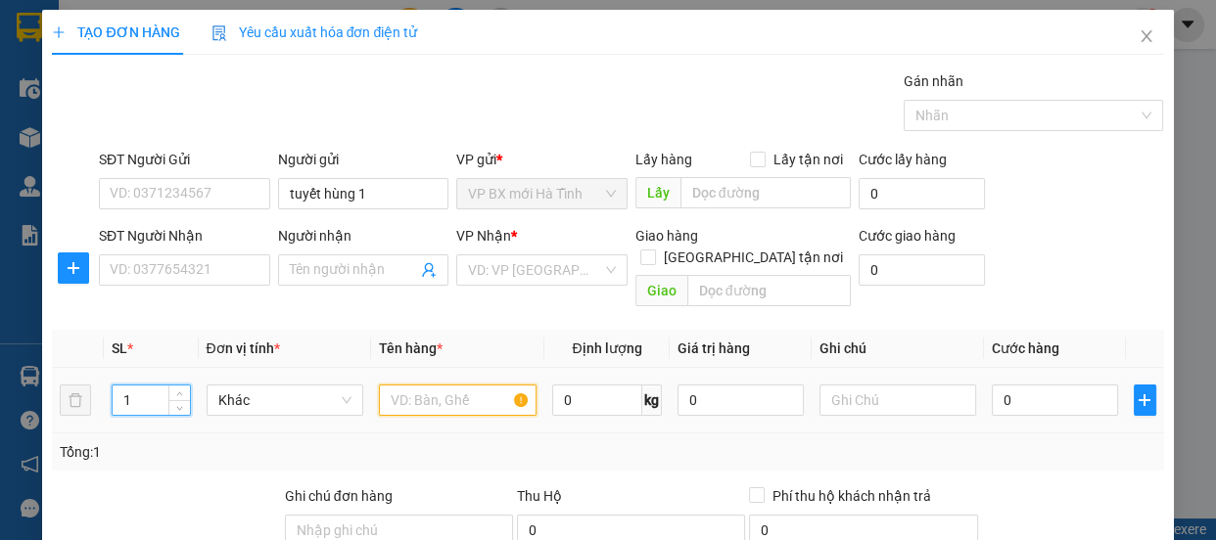
click at [420, 391] on input "text" at bounding box center [458, 400] width 158 height 31
type input "7t+1b+2ot"
click at [156, 386] on input "1" at bounding box center [151, 400] width 76 height 29
type input "10"
click at [264, 407] on td "Khác" at bounding box center [285, 401] width 173 height 66
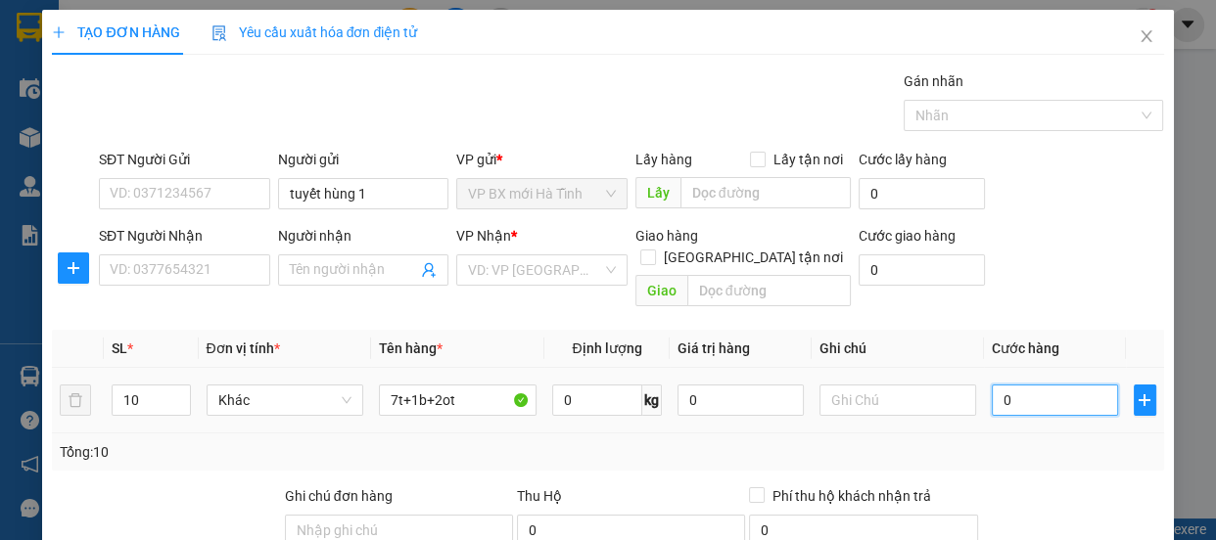
click at [1015, 385] on input "0" at bounding box center [1055, 400] width 126 height 31
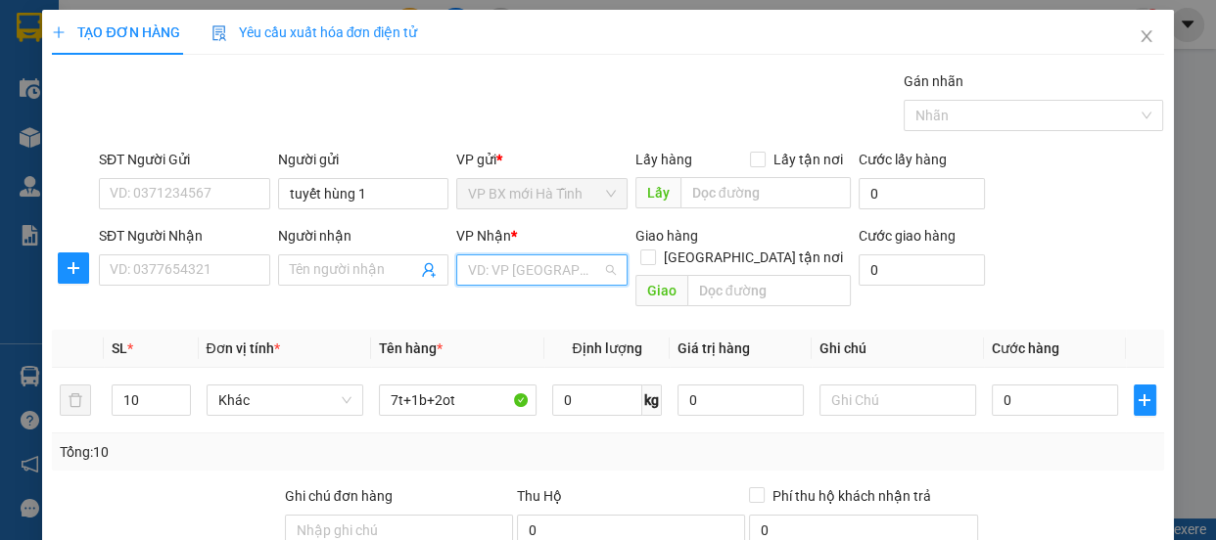
click at [489, 270] on input "search" at bounding box center [535, 270] width 134 height 29
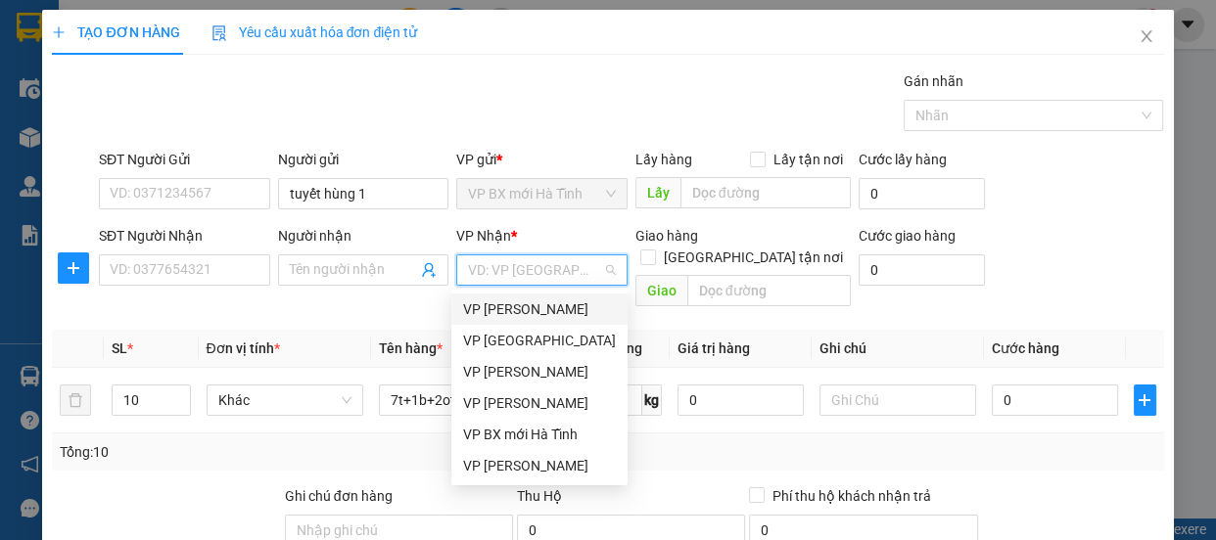
click at [511, 311] on div "VP [PERSON_NAME]" at bounding box center [539, 310] width 153 height 22
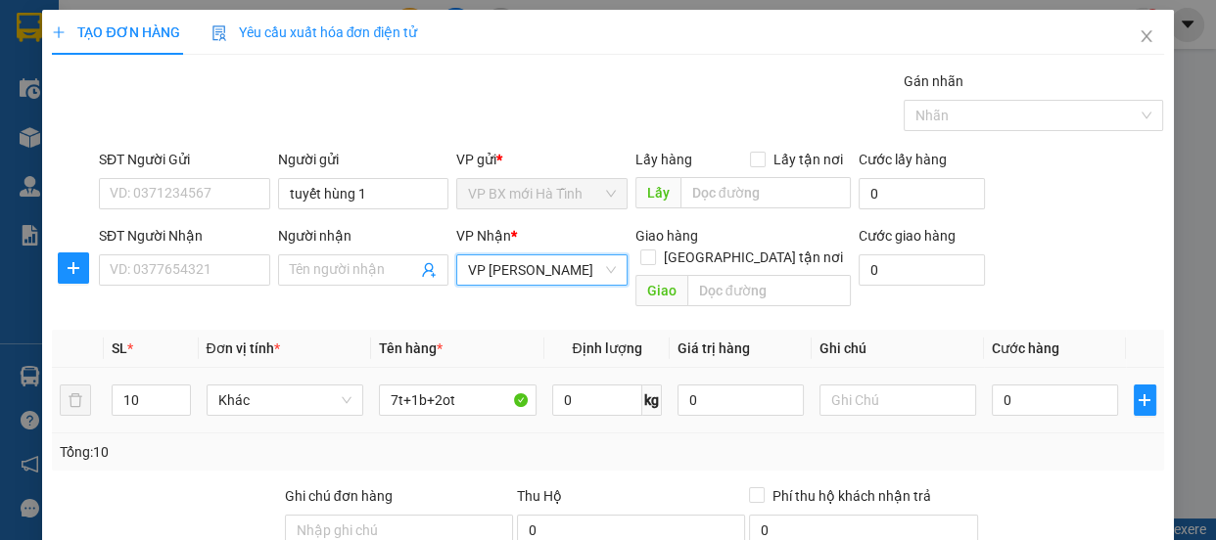
scroll to position [88, 0]
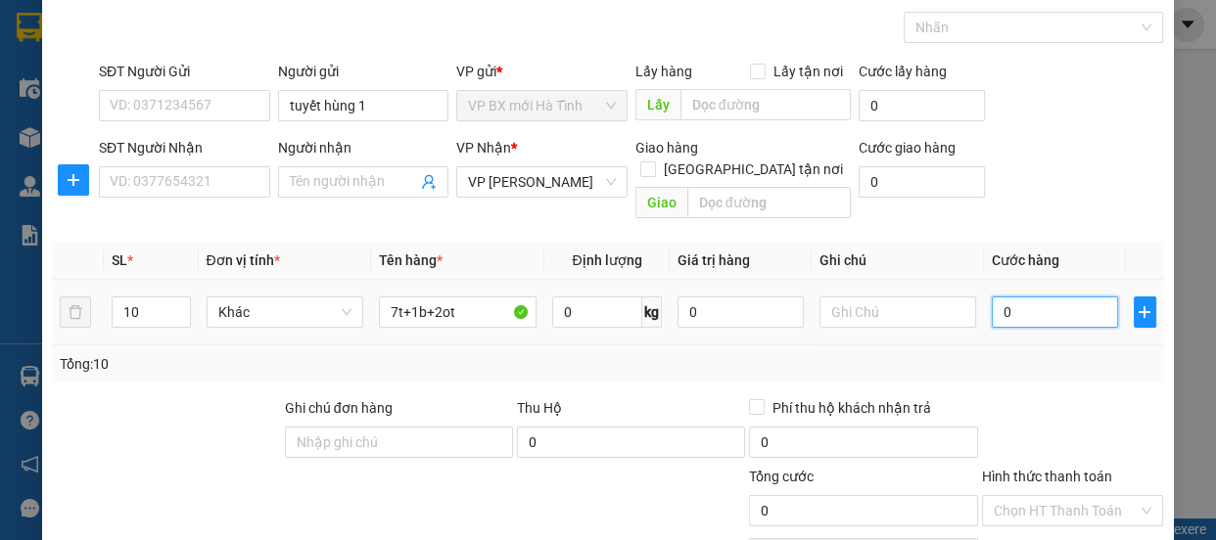
click at [1039, 297] on input "0" at bounding box center [1055, 312] width 126 height 31
type input "3"
type input "31"
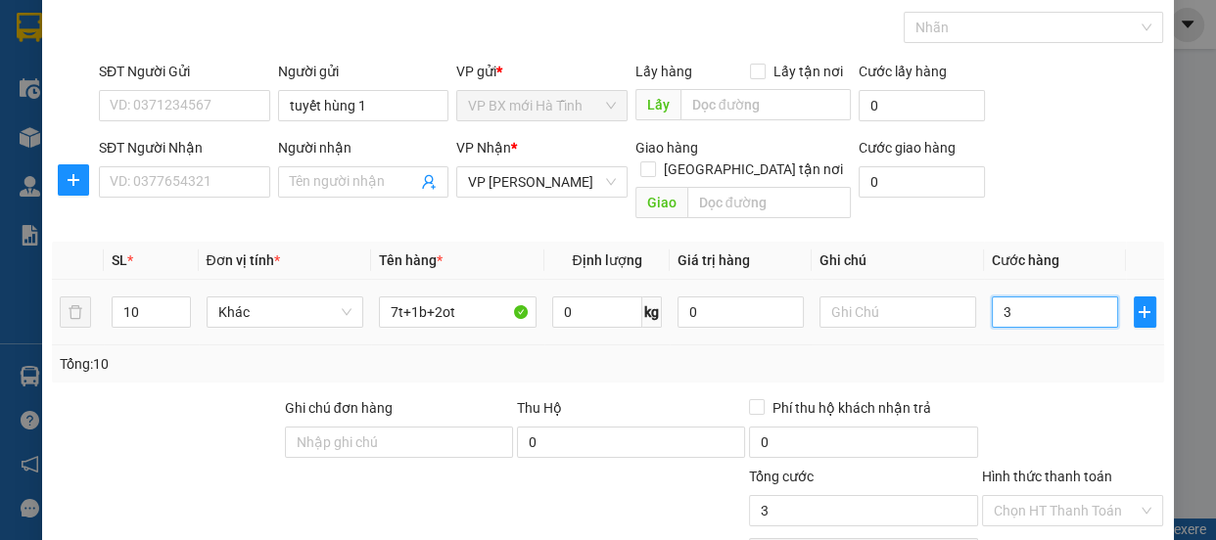
type input "31"
type input "310"
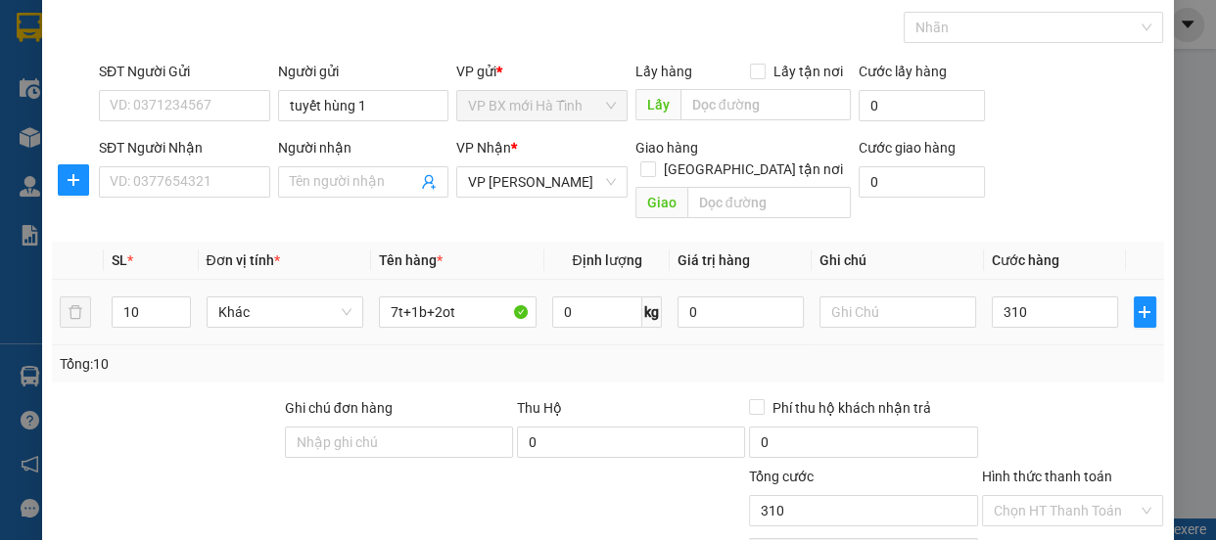
type input "310.000"
click at [1075, 353] on div "Tổng: 10" at bounding box center [608, 364] width 1096 height 22
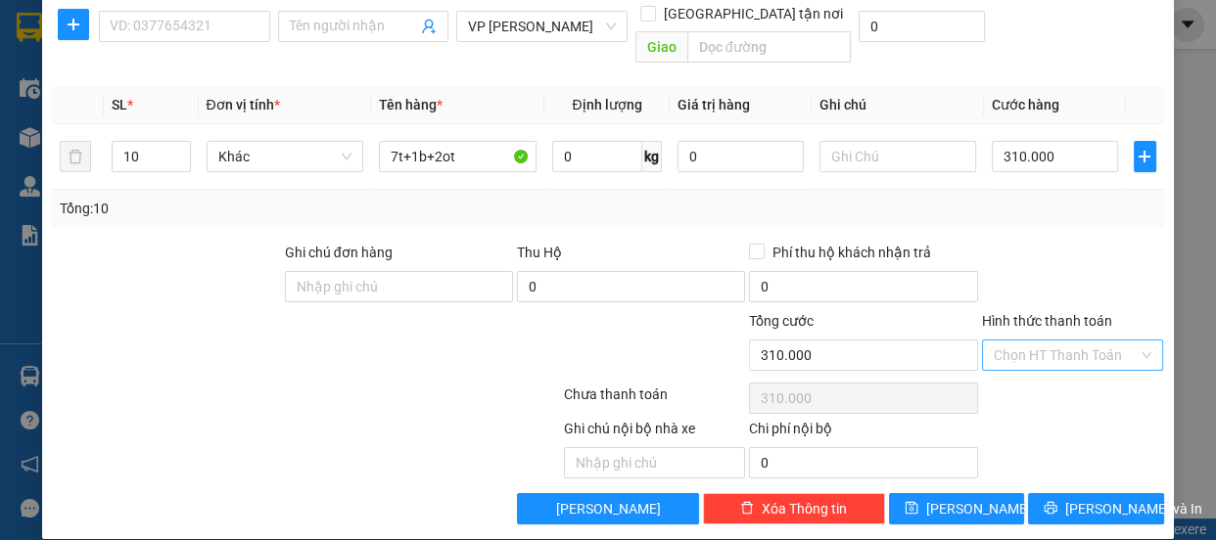
click at [1031, 341] on input "Hình thức thanh toán" at bounding box center [1066, 355] width 145 height 29
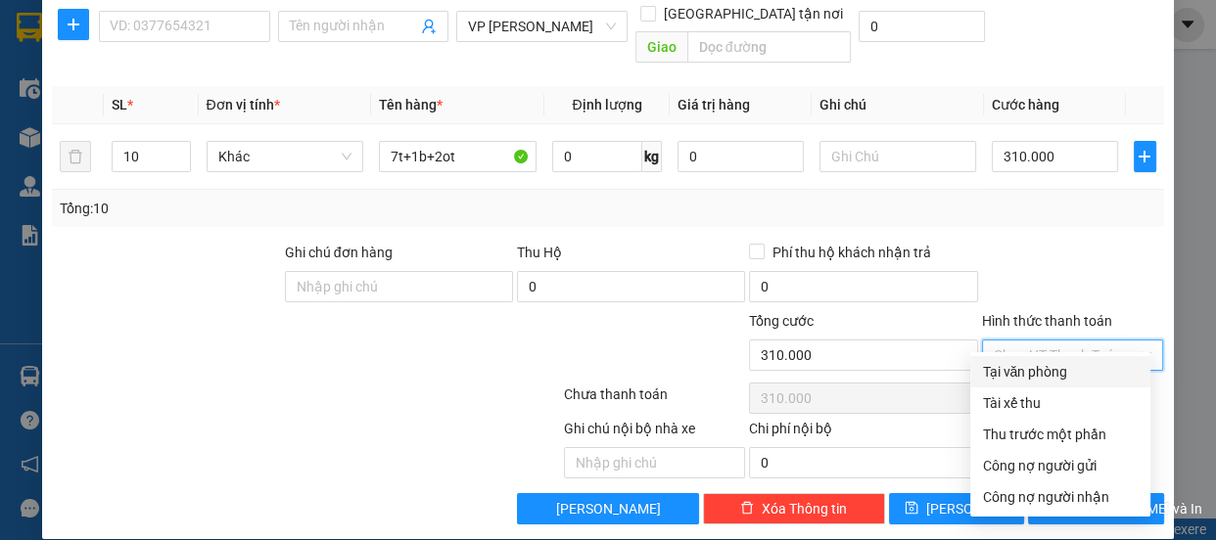
click at [1028, 368] on div "Tại văn phòng" at bounding box center [1060, 372] width 157 height 22
type input "0"
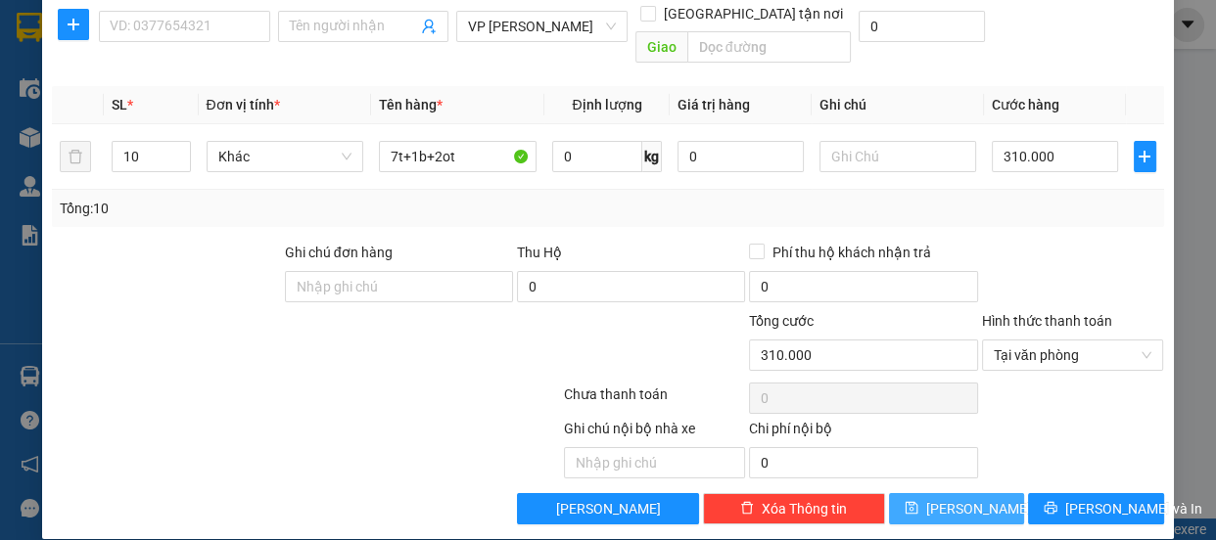
click at [950, 498] on span "[PERSON_NAME]" at bounding box center [978, 509] width 105 height 22
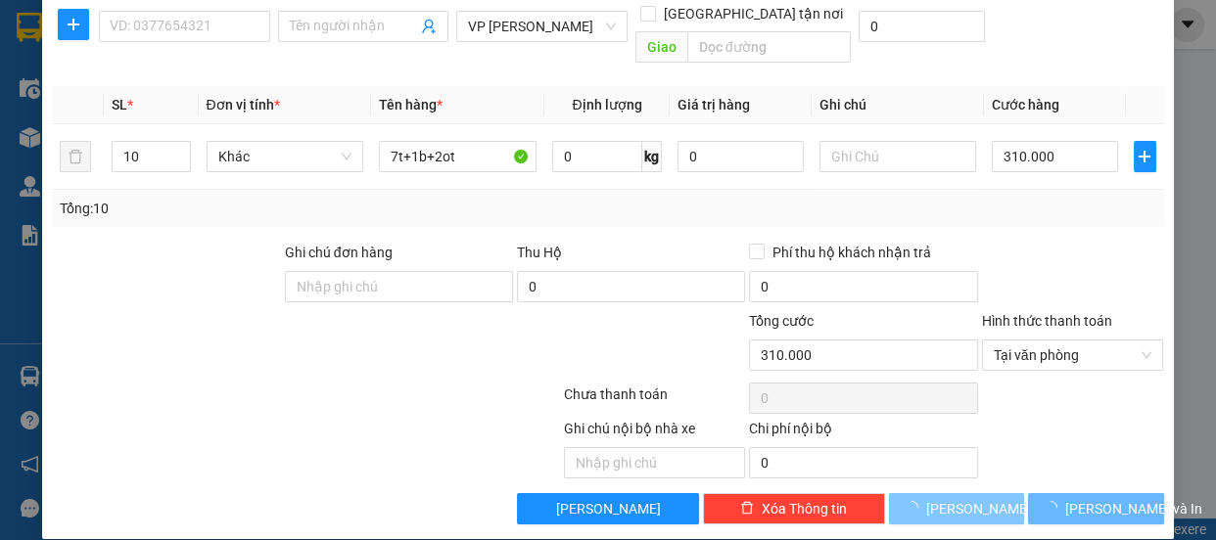
type input "1"
type input "0"
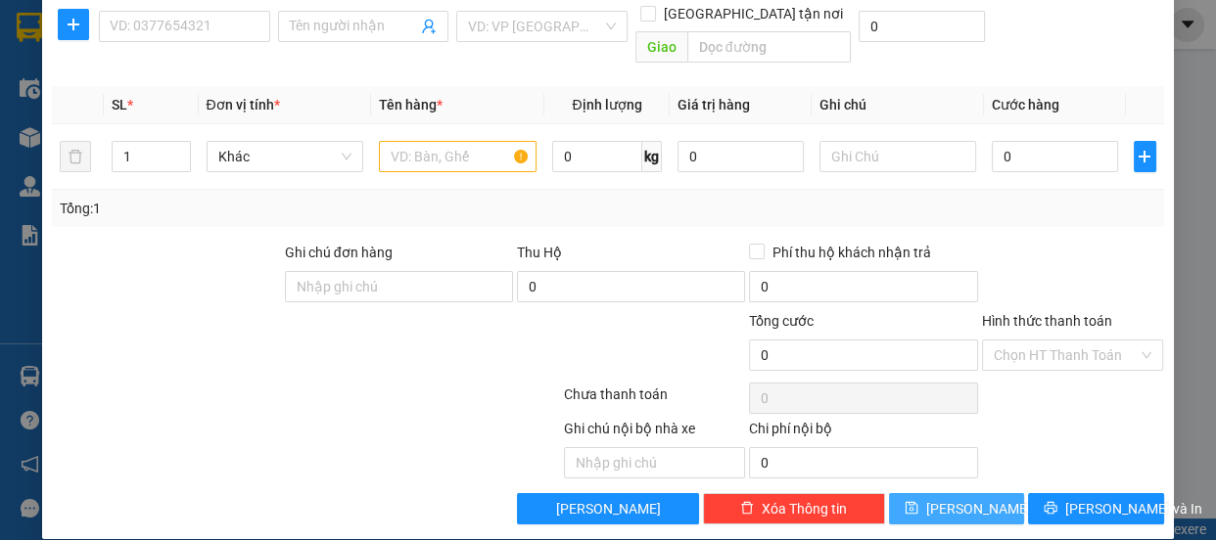
scroll to position [0, 0]
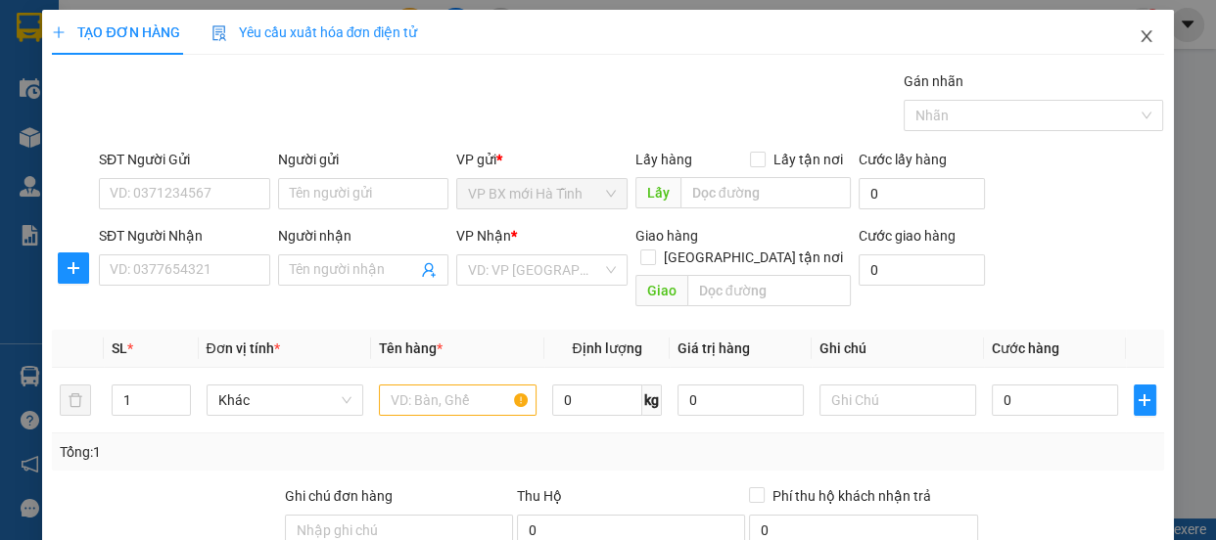
click at [1139, 33] on icon "close" at bounding box center [1147, 36] width 16 height 16
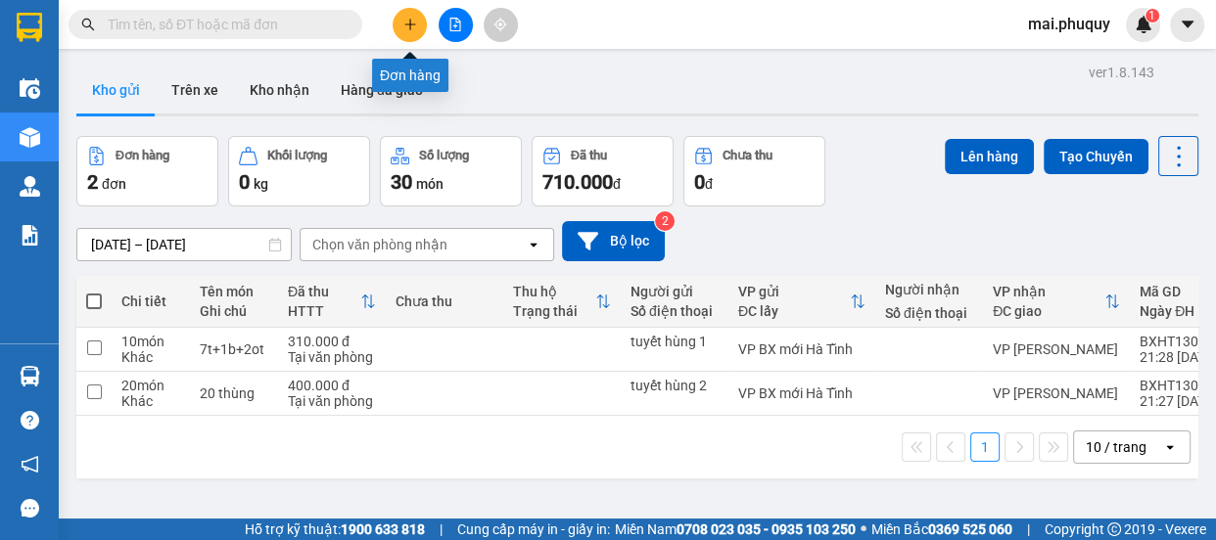
click at [403, 30] on icon "plus" at bounding box center [410, 25] width 14 height 14
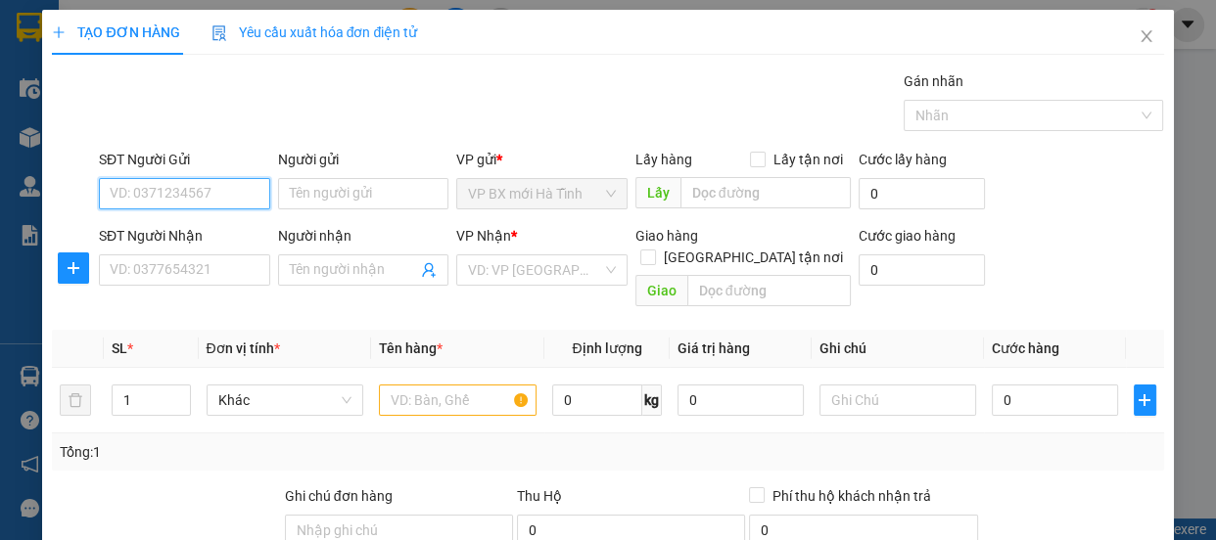
click at [223, 196] on input "SĐT Người Gửi" at bounding box center [184, 193] width 171 height 31
type input "0911093393"
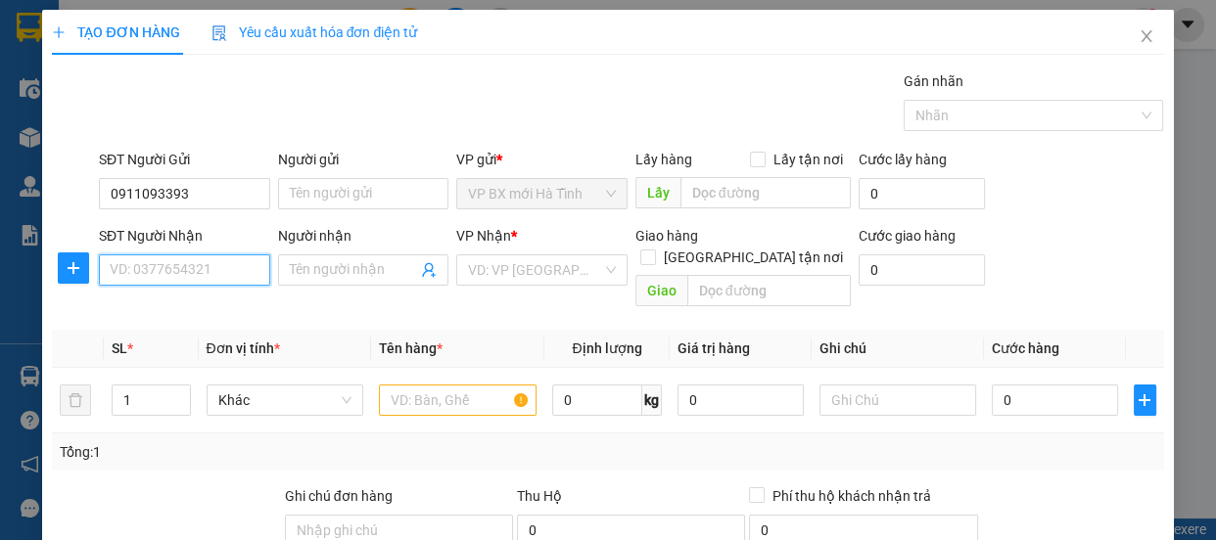
click at [196, 265] on input "SĐT Người Nhận" at bounding box center [184, 270] width 171 height 31
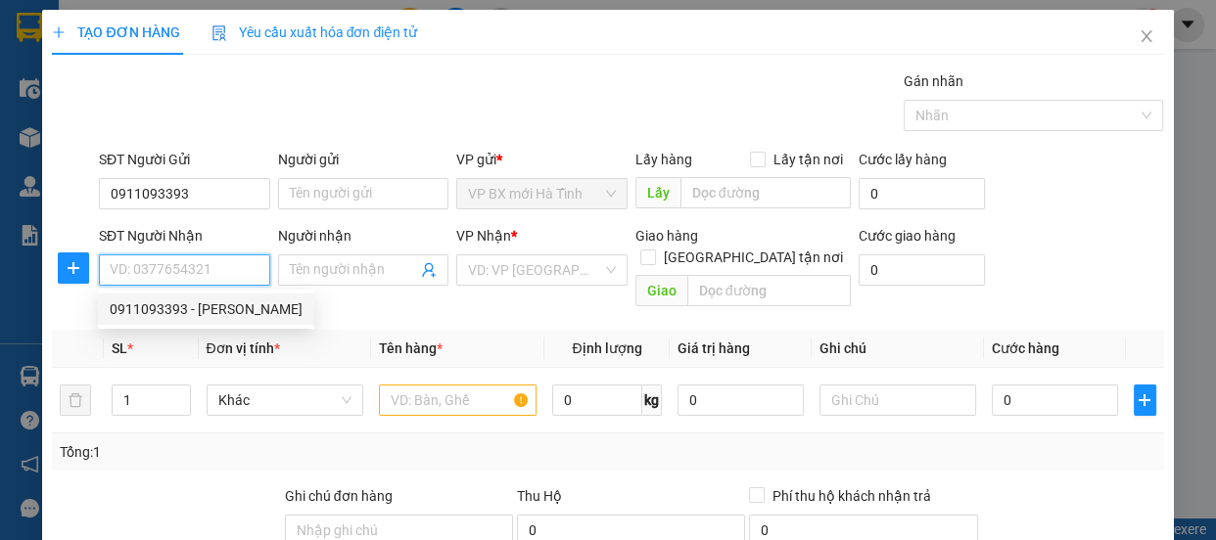
click at [216, 312] on div "0911093393 - [PERSON_NAME]" at bounding box center [206, 310] width 193 height 22
type input "0911093393"
type input "thùy long"
type input "10 [PERSON_NAME]"
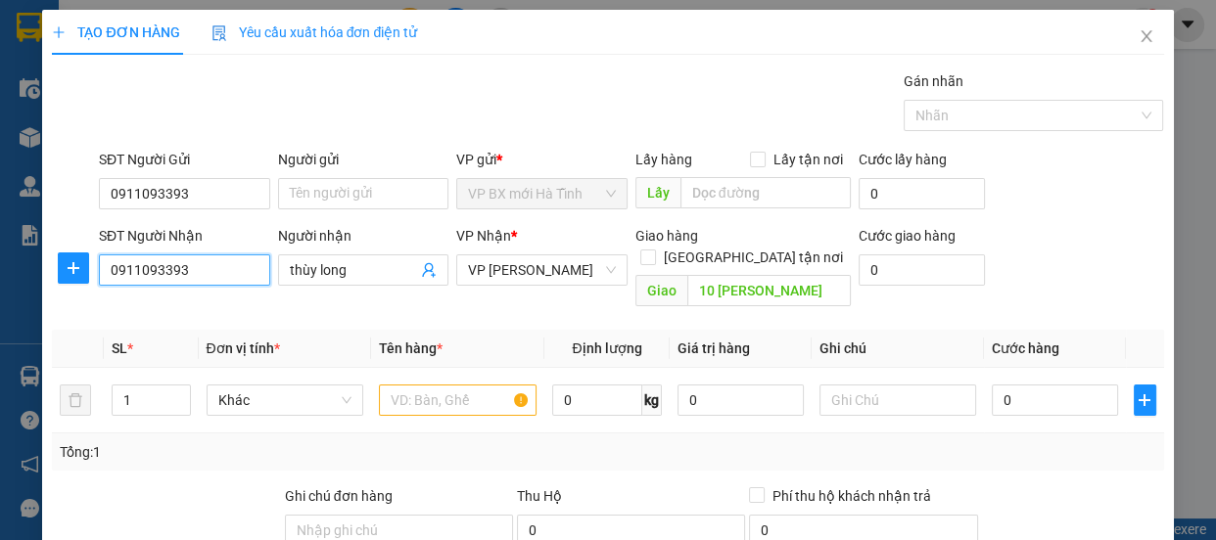
click at [200, 266] on input "0911093393" at bounding box center [184, 270] width 171 height 31
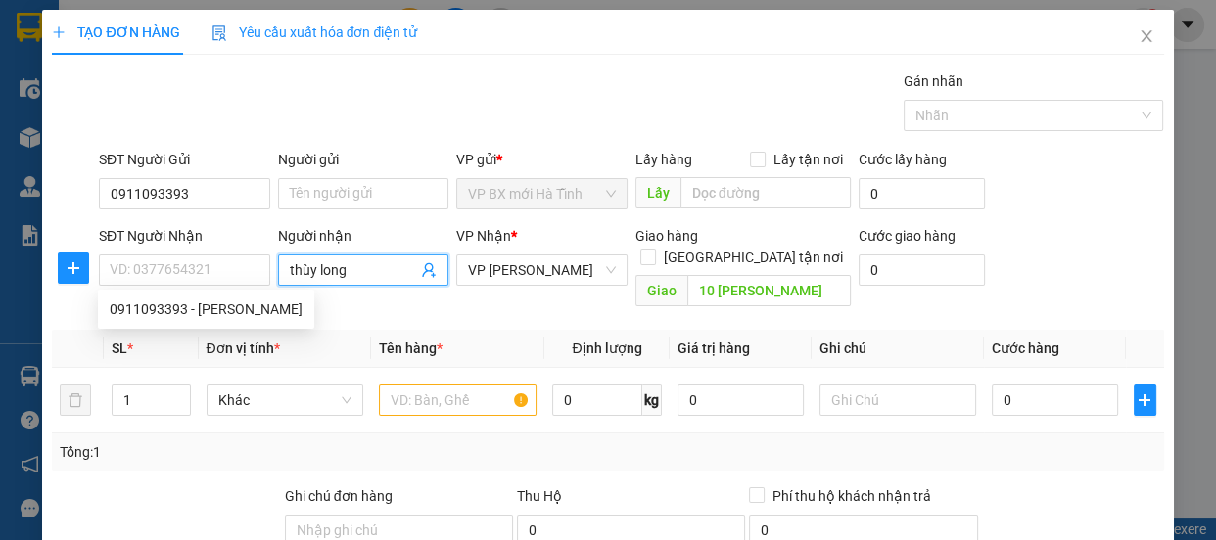
click at [359, 269] on input "thùy long" at bounding box center [354, 270] width 128 height 22
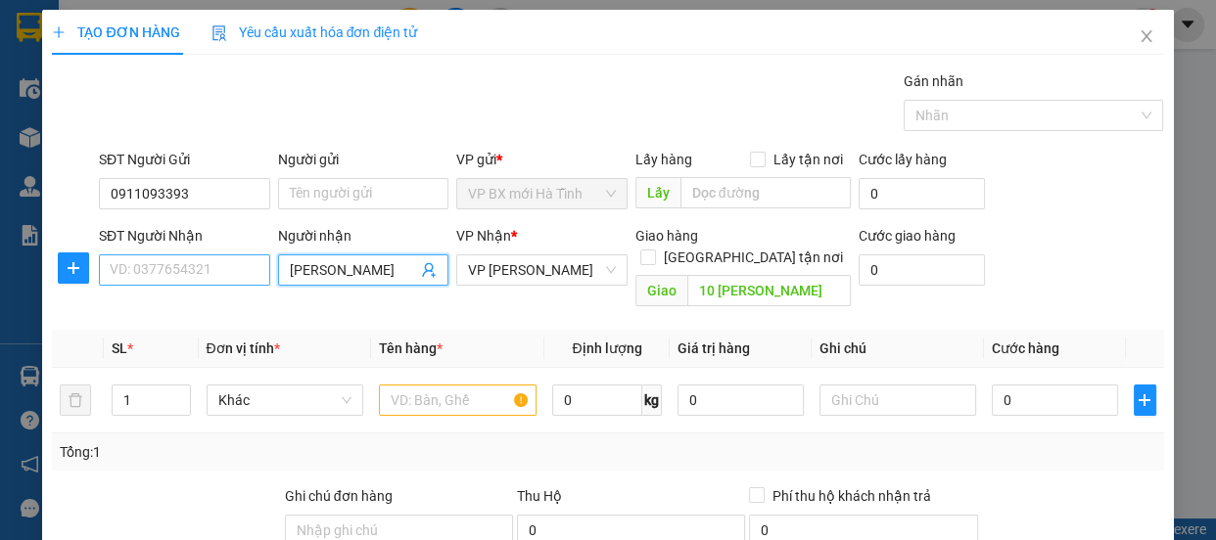
type input "[PERSON_NAME]"
click at [161, 267] on input "SĐT Người Nhận" at bounding box center [184, 270] width 171 height 31
click at [135, 273] on input "0987373358" at bounding box center [184, 270] width 171 height 31
click at [151, 273] on input "0987373358" at bounding box center [184, 270] width 171 height 31
click at [166, 273] on input "0987373358" at bounding box center [184, 270] width 171 height 31
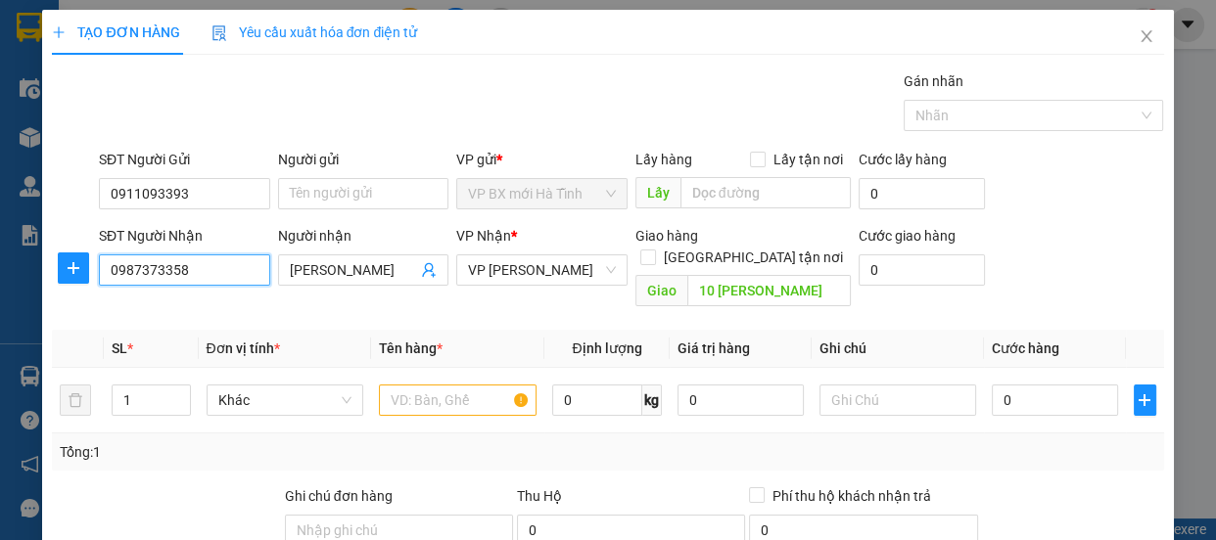
click at [204, 276] on input "0987373358" at bounding box center [184, 270] width 171 height 31
click at [597, 271] on span "VP [PERSON_NAME]" at bounding box center [542, 270] width 148 height 29
type input "0987373358"
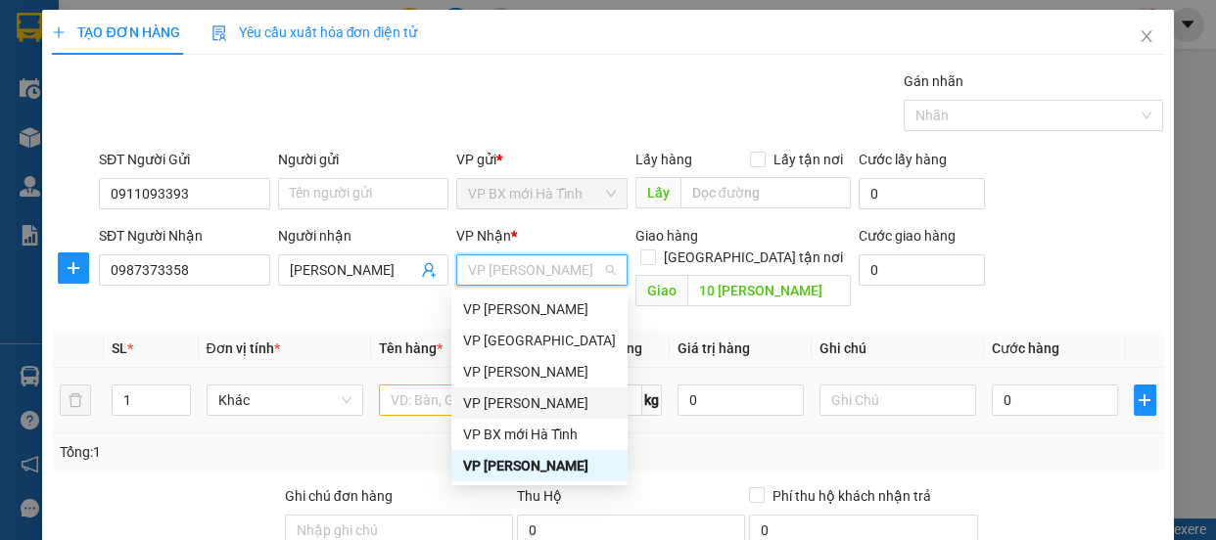
click at [537, 400] on div "VP [PERSON_NAME]" at bounding box center [539, 404] width 153 height 22
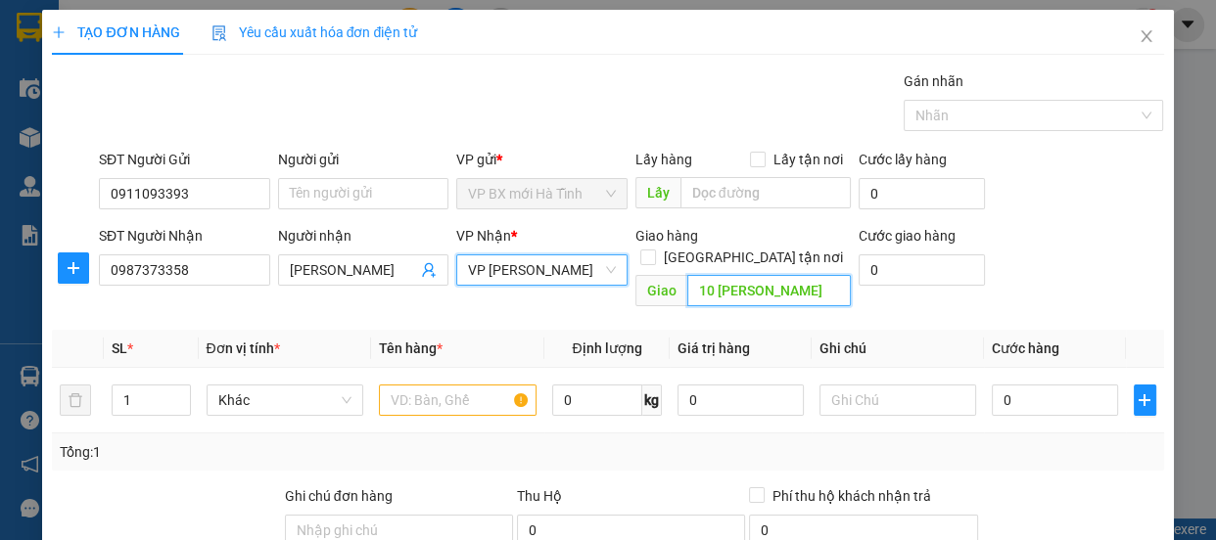
click at [725, 275] on input "10 [PERSON_NAME]" at bounding box center [769, 290] width 164 height 31
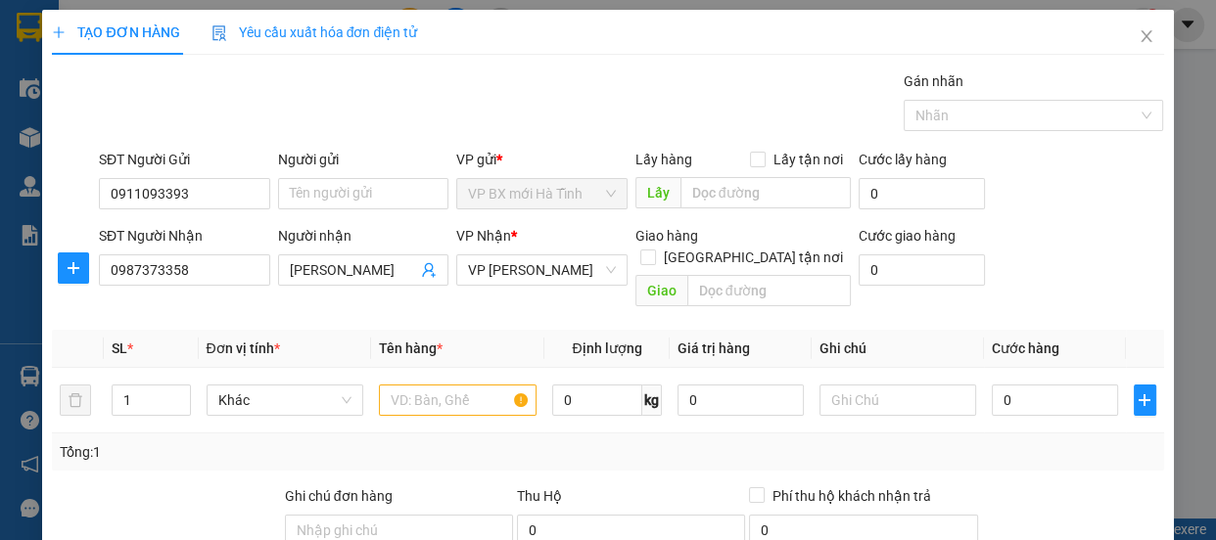
click at [644, 301] on div "Transit Pickup Surcharge Ids Transit Deliver Surcharge Ids Transit Deliver Surc…" at bounding box center [607, 419] width 1111 height 698
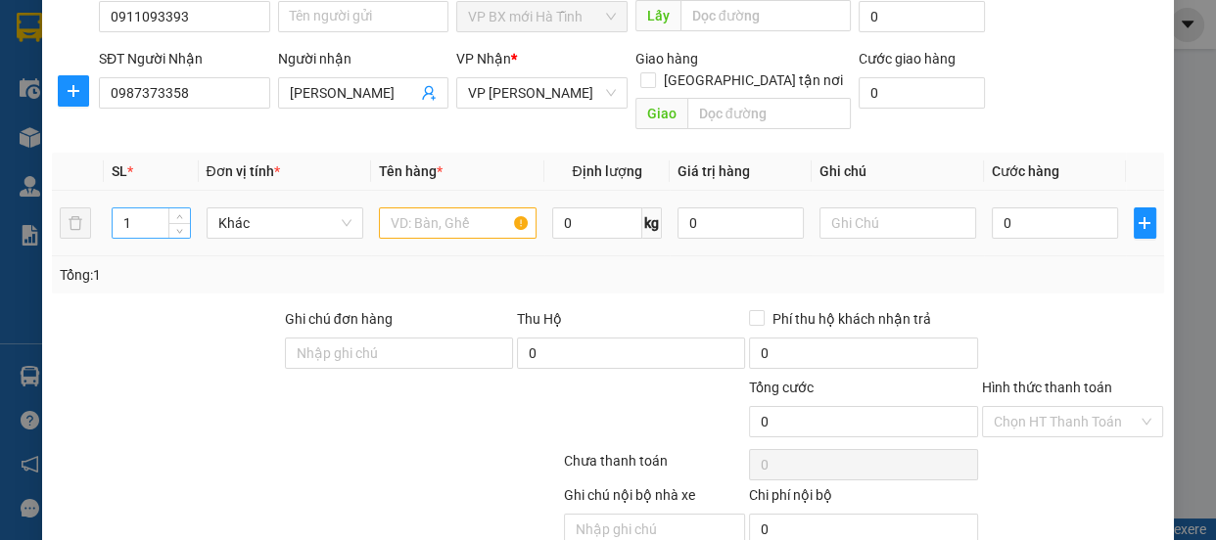
click at [155, 209] on input "1" at bounding box center [151, 223] width 76 height 29
type input "10"
click at [456, 208] on input "text" at bounding box center [458, 223] width 158 height 31
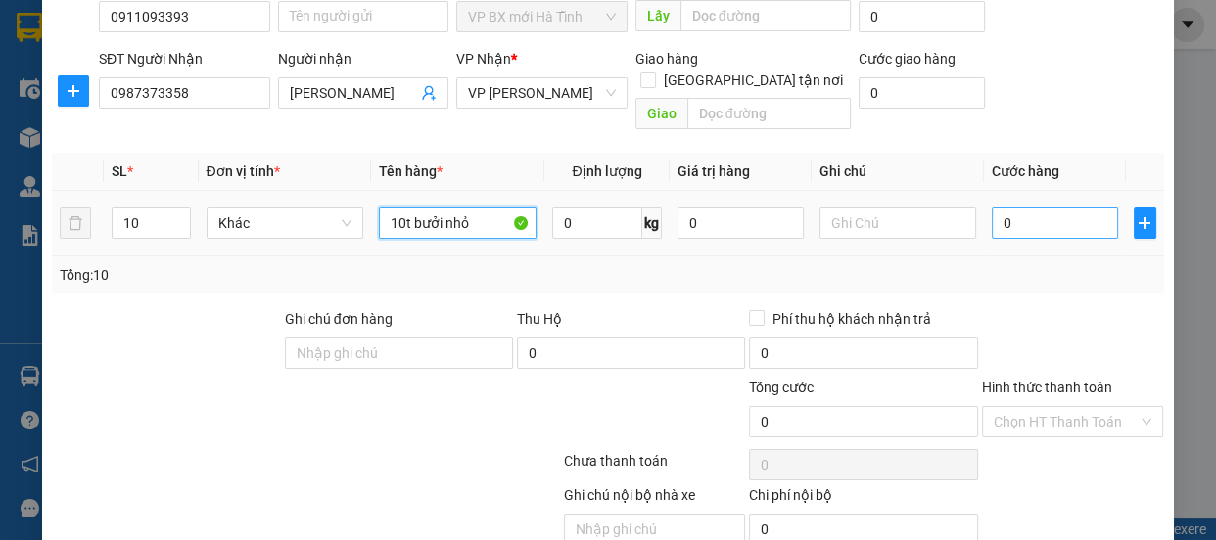
type input "10t bưởi nhỏ"
click at [1027, 208] on input "0" at bounding box center [1055, 223] width 126 height 31
type input "2"
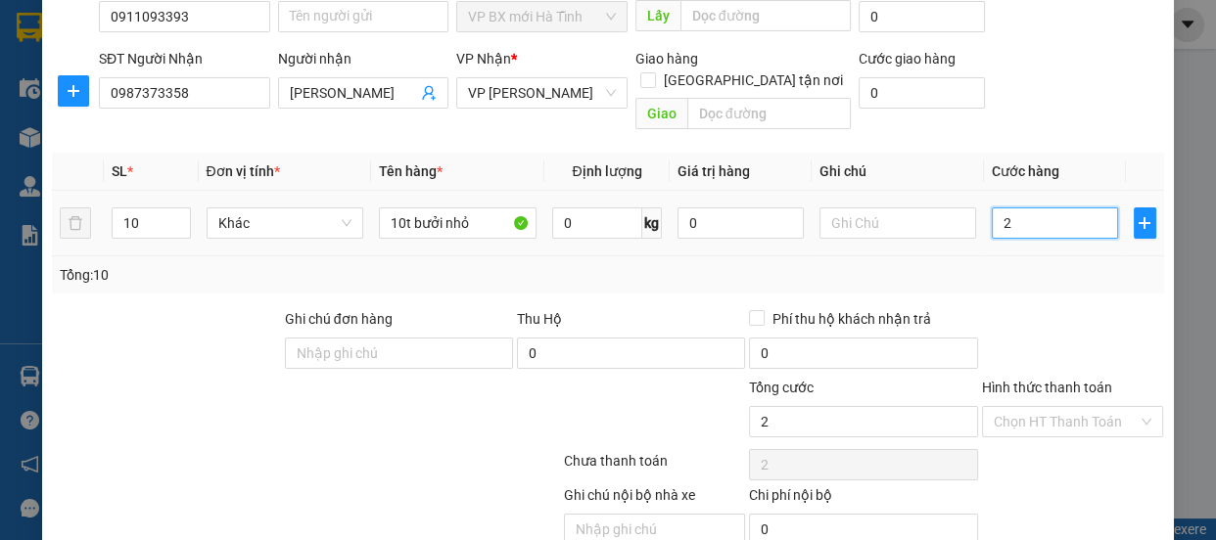
type input "25"
type input "250"
click at [1048, 226] on td "250" at bounding box center [1055, 224] width 142 height 66
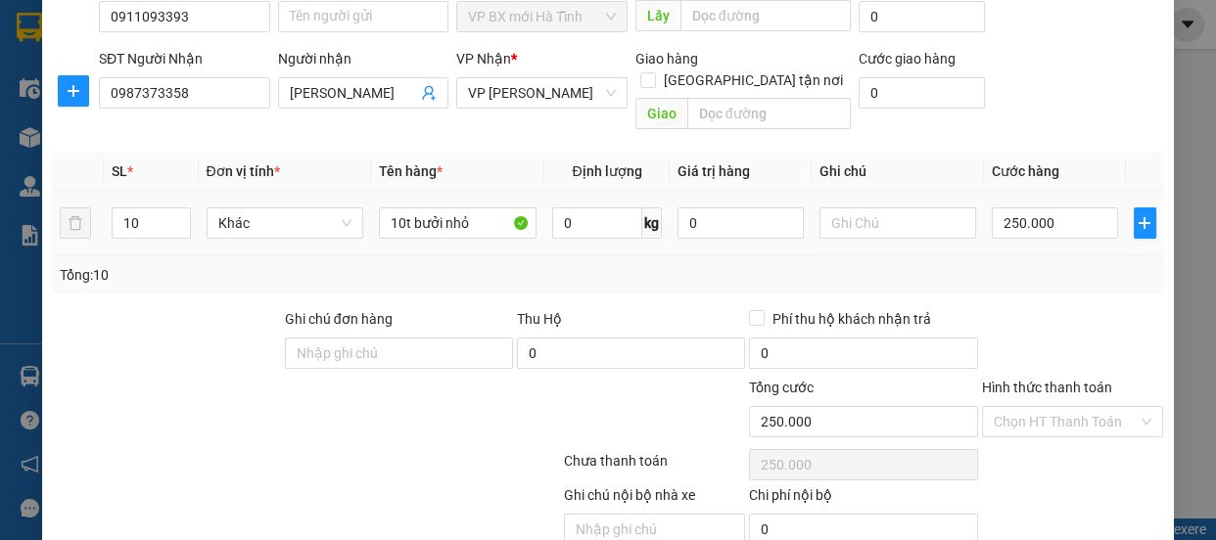
scroll to position [244, 0]
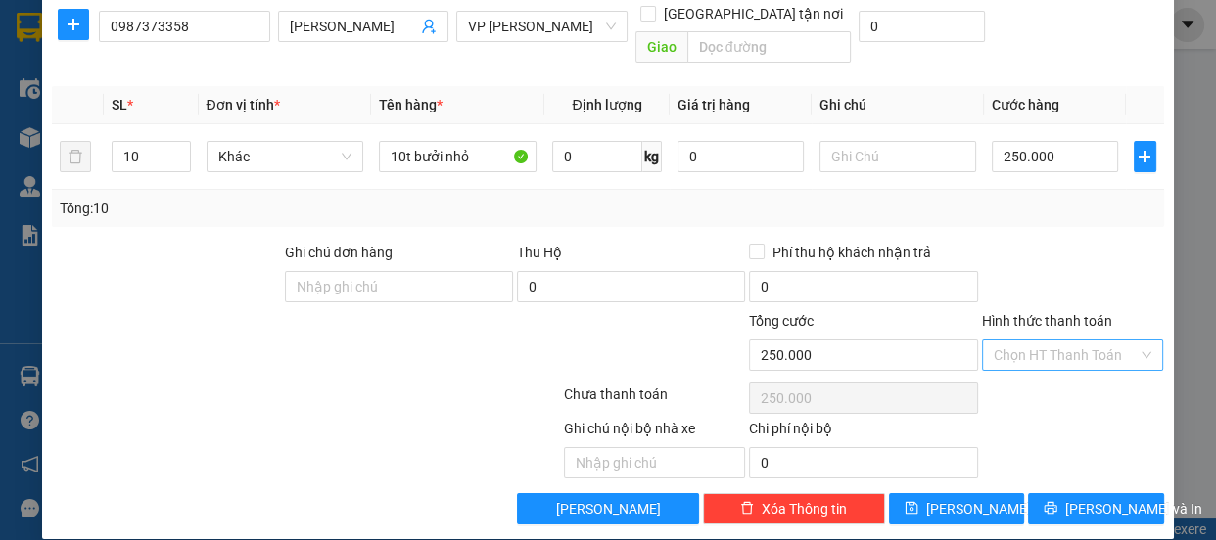
click at [1038, 341] on input "Hình thức thanh toán" at bounding box center [1066, 355] width 145 height 29
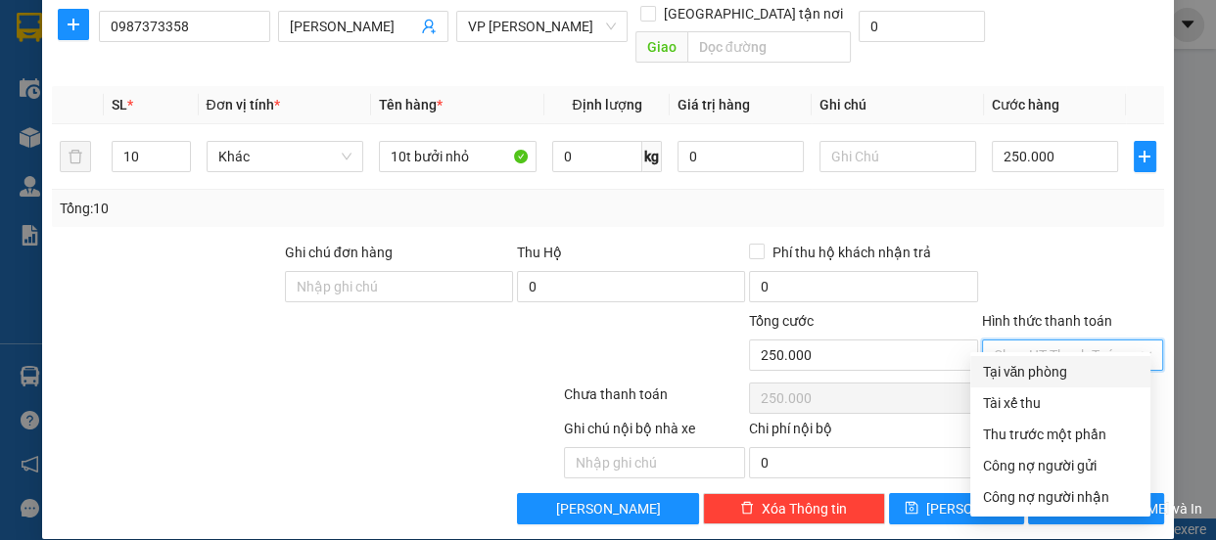
click at [1038, 363] on div "Tại văn phòng" at bounding box center [1060, 372] width 157 height 22
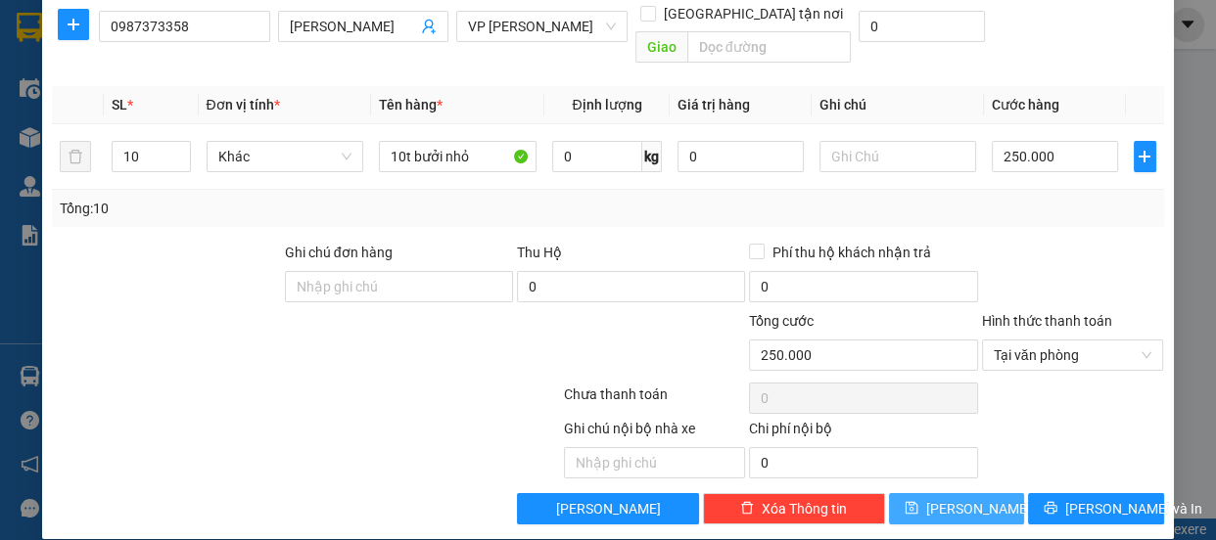
click at [963, 498] on span "[PERSON_NAME]" at bounding box center [978, 509] width 105 height 22
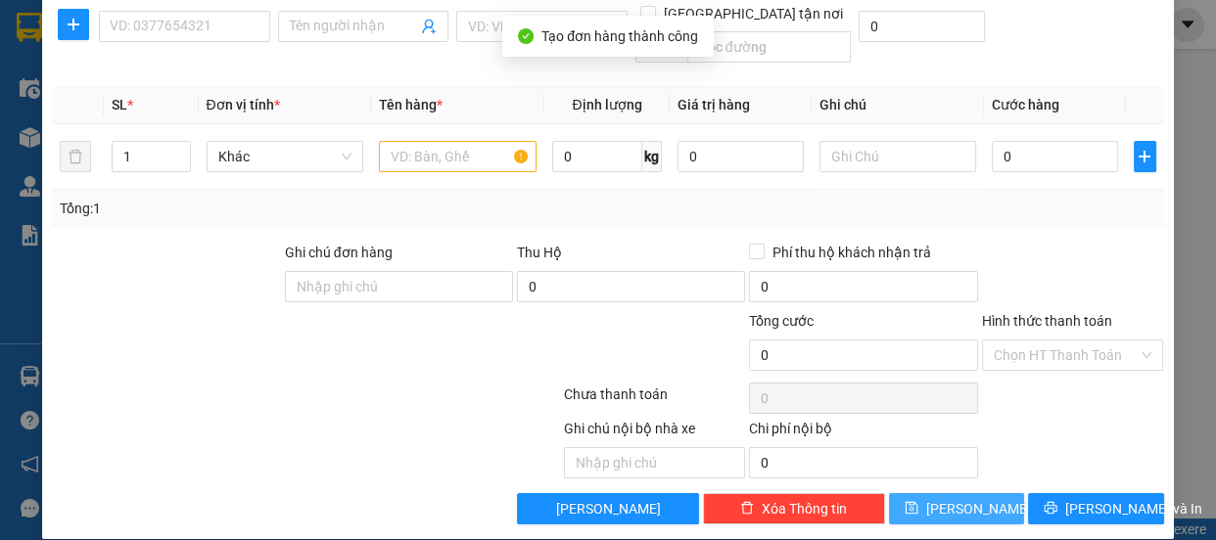
scroll to position [0, 0]
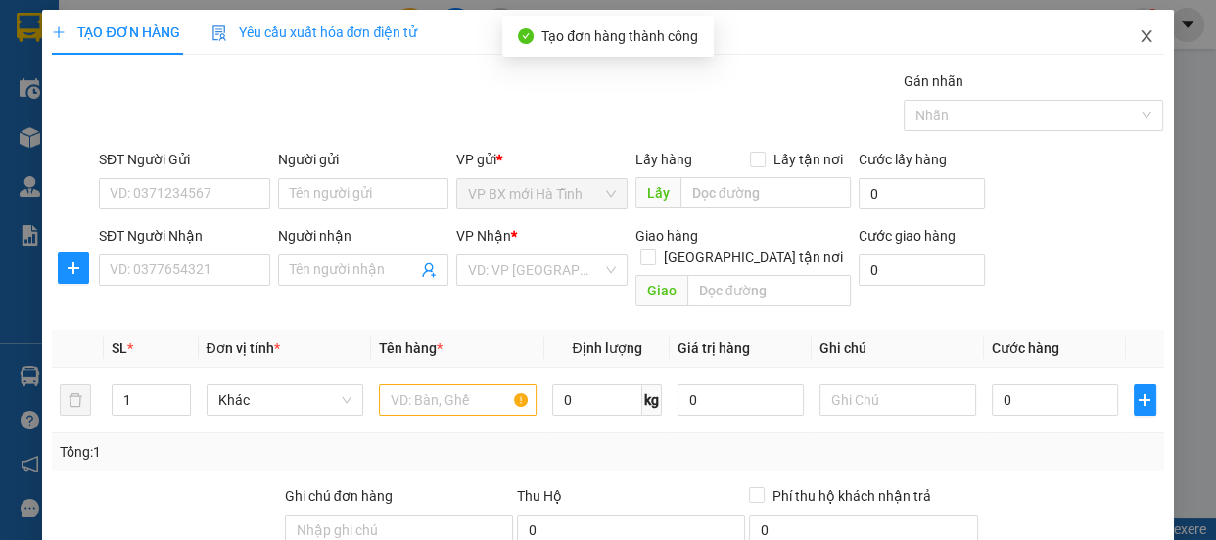
click at [1139, 37] on icon "close" at bounding box center [1147, 36] width 16 height 16
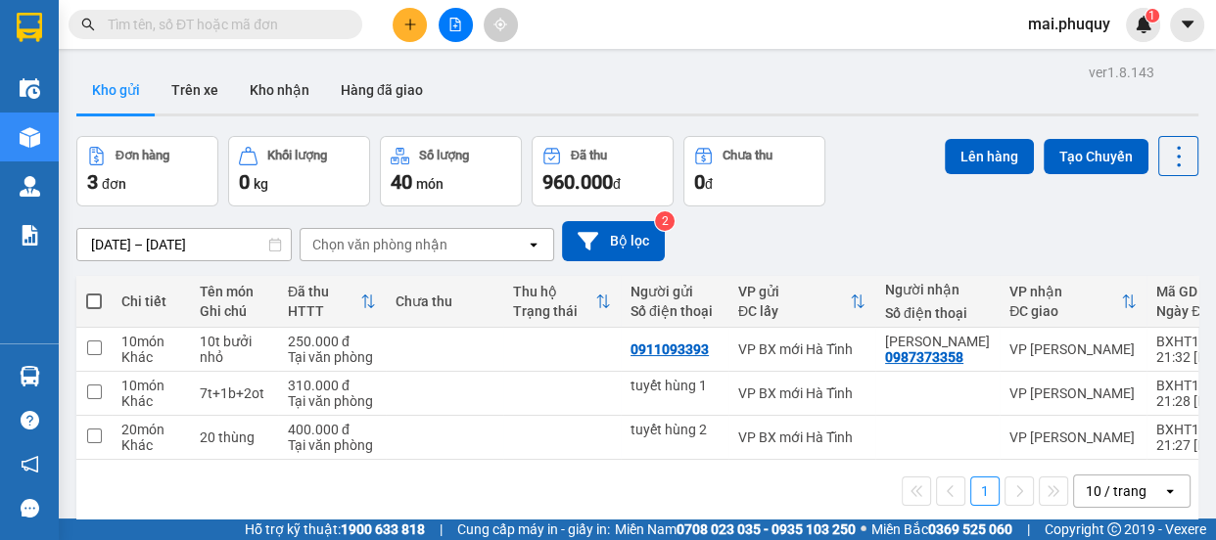
click at [93, 293] on label at bounding box center [94, 302] width 16 height 20
click at [94, 292] on input "checkbox" at bounding box center [94, 292] width 0 height 0
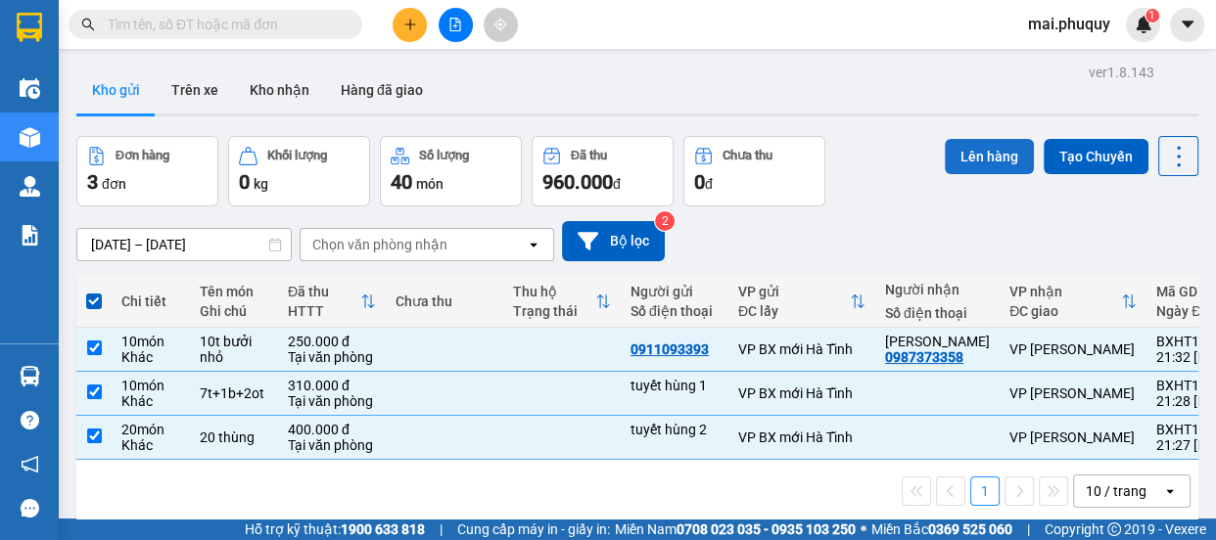
click at [978, 161] on button "Lên hàng" at bounding box center [989, 156] width 89 height 35
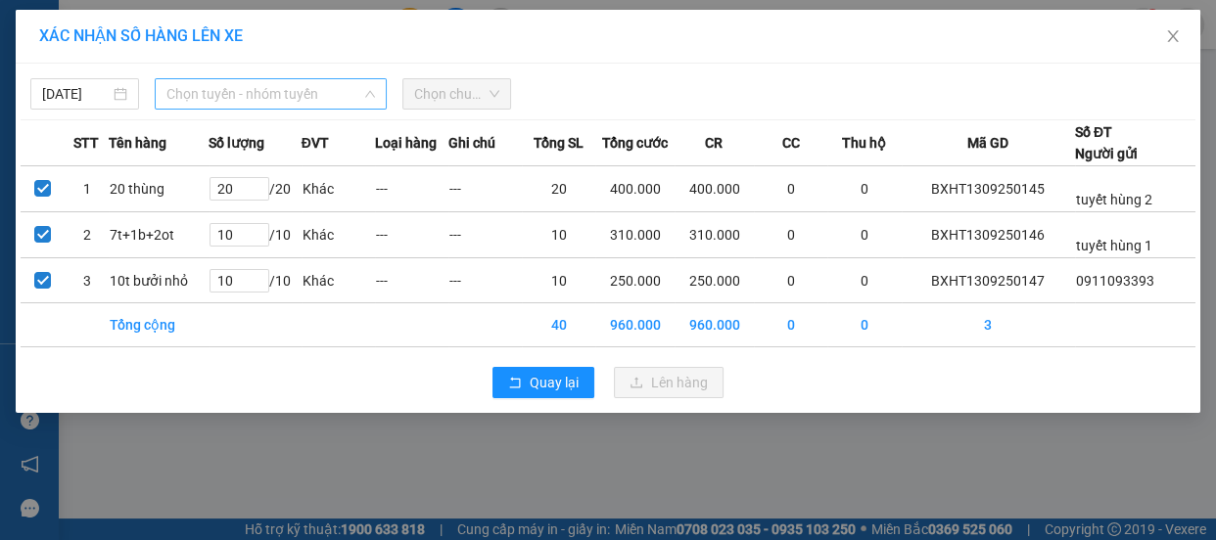
click at [206, 92] on span "Chọn tuyến - nhóm tuyến" at bounding box center [270, 93] width 209 height 29
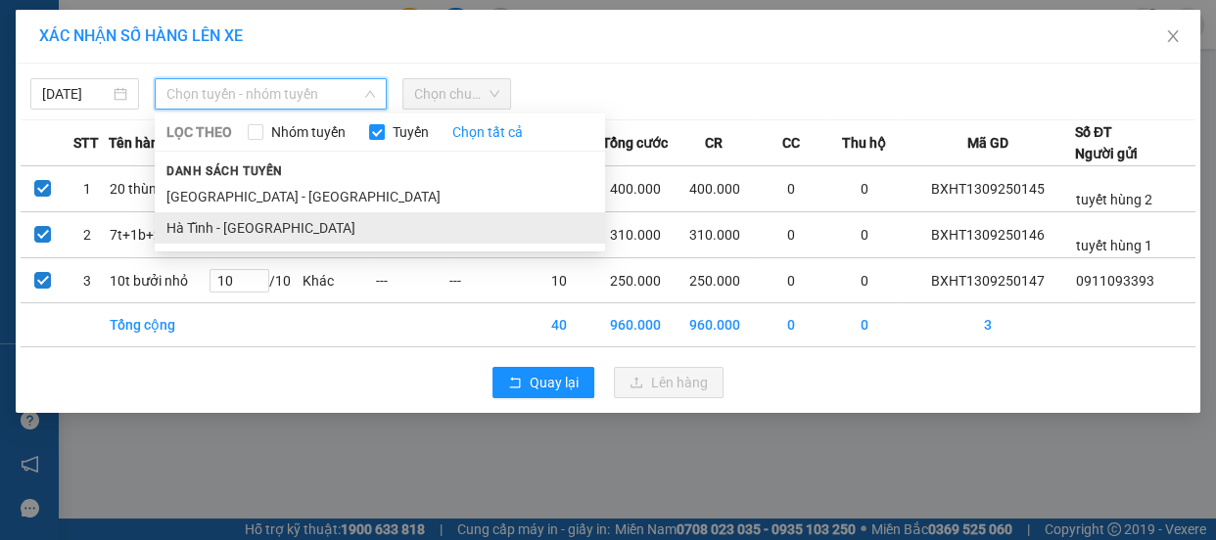
click at [220, 226] on li "Hà Tĩnh - [GEOGRAPHIC_DATA]" at bounding box center [380, 227] width 450 height 31
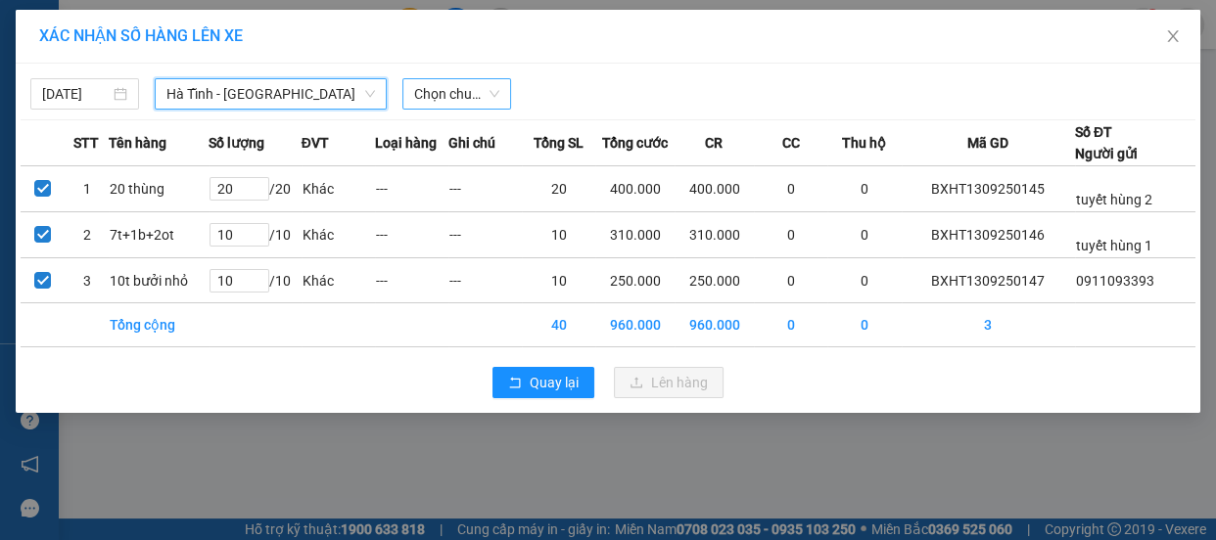
click at [454, 100] on span "Chọn chuyến" at bounding box center [456, 93] width 85 height 29
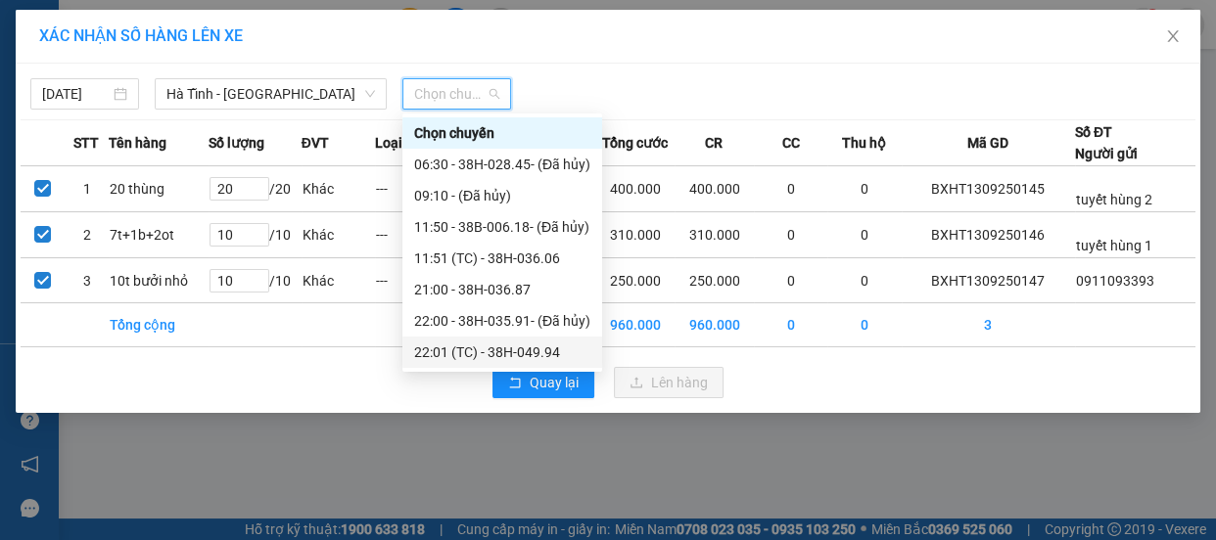
scroll to position [124, 0]
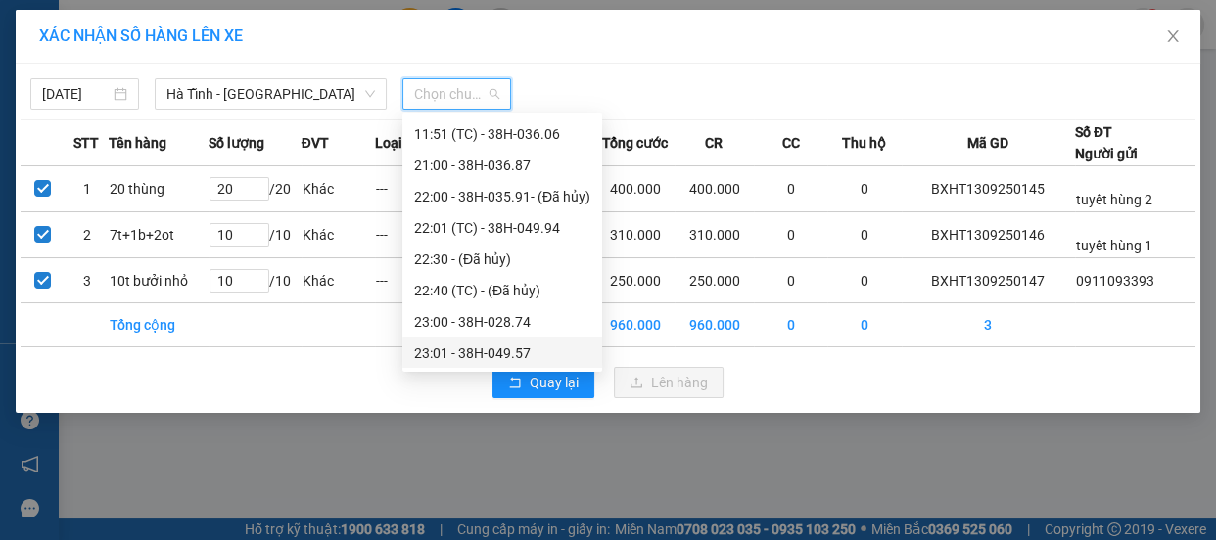
drag, startPoint x: 499, startPoint y: 347, endPoint x: 490, endPoint y: 350, distance: 10.2
click at [499, 348] on div "23:01 - 38H-049.57" at bounding box center [502, 354] width 176 height 22
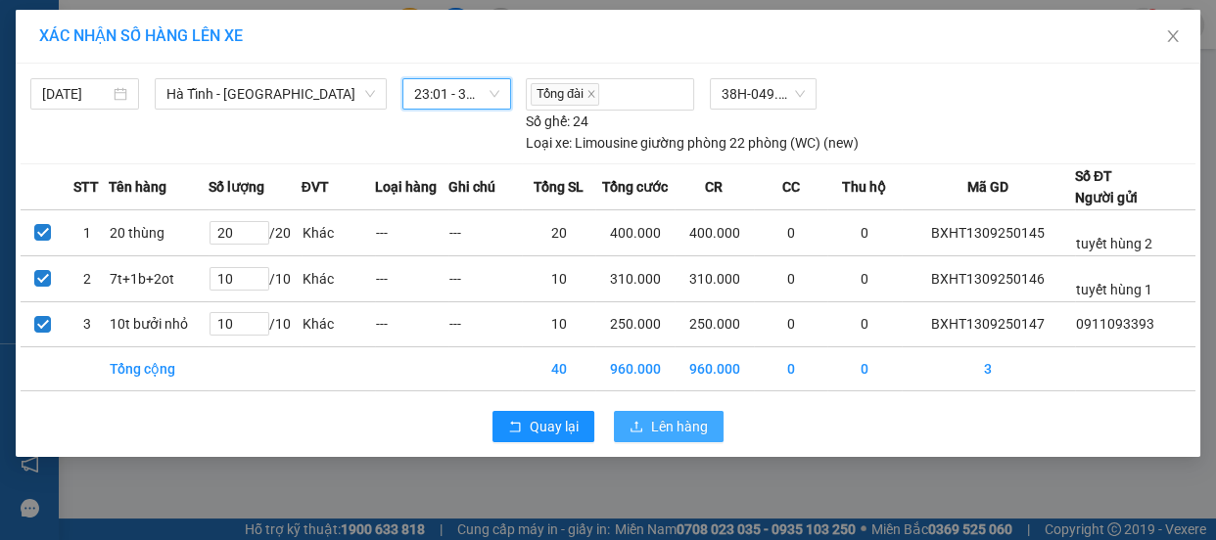
click at [671, 432] on span "Lên hàng" at bounding box center [679, 427] width 57 height 22
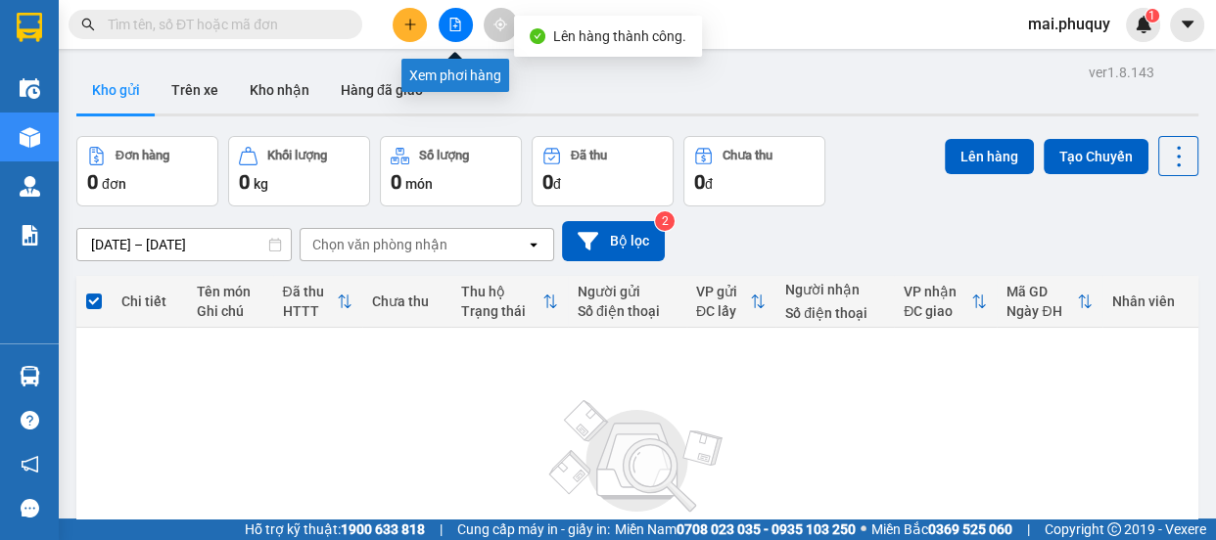
click at [443, 26] on button at bounding box center [456, 25] width 34 height 34
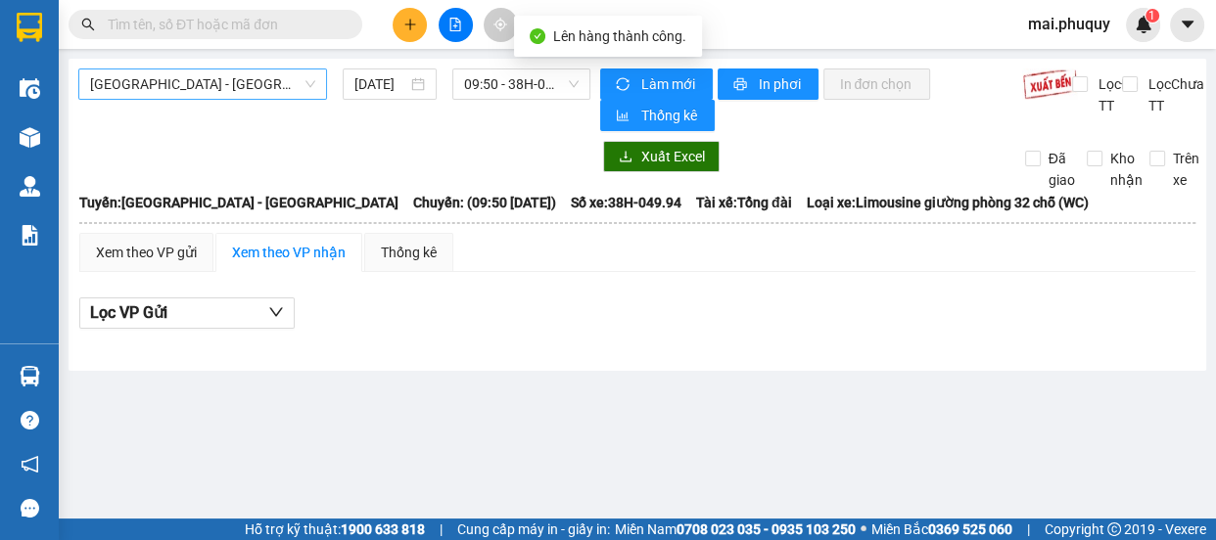
click at [148, 99] on div "[GEOGRAPHIC_DATA] - [GEOGRAPHIC_DATA]" at bounding box center [202, 84] width 249 height 31
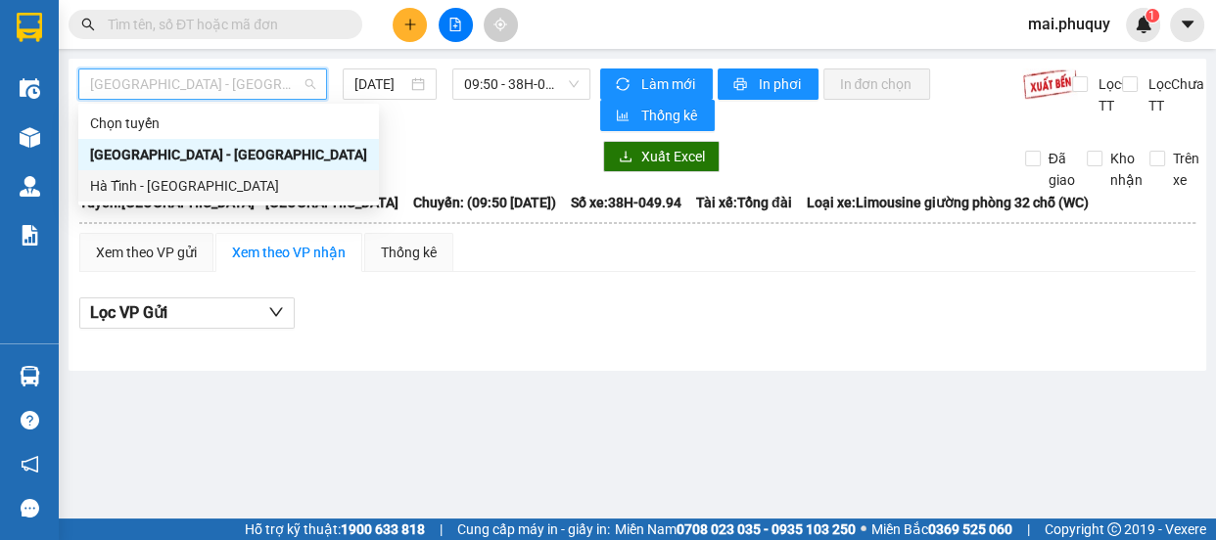
click at [157, 187] on div "Hà Tĩnh - [GEOGRAPHIC_DATA]" at bounding box center [228, 186] width 277 height 22
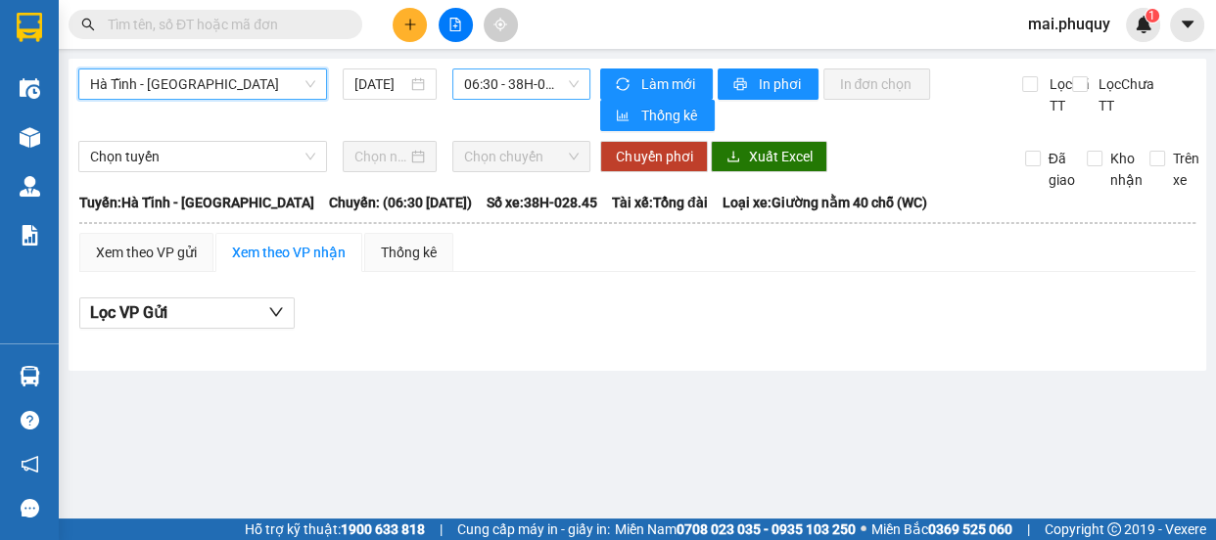
click at [491, 90] on span "06:30 - 38H-028.45 - (Đã hủy)" at bounding box center [521, 84] width 115 height 29
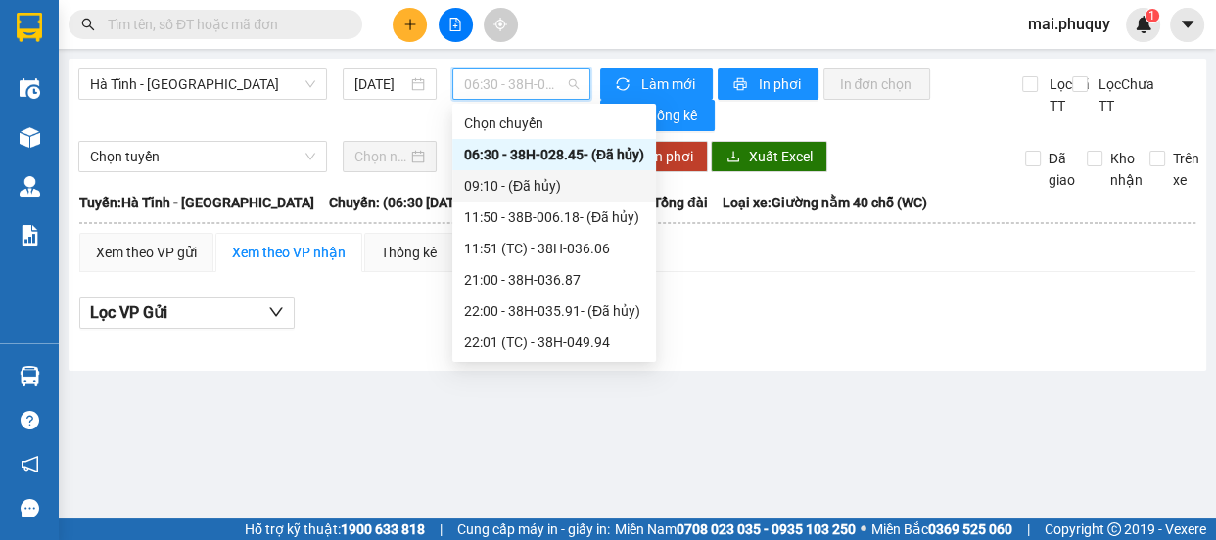
scroll to position [124, 0]
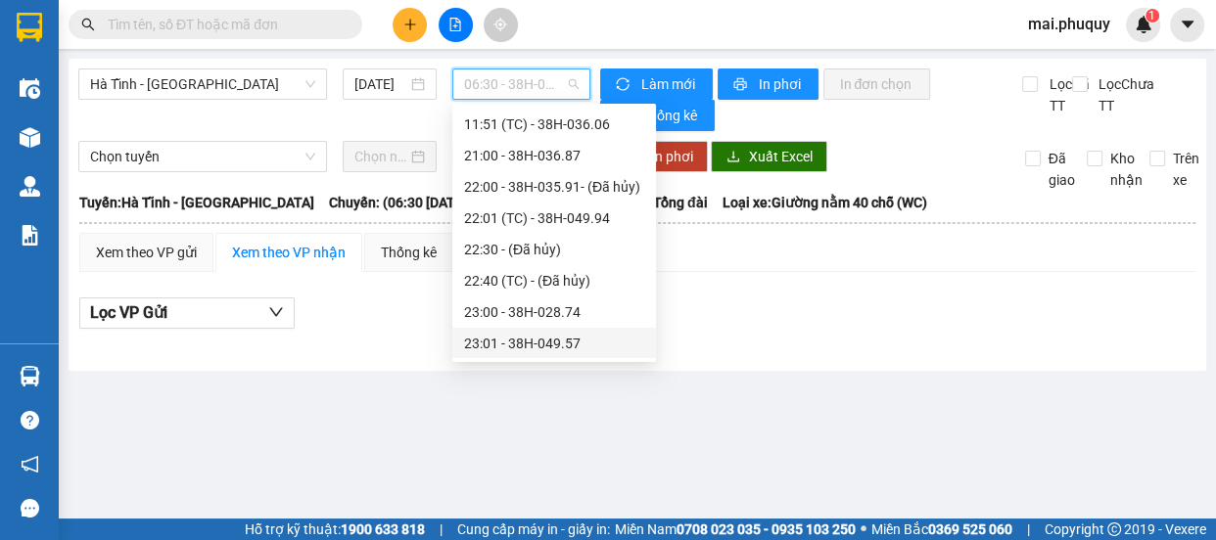
click at [561, 344] on div "23:01 - 38H-049.57" at bounding box center [554, 344] width 180 height 22
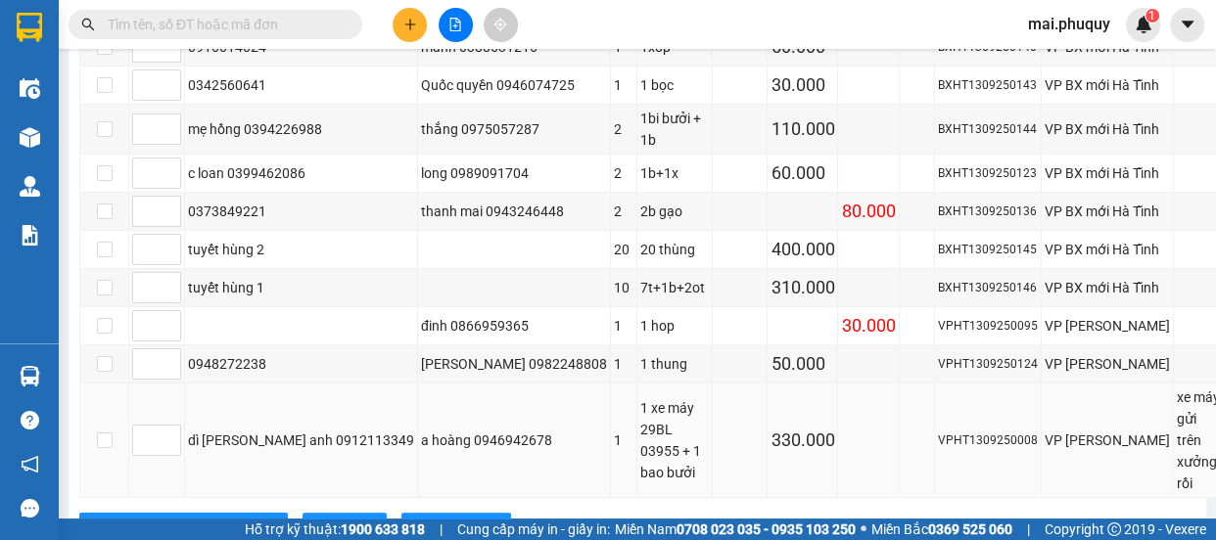
scroll to position [726, 0]
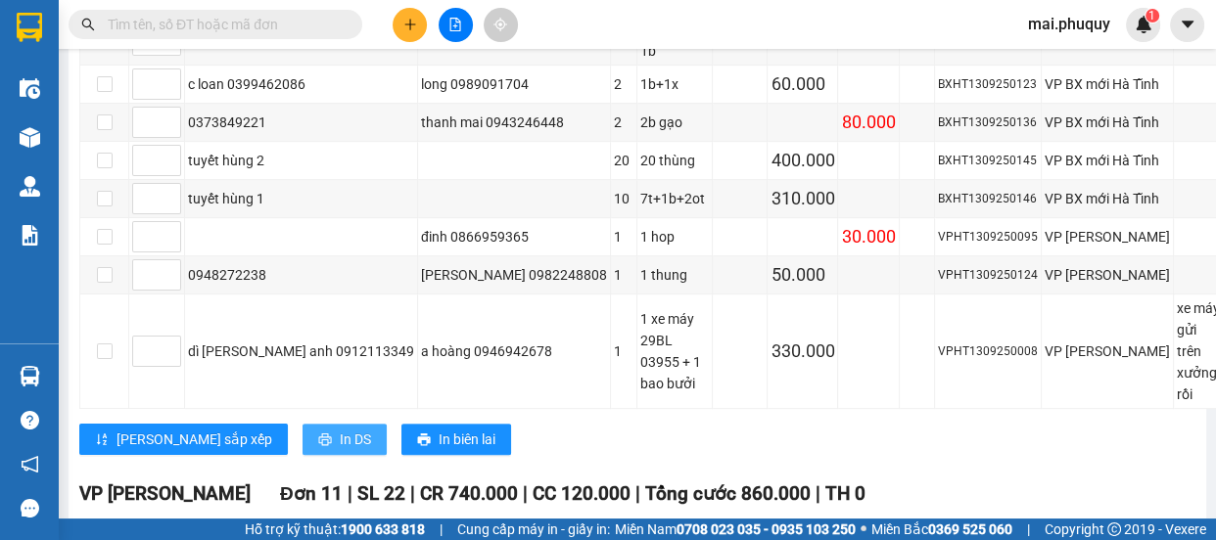
click at [340, 429] on span "In DS" at bounding box center [355, 440] width 31 height 22
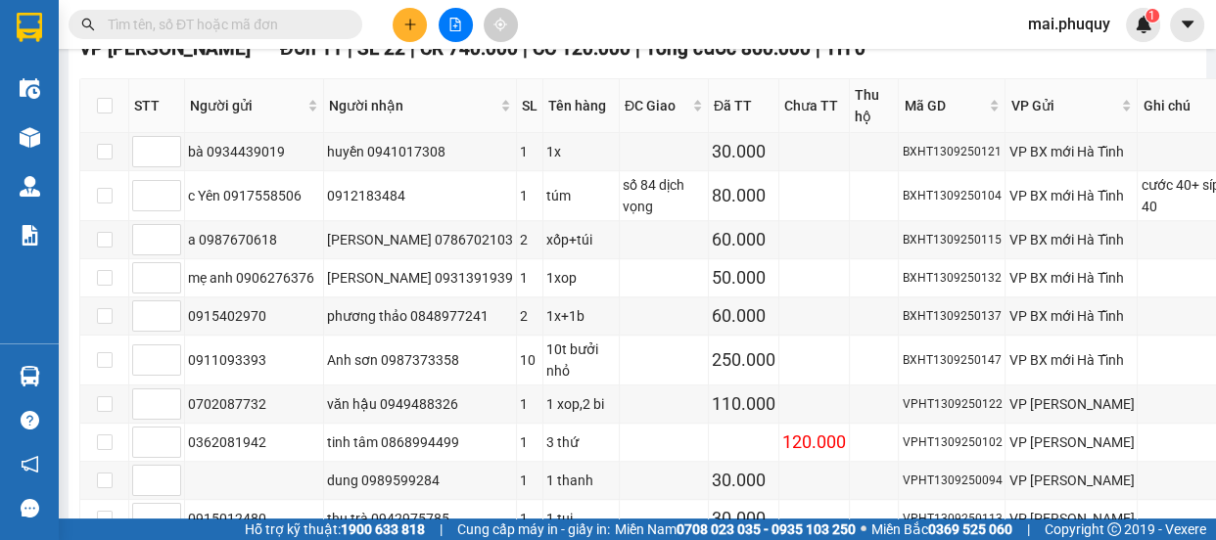
scroll to position [1527, 0]
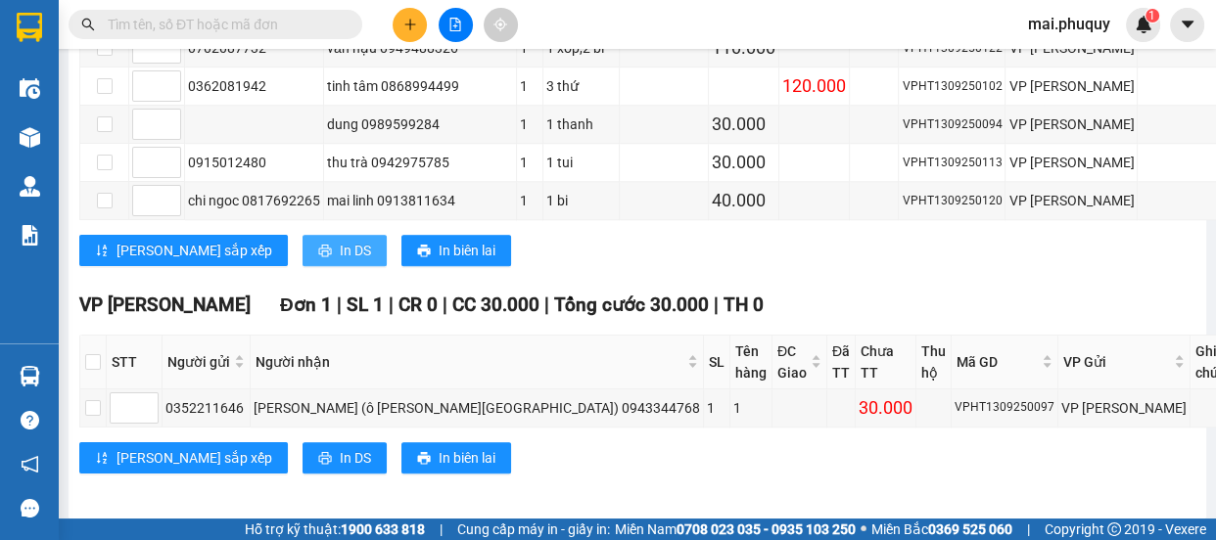
click at [340, 261] on span "In DS" at bounding box center [355, 251] width 31 height 22
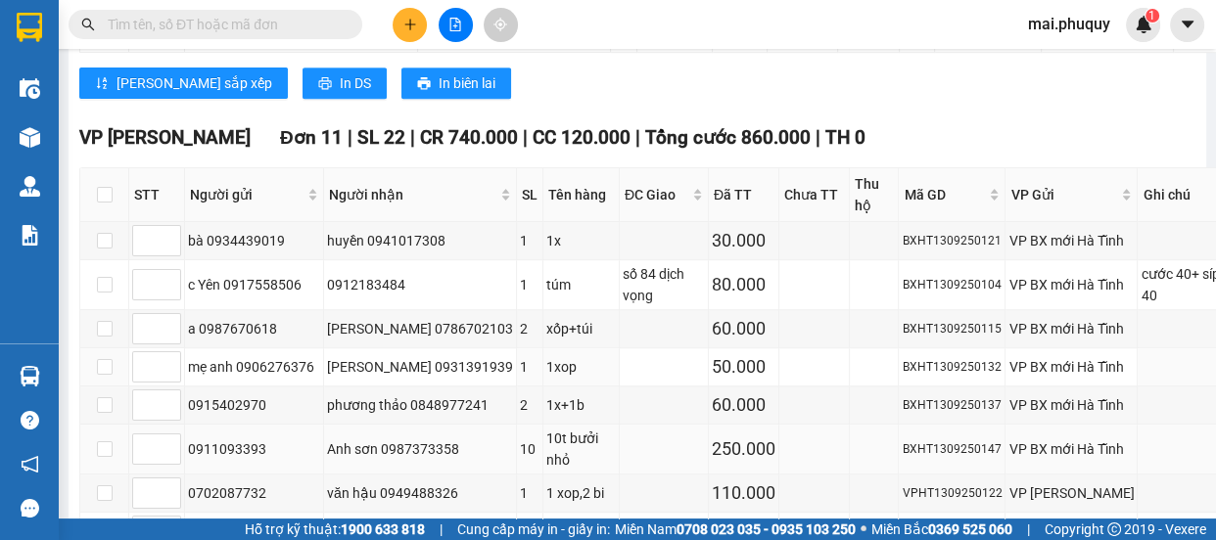
scroll to position [1349, 0]
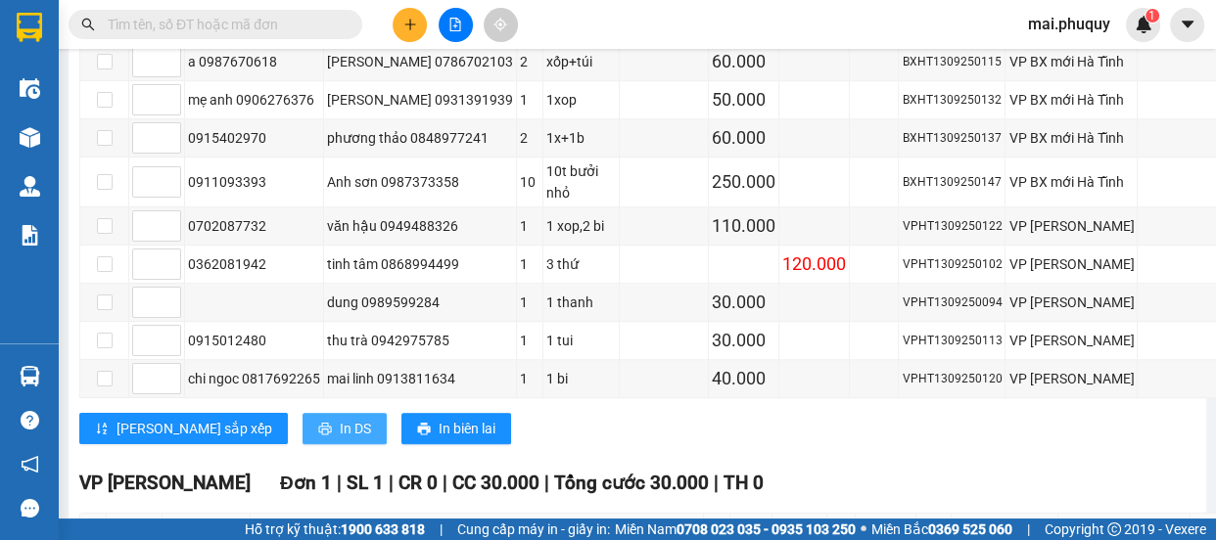
click at [303, 431] on button "In DS" at bounding box center [345, 428] width 84 height 31
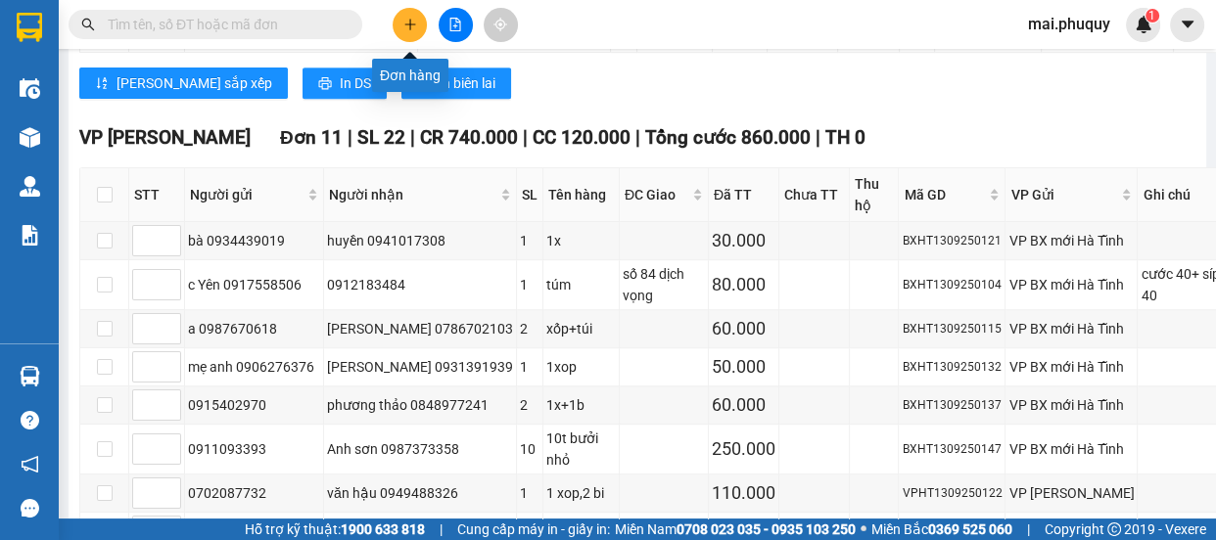
click at [401, 24] on button at bounding box center [410, 25] width 34 height 34
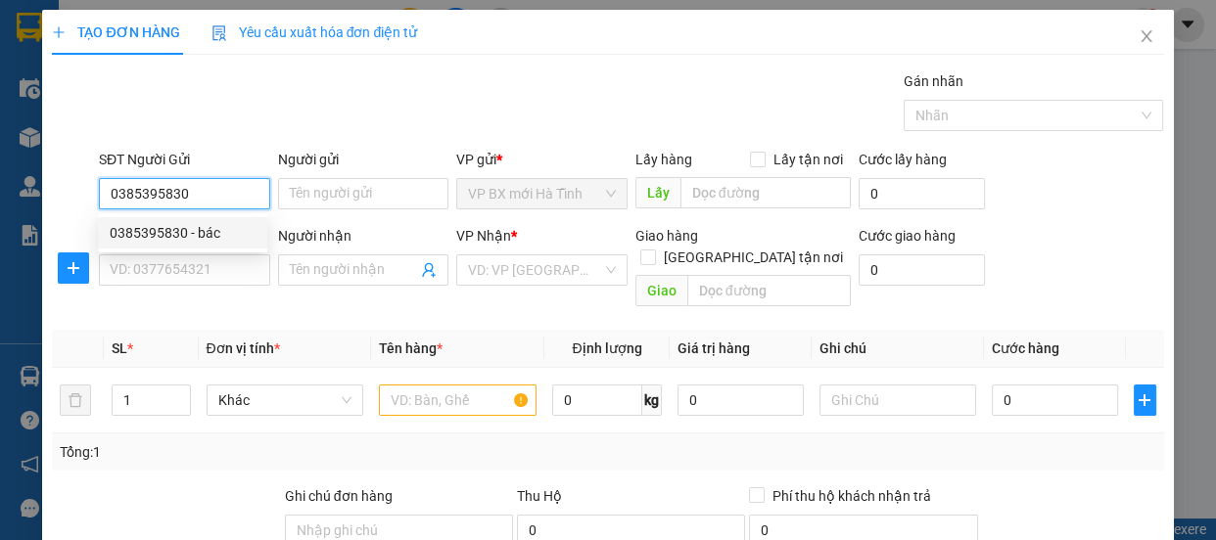
click at [184, 226] on div "0385395830 - bác" at bounding box center [183, 233] width 146 height 22
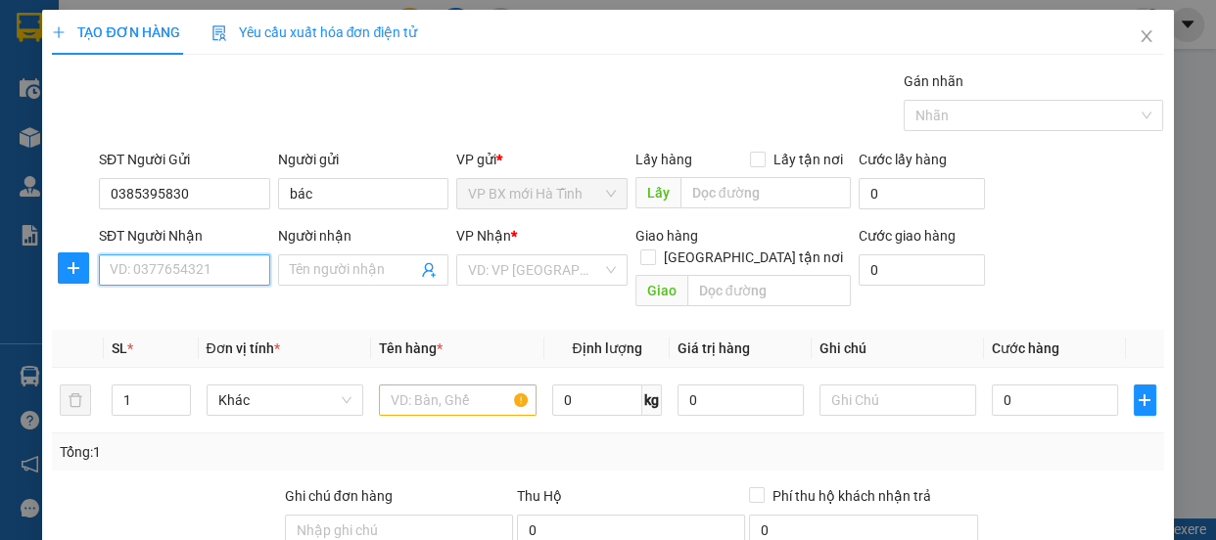
click at [176, 265] on input "SĐT Người Nhận" at bounding box center [184, 270] width 171 height 31
click at [182, 309] on div "0355617153 - e" at bounding box center [183, 310] width 146 height 22
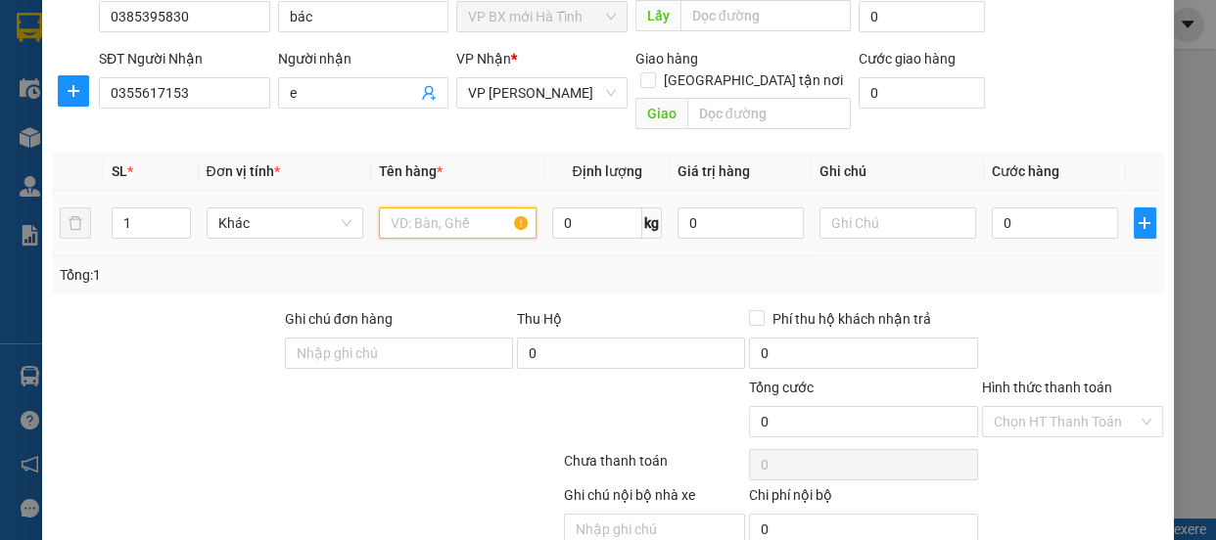
click at [411, 208] on input "text" at bounding box center [458, 223] width 158 height 31
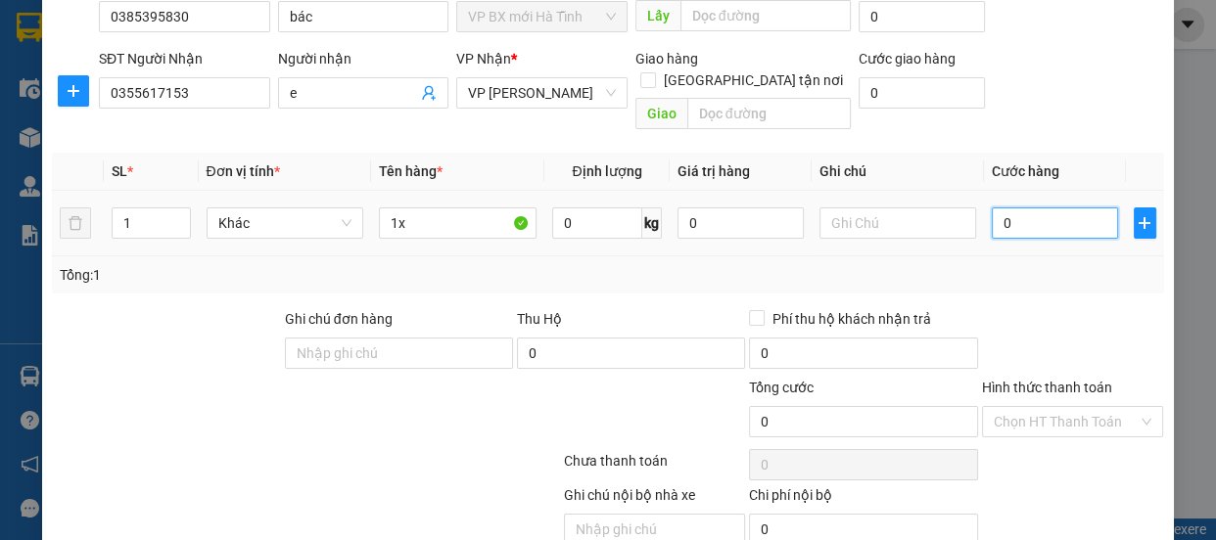
drag, startPoint x: 1043, startPoint y: 197, endPoint x: 1024, endPoint y: 180, distance: 25.0
click at [1042, 208] on input "0" at bounding box center [1055, 223] width 126 height 31
click at [1032, 234] on div "SL * Đơn vị tính * Tên hàng * Định lượng Giá trị hàng Ghi chú Cước hàng 1 Khác …" at bounding box center [607, 223] width 1111 height 141
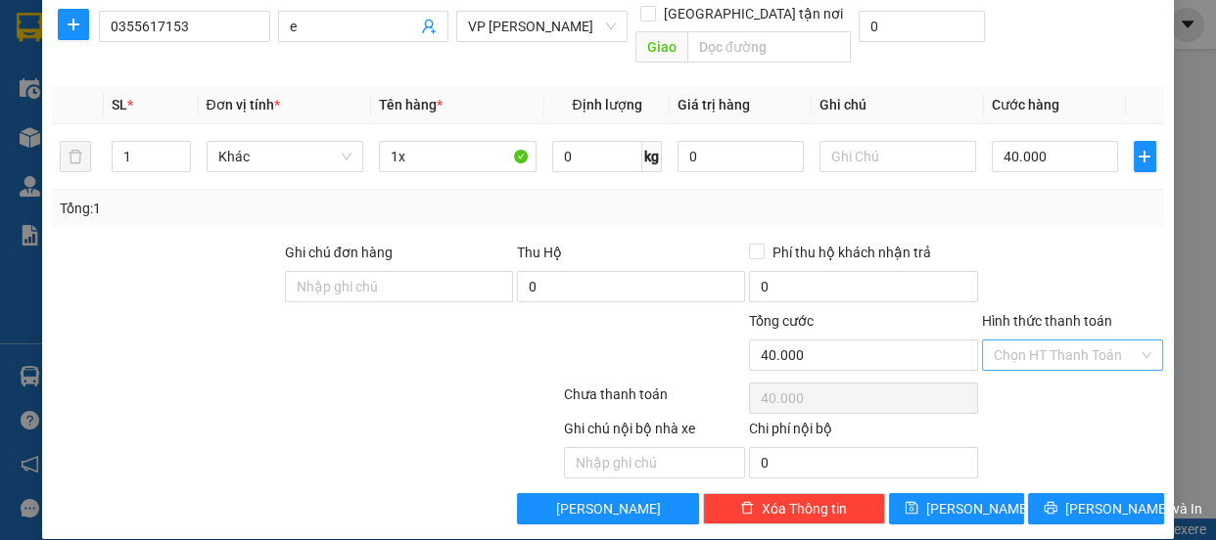
click at [1016, 341] on input "Hình thức thanh toán" at bounding box center [1066, 355] width 145 height 29
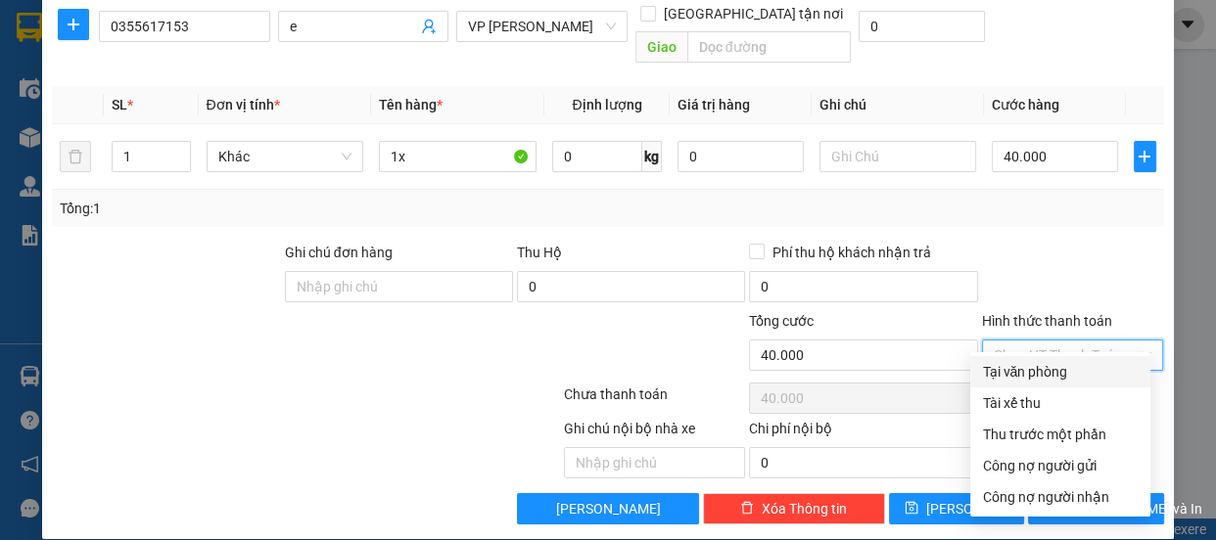
click at [1014, 375] on div "Tại văn phòng" at bounding box center [1060, 372] width 157 height 22
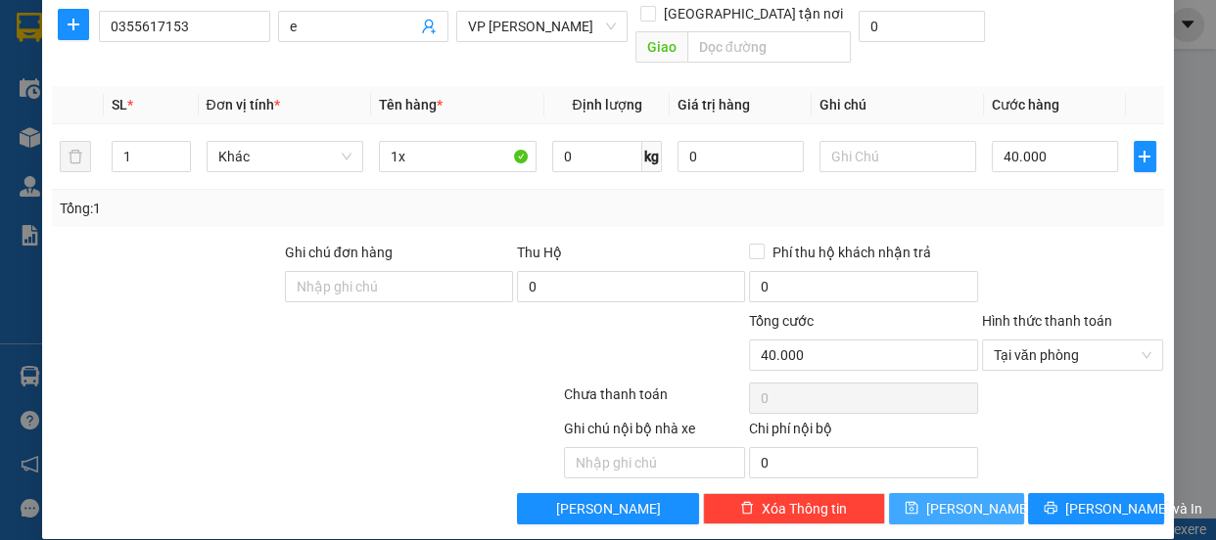
click at [946, 498] on span "[PERSON_NAME]" at bounding box center [978, 509] width 105 height 22
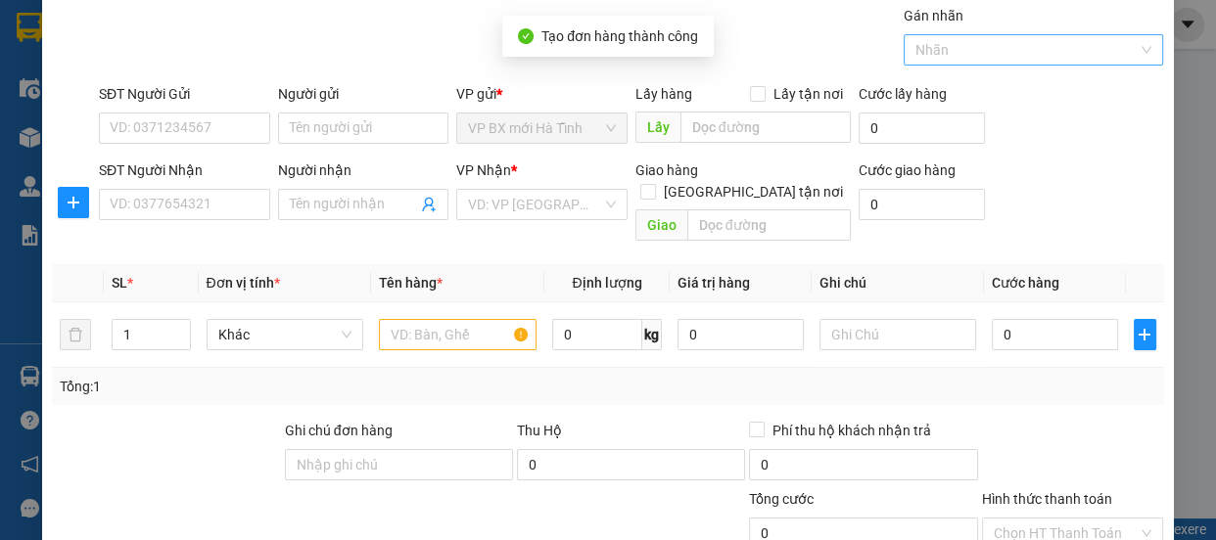
scroll to position [0, 0]
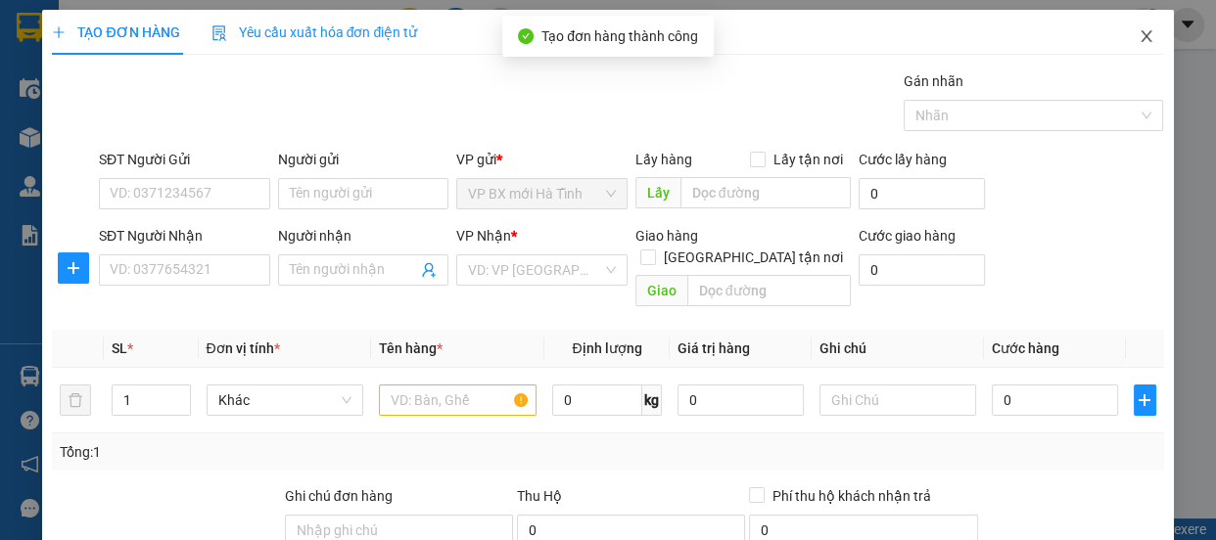
click at [1139, 38] on icon "close" at bounding box center [1147, 36] width 16 height 16
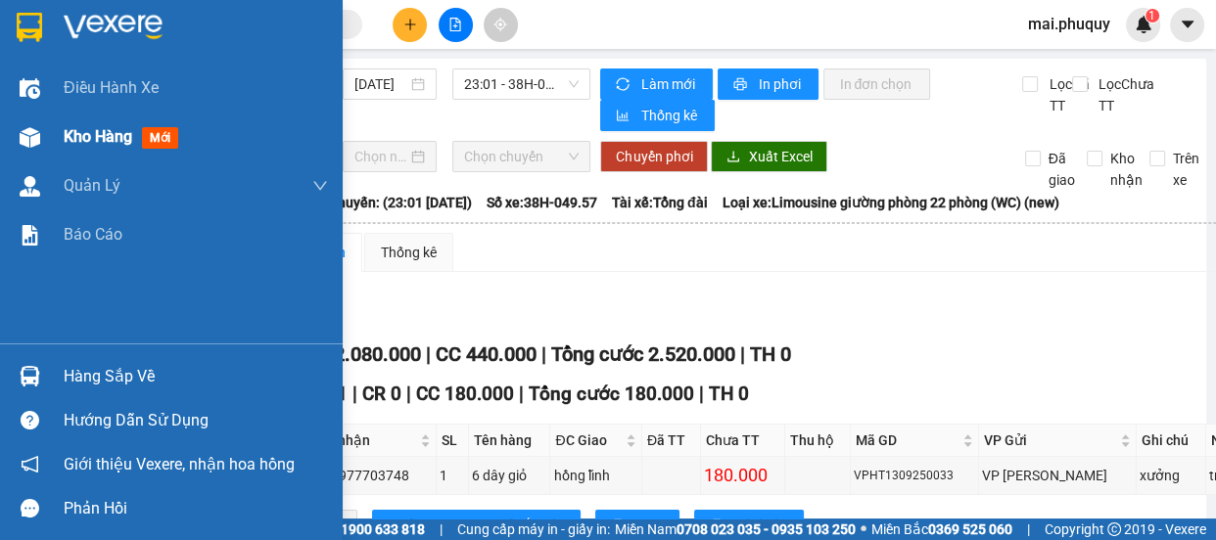
click at [25, 129] on img at bounding box center [30, 137] width 21 height 21
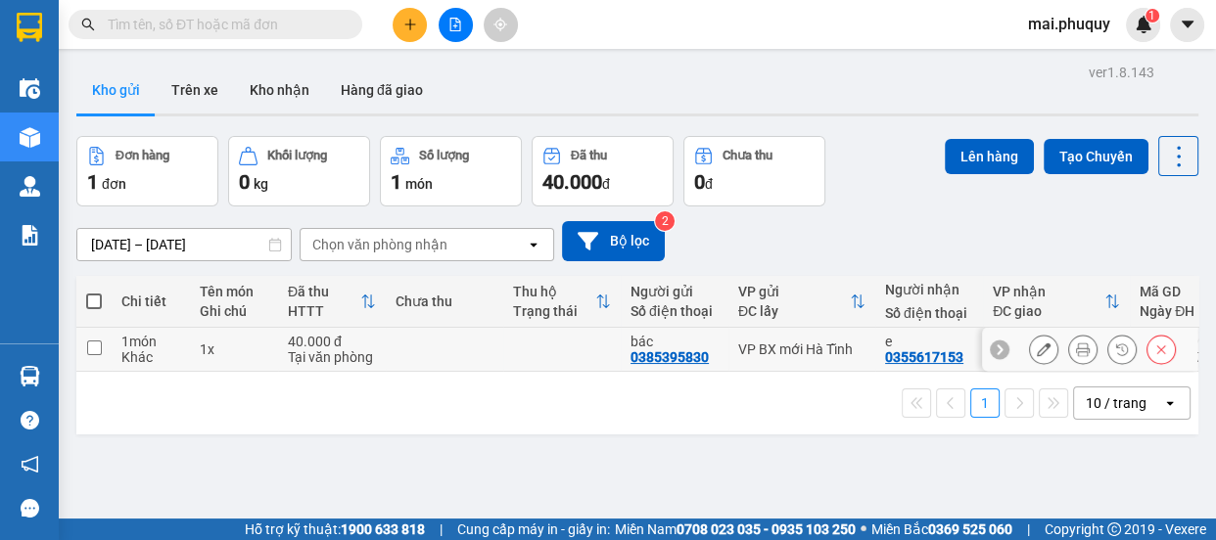
click at [95, 348] on input "checkbox" at bounding box center [94, 348] width 15 height 15
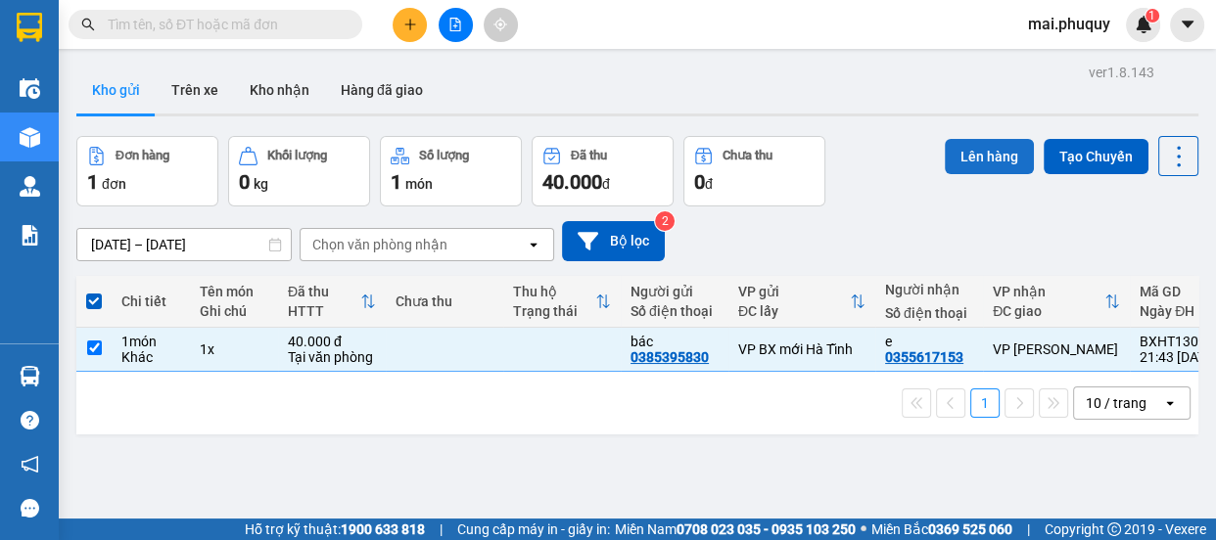
click at [991, 152] on button "Lên hàng" at bounding box center [989, 156] width 89 height 35
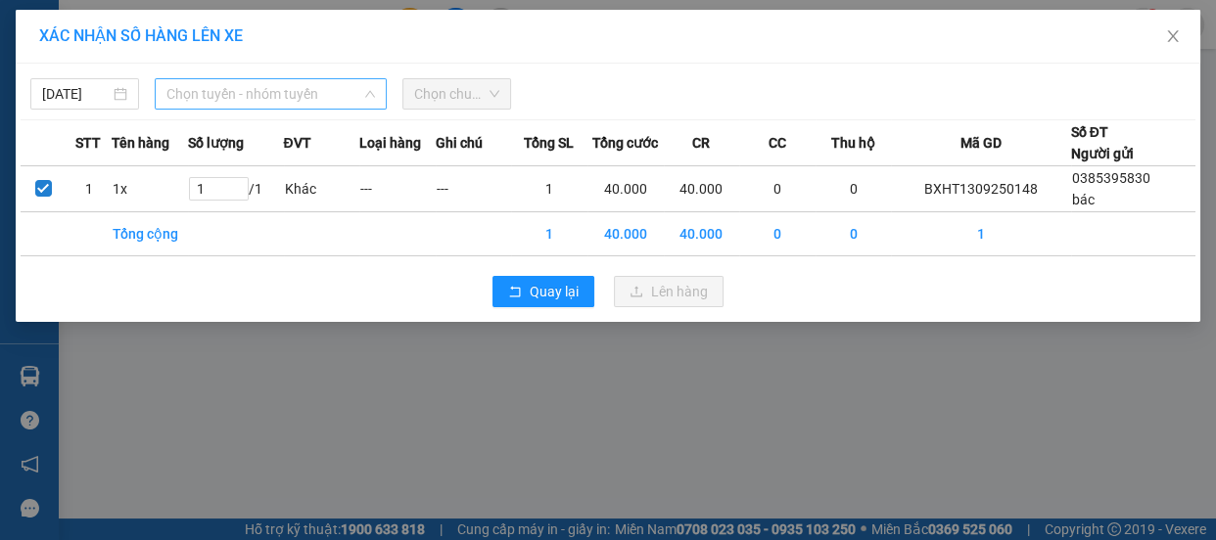
click at [256, 101] on span "Chọn tuyến - nhóm tuyến" at bounding box center [270, 93] width 209 height 29
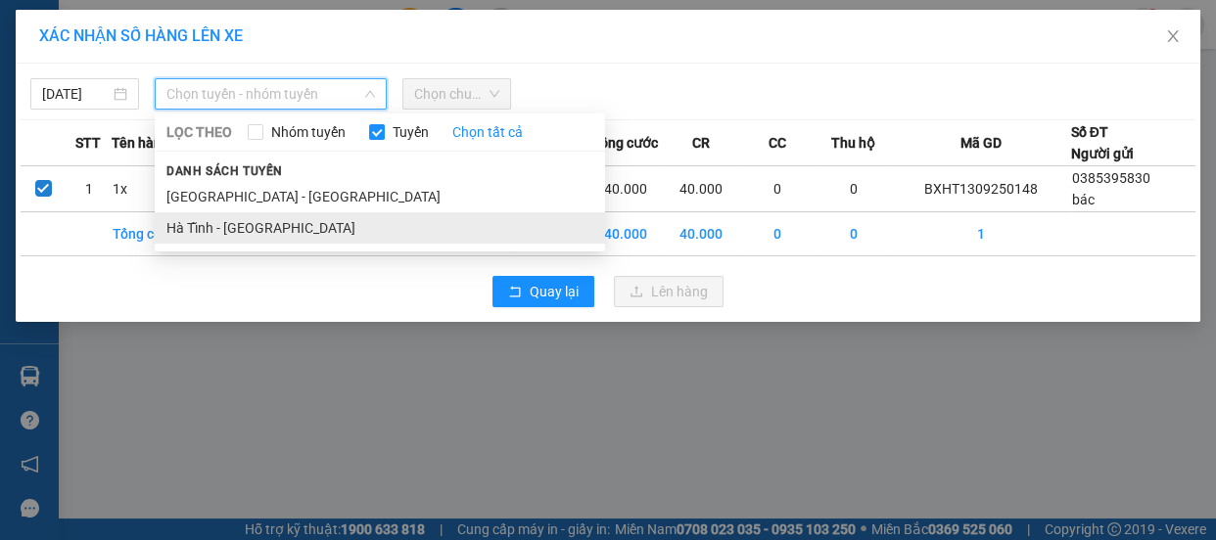
click at [236, 221] on li "Hà Tĩnh - [GEOGRAPHIC_DATA]" at bounding box center [380, 227] width 450 height 31
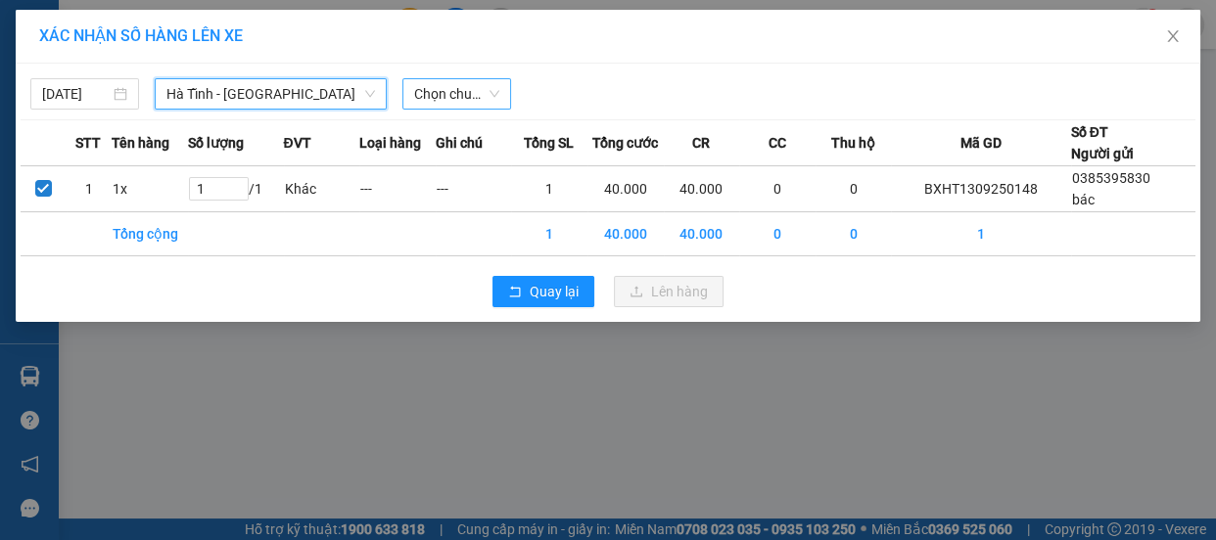
click at [451, 95] on span "Chọn chuyến" at bounding box center [456, 93] width 85 height 29
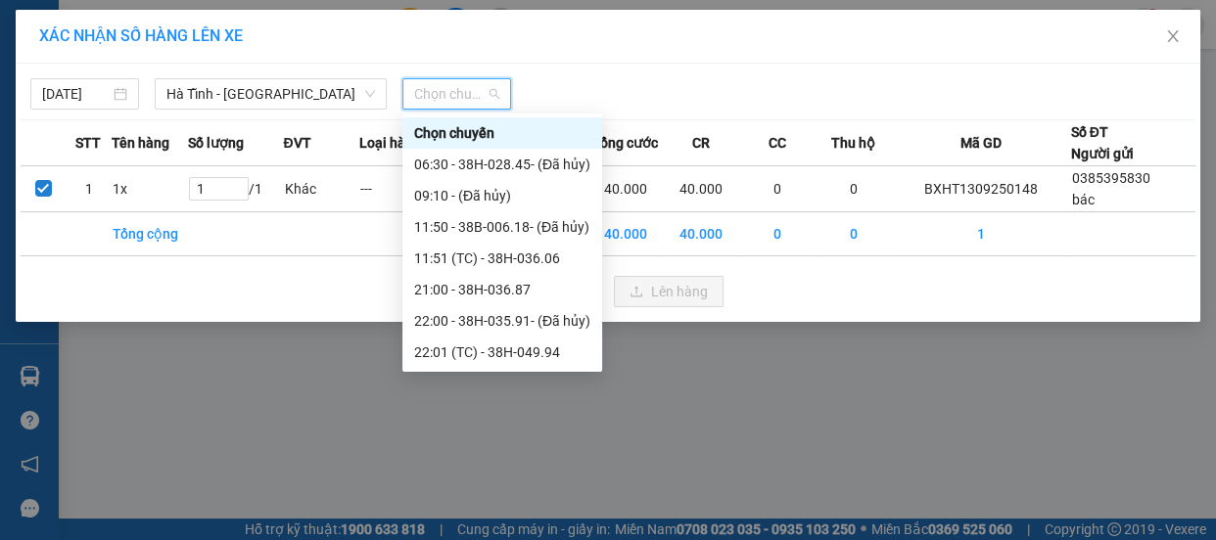
scroll to position [124, 0]
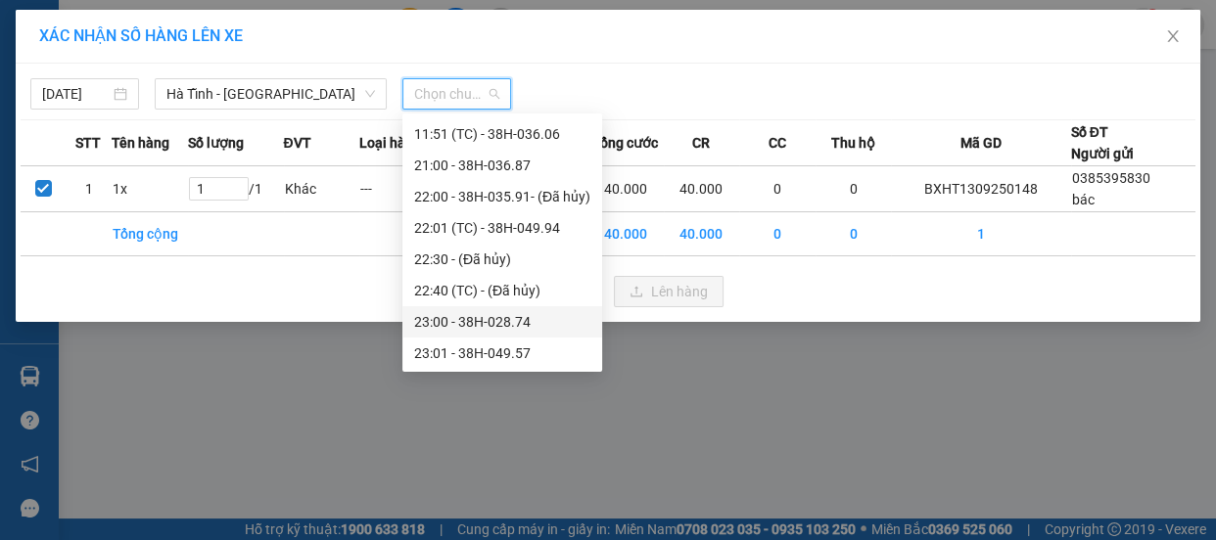
click at [469, 315] on div "23:00 - 38H-028.74" at bounding box center [502, 322] width 176 height 22
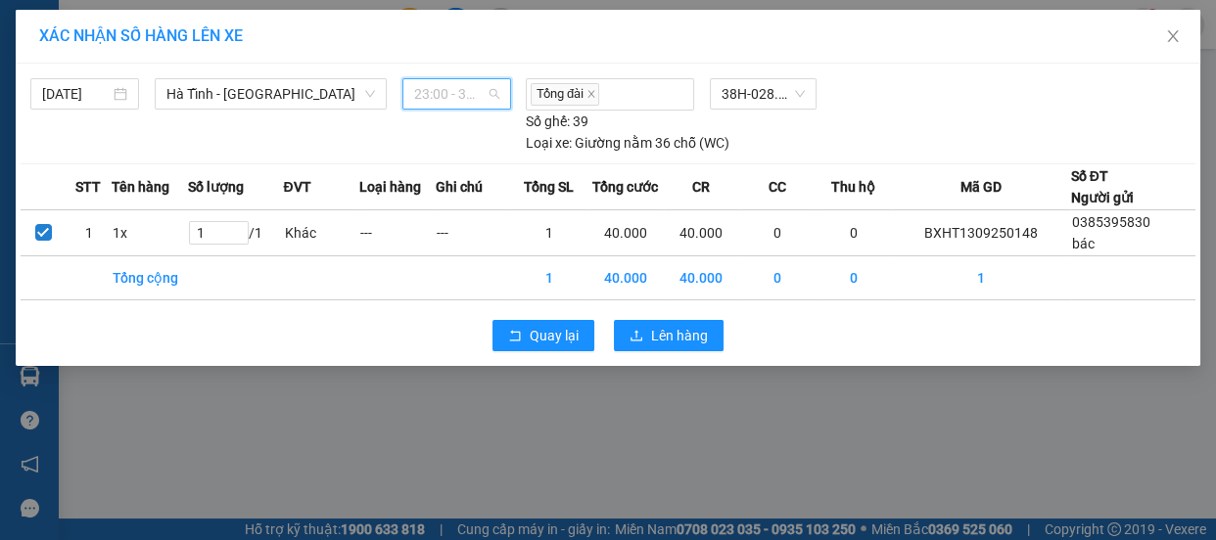
click at [463, 90] on span "23:00 - 38H-028.74" at bounding box center [456, 93] width 85 height 29
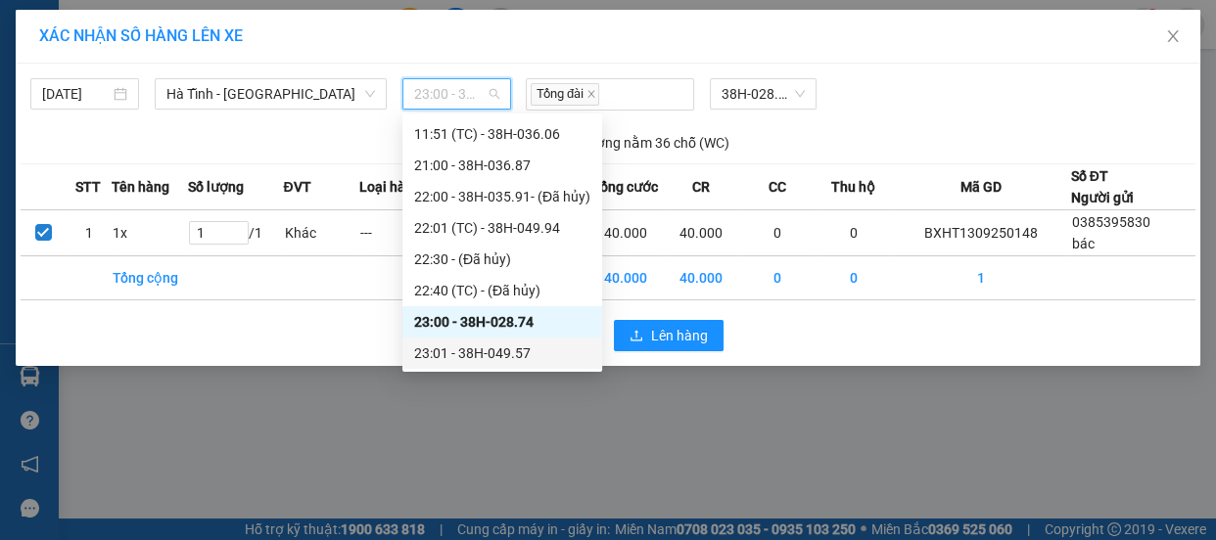
click at [487, 352] on div "23:01 - 38H-049.57" at bounding box center [502, 354] width 176 height 22
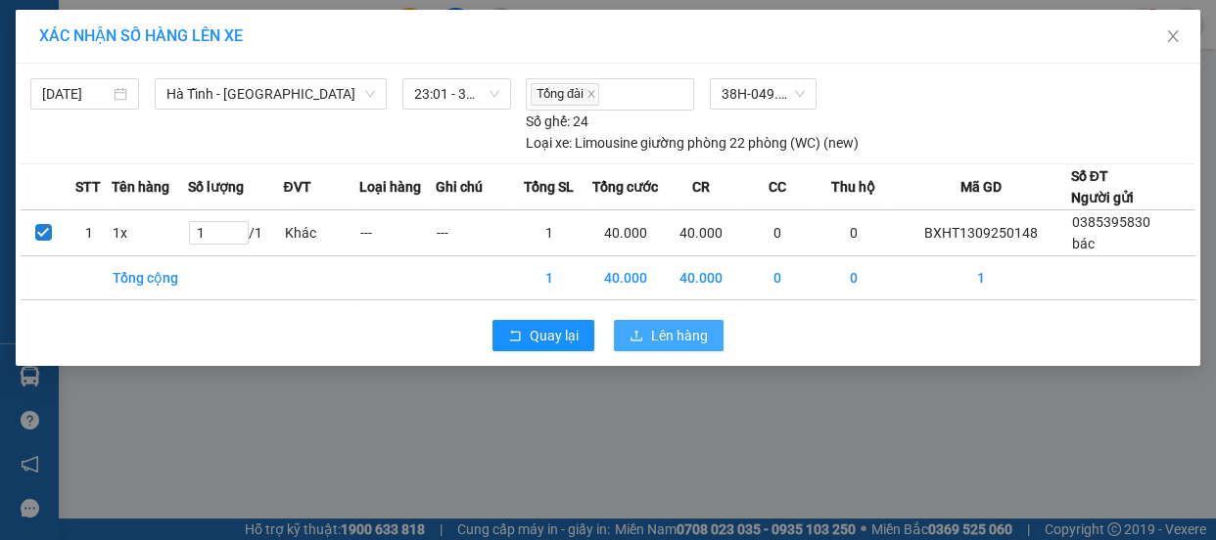
click at [678, 322] on button "Lên hàng" at bounding box center [669, 335] width 110 height 31
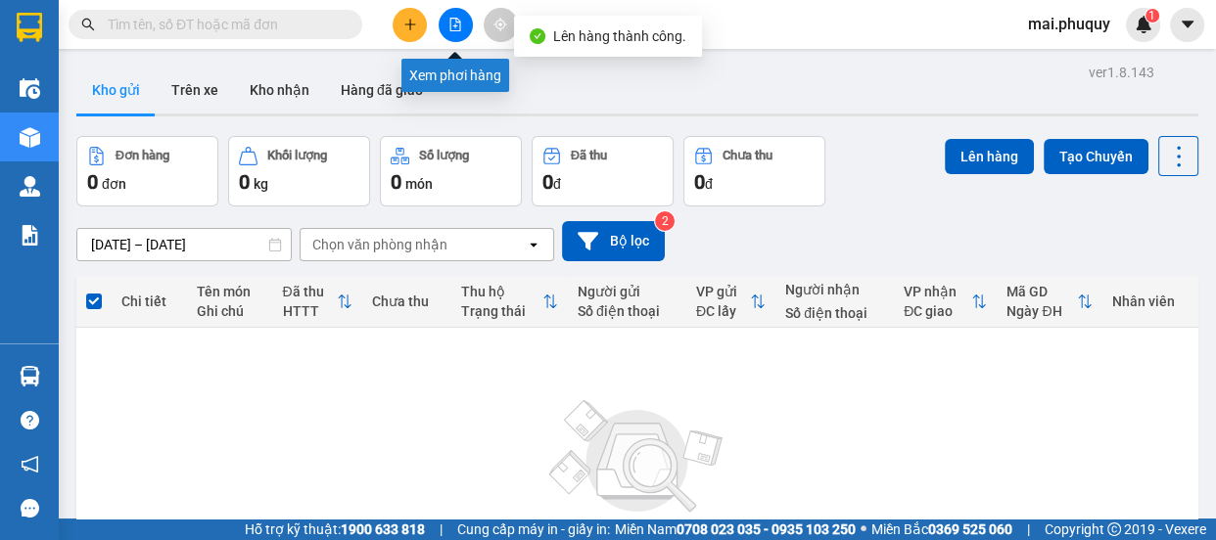
click at [449, 28] on icon "file-add" at bounding box center [455, 25] width 14 height 14
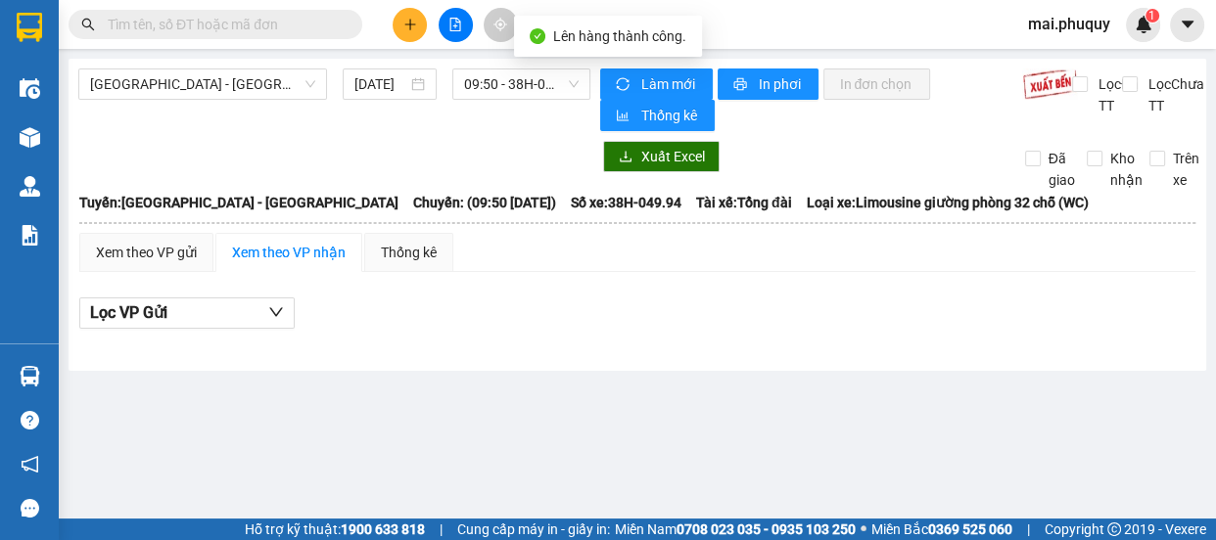
click at [210, 67] on div "[GEOGRAPHIC_DATA] - [GEOGRAPHIC_DATA] [DATE] 09:50 - 38H-049.94 Làm mới In phơi…" at bounding box center [638, 215] width 1138 height 312
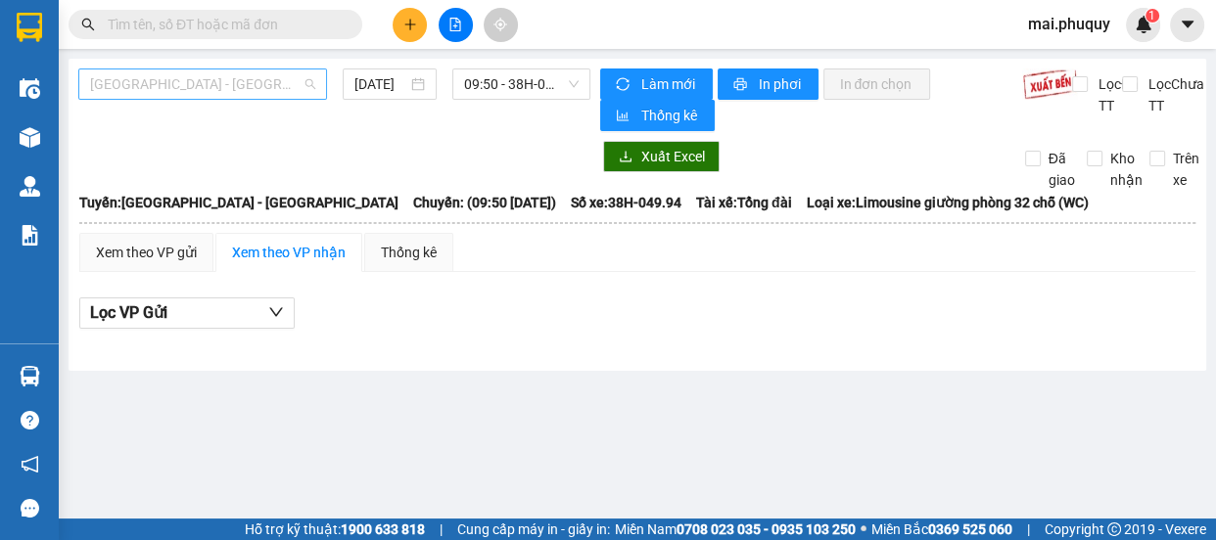
click at [197, 93] on span "[GEOGRAPHIC_DATA] - [GEOGRAPHIC_DATA]" at bounding box center [202, 84] width 225 height 29
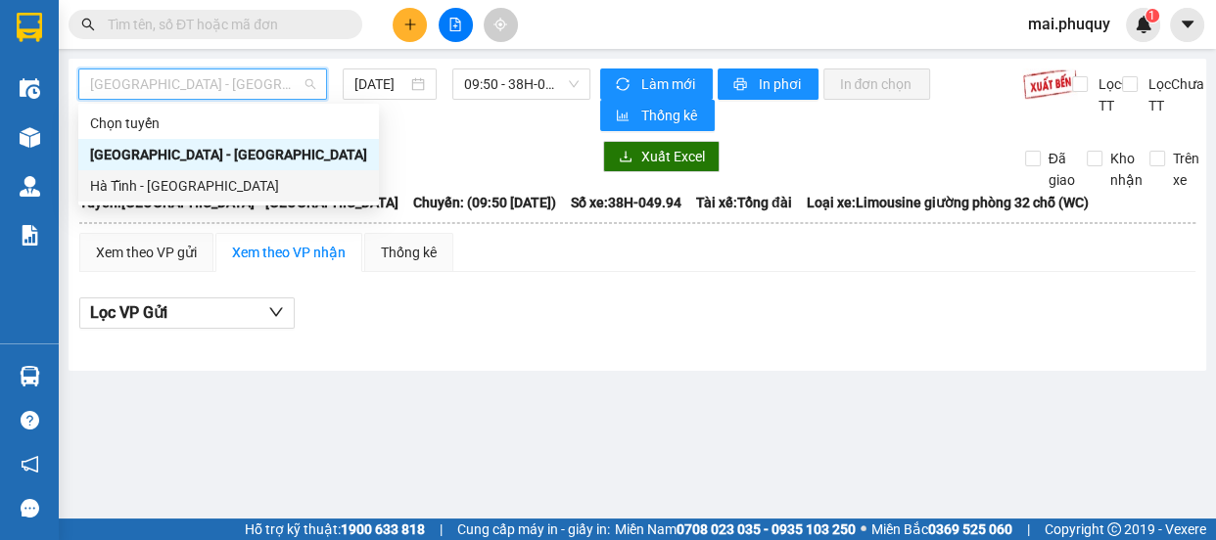
click at [187, 179] on div "Hà Tĩnh - [GEOGRAPHIC_DATA]" at bounding box center [228, 186] width 277 height 22
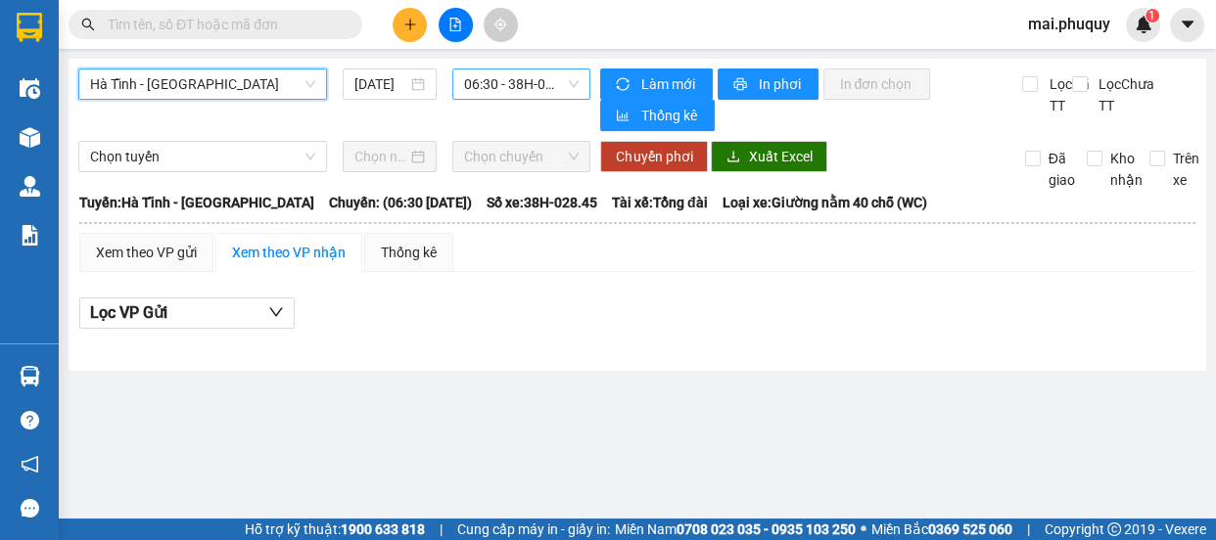
click at [504, 78] on span "06:30 - 38H-028.45 - (Đã hủy)" at bounding box center [521, 84] width 115 height 29
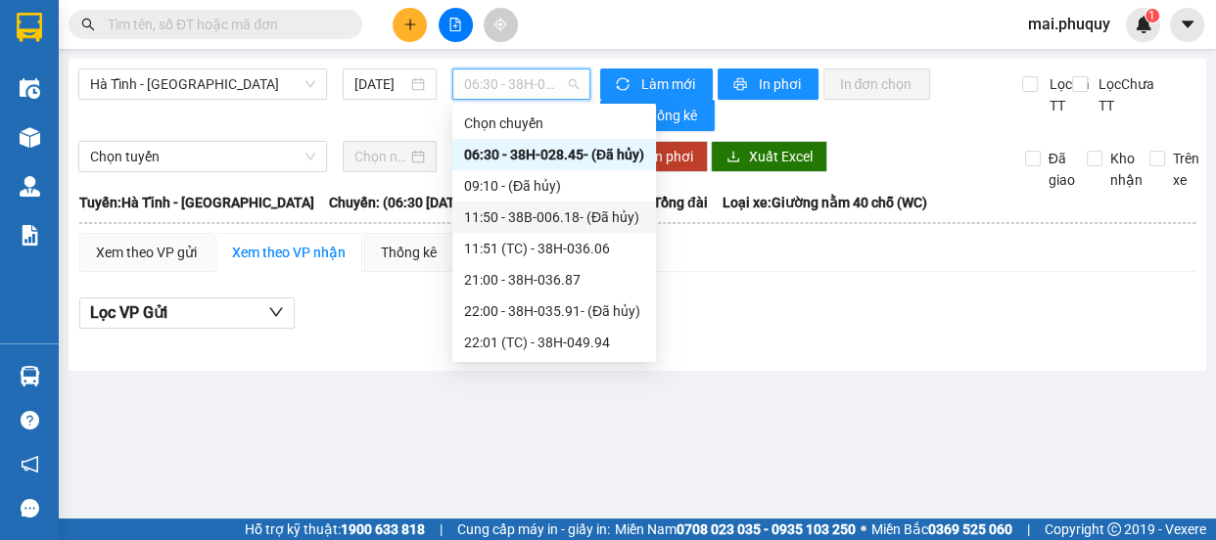
scroll to position [124, 0]
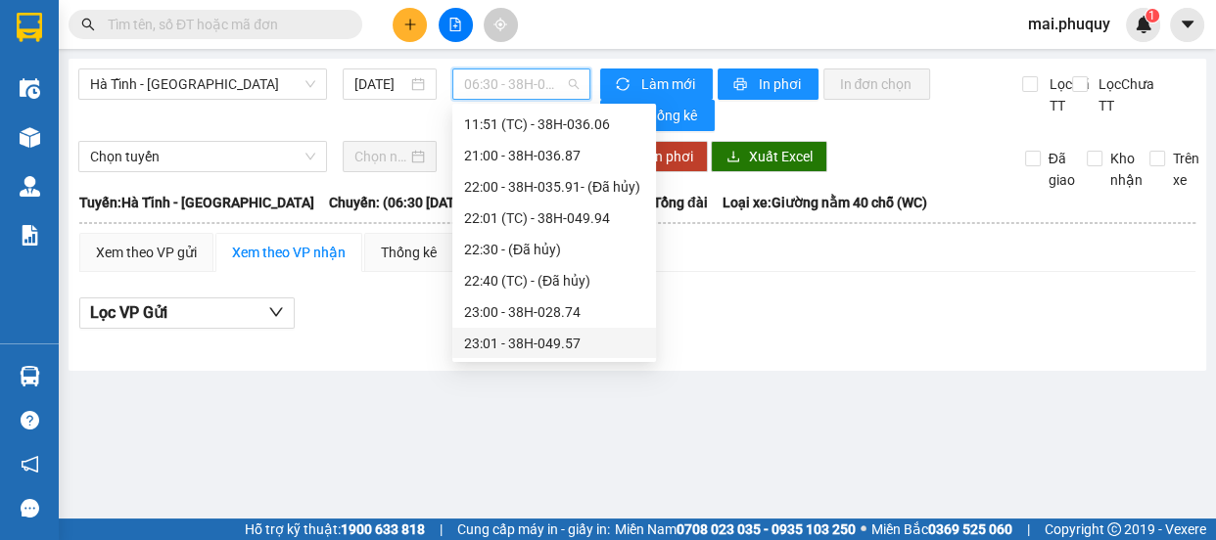
click at [572, 349] on div "23:01 - 38H-049.57" at bounding box center [554, 344] width 180 height 22
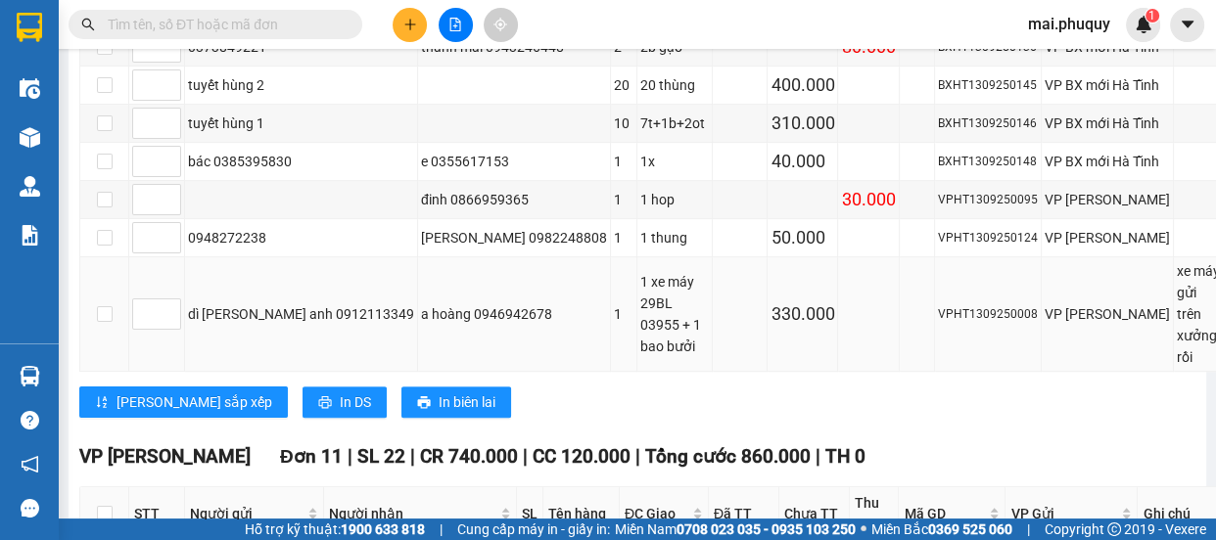
scroll to position [890, 0]
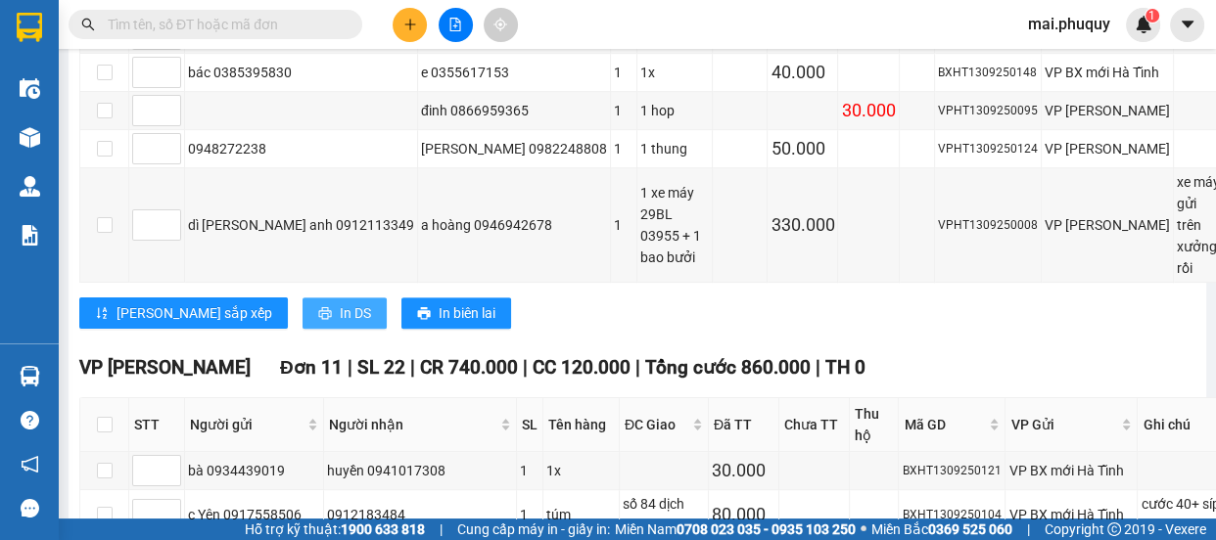
click at [340, 303] on span "In DS" at bounding box center [355, 314] width 31 height 22
click at [408, 29] on icon "plus" at bounding box center [410, 25] width 14 height 14
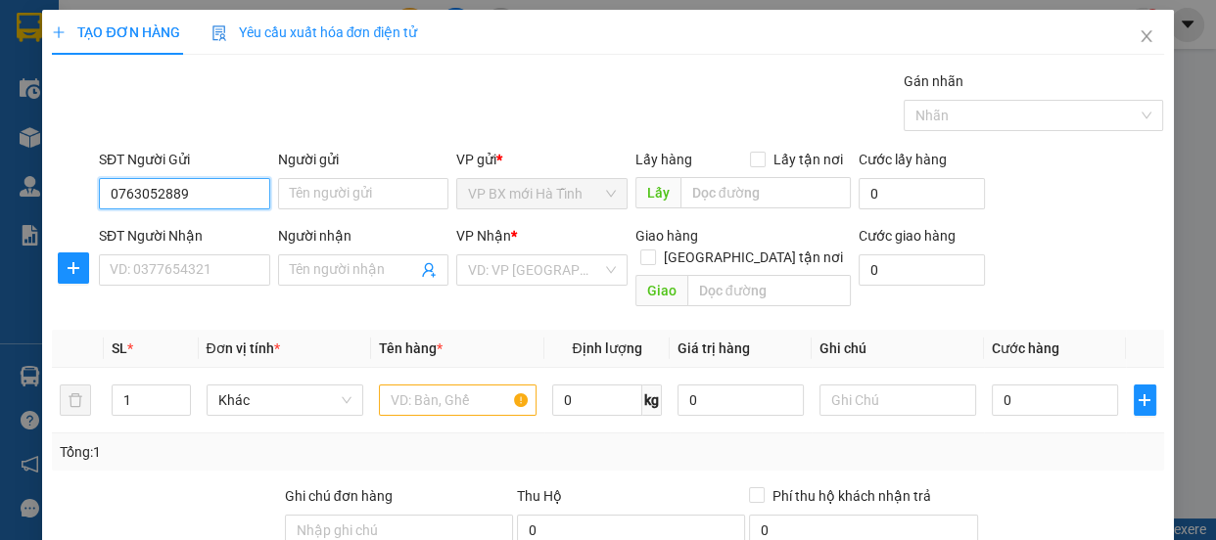
click at [164, 197] on input "0763052889" at bounding box center [184, 193] width 171 height 31
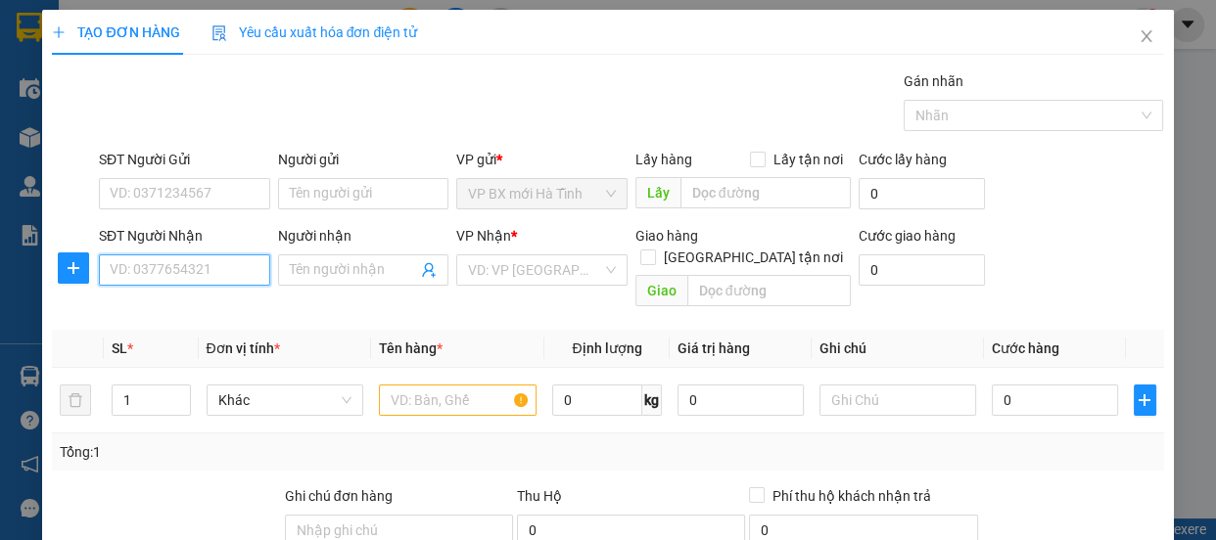
click at [150, 266] on input "SĐT Người Nhận" at bounding box center [184, 270] width 171 height 31
paste input "0763052889"
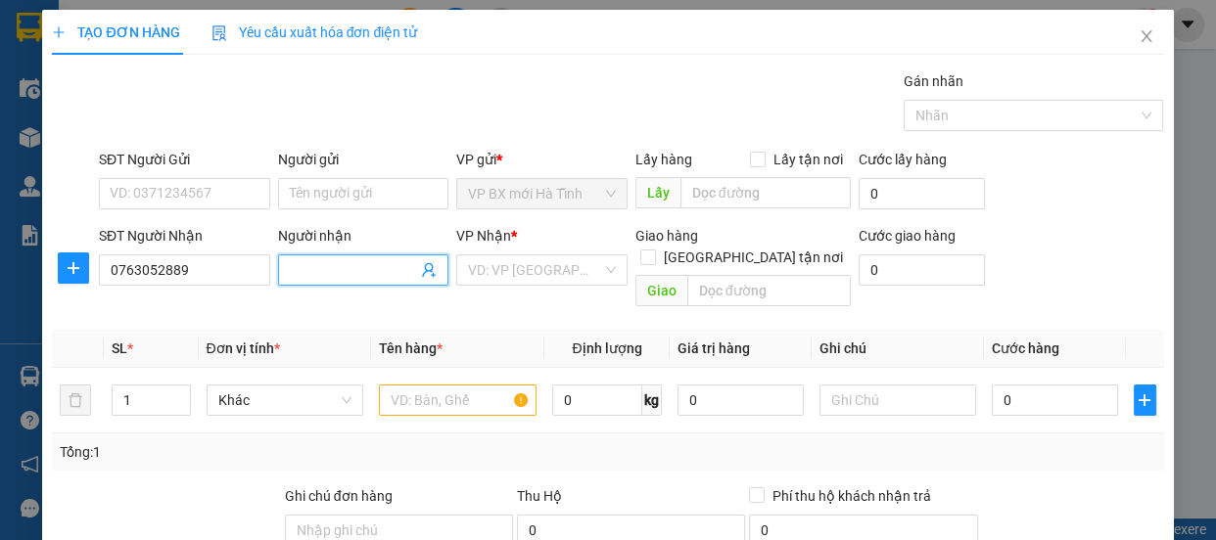
drag, startPoint x: 355, startPoint y: 278, endPoint x: 370, endPoint y: 278, distance: 14.7
click at [356, 278] on input "Người nhận" at bounding box center [354, 270] width 128 height 22
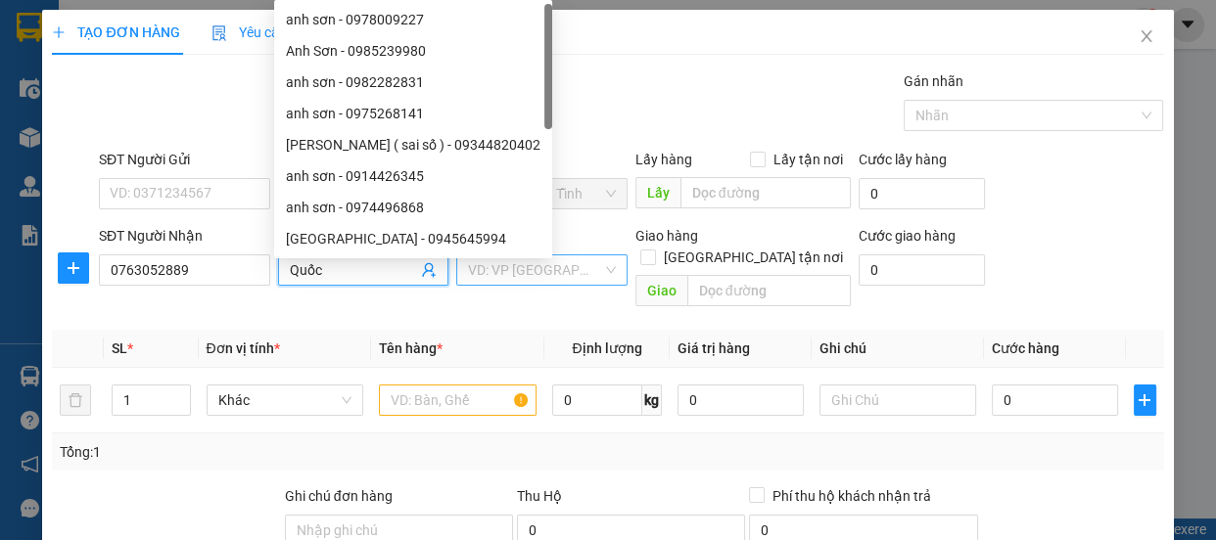
click at [520, 267] on input "search" at bounding box center [535, 270] width 134 height 29
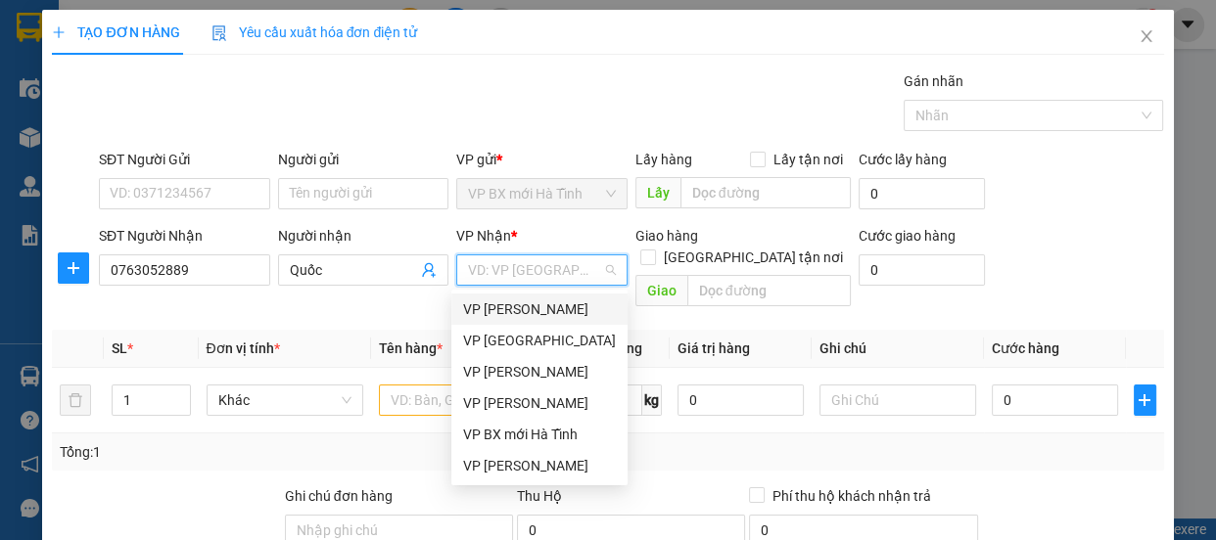
click at [519, 309] on div "VP [PERSON_NAME]" at bounding box center [539, 310] width 153 height 22
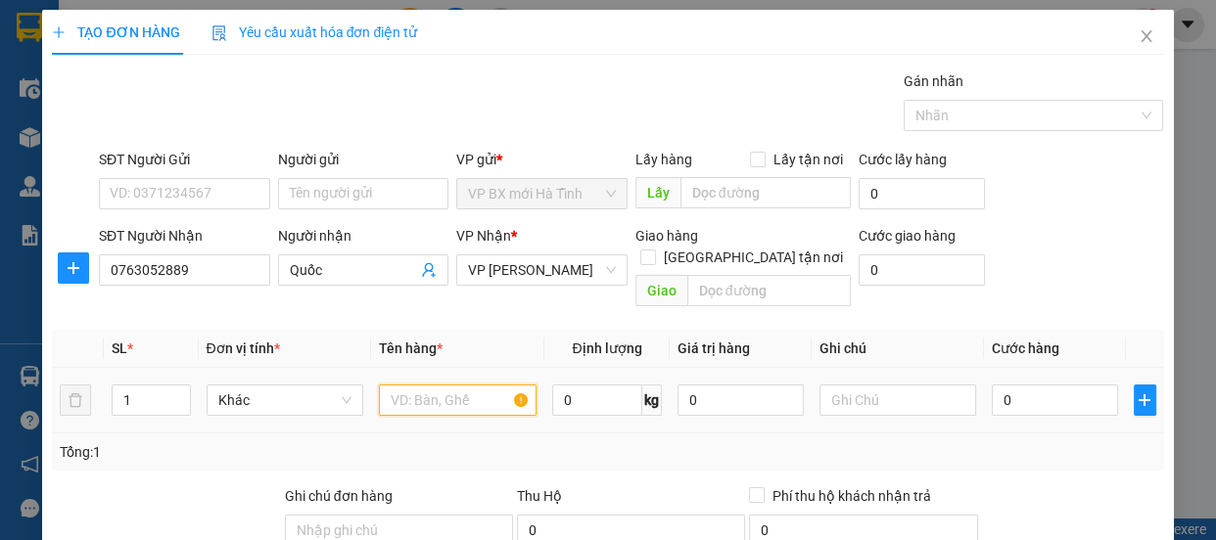
click at [402, 385] on input "text" at bounding box center [458, 400] width 158 height 31
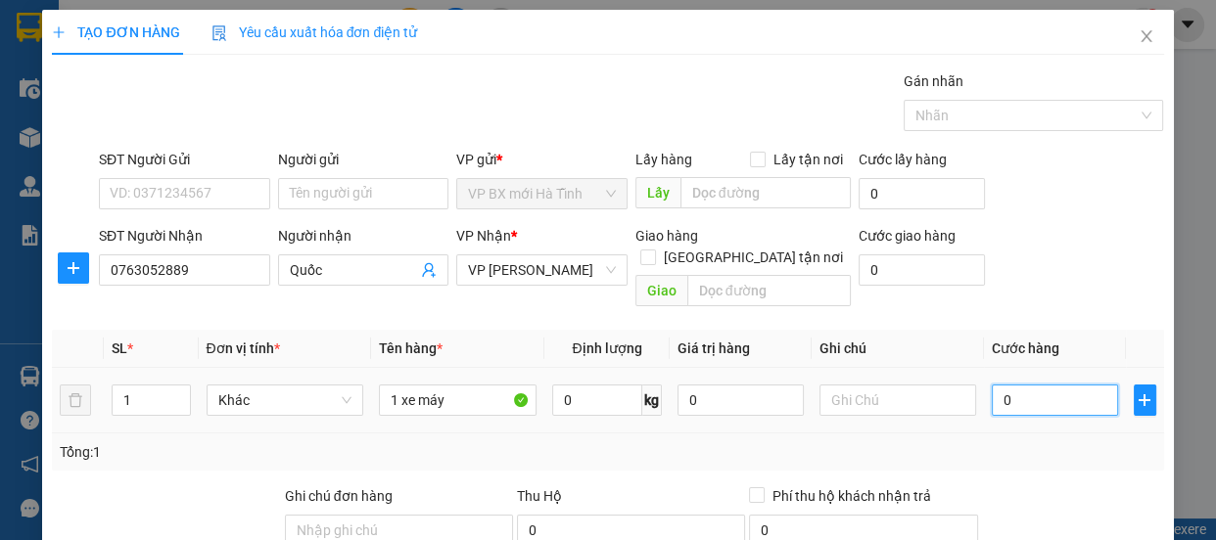
click at [1035, 388] on input "0" at bounding box center [1055, 400] width 126 height 31
click at [1035, 389] on input "250" at bounding box center [1055, 400] width 126 height 31
click at [1061, 434] on div "Tổng: 1" at bounding box center [607, 452] width 1111 height 37
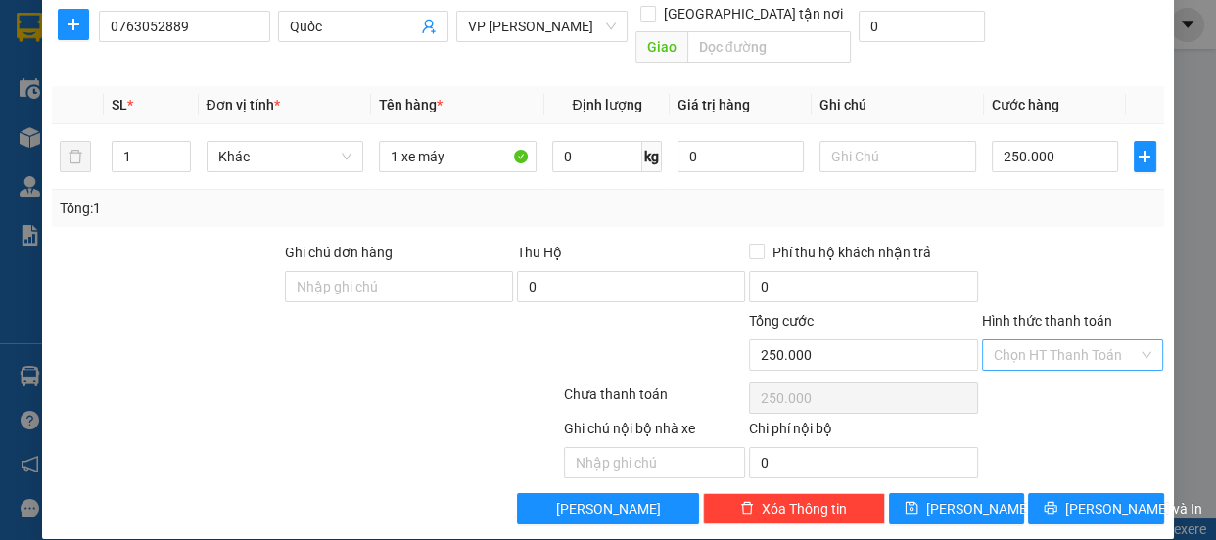
click at [1009, 341] on input "Hình thức thanh toán" at bounding box center [1066, 355] width 145 height 29
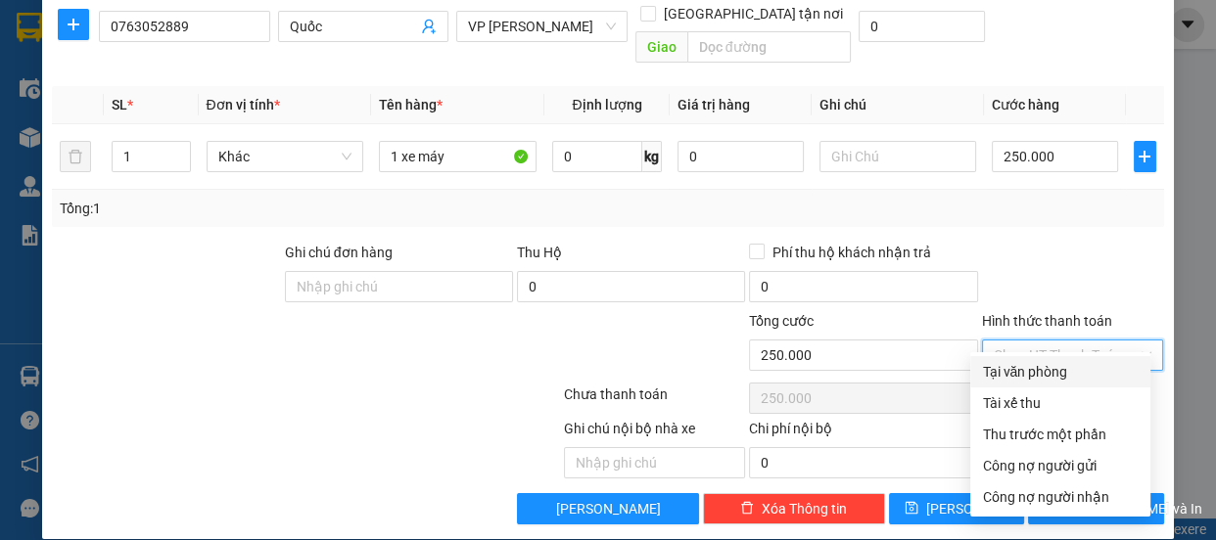
click at [1027, 361] on div "Tại văn phòng" at bounding box center [1060, 372] width 157 height 22
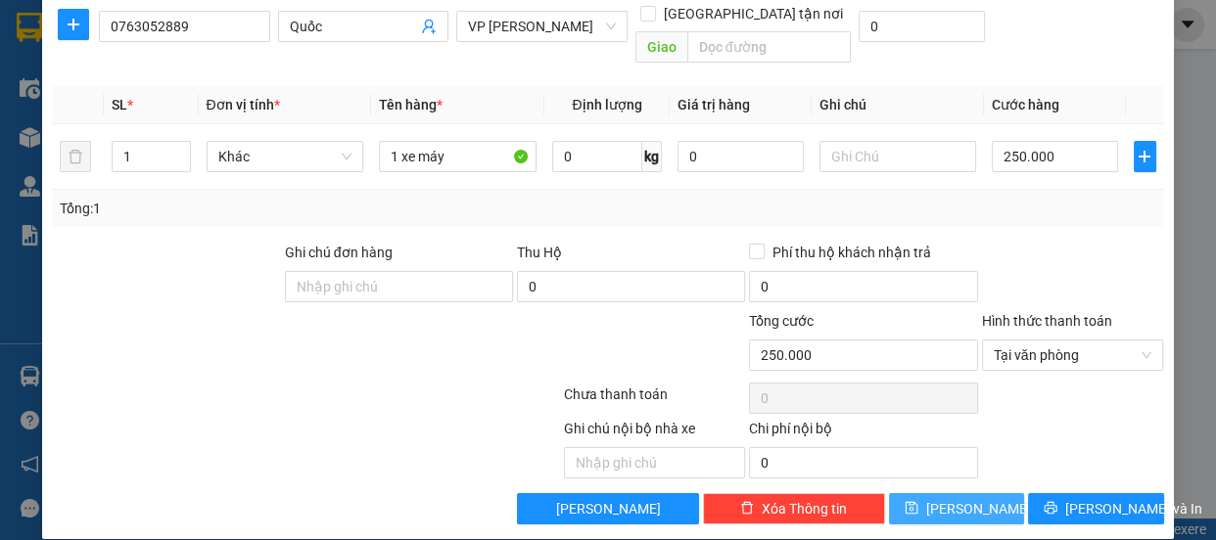
click at [959, 498] on span "[PERSON_NAME]" at bounding box center [978, 509] width 105 height 22
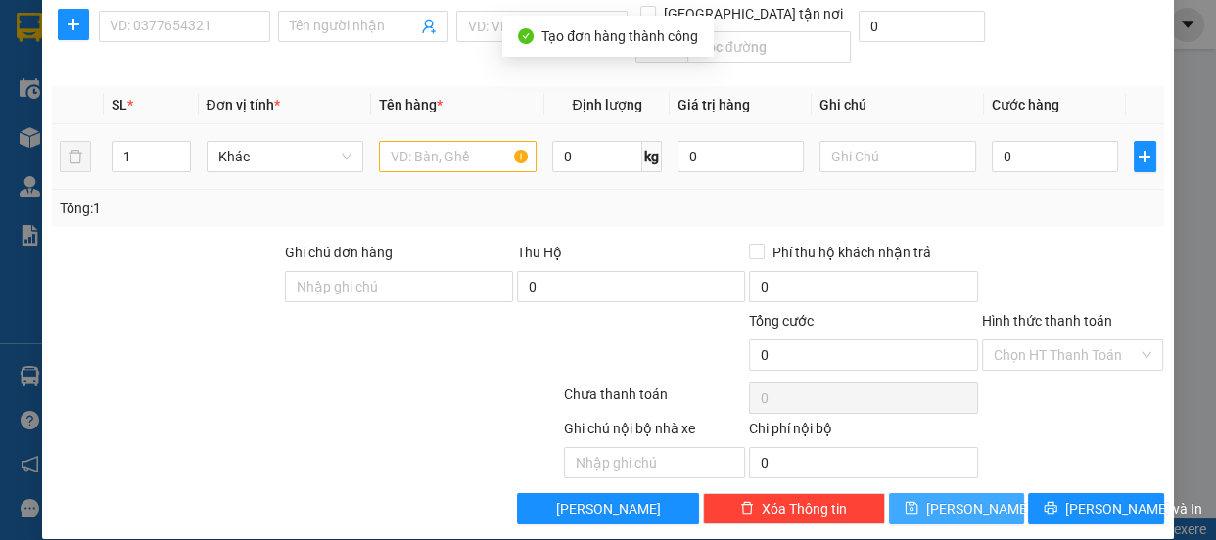
scroll to position [0, 0]
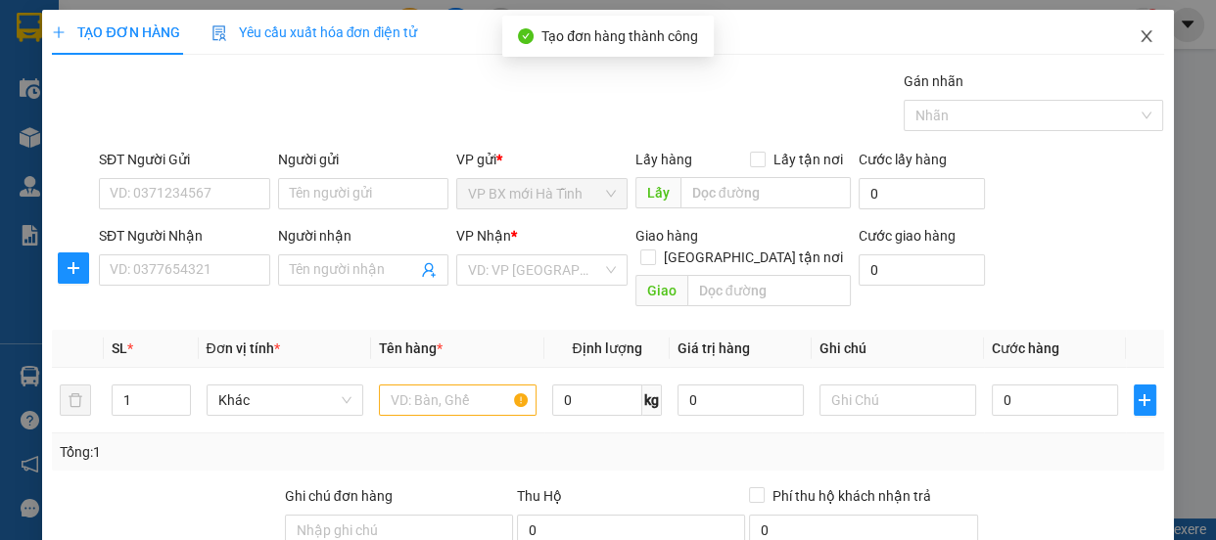
click at [1135, 27] on span "Close" at bounding box center [1146, 37] width 55 height 55
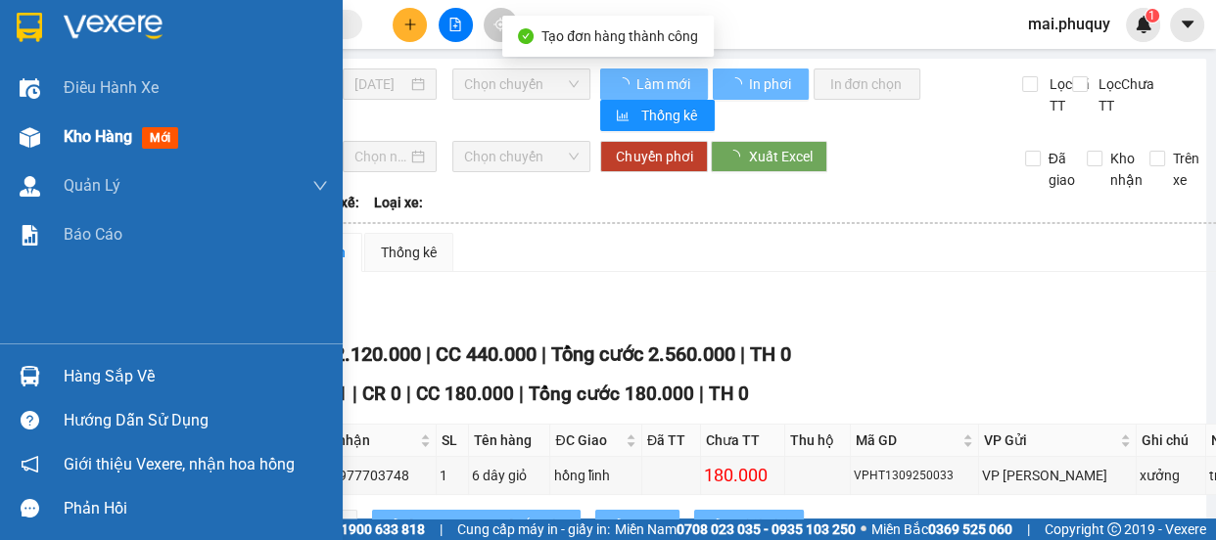
click at [24, 141] on img at bounding box center [30, 137] width 21 height 21
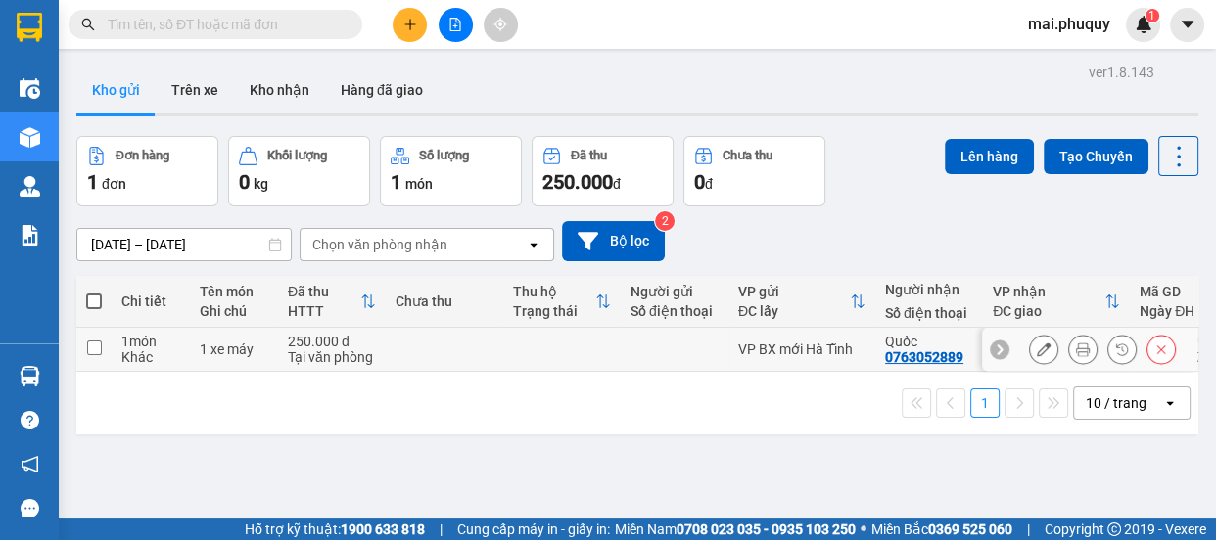
drag, startPoint x: 89, startPoint y: 347, endPoint x: 98, endPoint y: 352, distance: 10.6
click at [91, 351] on input "checkbox" at bounding box center [94, 348] width 15 height 15
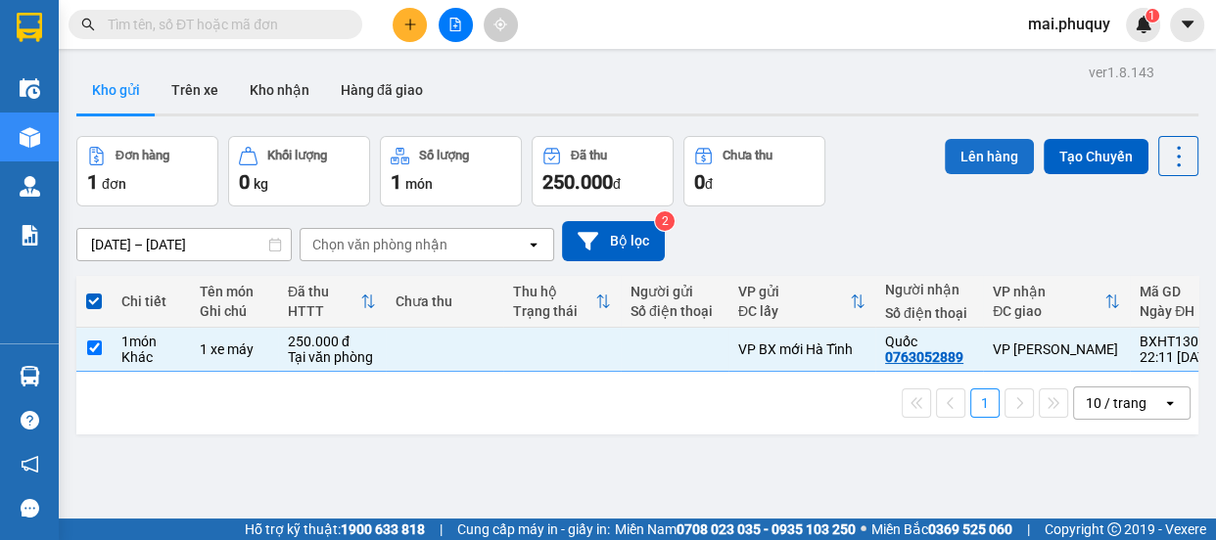
click at [976, 160] on button "Lên hàng" at bounding box center [989, 156] width 89 height 35
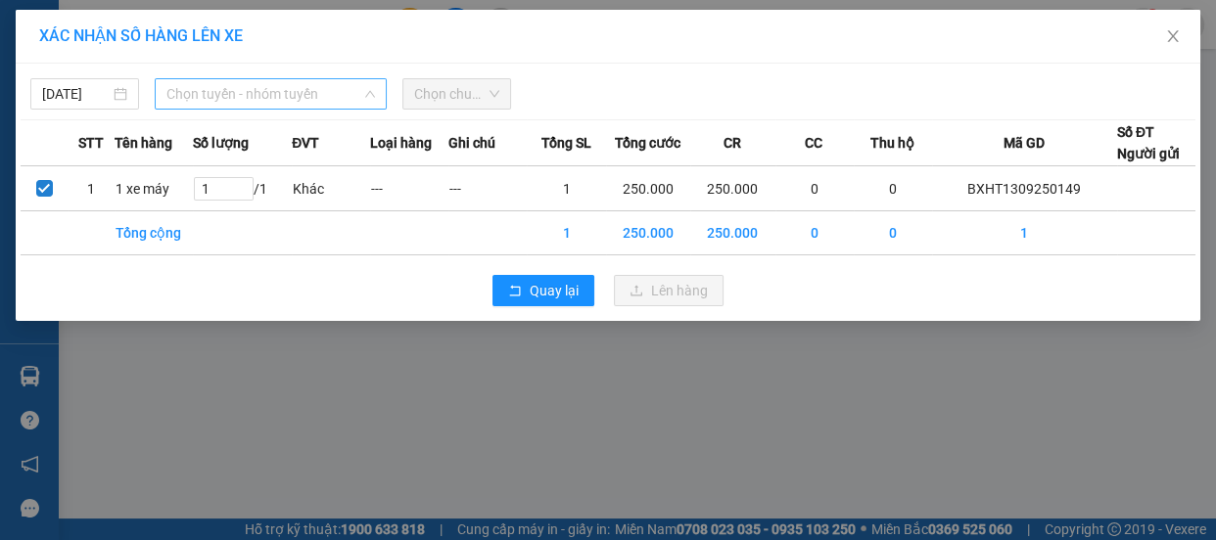
click at [241, 89] on span "Chọn tuyến - nhóm tuyến" at bounding box center [270, 93] width 209 height 29
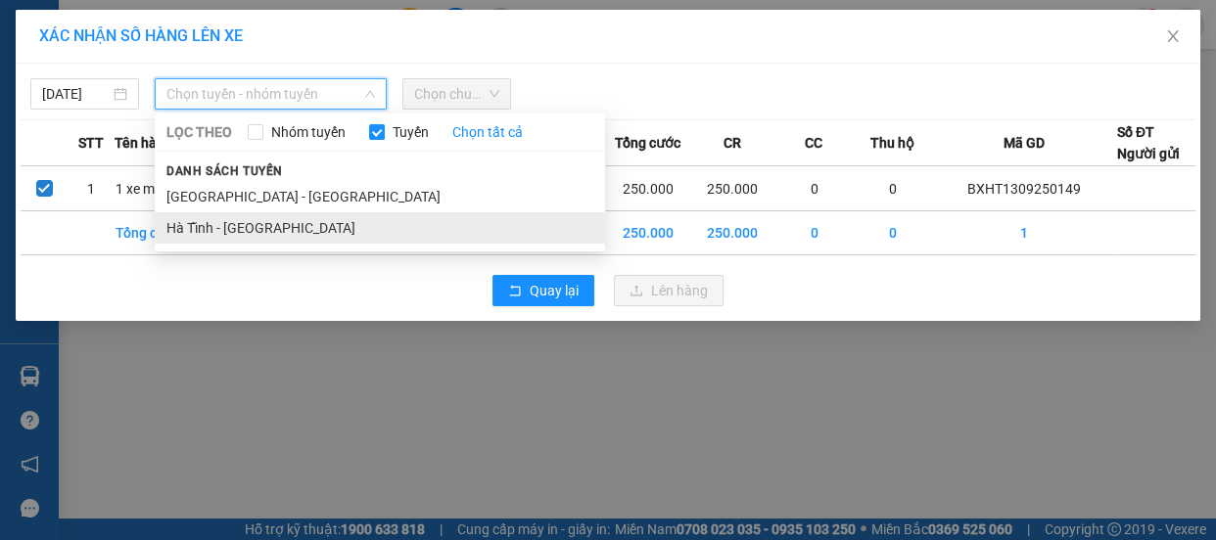
click at [232, 222] on li "Hà Tĩnh - [GEOGRAPHIC_DATA]" at bounding box center [380, 227] width 450 height 31
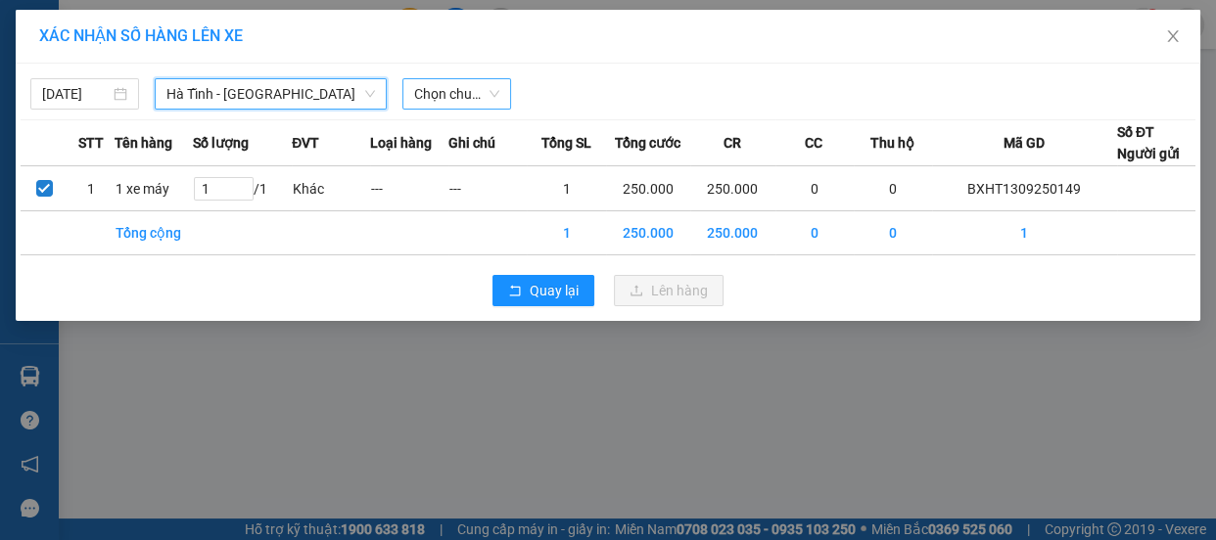
click at [453, 101] on span "Chọn chuyến" at bounding box center [456, 93] width 85 height 29
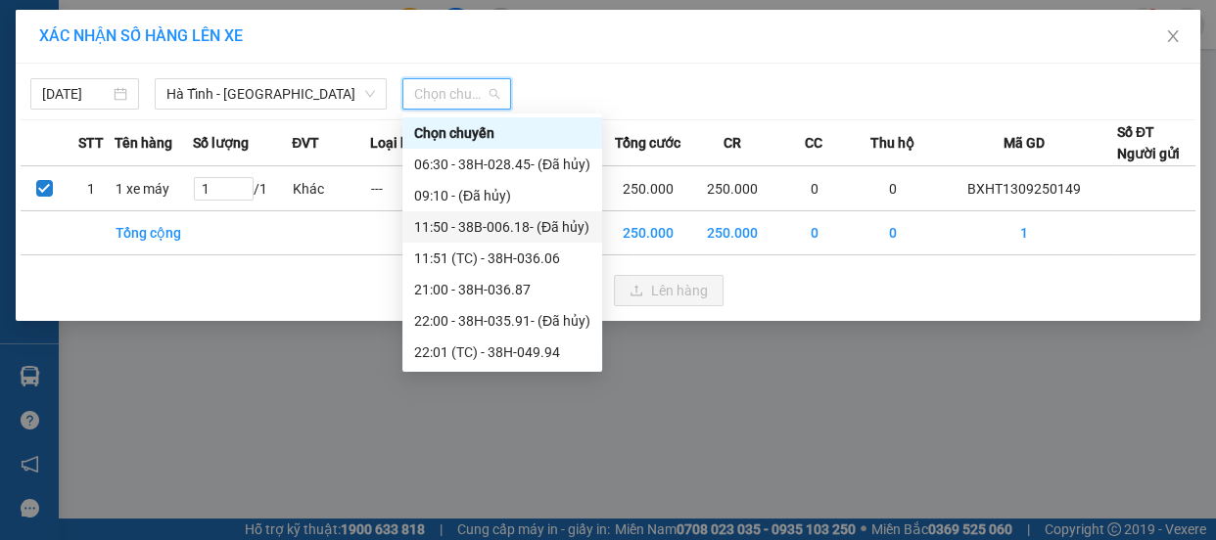
scroll to position [124, 0]
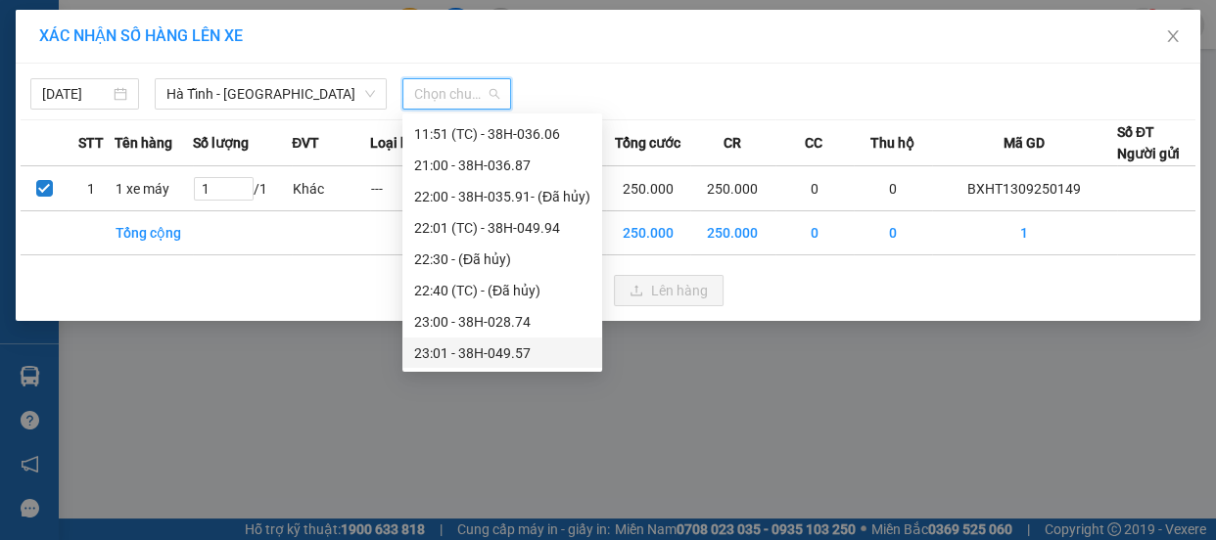
click at [493, 353] on div "23:01 - 38H-049.57" at bounding box center [502, 354] width 176 height 22
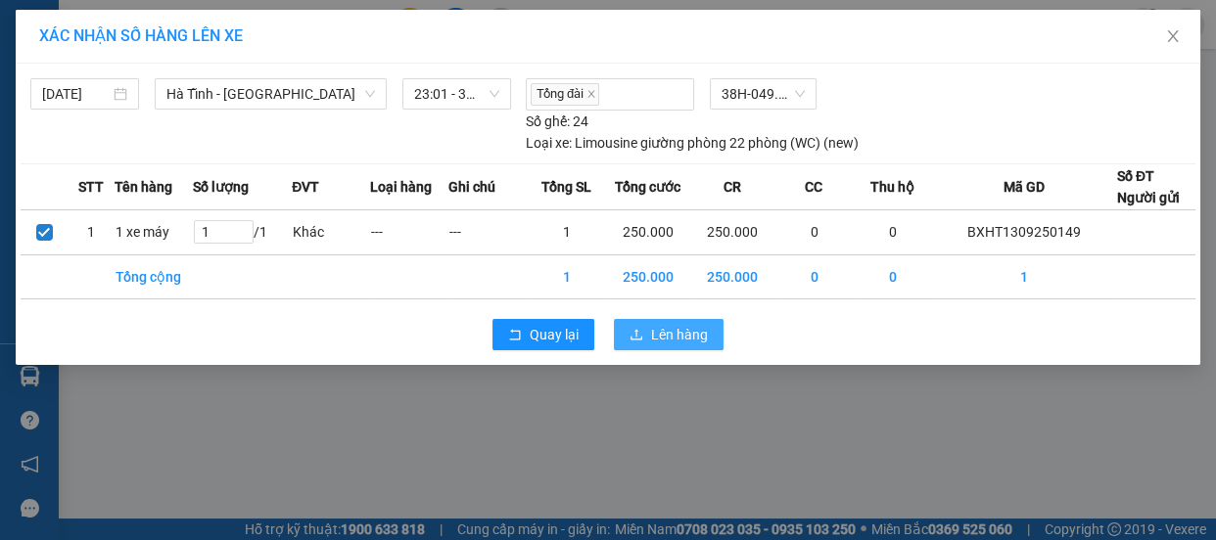
drag, startPoint x: 690, startPoint y: 336, endPoint x: 640, endPoint y: 320, distance: 52.3
click at [693, 337] on span "Lên hàng" at bounding box center [679, 335] width 57 height 22
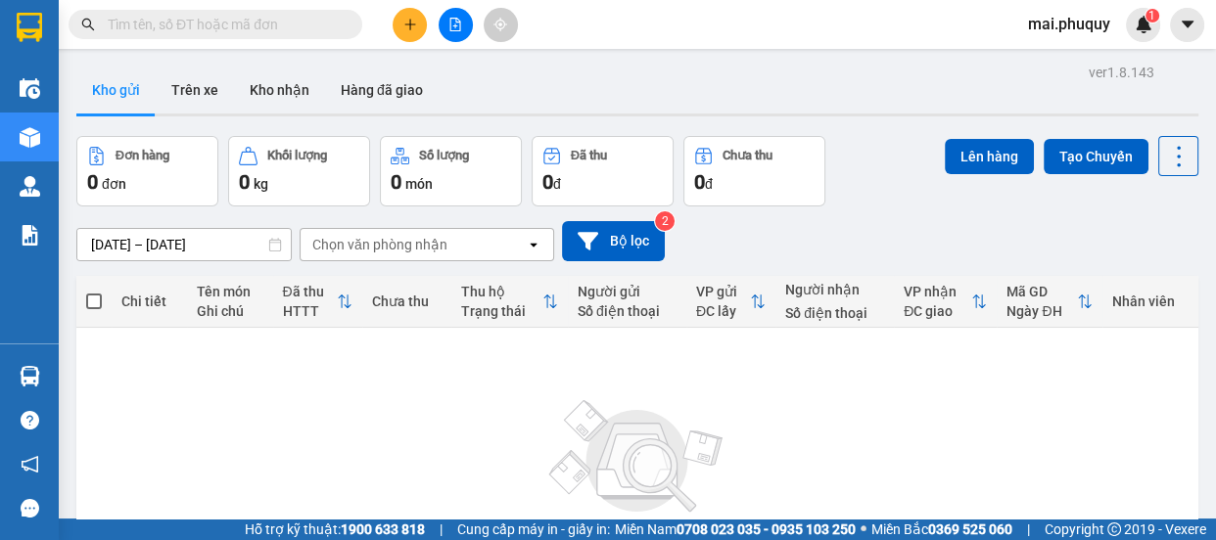
click at [459, 27] on icon "file-add" at bounding box center [455, 25] width 14 height 14
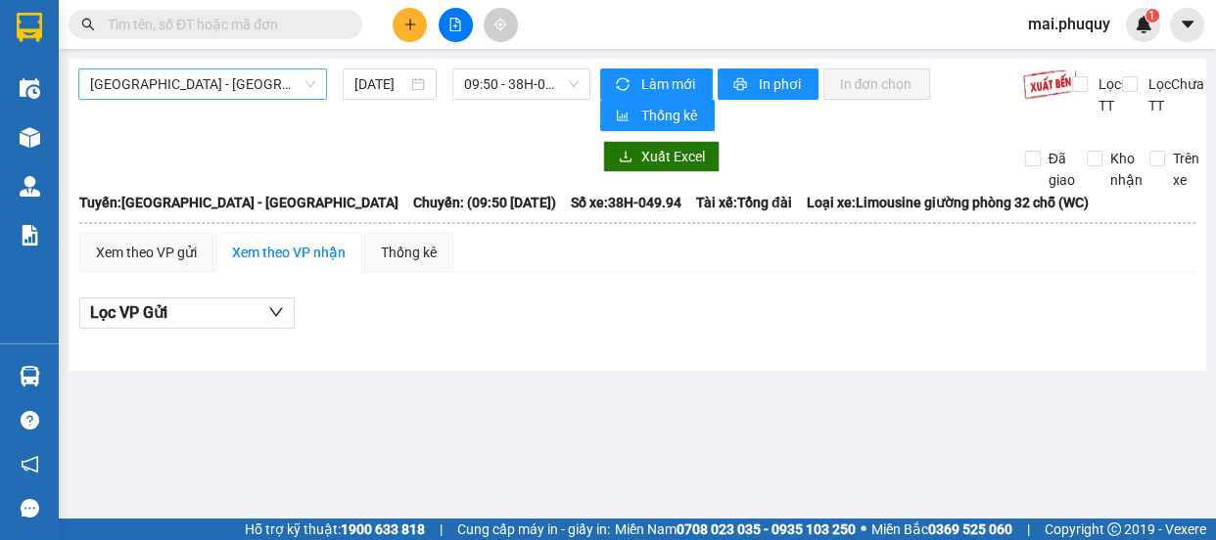
click at [178, 86] on span "[GEOGRAPHIC_DATA] - [GEOGRAPHIC_DATA]" at bounding box center [202, 84] width 225 height 29
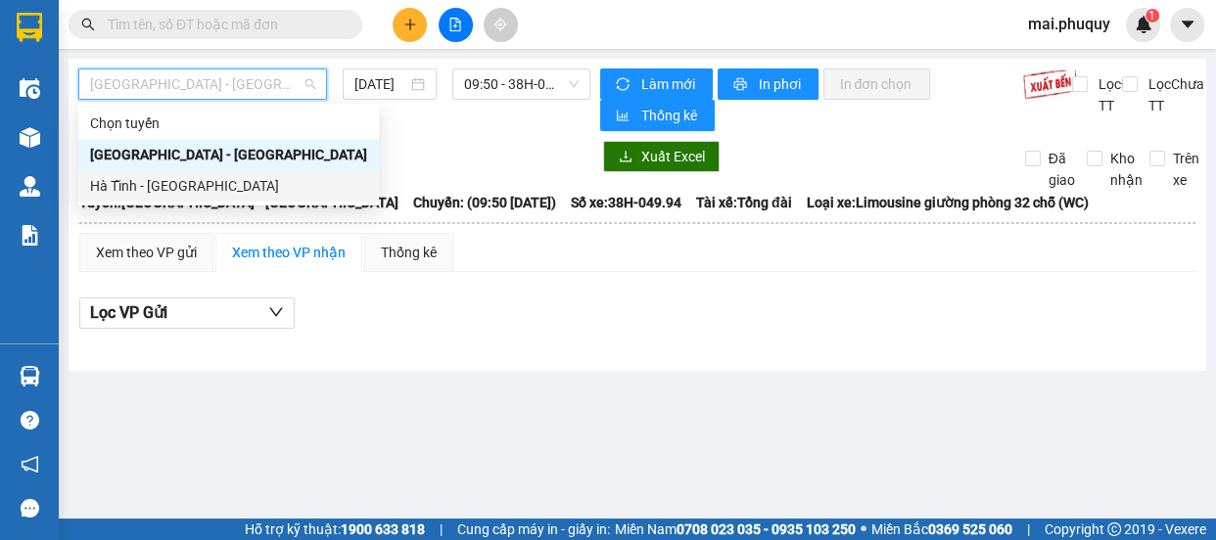
click at [175, 180] on div "Hà Tĩnh - [GEOGRAPHIC_DATA]" at bounding box center [228, 186] width 277 height 22
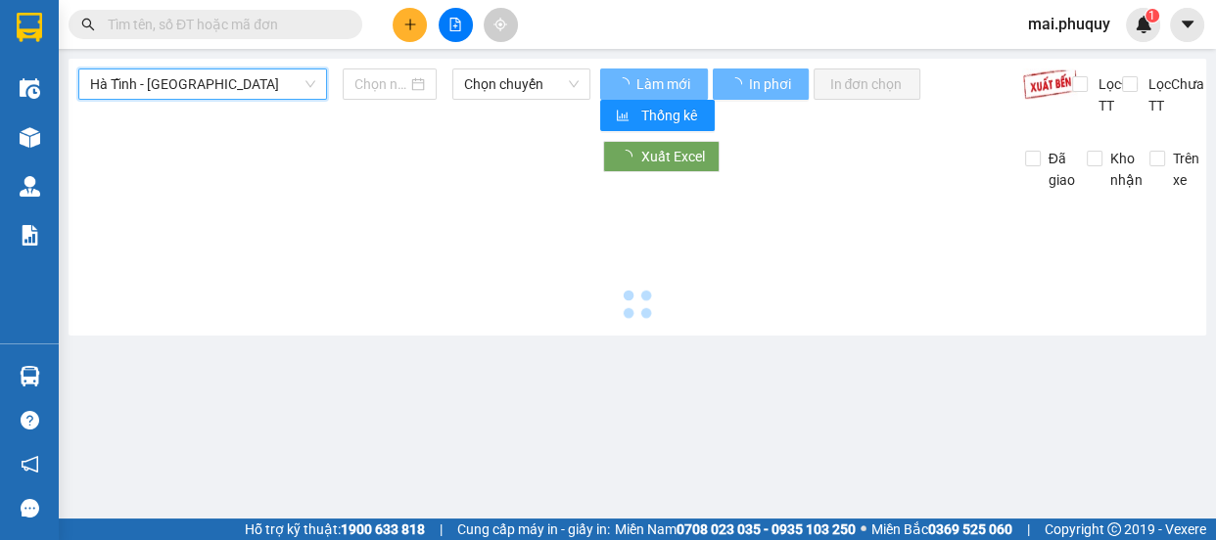
type input "[DATE]"
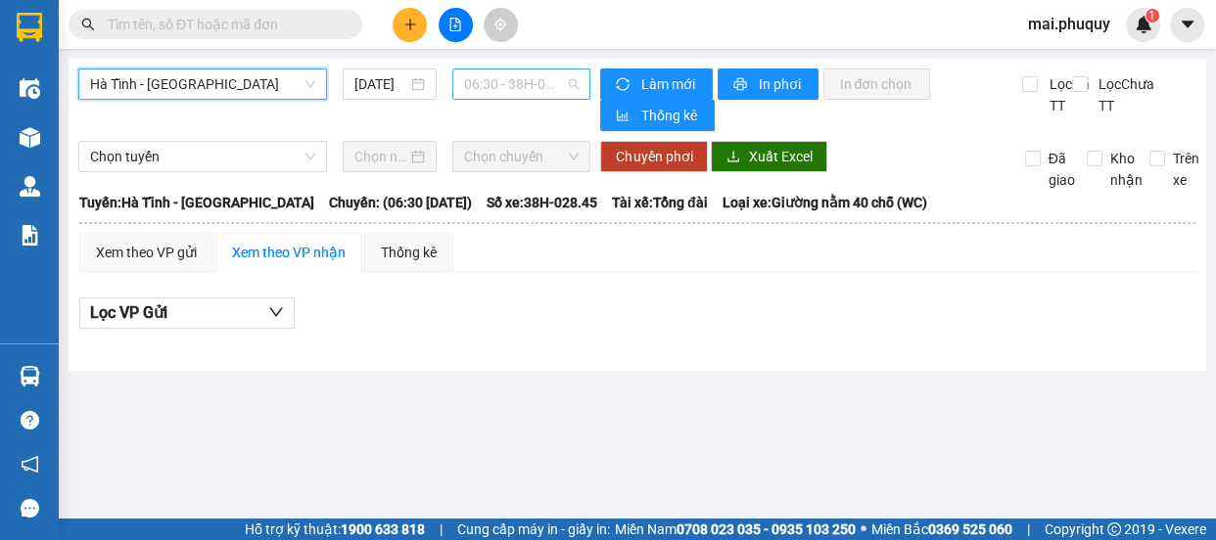
click at [500, 86] on span "06:30 - 38H-028.45 - (Đã hủy)" at bounding box center [521, 84] width 115 height 29
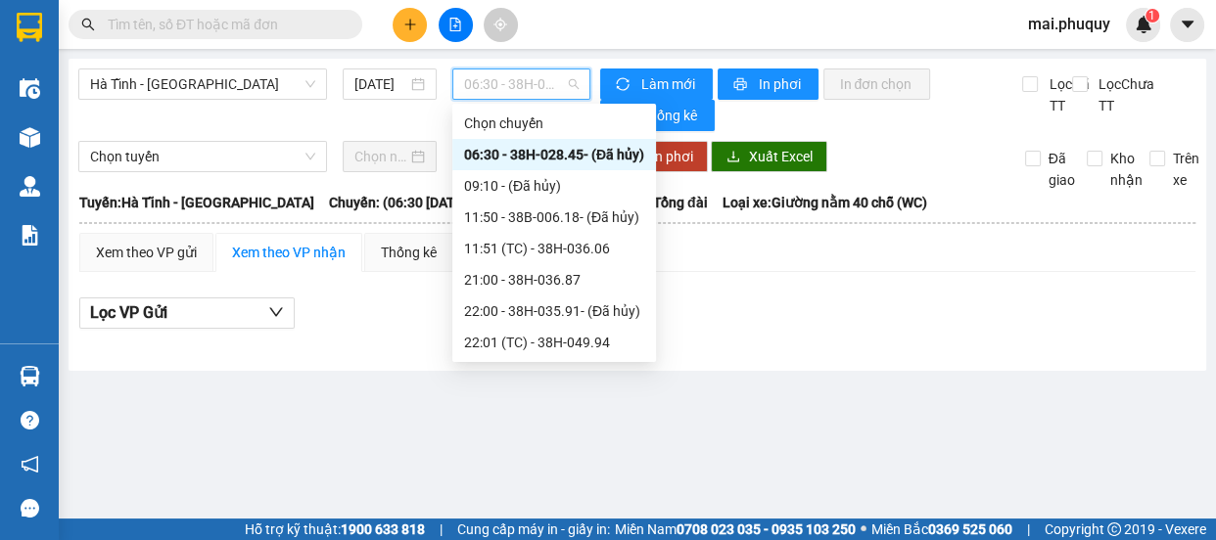
scroll to position [124, 0]
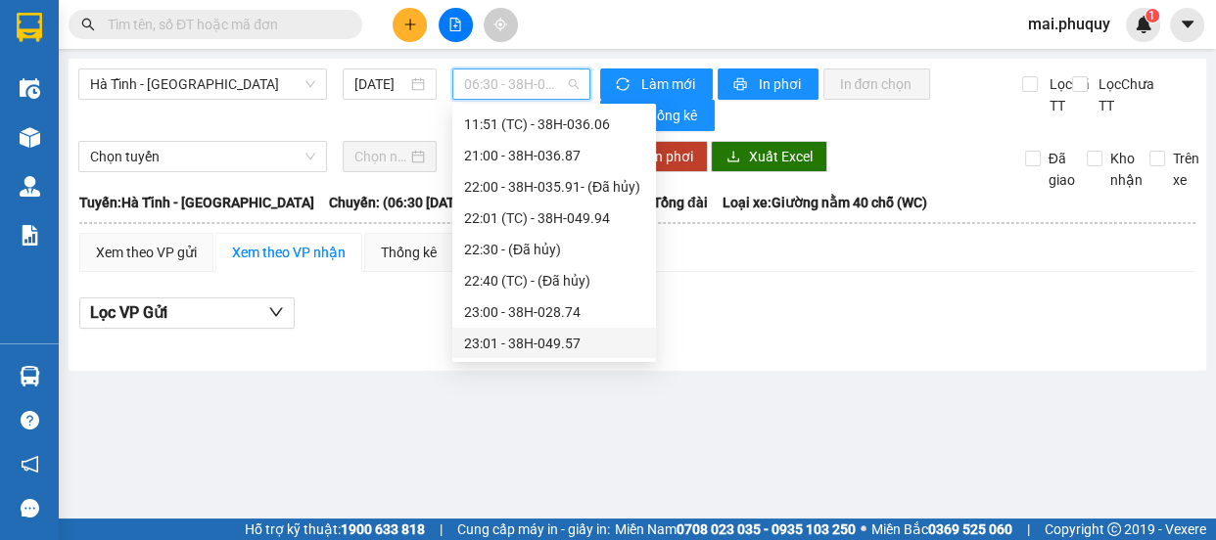
click at [538, 347] on div "23:01 - 38H-049.57" at bounding box center [554, 344] width 180 height 22
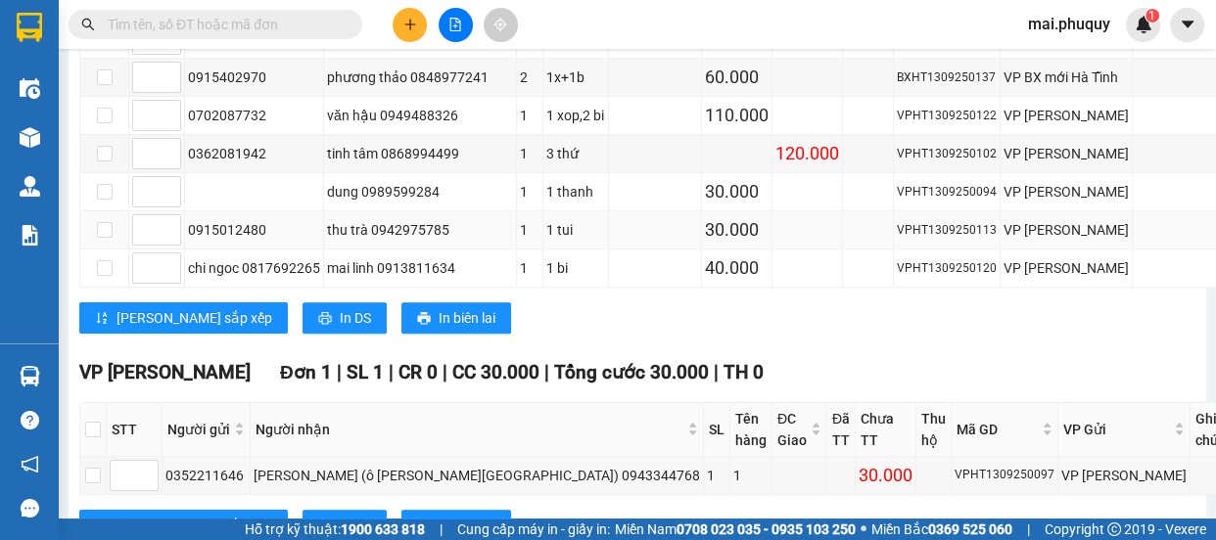
scroll to position [1313, 0]
